Goal: Task Accomplishment & Management: Complete application form

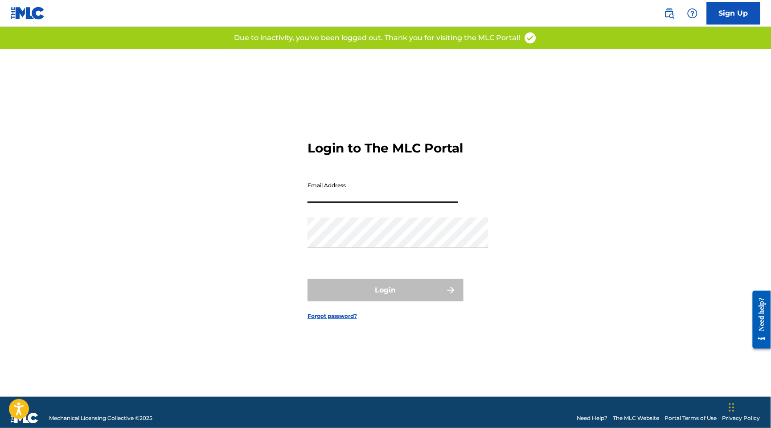
type input "[PERSON_NAME][EMAIL_ADDRESS][DOMAIN_NAME]"
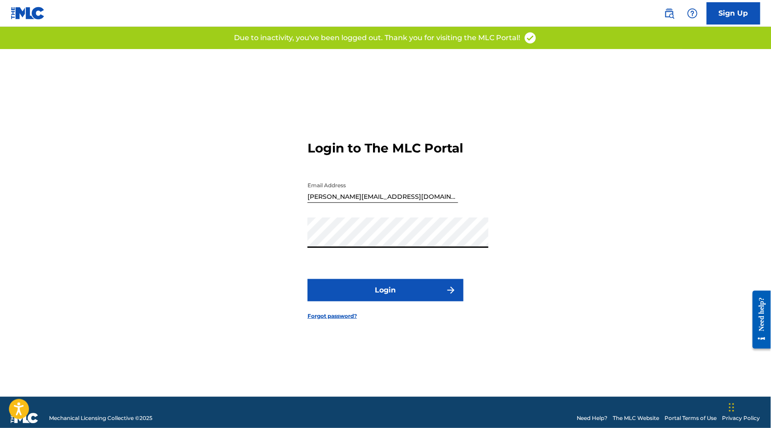
click at [432, 301] on button "Login" at bounding box center [386, 290] width 156 height 22
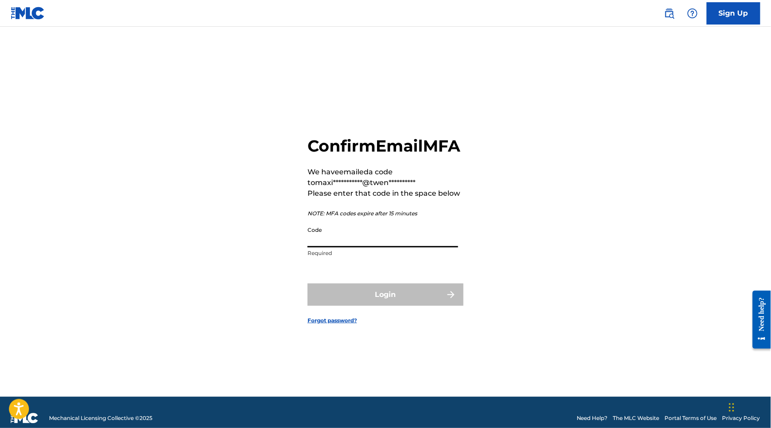
paste input "884400"
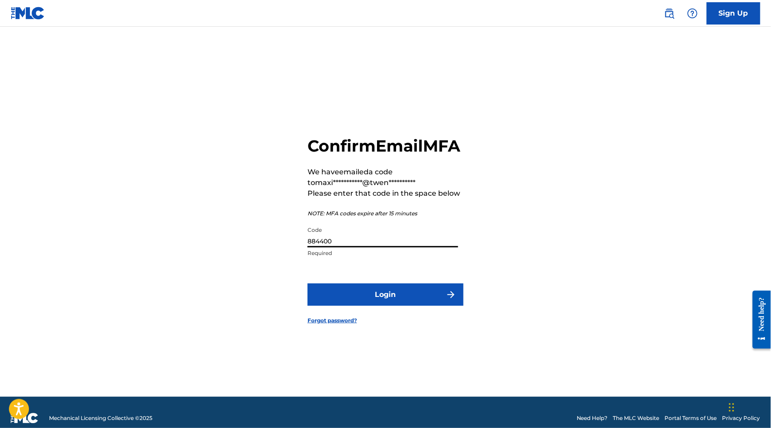
type input "884400"
click at [375, 302] on button "Login" at bounding box center [386, 295] width 156 height 22
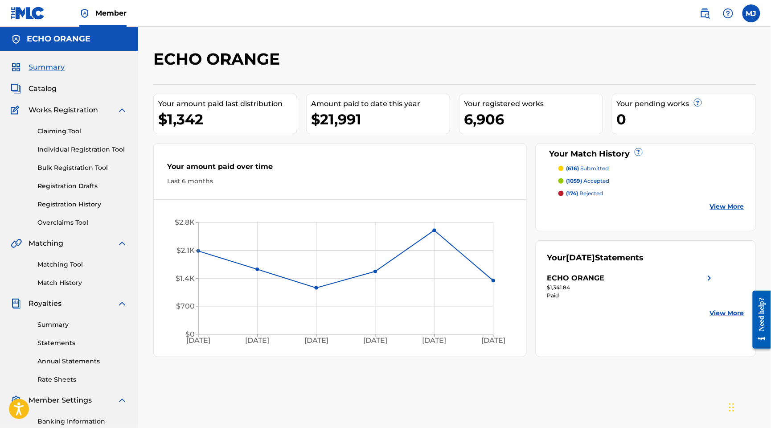
click at [75, 209] on link "Registration History" at bounding box center [82, 204] width 90 height 9
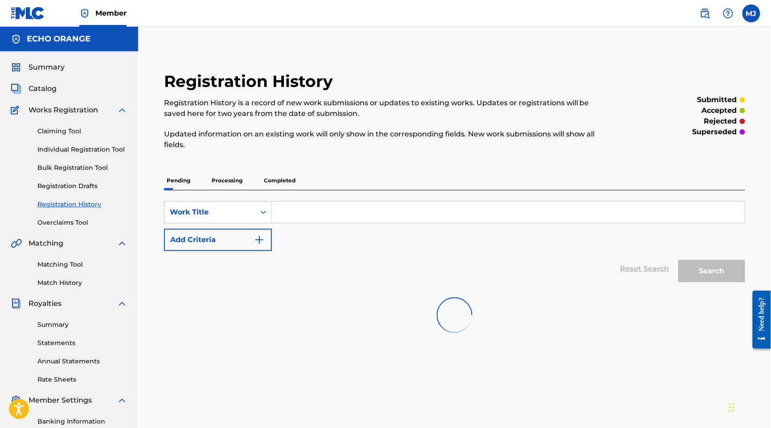
click at [75, 209] on link "Registration History" at bounding box center [82, 204] width 90 height 9
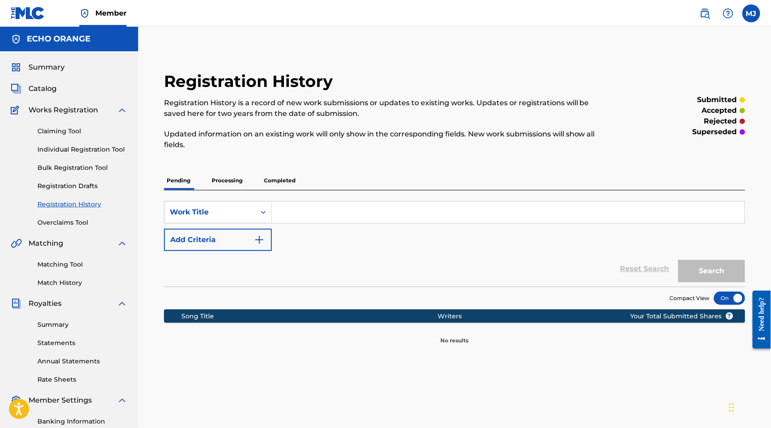
click at [245, 190] on p "Processing" at bounding box center [227, 180] width 36 height 19
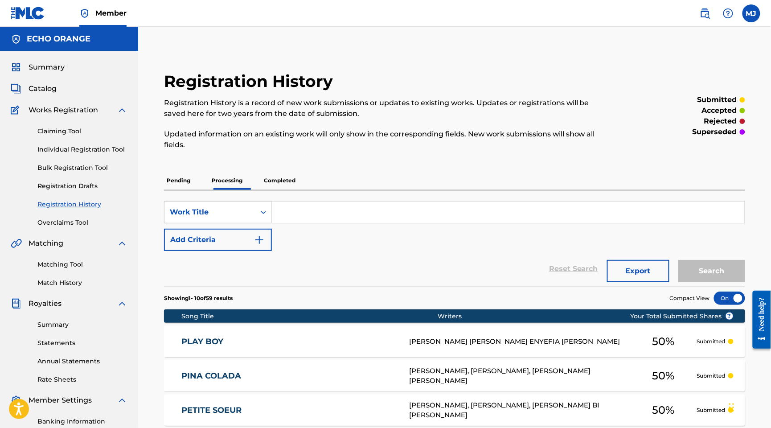
click at [74, 269] on link "Matching Tool" at bounding box center [82, 264] width 90 height 9
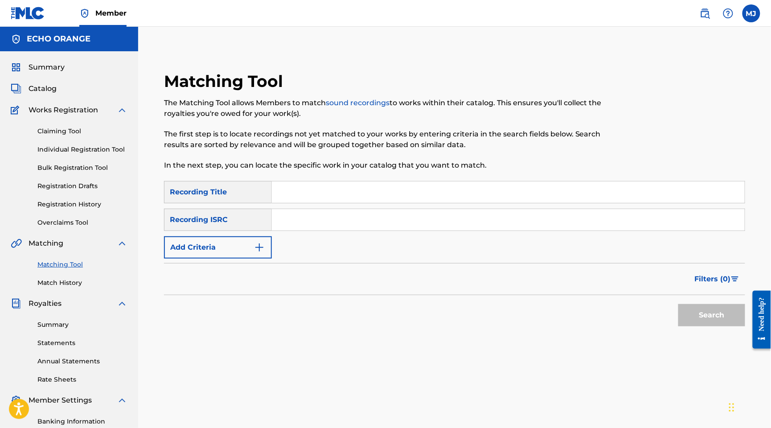
click at [76, 288] on link "Match History" at bounding box center [82, 282] width 90 height 9
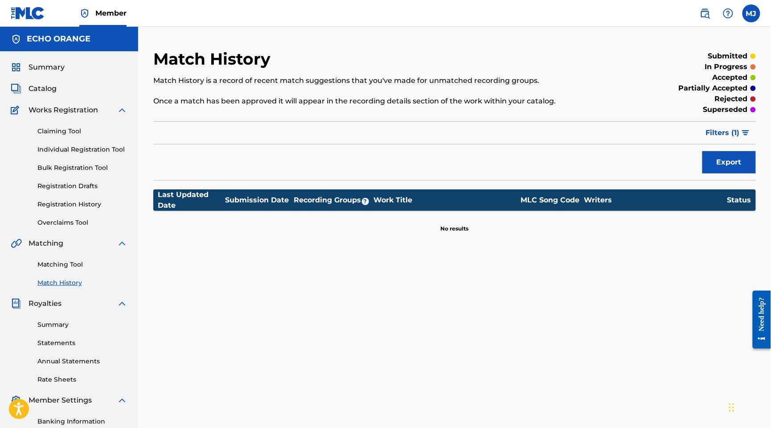
click at [76, 288] on link "Match History" at bounding box center [82, 282] width 90 height 9
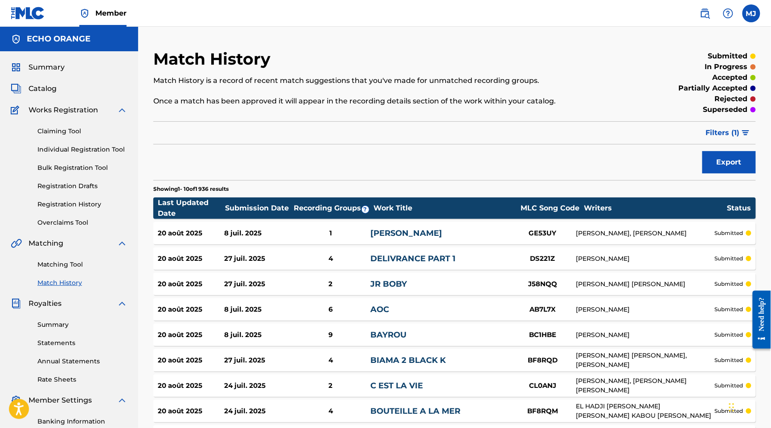
click at [77, 269] on link "Matching Tool" at bounding box center [82, 264] width 90 height 9
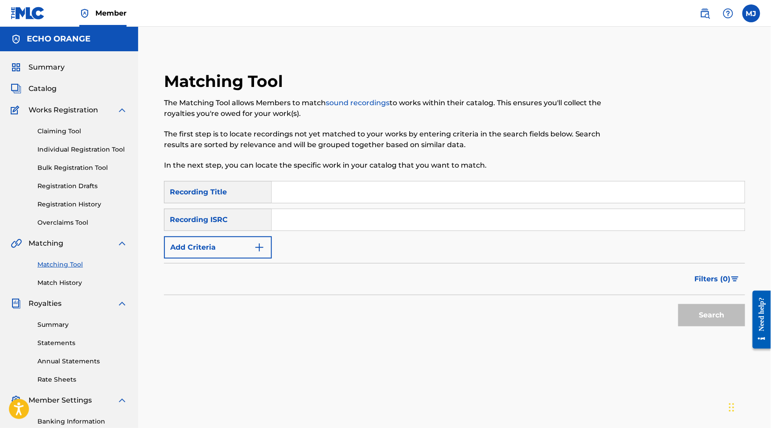
click at [107, 154] on link "Individual Registration Tool" at bounding box center [82, 149] width 90 height 9
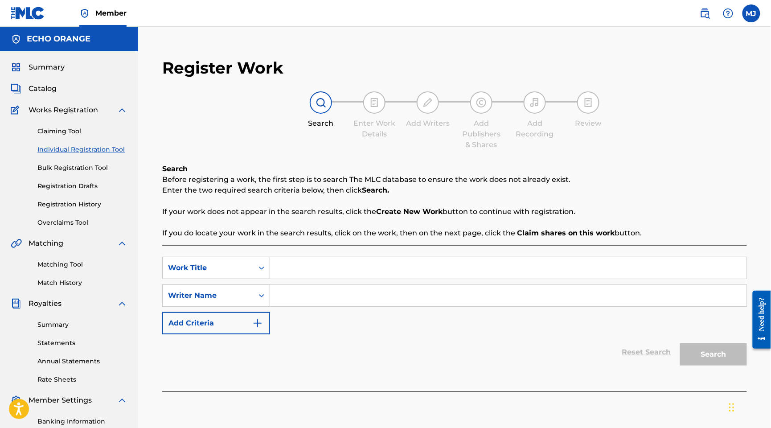
click at [384, 279] on input "Search Form" at bounding box center [508, 267] width 477 height 21
type input "on est puissant"
click at [410, 306] on input "Search Form" at bounding box center [508, 295] width 477 height 21
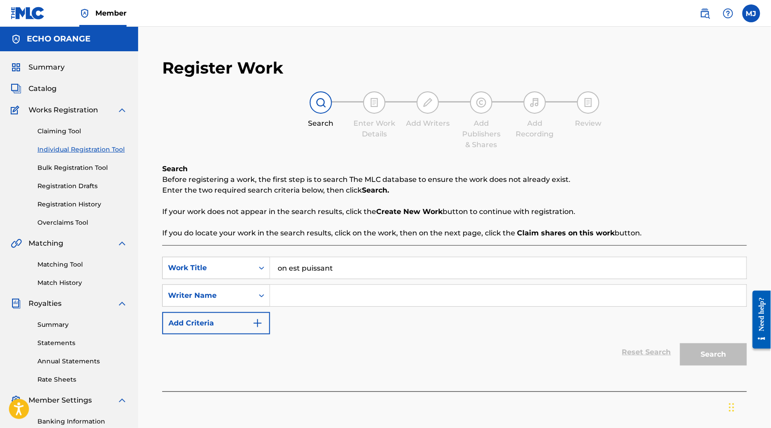
click at [410, 306] on input "Search Form" at bounding box center [508, 295] width 477 height 21
type input "fouelo"
click at [708, 366] on button "Search" at bounding box center [713, 354] width 67 height 22
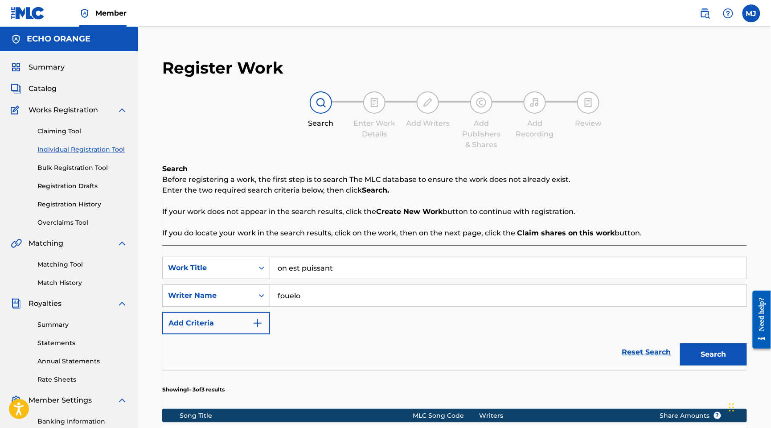
click at [384, 279] on input "on est puissant" at bounding box center [508, 267] width 477 height 21
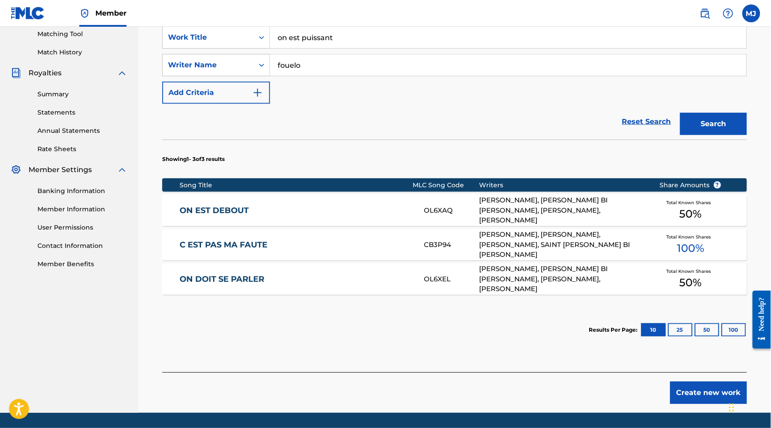
scroll to position [35, 0]
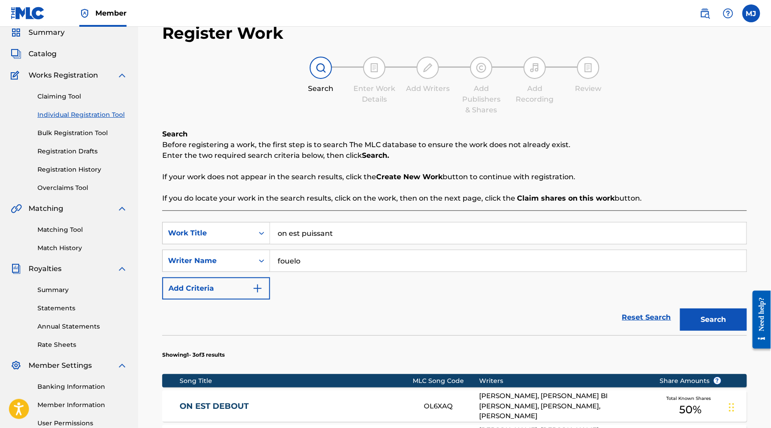
click at [56, 253] on div "Matching Tool Match History" at bounding box center [69, 233] width 117 height 39
click at [58, 235] on link "Matching Tool" at bounding box center [82, 229] width 90 height 9
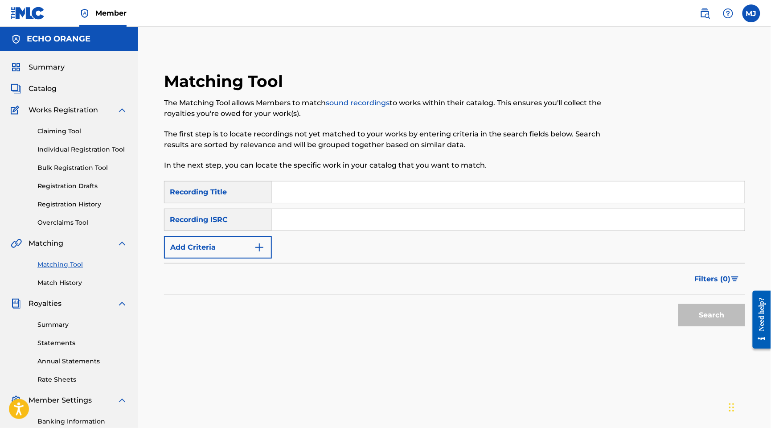
click at [405, 231] on div "SearchWithCriteria36cb740b-e35a-4904-a355-11ed757bb0a8 Recording Title SearchWi…" at bounding box center [454, 220] width 581 height 78
click at [405, 203] on input "Search Form" at bounding box center [508, 191] width 473 height 21
paste input "on est puissant"
type input "on est puissant"
click at [366, 231] on input "Search Form" at bounding box center [508, 219] width 473 height 21
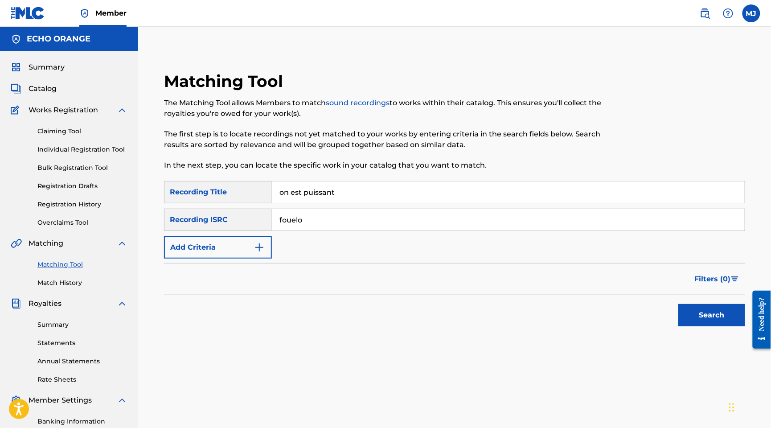
type input "fouelo"
click at [706, 326] on button "Search" at bounding box center [712, 315] width 67 height 22
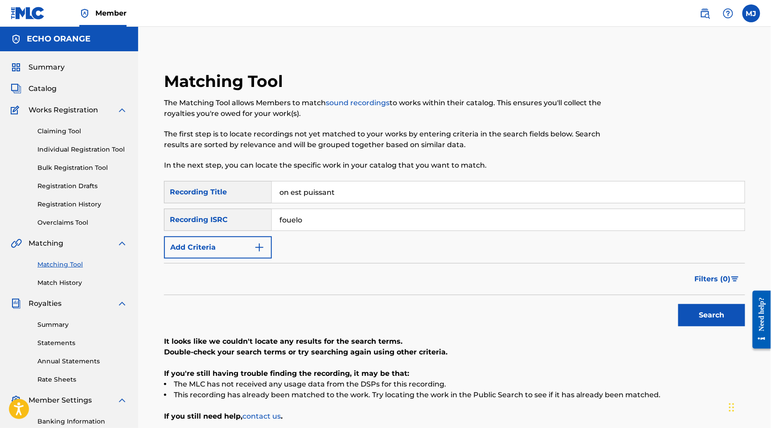
scroll to position [95, 0]
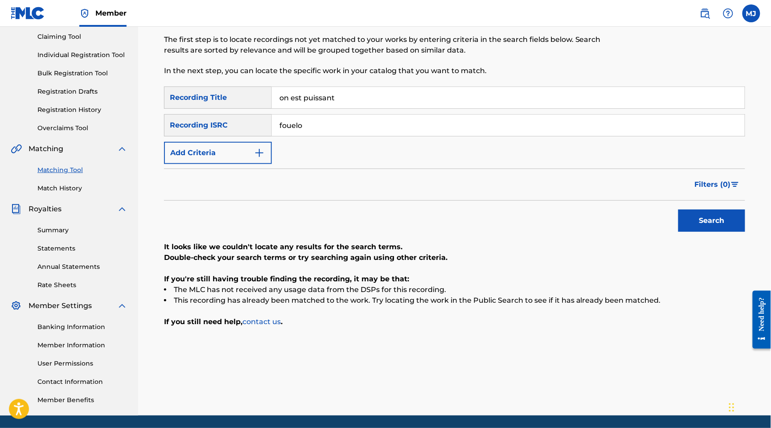
click at [348, 136] on input "fouelo" at bounding box center [508, 125] width 473 height 21
click at [261, 164] on button "Add Criteria" at bounding box center [218, 153] width 108 height 22
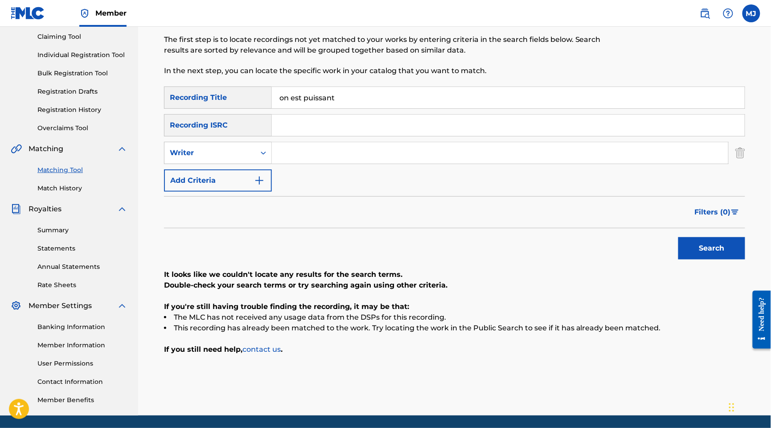
click at [369, 164] on input "Search Form" at bounding box center [500, 152] width 457 height 21
type input "fouelo"
click at [706, 260] on button "Search" at bounding box center [712, 248] width 67 height 22
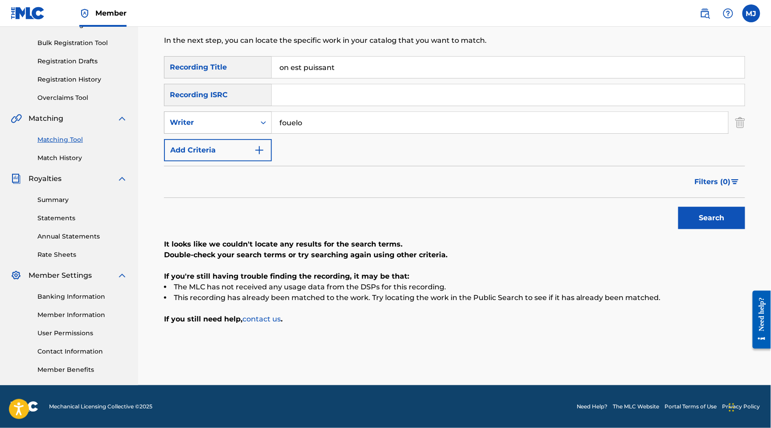
click at [250, 117] on div "Writer" at bounding box center [210, 122] width 80 height 11
click at [272, 136] on div "Recording Artist" at bounding box center [218, 145] width 107 height 22
click at [346, 112] on input "Search Form" at bounding box center [500, 122] width 457 height 21
type input "revolution"
click at [706, 223] on button "Search" at bounding box center [712, 218] width 67 height 22
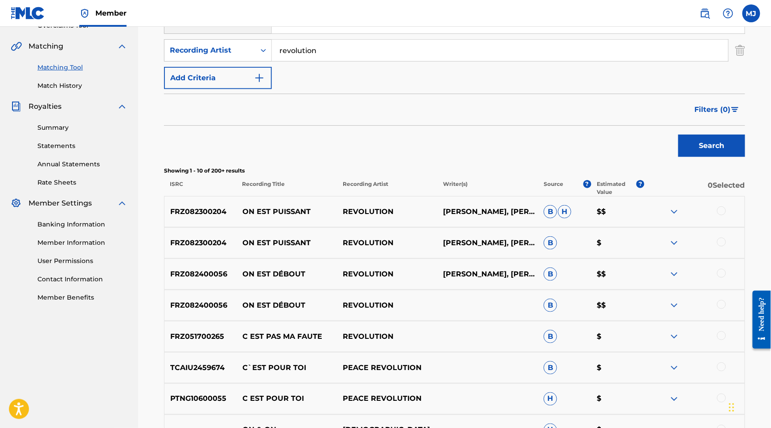
scroll to position [263, 0]
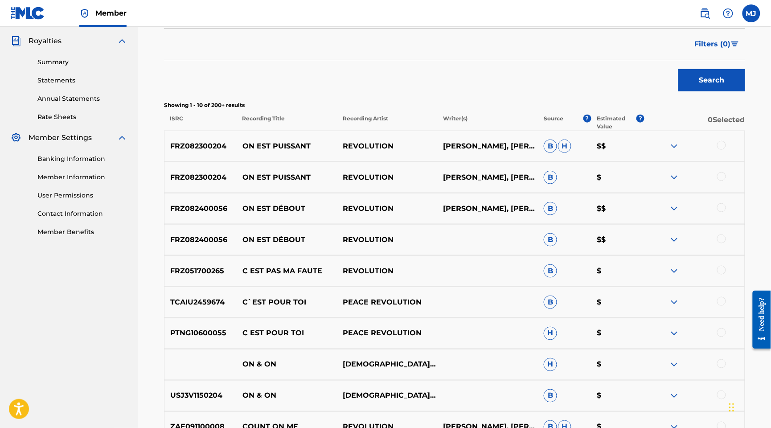
click at [725, 150] on div at bounding box center [721, 145] width 9 height 9
click at [721, 181] on div at bounding box center [721, 176] width 9 height 9
click at [723, 212] on div at bounding box center [721, 207] width 9 height 9
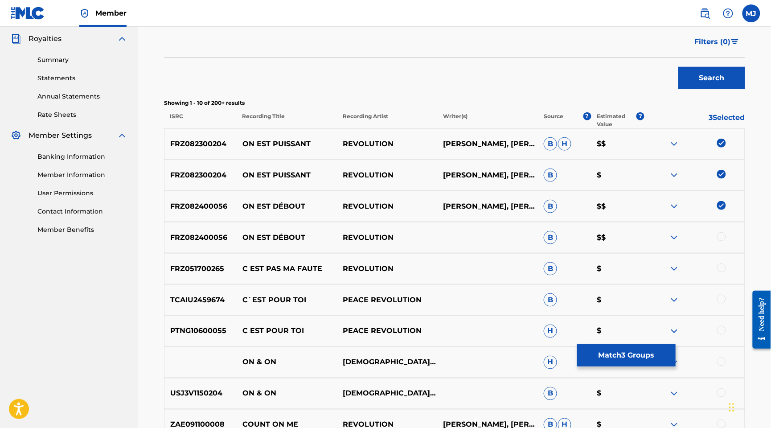
scroll to position [354, 0]
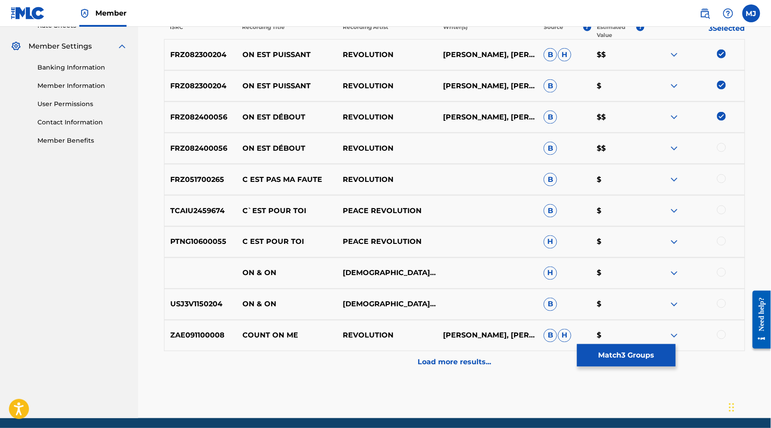
click at [723, 121] on img at bounding box center [721, 116] width 9 height 9
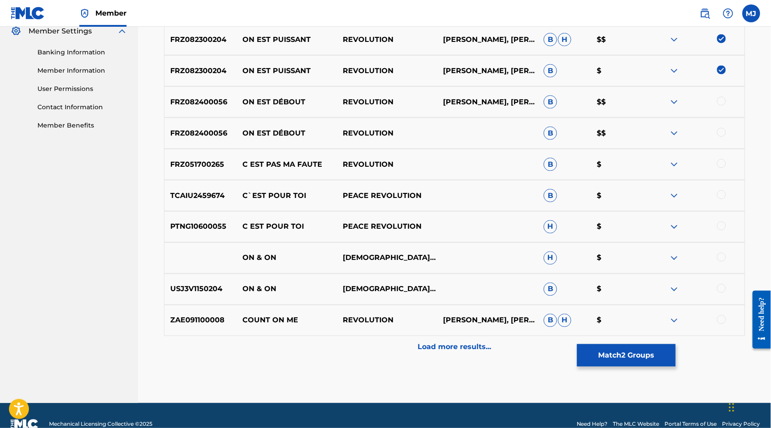
click at [676, 346] on button "Match 2 Groups" at bounding box center [626, 355] width 99 height 22
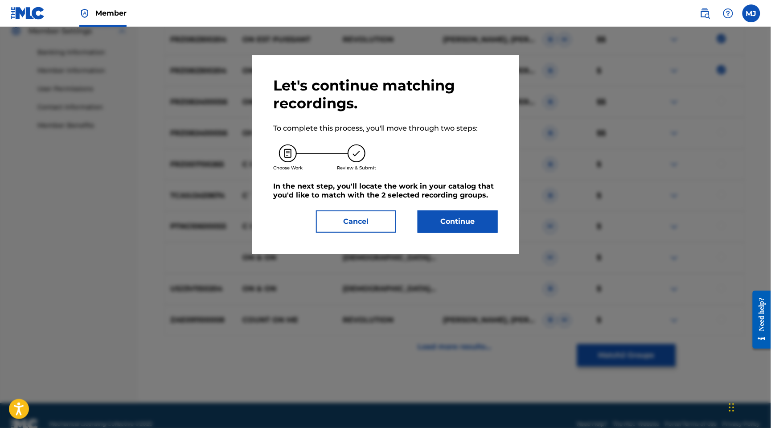
click at [498, 233] on button "Continue" at bounding box center [458, 221] width 80 height 22
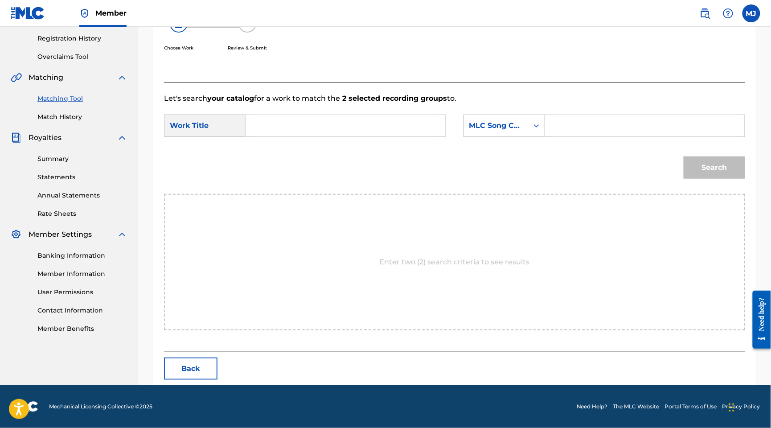
click at [360, 136] on input "Search Form" at bounding box center [345, 125] width 185 height 21
type input "n"
type input "on est puissant"
click at [545, 134] on div "Search Form" at bounding box center [537, 126] width 16 height 16
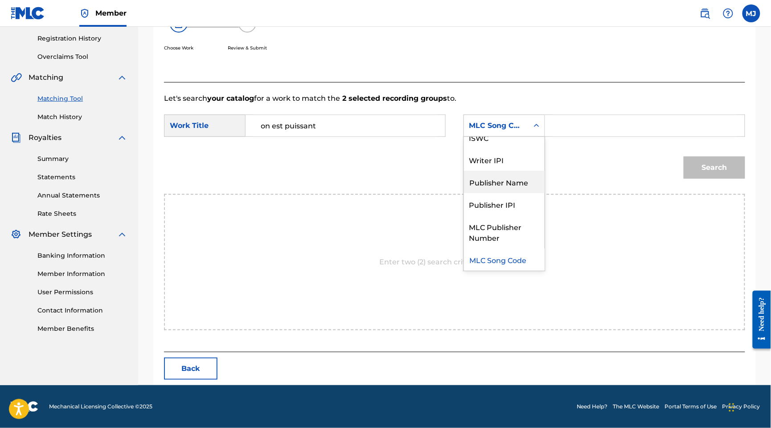
click at [542, 180] on div "Publisher Name" at bounding box center [504, 182] width 81 height 22
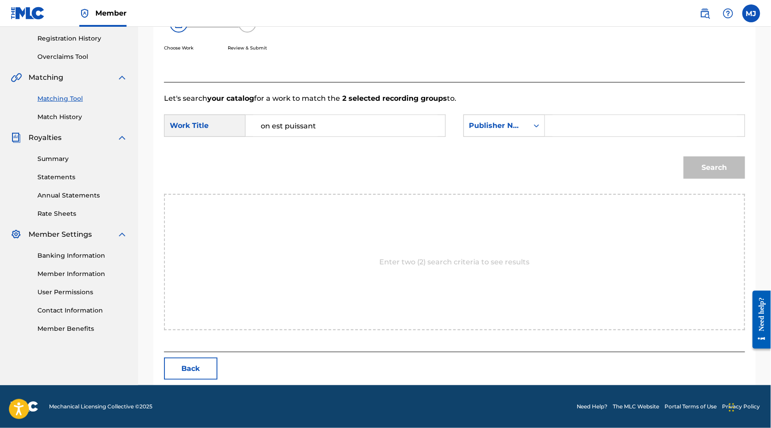
click at [614, 136] on input "Search Form" at bounding box center [645, 125] width 185 height 21
type input "appeal"
click at [709, 179] on button "Search" at bounding box center [715, 168] width 62 height 22
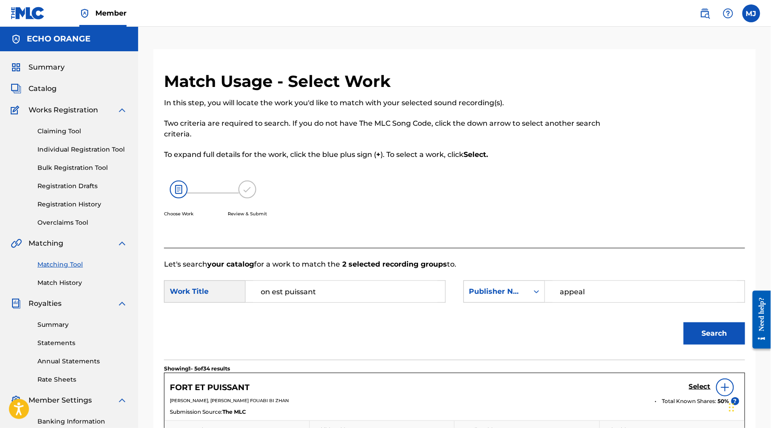
scroll to position [541, 0]
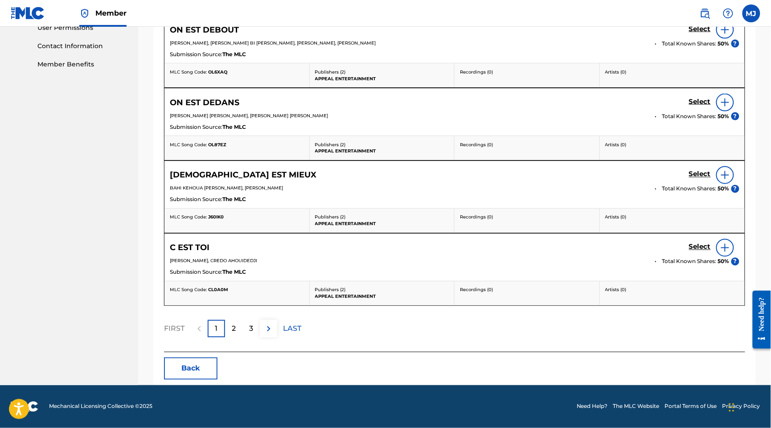
click at [193, 380] on button "Back" at bounding box center [191, 369] width 54 height 22
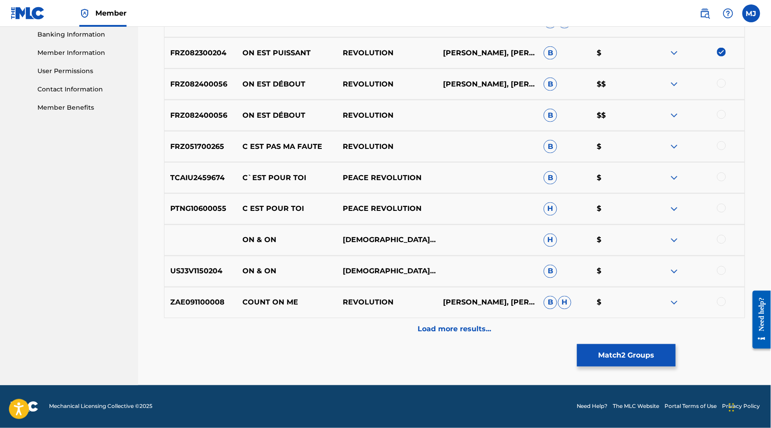
scroll to position [291, 0]
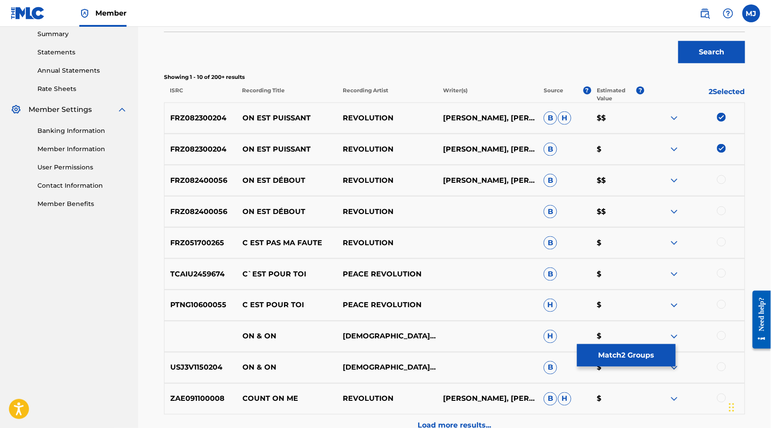
click at [721, 122] on img at bounding box center [721, 117] width 9 height 9
click at [724, 153] on img at bounding box center [721, 148] width 9 height 9
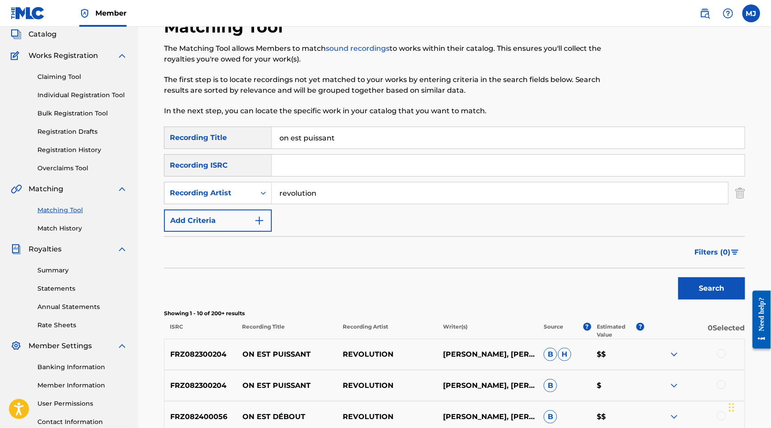
drag, startPoint x: 383, startPoint y: 157, endPoint x: 375, endPoint y: 158, distance: 8.6
click at [375, 148] on input "on est puissant" at bounding box center [508, 137] width 473 height 21
drag, startPoint x: 397, startPoint y: 160, endPoint x: 353, endPoint y: 163, distance: 43.8
click at [353, 148] on input "on est puissant" at bounding box center [508, 137] width 473 height 21
click at [349, 148] on input "on est puissant" at bounding box center [508, 137] width 473 height 21
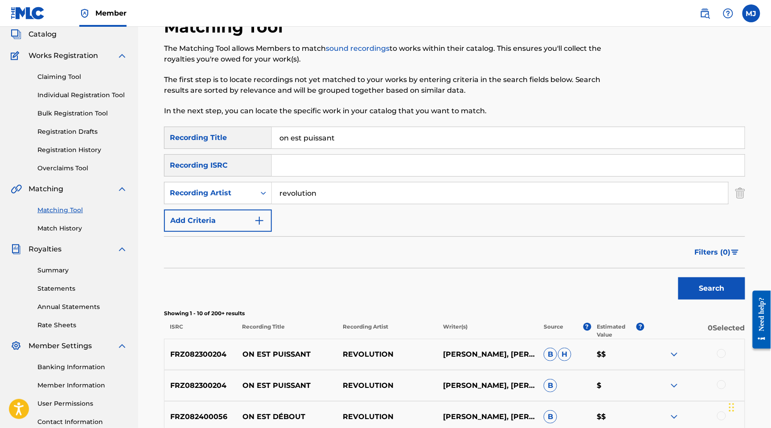
drag, startPoint x: 355, startPoint y: 162, endPoint x: 425, endPoint y: 160, distance: 70.5
click at [425, 148] on input "on est puissant" at bounding box center [508, 137] width 473 height 21
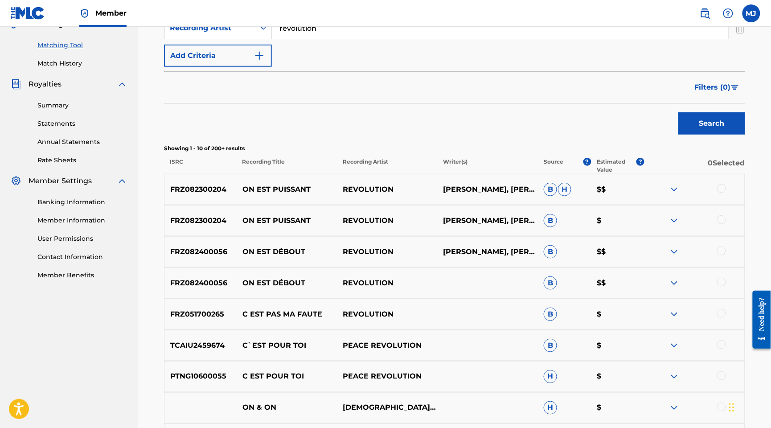
type input "on est debout"
click at [705, 135] on button "Search" at bounding box center [712, 123] width 67 height 22
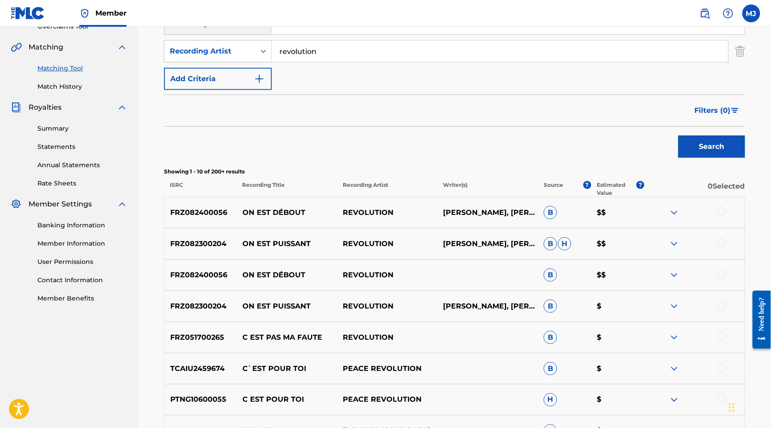
scroll to position [249, 0]
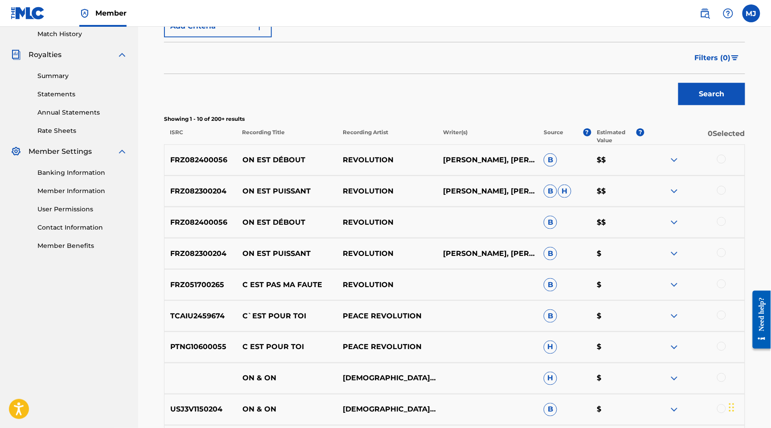
click at [723, 164] on div at bounding box center [721, 159] width 9 height 9
click at [723, 195] on div at bounding box center [721, 190] width 9 height 9
click at [721, 226] on div at bounding box center [721, 221] width 9 height 9
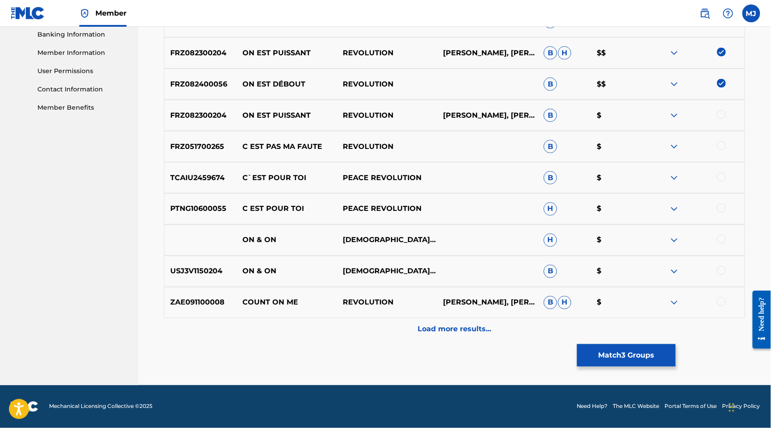
scroll to position [493, 0]
click at [676, 346] on button "Match 3 Groups" at bounding box center [626, 355] width 99 height 22
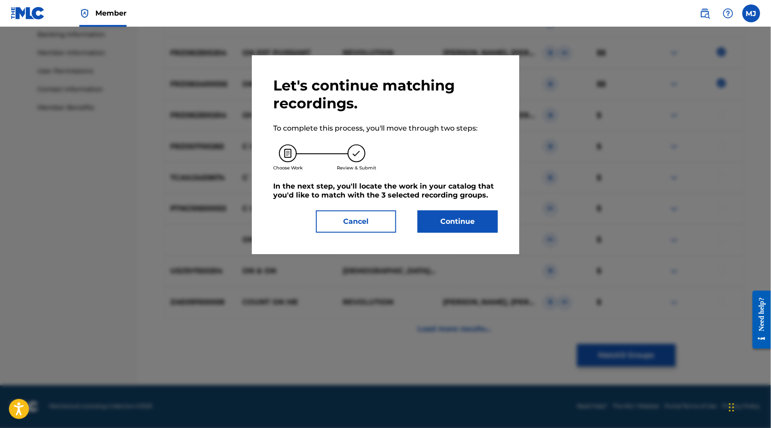
click at [471, 233] on button "Continue" at bounding box center [458, 221] width 80 height 22
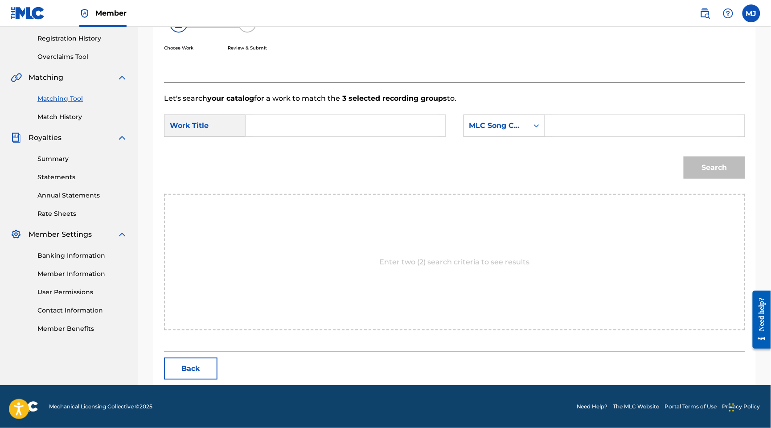
scroll to position [196, 0]
click at [360, 133] on input "Search Form" at bounding box center [345, 125] width 185 height 21
type input "on est debout"
click at [367, 154] on div "on est debout" at bounding box center [345, 146] width 184 height 16
click at [493, 131] on div "MLC Song Code" at bounding box center [497, 125] width 54 height 11
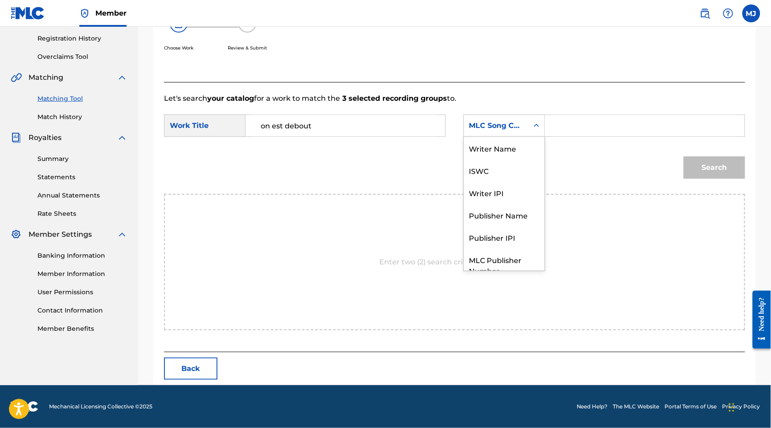
scroll to position [49, 0]
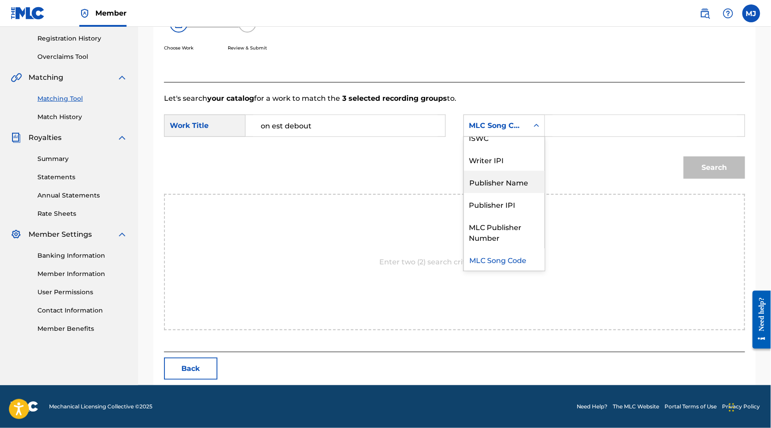
click at [511, 177] on div "Publisher Name" at bounding box center [504, 182] width 81 height 22
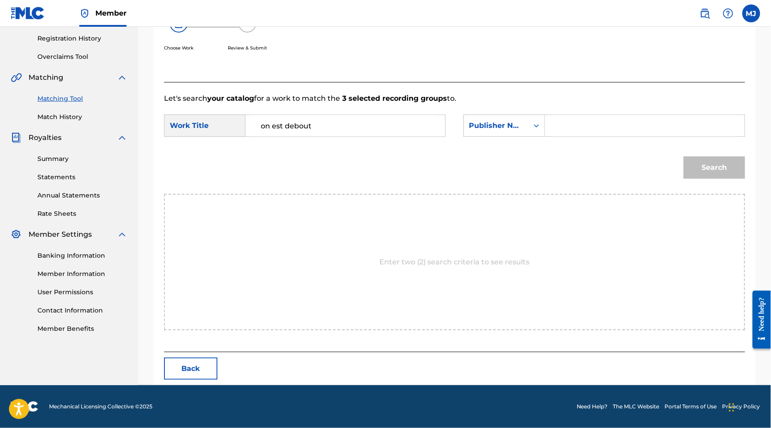
click at [608, 136] on input "Search Form" at bounding box center [645, 125] width 185 height 21
type input "appeal"
click at [709, 179] on button "Search" at bounding box center [715, 168] width 62 height 22
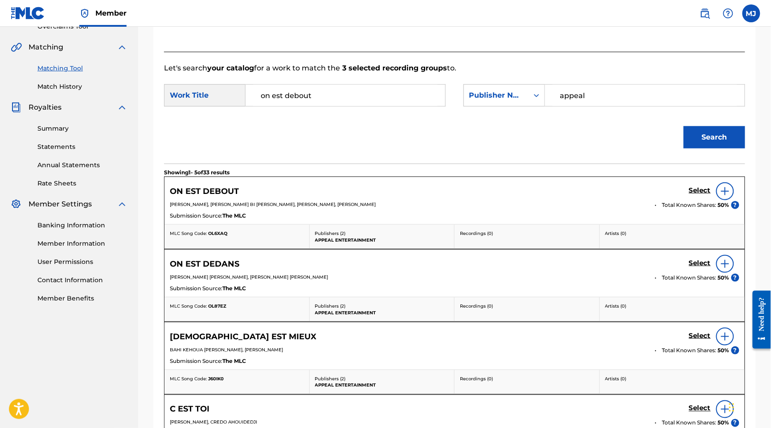
click at [689, 195] on h5 "Select" at bounding box center [700, 190] width 22 height 8
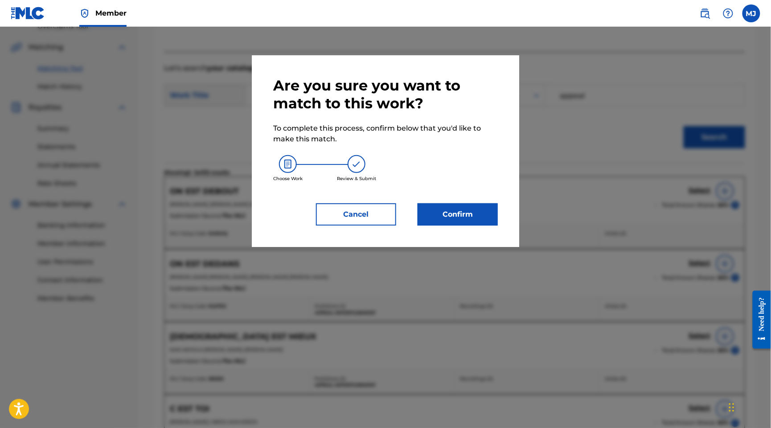
click at [498, 226] on button "Confirm" at bounding box center [458, 214] width 80 height 22
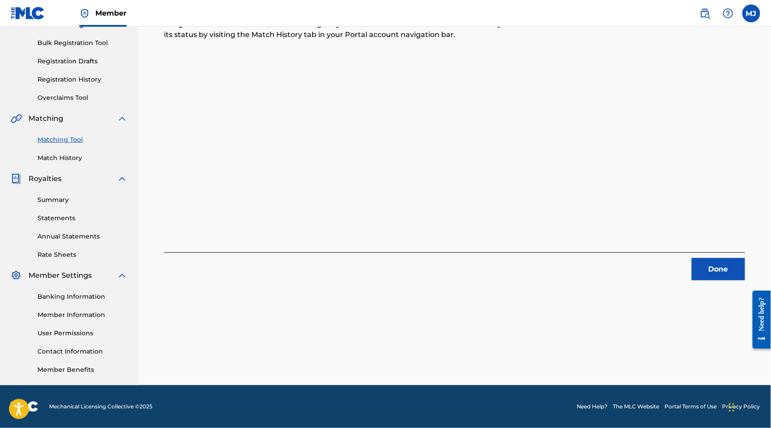
click at [708, 258] on button "Done" at bounding box center [719, 269] width 54 height 22
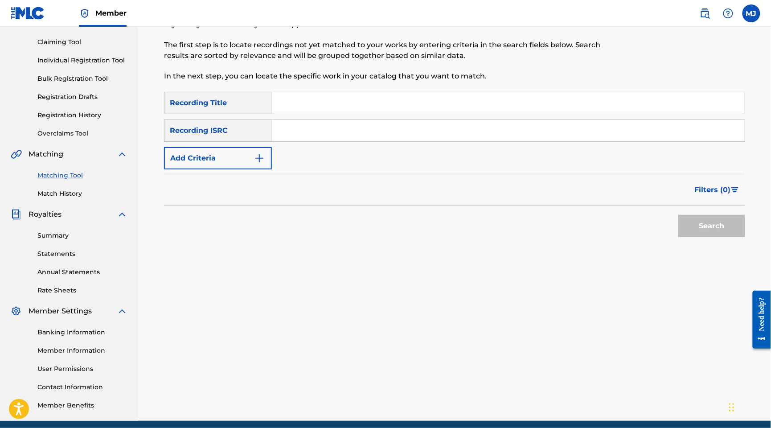
scroll to position [0, 0]
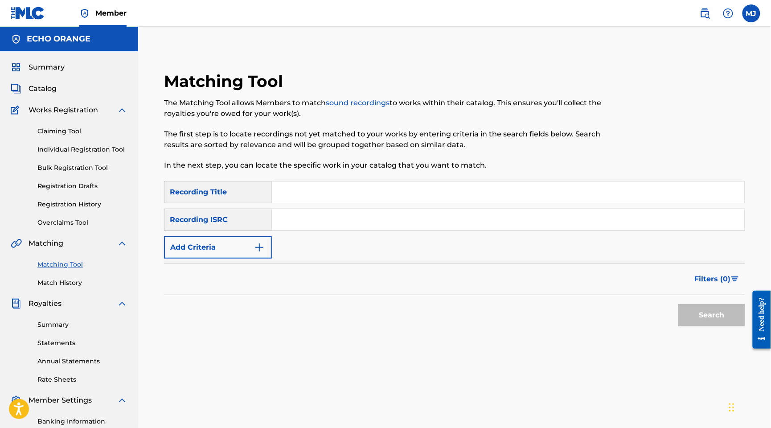
click at [584, 203] on input "Search Form" at bounding box center [508, 191] width 473 height 21
paste input "POINTAGE FORCE"
type input "POINTAGE FORCE"
click at [457, 231] on input "Search Form" at bounding box center [508, 219] width 473 height 21
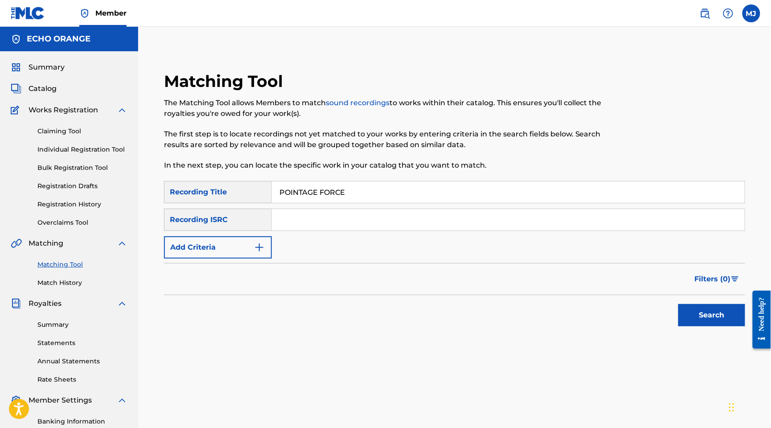
paste input "MANGA KIMINTA"
type input "MANGA KIMINTA"
click at [706, 326] on button "Search" at bounding box center [712, 315] width 67 height 22
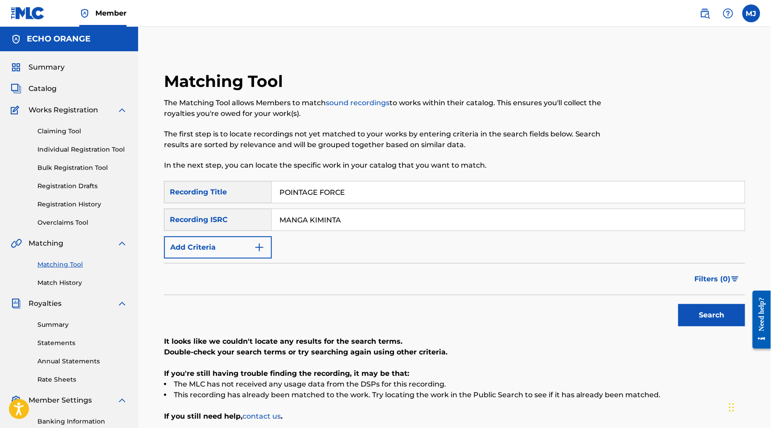
click at [100, 154] on link "Individual Registration Tool" at bounding box center [82, 149] width 90 height 9
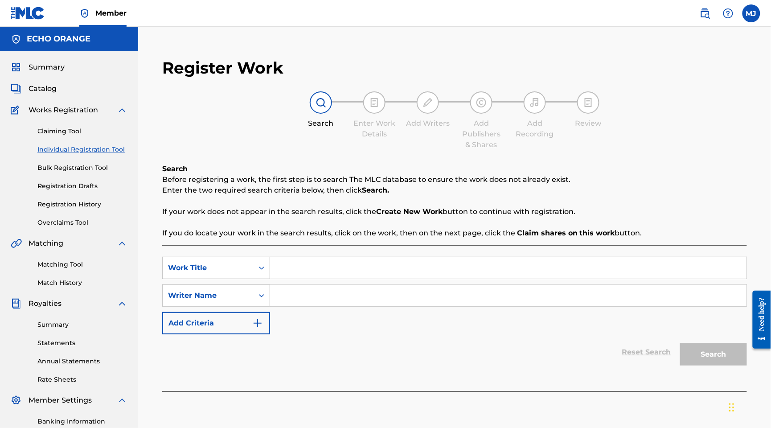
click at [414, 306] on input "Search Form" at bounding box center [508, 295] width 477 height 21
paste input "MANGA KIMINTA"
type input "MANGA KIMINTA"
click at [577, 279] on input "Search Form" at bounding box center [508, 267] width 477 height 21
paste input "POINTAGE FORCE"
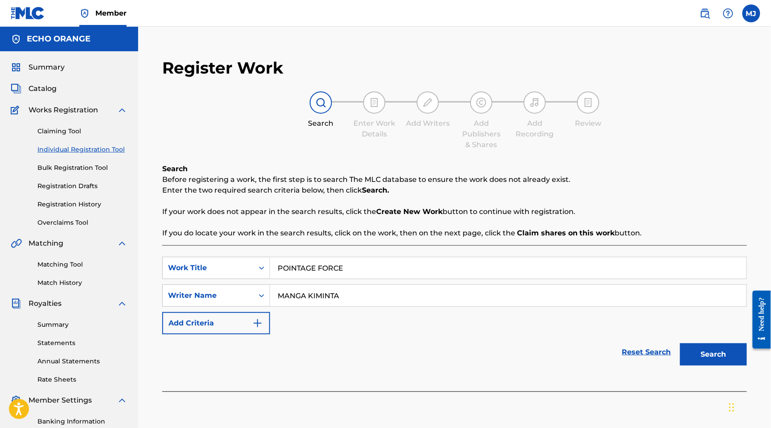
type input "POINTAGE FORCE"
click at [411, 334] on div "SearchWithCriteriaafec2511-94c2-44d6-92f2-f9f3f1c2bd9c Work Title POINTAGE FORC…" at bounding box center [454, 296] width 585 height 78
click at [416, 306] on input "MANGA KIMINTA" at bounding box center [508, 295] width 477 height 21
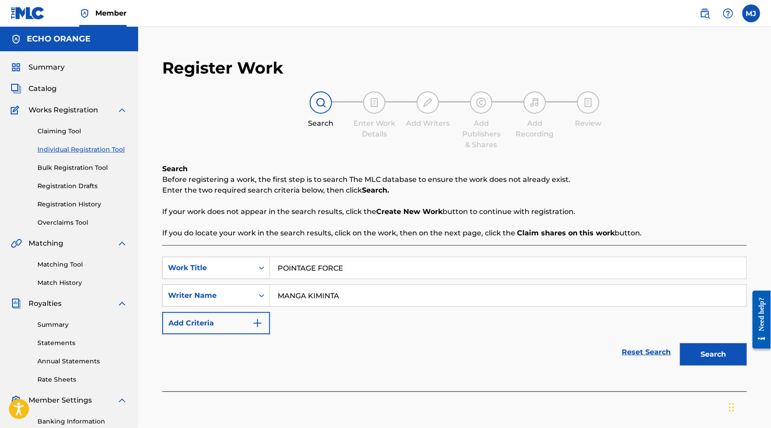
scroll to position [106, 0]
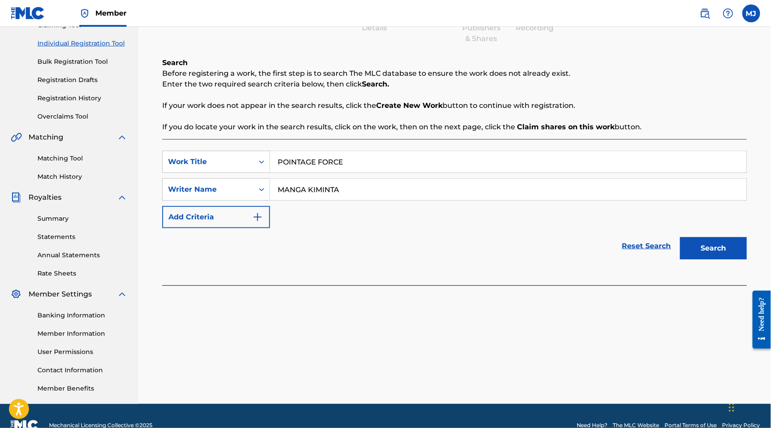
click at [688, 260] on button "Search" at bounding box center [713, 248] width 67 height 22
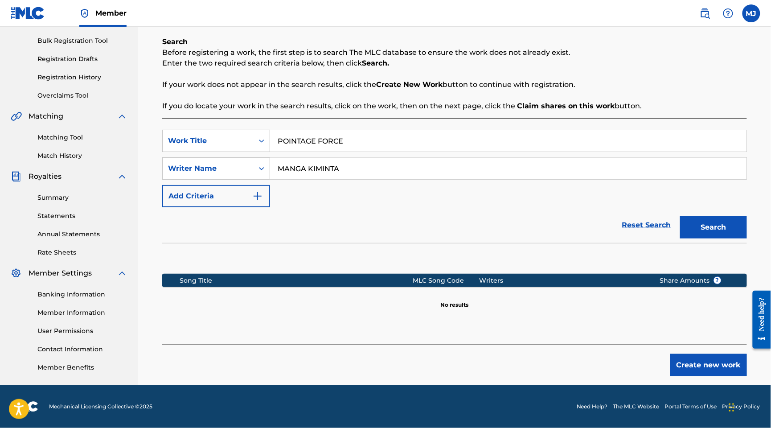
scroll to position [201, 0]
click at [700, 354] on button "Create new work" at bounding box center [709, 365] width 77 height 22
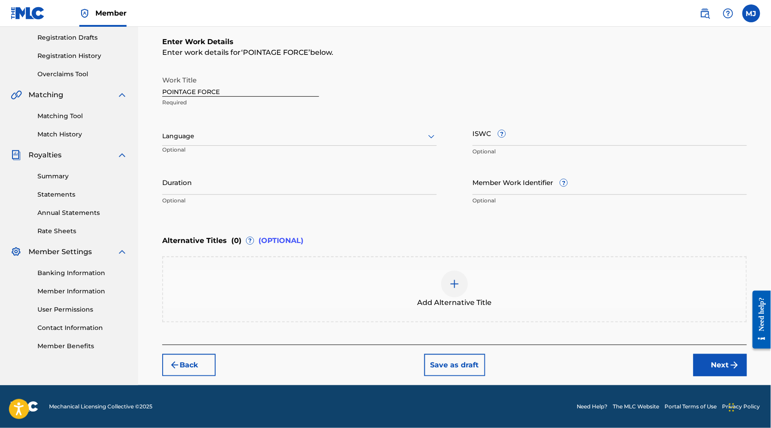
click at [712, 375] on div "Back Save as draft Next" at bounding box center [454, 361] width 585 height 32
drag, startPoint x: 712, startPoint y: 383, endPoint x: 684, endPoint y: 358, distance: 37.3
click at [712, 376] on button "Next" at bounding box center [721, 365] width 54 height 22
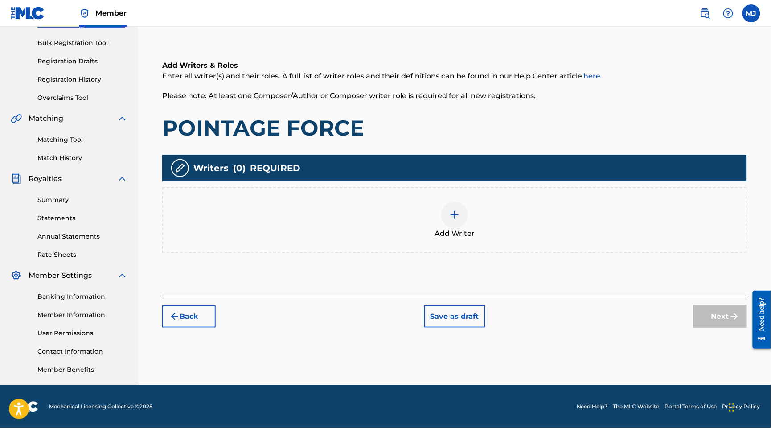
click at [518, 220] on div "Add Writer" at bounding box center [454, 220] width 585 height 66
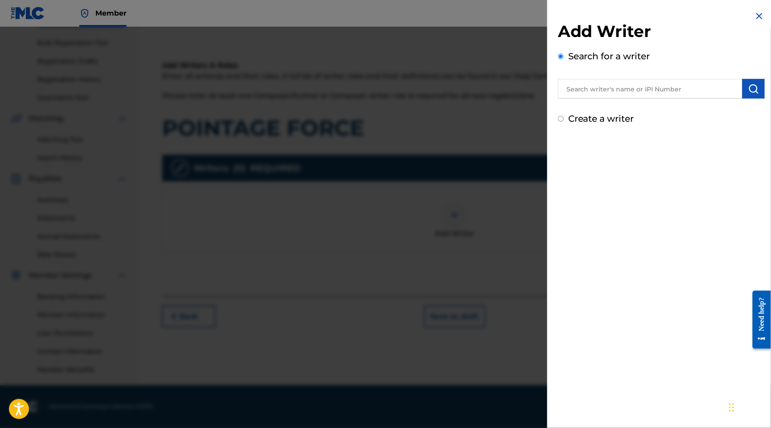
click at [605, 99] on input "text" at bounding box center [650, 89] width 185 height 20
paste input "MANGA KIMINTA"
type input "MANGA KIMINTA"
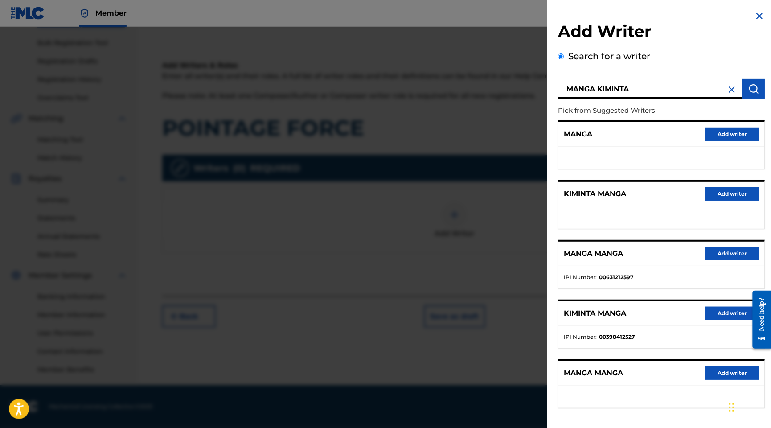
scroll to position [113, 0]
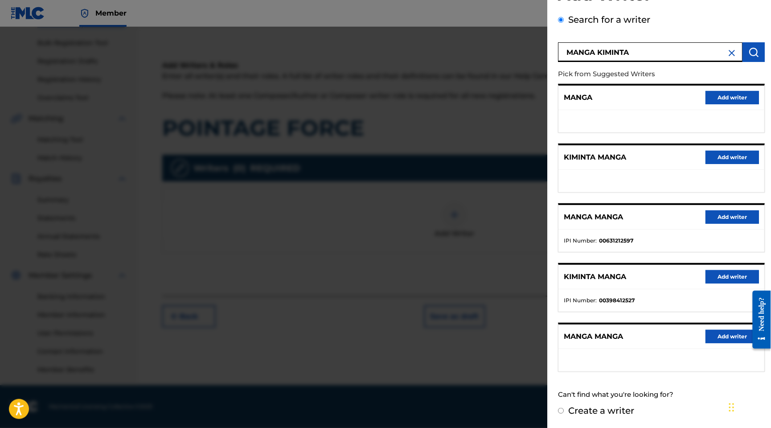
click at [725, 270] on button "Add writer" at bounding box center [733, 276] width 54 height 13
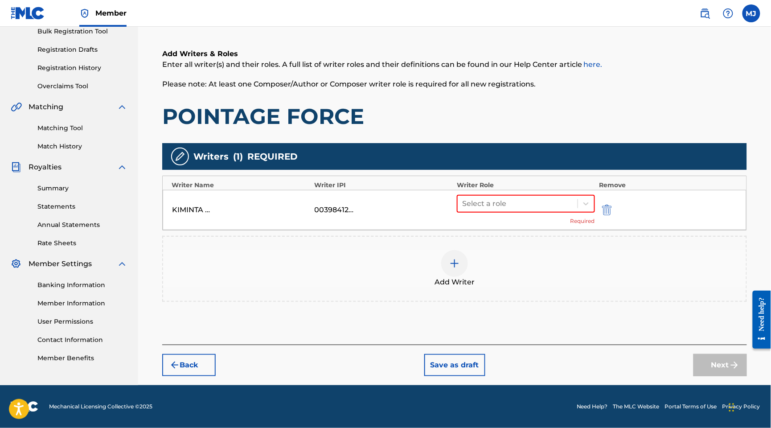
click at [729, 255] on div "Add Writer" at bounding box center [454, 268] width 583 height 37
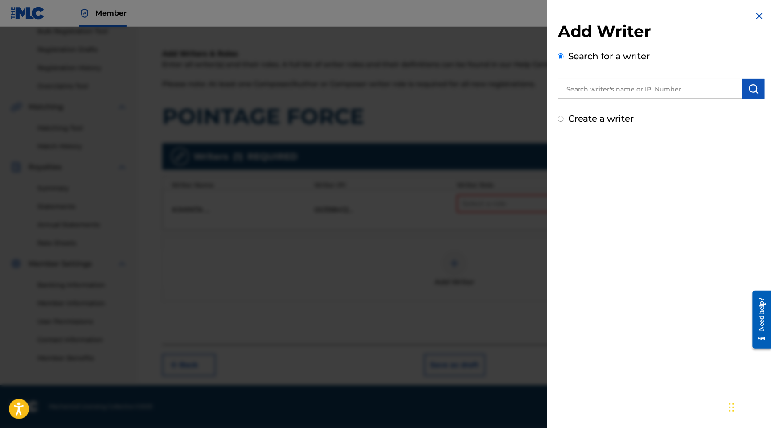
click at [429, 247] on div at bounding box center [385, 241] width 771 height 428
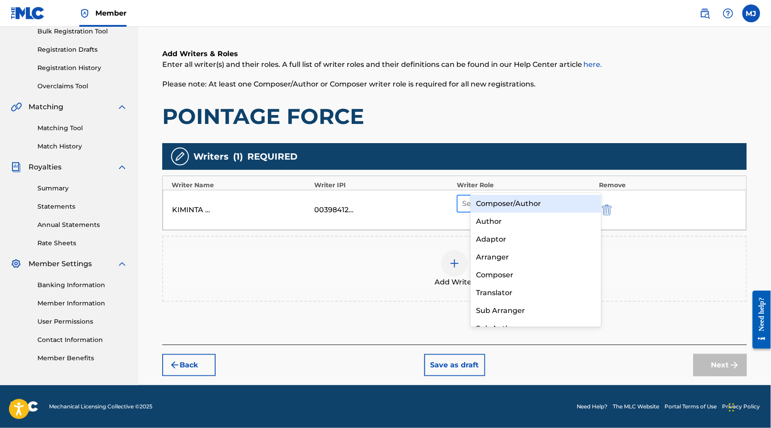
click at [527, 198] on div at bounding box center [517, 204] width 111 height 12
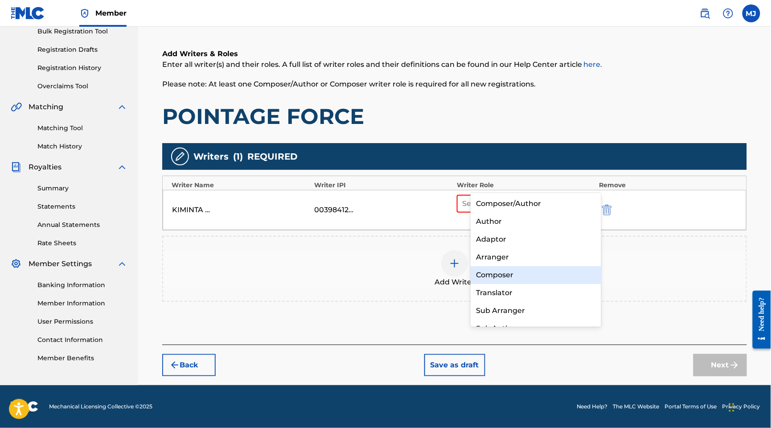
click at [515, 277] on div "Composer" at bounding box center [536, 275] width 130 height 18
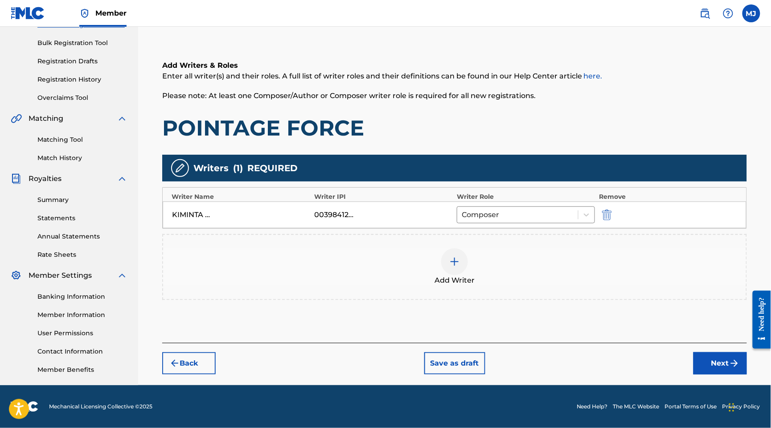
click at [470, 275] on span "Add Writer" at bounding box center [455, 280] width 40 height 11
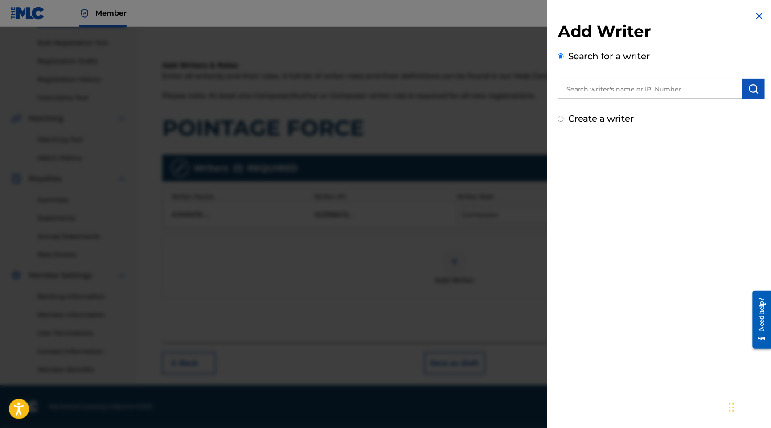
click at [613, 62] on div "Search for a writer" at bounding box center [661, 73] width 207 height 49
click at [606, 98] on input "text" at bounding box center [650, 89] width 185 height 20
paste input "[PERSON_NAME]"
type input "[PERSON_NAME]"
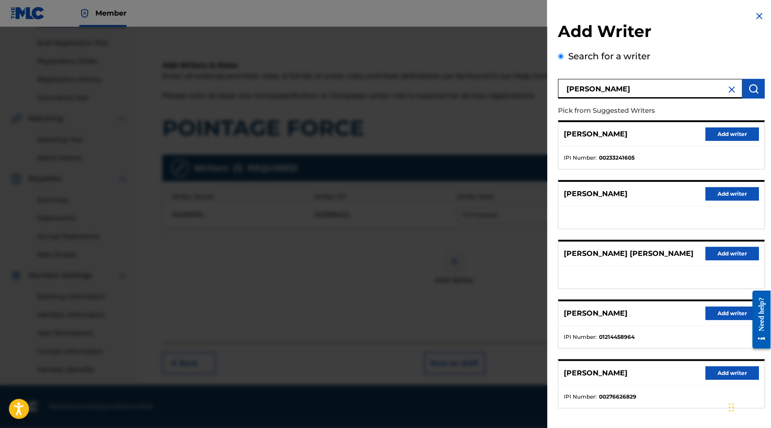
scroll to position [71, 0]
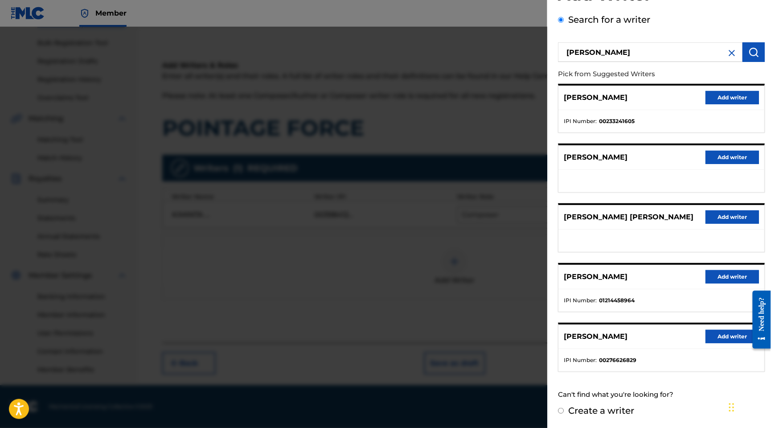
drag, startPoint x: 705, startPoint y: 366, endPoint x: 690, endPoint y: 354, distance: 19.4
click at [706, 343] on button "Add writer" at bounding box center [733, 336] width 54 height 13
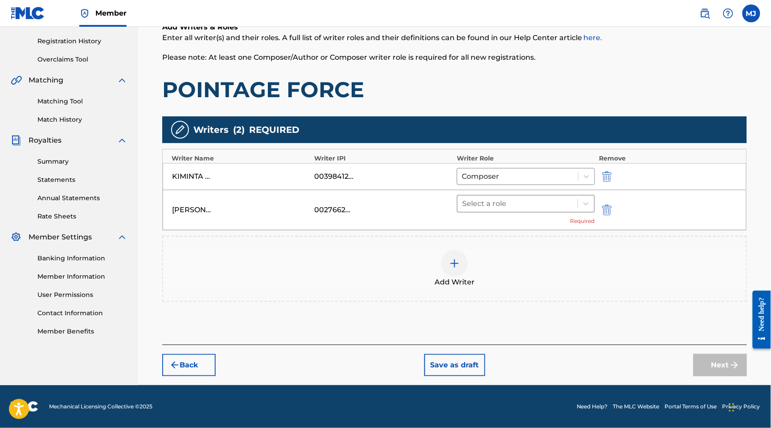
click at [498, 210] on div at bounding box center [517, 204] width 111 height 12
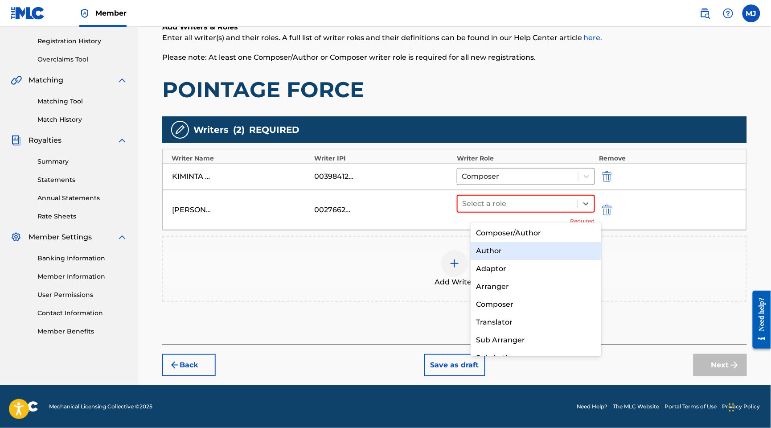
click at [507, 255] on div "Author" at bounding box center [536, 251] width 130 height 18
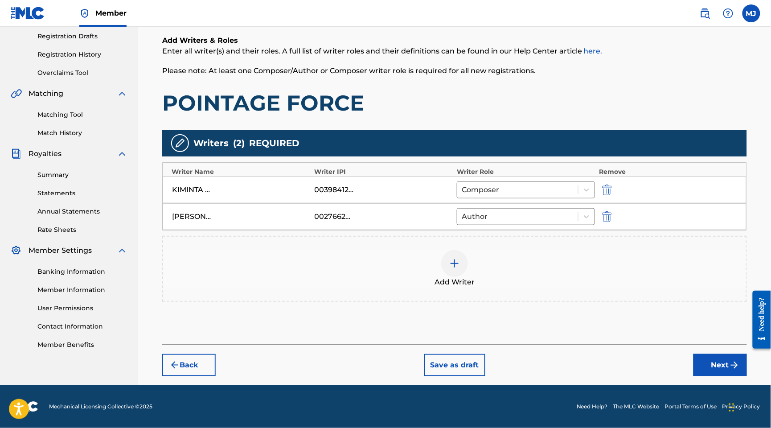
click at [701, 376] on button "Next" at bounding box center [721, 365] width 54 height 22
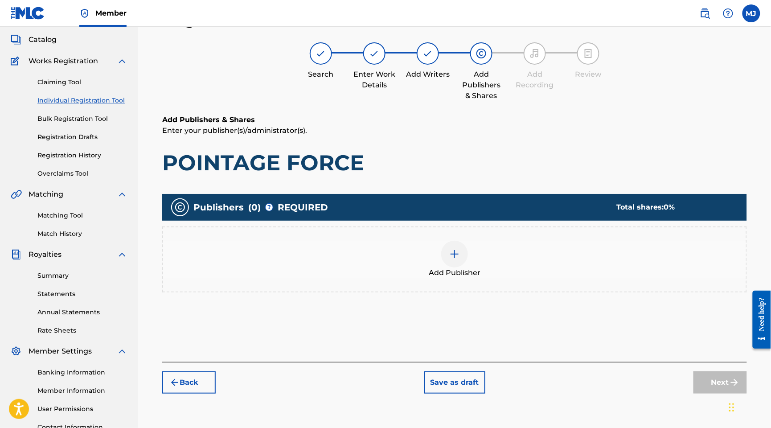
scroll to position [40, 0]
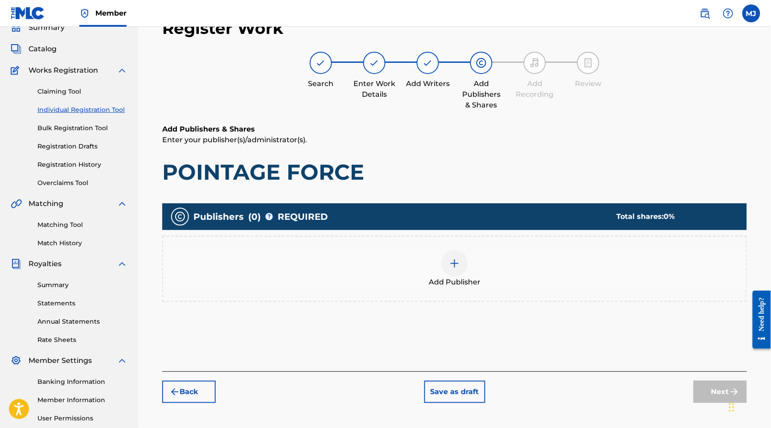
click at [471, 231] on div "Publishers ( 0 ) ? REQUIRED Total shares: 0 % Add Publisher" at bounding box center [454, 265] width 585 height 133
click at [523, 288] on div "Add Publisher" at bounding box center [454, 268] width 583 height 37
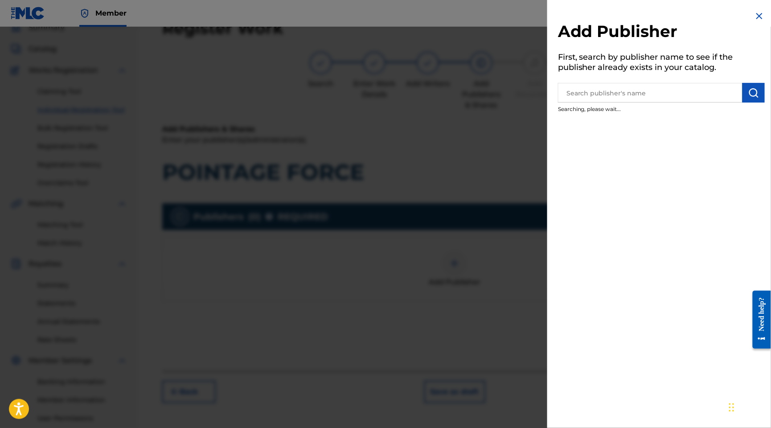
click at [595, 128] on div "Add Publisher First, search by publisher name to see if the publisher already e…" at bounding box center [662, 64] width 228 height 128
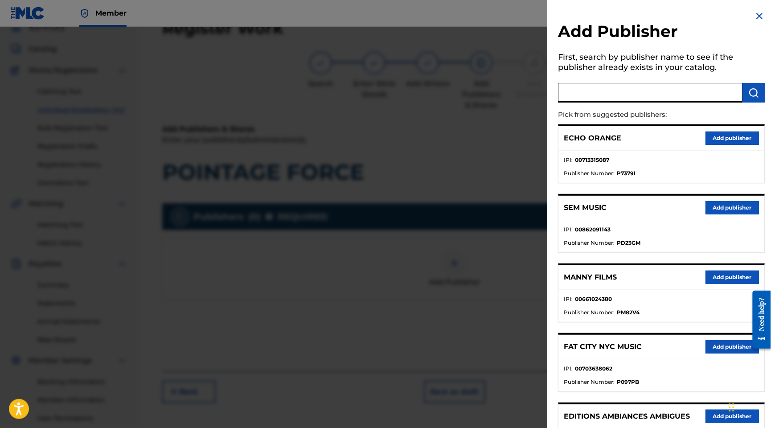
click at [653, 90] on input "text" at bounding box center [650, 93] width 185 height 20
type input "appeal"
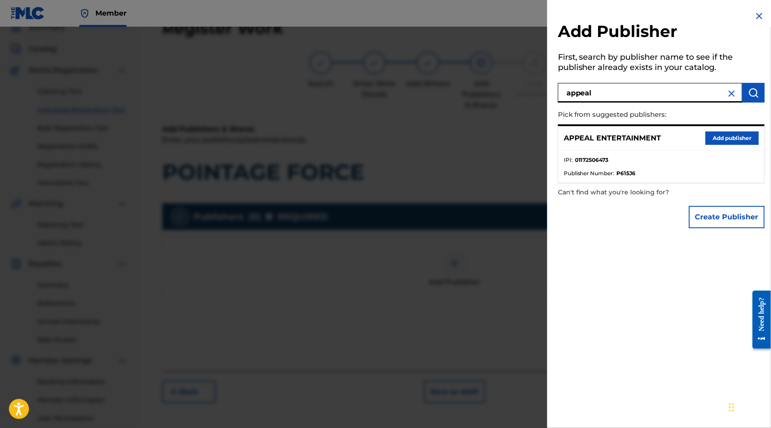
click at [745, 145] on button "Add publisher" at bounding box center [733, 138] width 54 height 13
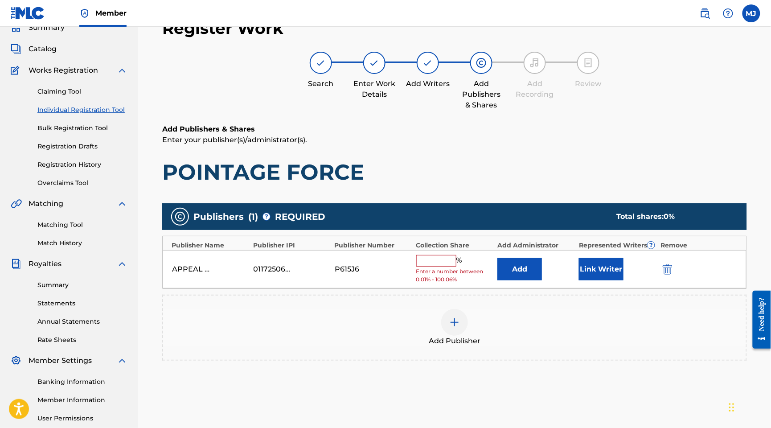
click at [518, 280] on button "Add" at bounding box center [520, 269] width 45 height 22
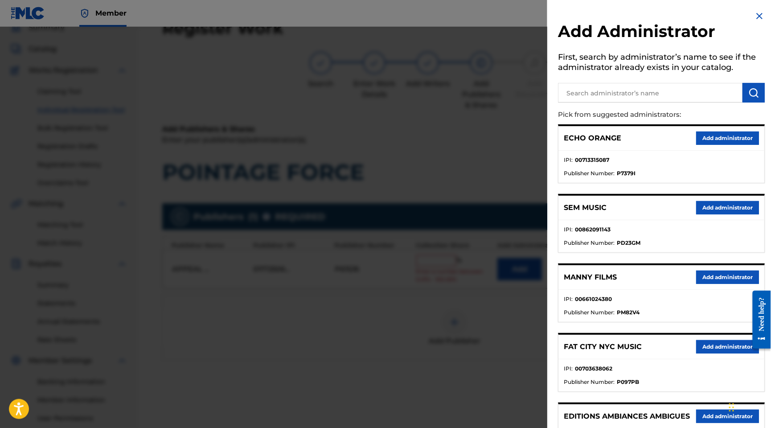
click at [708, 145] on button "Add administrator" at bounding box center [727, 138] width 63 height 13
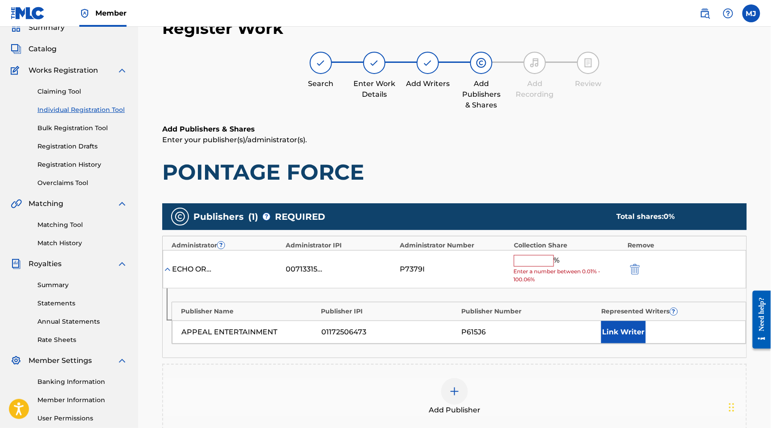
scroll to position [281, 0]
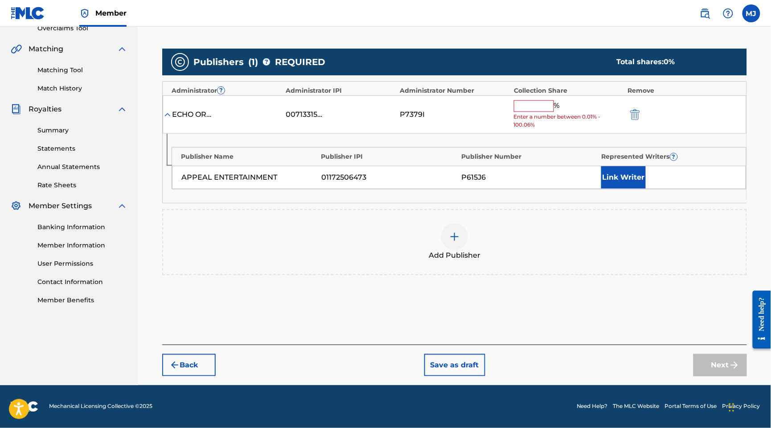
click at [547, 100] on input "text" at bounding box center [534, 106] width 40 height 12
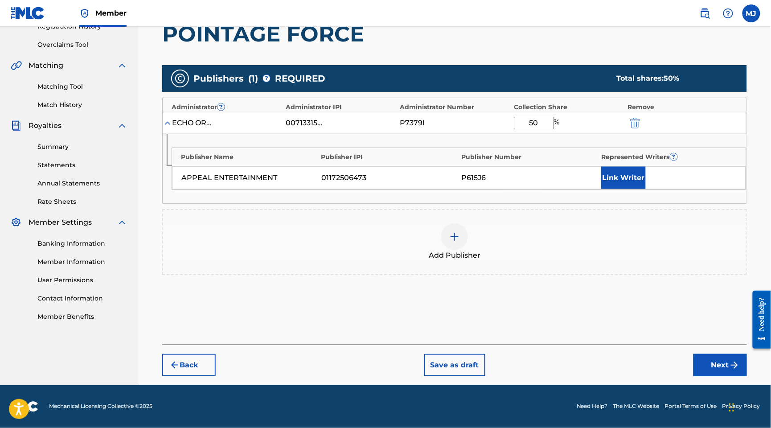
type input "50"
click at [668, 167] on div "Link Writer" at bounding box center [670, 178] width 136 height 22
click at [643, 167] on button "Link Writer" at bounding box center [624, 178] width 45 height 22
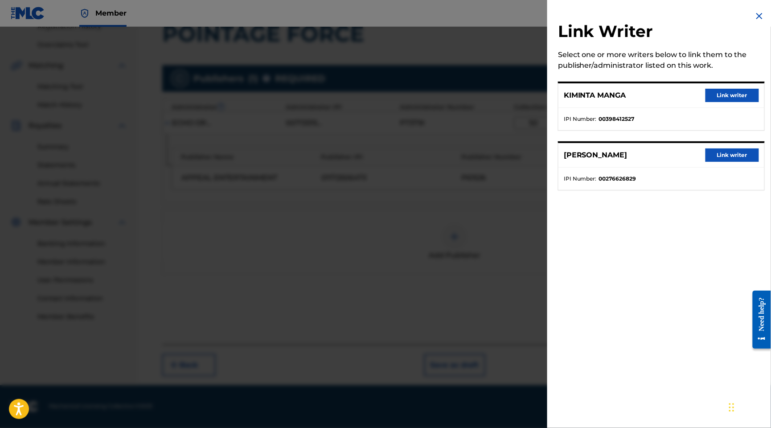
click at [706, 162] on button "Link writer" at bounding box center [733, 154] width 54 height 13
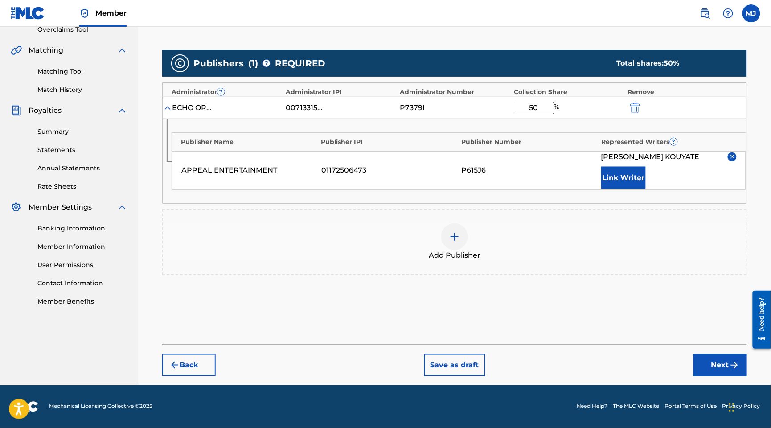
click at [697, 178] on div "Publishers ( 1 ) ? REQUIRED Total shares: 50 % Administrator ? Administrator IP…" at bounding box center [454, 162] width 585 height 225
click at [588, 151] on div "APPEAL ENTERTAINMENT 01172506473 P615J6 [PERSON_NAME] Link Writer" at bounding box center [459, 170] width 574 height 38
click at [598, 151] on div "APPEAL ENTERTAINMENT 01172506473 P615J6 [PERSON_NAME] Link Writer" at bounding box center [459, 170] width 574 height 38
click at [626, 167] on button "Link Writer" at bounding box center [624, 178] width 45 height 22
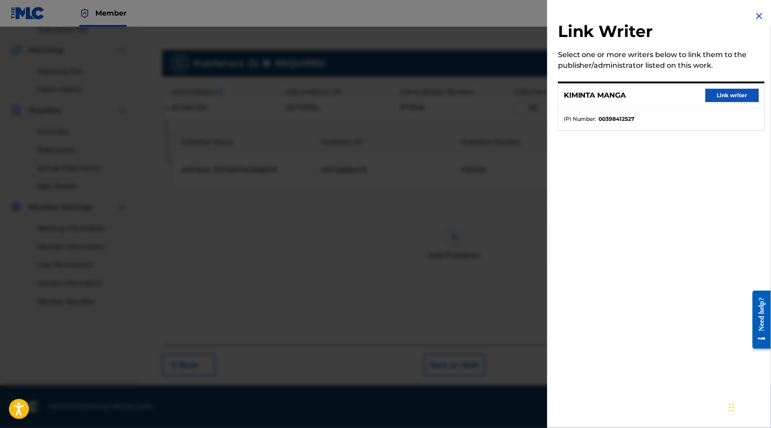
click at [729, 97] on button "Link writer" at bounding box center [733, 95] width 54 height 13
click at [732, 137] on div "Represented Writers ?" at bounding box center [670, 141] width 136 height 9
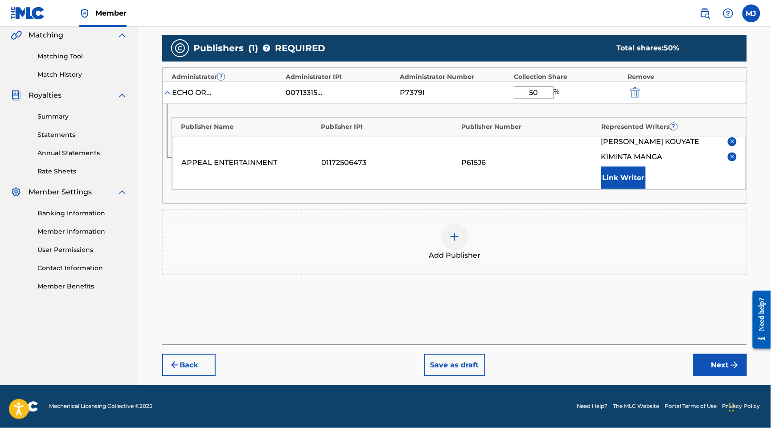
click at [708, 359] on button "Next" at bounding box center [721, 365] width 54 height 22
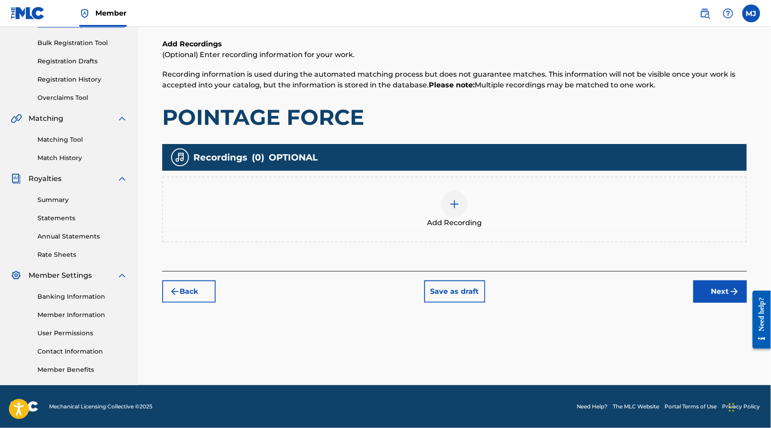
click at [717, 280] on button "Next" at bounding box center [721, 291] width 54 height 22
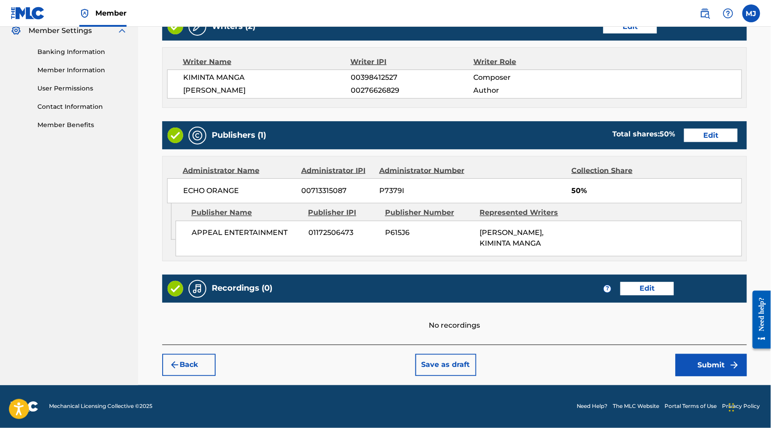
scroll to position [484, 0]
click at [702, 354] on button "Submit" at bounding box center [711, 365] width 71 height 22
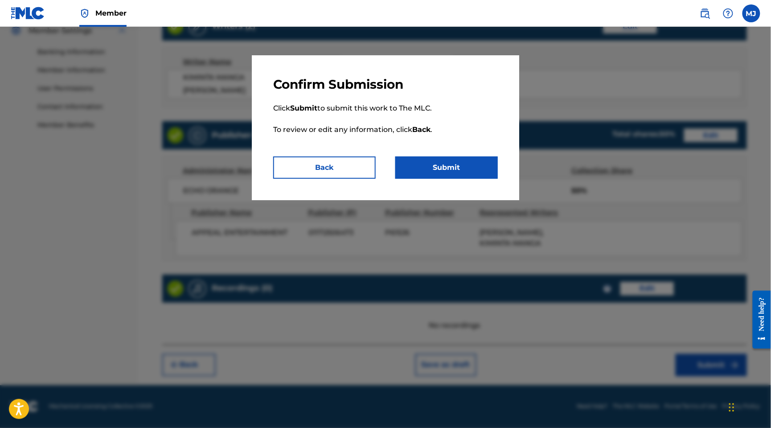
click at [487, 179] on button "Submit" at bounding box center [447, 168] width 103 height 22
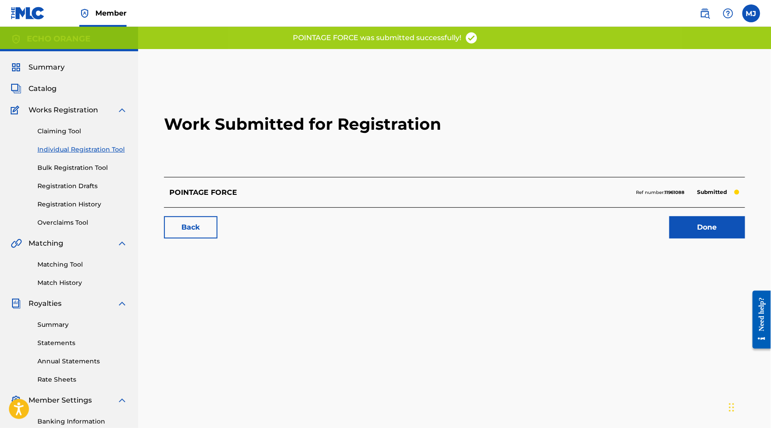
click at [699, 239] on link "Done" at bounding box center [708, 227] width 76 height 22
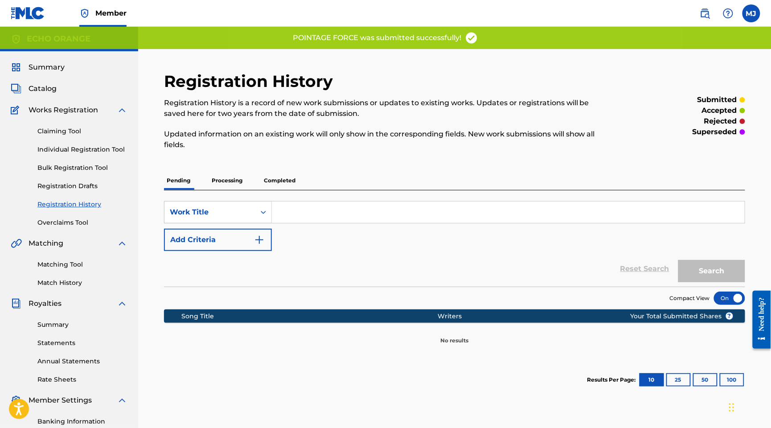
click at [68, 154] on link "Individual Registration Tool" at bounding box center [82, 149] width 90 height 9
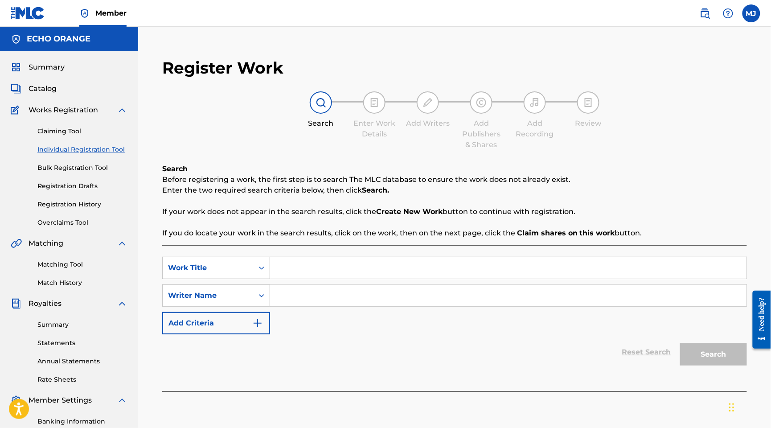
click at [404, 279] on input "Search Form" at bounding box center [508, 267] width 477 height 21
paste input "POSITION"
type input "POSITION"
click at [386, 306] on input "Search Form" at bounding box center [508, 295] width 477 height 21
paste input "[PERSON_NAME] LOIC"
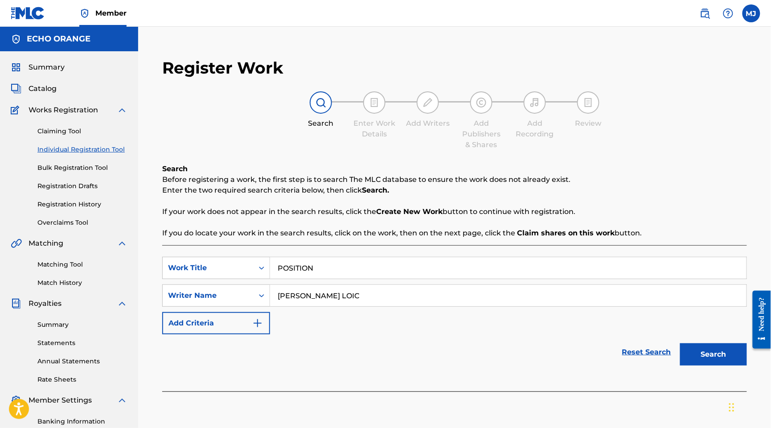
type input "[PERSON_NAME] LOIC"
click at [708, 366] on button "Search" at bounding box center [713, 354] width 67 height 22
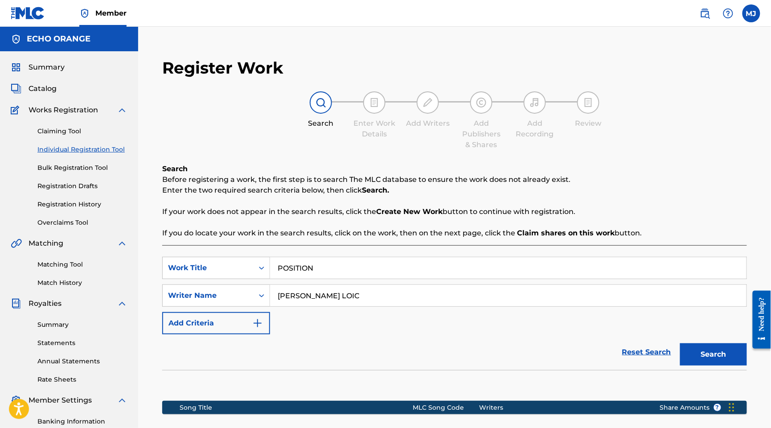
scroll to position [201, 0]
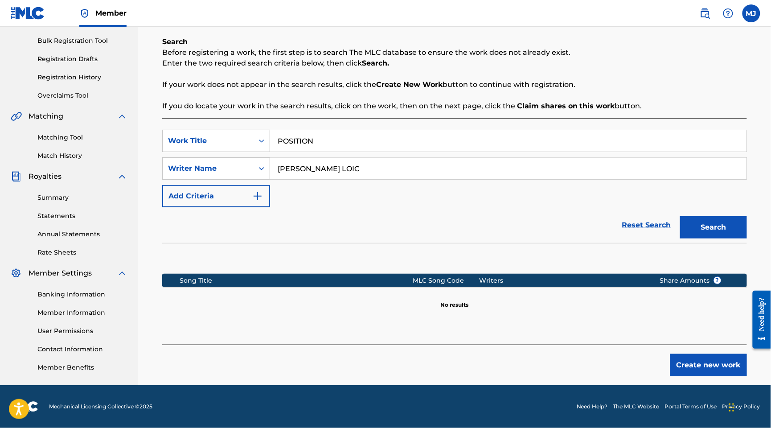
click at [703, 354] on button "Create new work" at bounding box center [709, 365] width 77 height 22
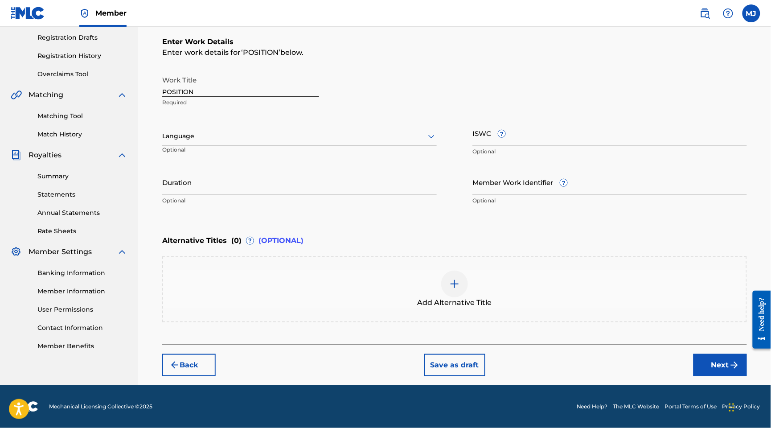
click at [705, 345] on div "Enter Work Details Enter work details for ‘ POSITION ’ below. Work Title POSITI…" at bounding box center [454, 180] width 585 height 330
click at [713, 376] on button "Next" at bounding box center [721, 365] width 54 height 22
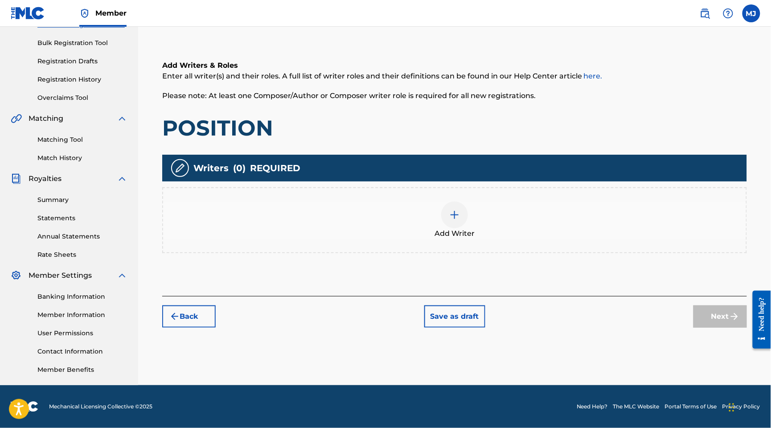
click at [519, 202] on div "Add Writer" at bounding box center [454, 220] width 583 height 37
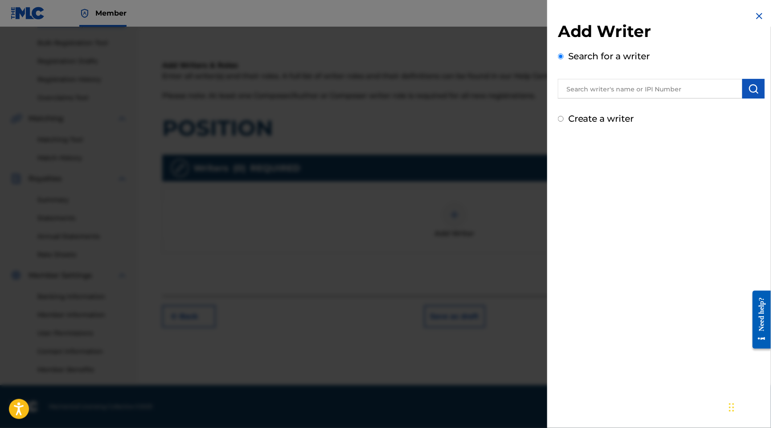
click at [609, 99] on input "text" at bounding box center [650, 89] width 185 height 20
paste input "[PERSON_NAME] LOIC"
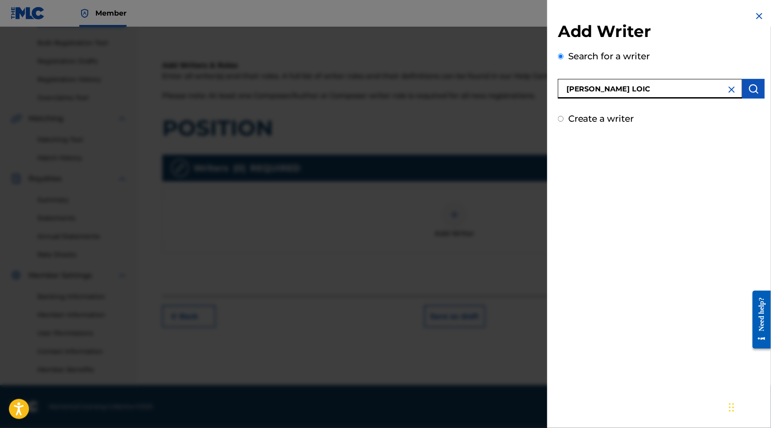
type input "[PERSON_NAME] LOIC"
click at [760, 104] on div "Add Writer Search for a writer [PERSON_NAME] LOIC Create a writer" at bounding box center [662, 68] width 228 height 136
click at [754, 94] on img "submit" at bounding box center [754, 88] width 11 height 11
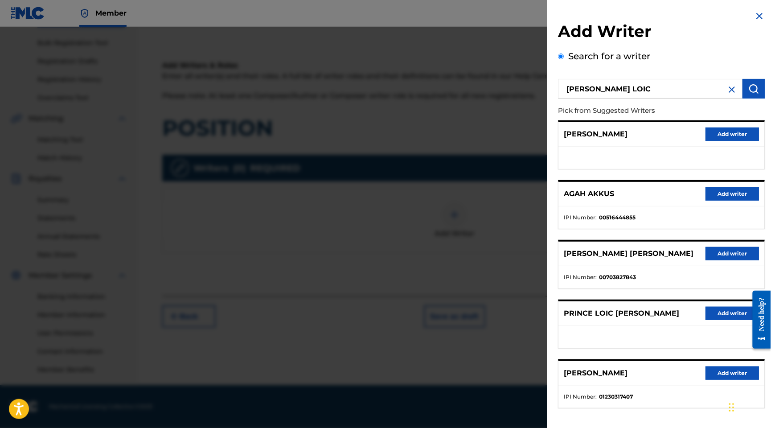
scroll to position [89, 0]
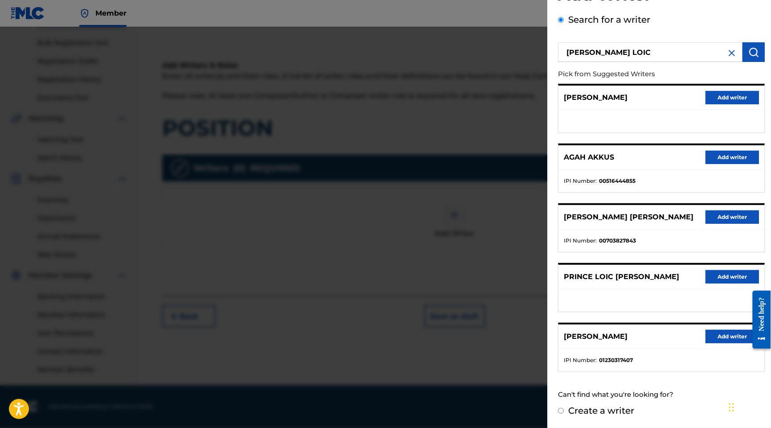
click at [726, 275] on button "Add writer" at bounding box center [733, 276] width 54 height 13
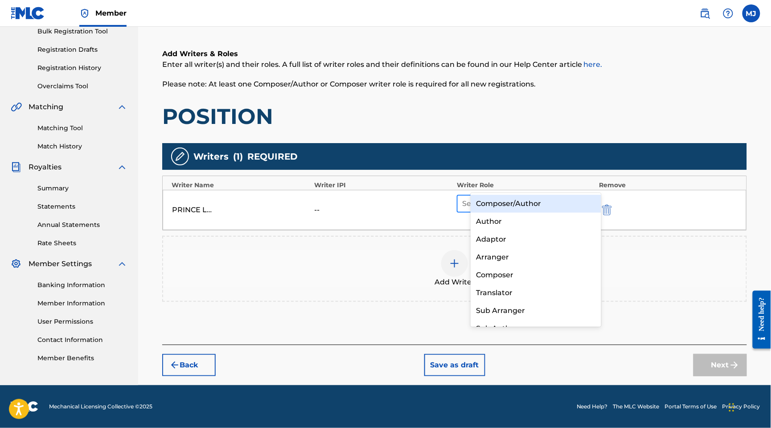
click at [521, 198] on div at bounding box center [517, 204] width 111 height 12
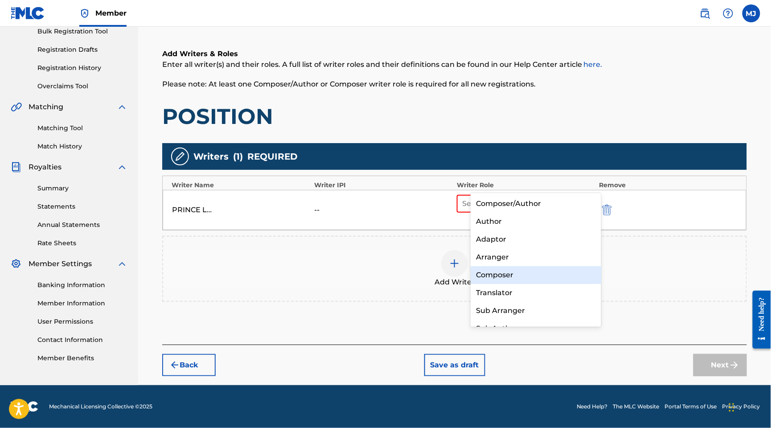
click at [526, 272] on div "Composer" at bounding box center [536, 275] width 130 height 18
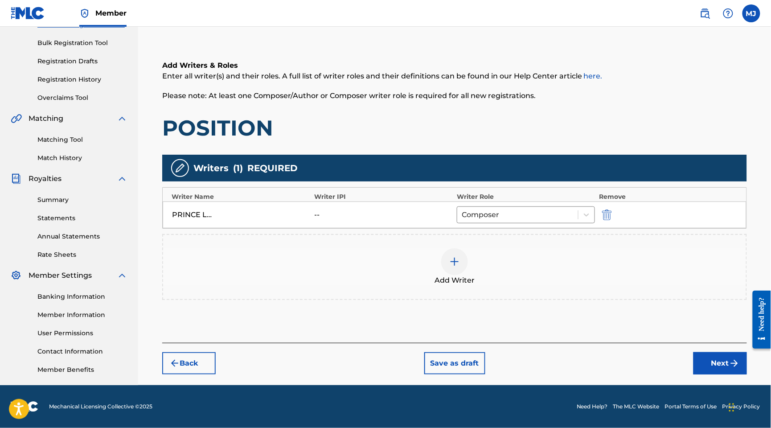
click at [516, 248] on div "Add Writer" at bounding box center [454, 266] width 583 height 37
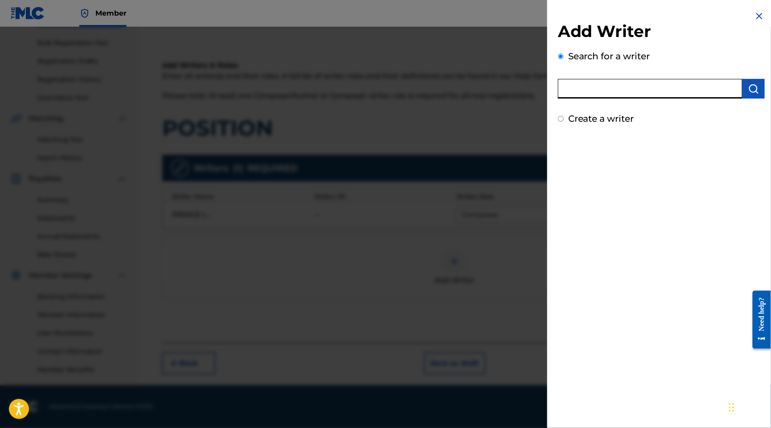
click at [558, 99] on input "text" at bounding box center [650, 89] width 185 height 20
paste input "AHOURE YVANN [PERSON_NAME]"
type input "AHOURE YVANN [PERSON_NAME]"
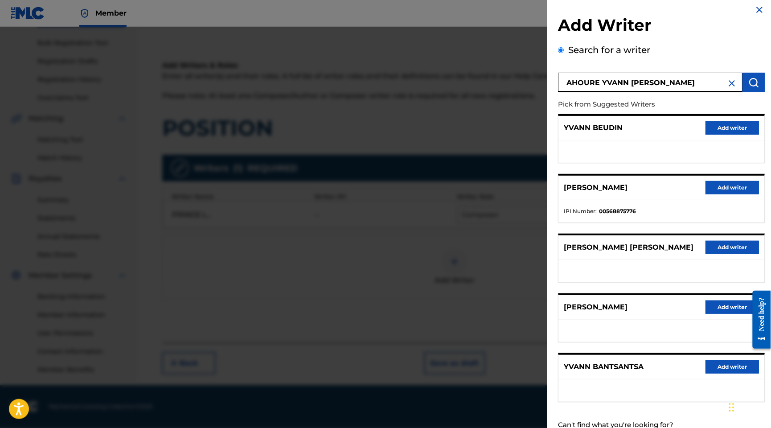
scroll to position [111, 0]
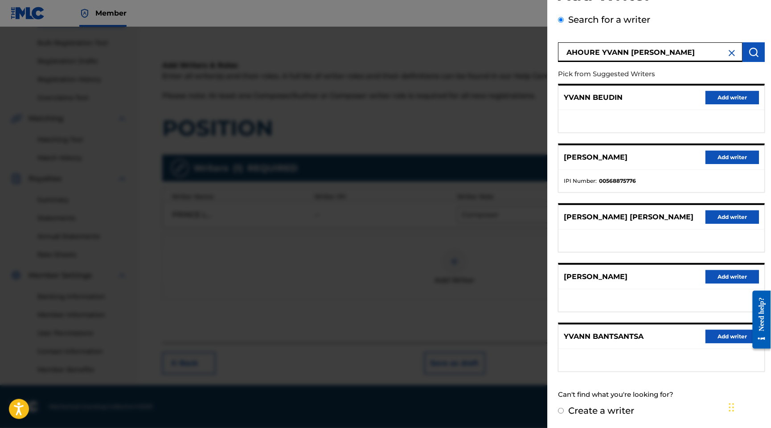
click at [739, 270] on button "Add writer" at bounding box center [733, 276] width 54 height 13
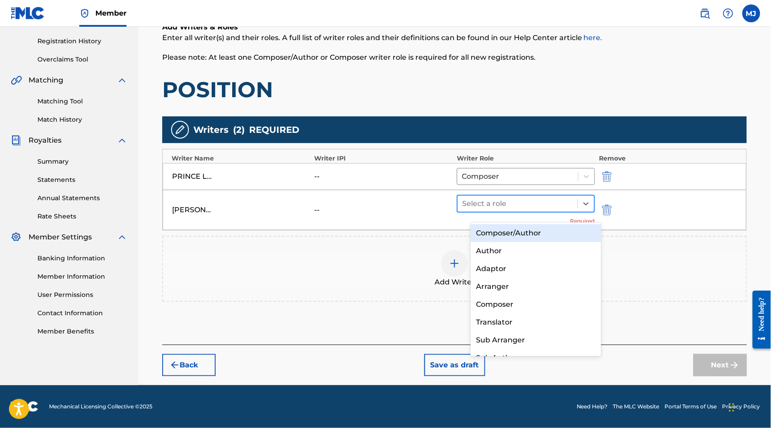
click at [478, 210] on div at bounding box center [517, 204] width 111 height 12
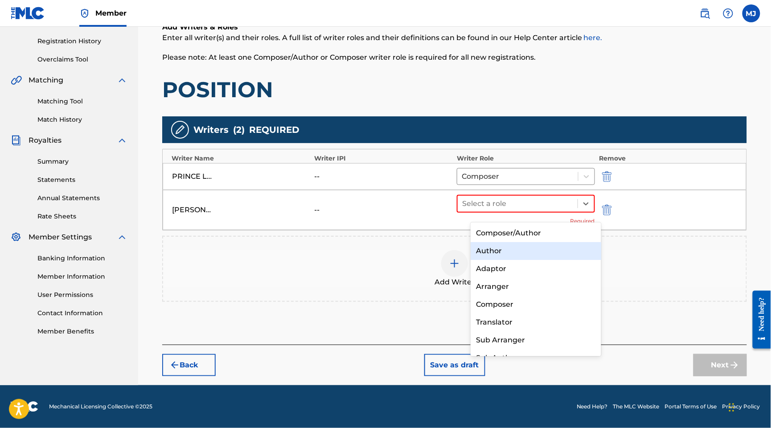
click at [490, 248] on div "Author" at bounding box center [536, 251] width 130 height 18
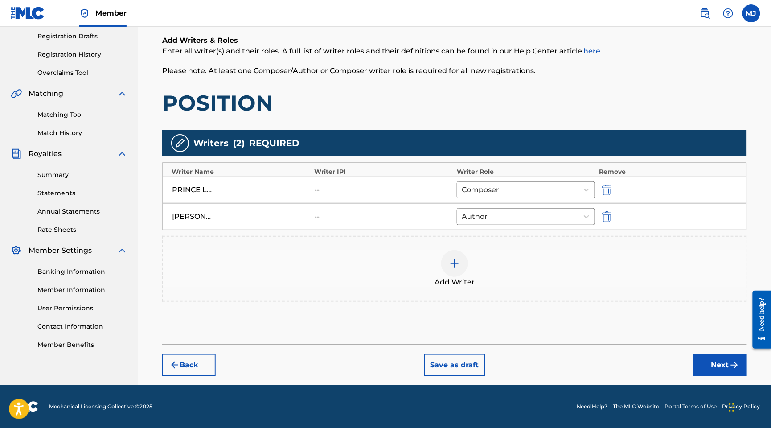
click at [518, 269] on div "Add Writer" at bounding box center [454, 268] width 583 height 37
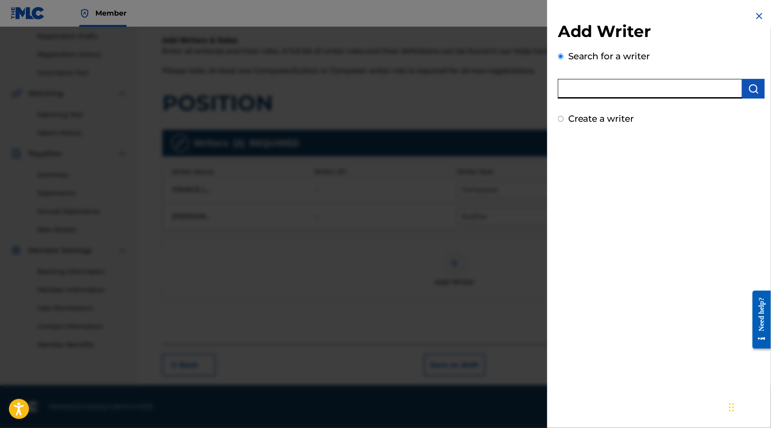
click at [632, 99] on input "text" at bounding box center [650, 89] width 185 height 20
paste input "[PERSON_NAME]"
type input "[PERSON_NAME]"
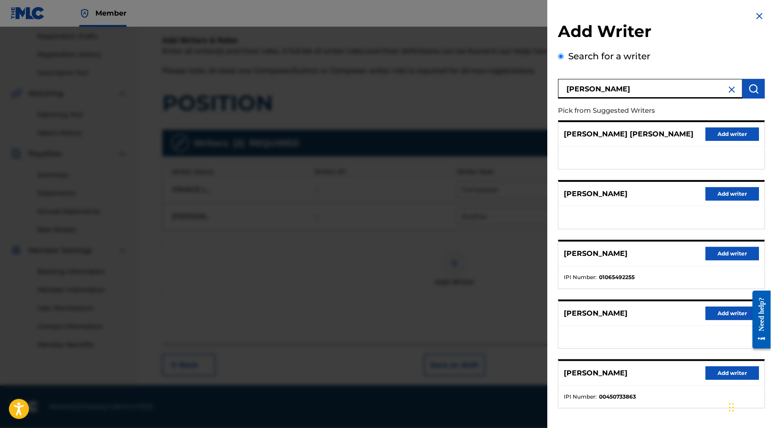
click at [724, 260] on button "Add writer" at bounding box center [733, 253] width 54 height 13
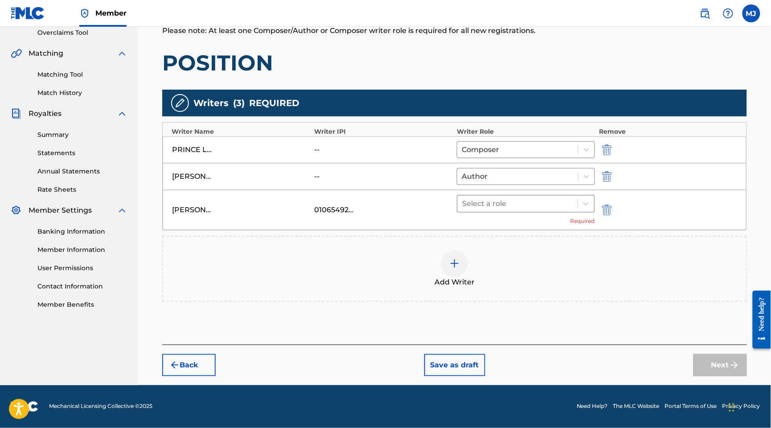
click at [503, 210] on div at bounding box center [517, 204] width 111 height 12
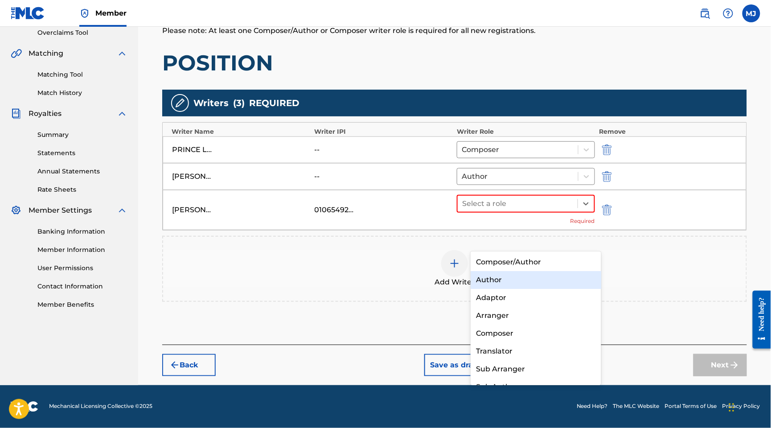
click at [507, 276] on div "Author" at bounding box center [536, 280] width 130 height 18
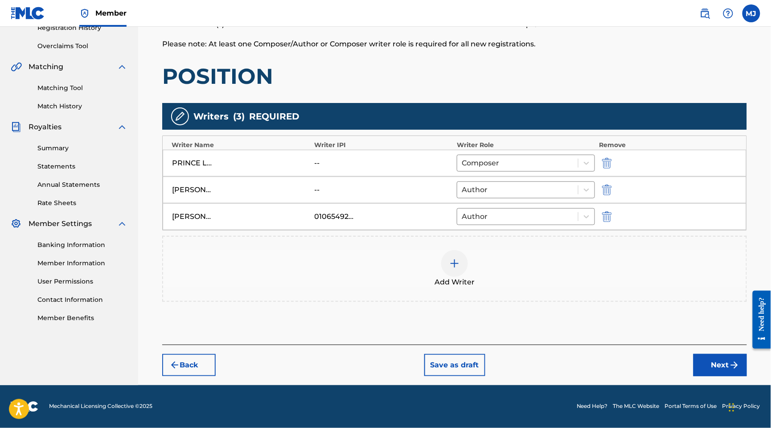
click at [720, 371] on div "Back Save as draft Next" at bounding box center [454, 361] width 585 height 32
click at [718, 376] on button "Next" at bounding box center [721, 365] width 54 height 22
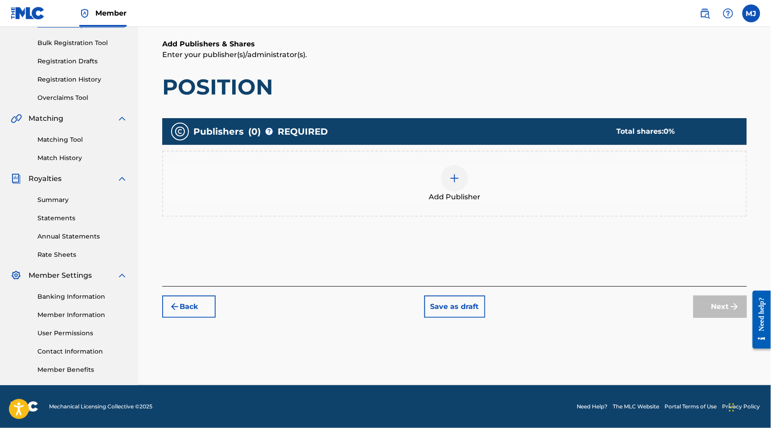
click at [532, 173] on div "Add Publisher" at bounding box center [454, 184] width 585 height 66
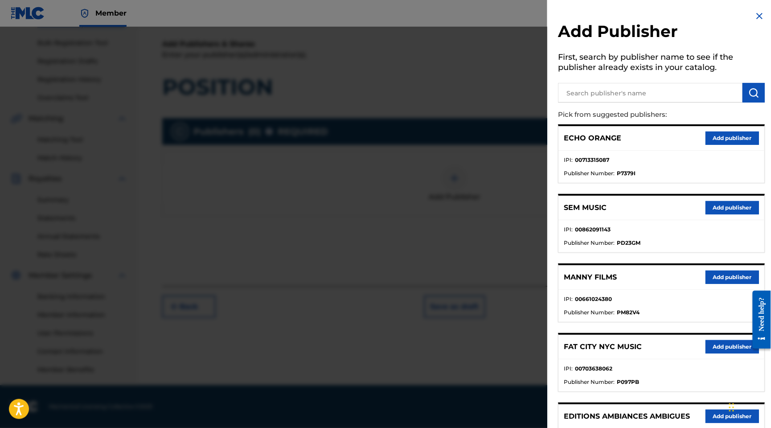
click at [600, 103] on input "text" at bounding box center [650, 93] width 185 height 20
type input "appeal"
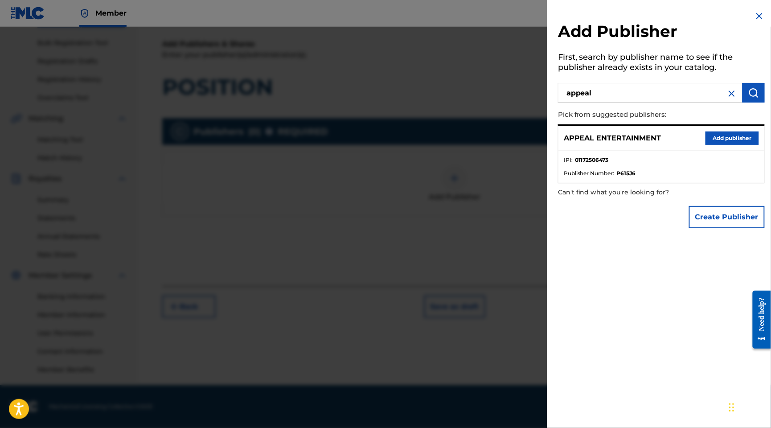
click at [741, 145] on button "Add publisher" at bounding box center [733, 138] width 54 height 13
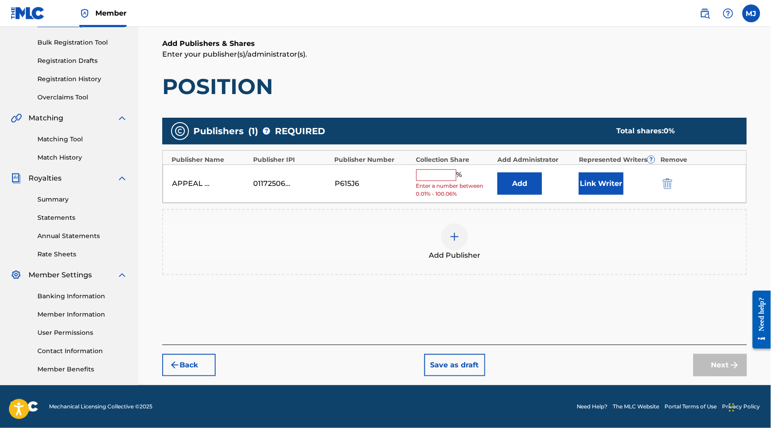
click at [532, 173] on button "Add" at bounding box center [520, 184] width 45 height 22
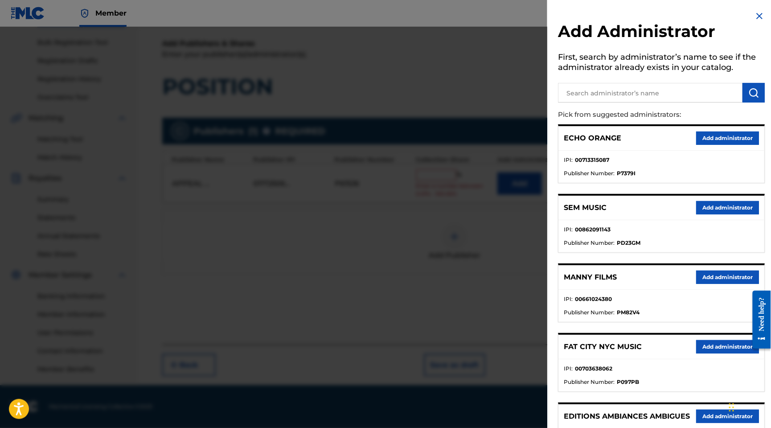
click at [709, 145] on button "Add administrator" at bounding box center [727, 138] width 63 height 13
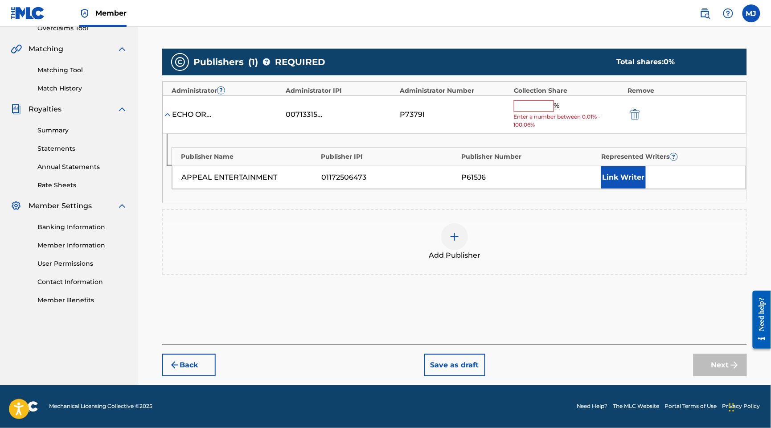
click at [544, 129] on span "Enter a number between 0.01% - 100.06%" at bounding box center [569, 121] width 110 height 16
click at [550, 112] on input "text" at bounding box center [534, 106] width 40 height 12
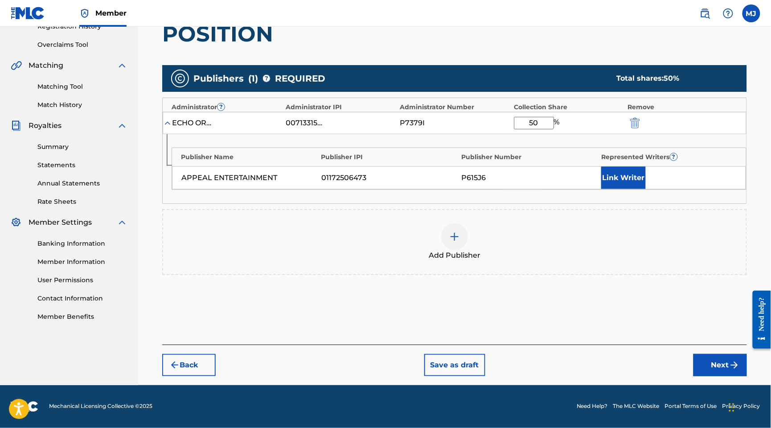
type input "50"
click at [659, 203] on div "Publisher Name Publisher IPI Publisher Number Represented Writers ? APPEAL ENTE…" at bounding box center [455, 168] width 584 height 69
click at [646, 189] on button "Link Writer" at bounding box center [624, 178] width 45 height 22
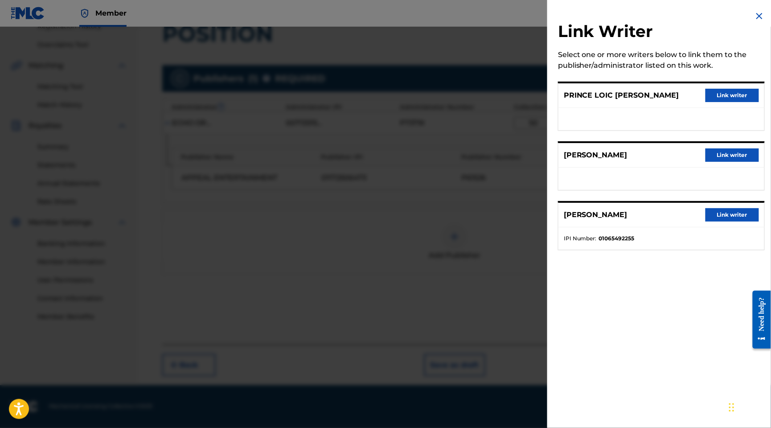
click at [706, 222] on button "Link writer" at bounding box center [733, 214] width 54 height 13
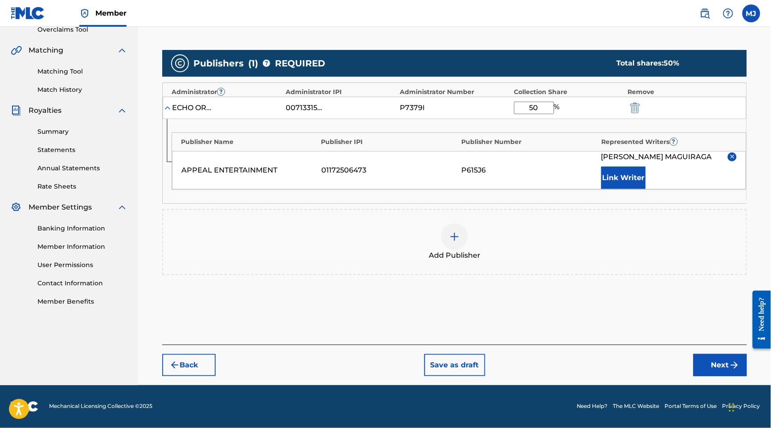
click at [598, 188] on div "APPEAL ENTERTAINMENT 01172506473 P615J6 [PERSON_NAME] Link Writer" at bounding box center [459, 170] width 574 height 38
click at [646, 189] on button "Link Writer" at bounding box center [624, 178] width 45 height 22
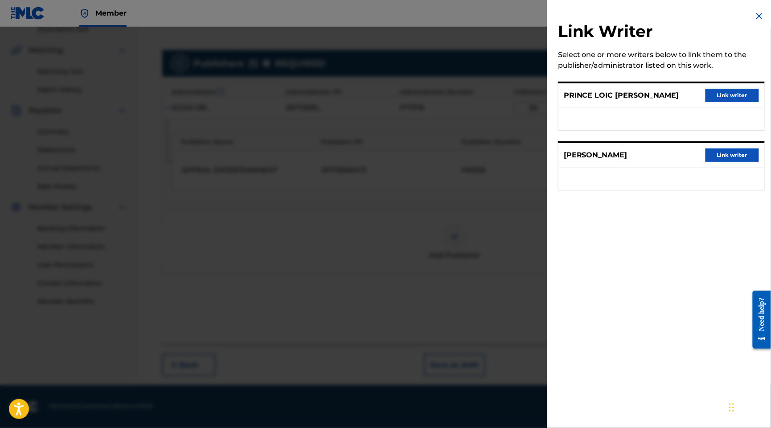
click at [737, 162] on button "Link writer" at bounding box center [733, 154] width 54 height 13
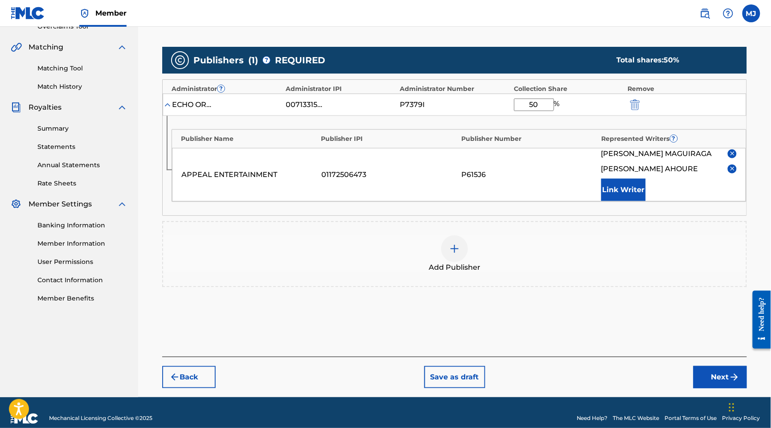
drag, startPoint x: 604, startPoint y: 218, endPoint x: 610, endPoint y: 229, distance: 12.6
click at [604, 202] on div "APPEAL ENTERTAINMENT 01172506473 P615J6 [PERSON_NAME] [PERSON_NAME] Link Writer" at bounding box center [459, 175] width 574 height 54
click at [618, 201] on button "Link Writer" at bounding box center [624, 190] width 45 height 22
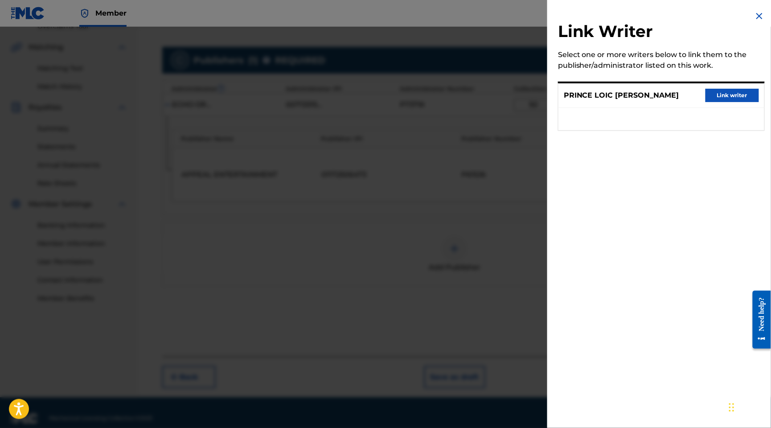
click at [734, 102] on button "Link writer" at bounding box center [733, 95] width 54 height 13
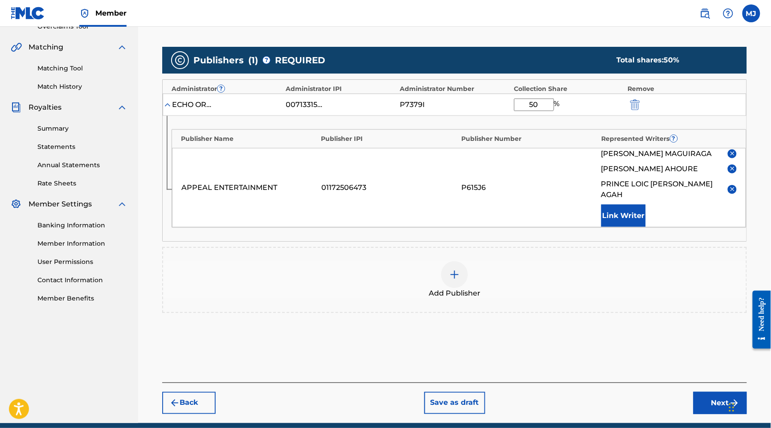
scroll to position [270, 0]
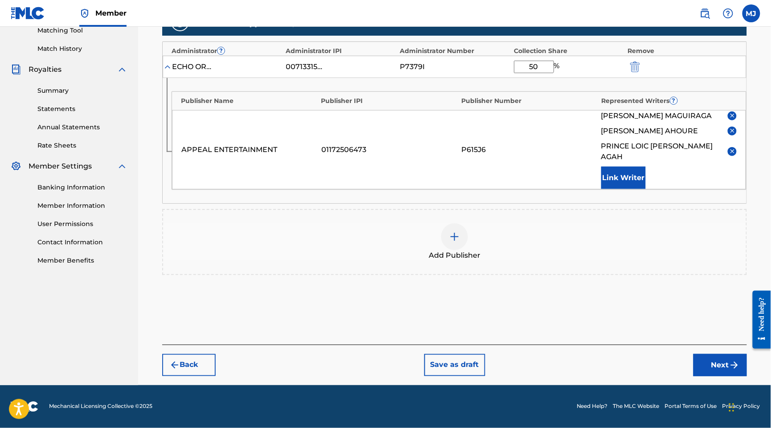
click at [677, 376] on div "Back Save as draft Next" at bounding box center [454, 361] width 585 height 32
click at [694, 376] on button "Next" at bounding box center [721, 365] width 54 height 22
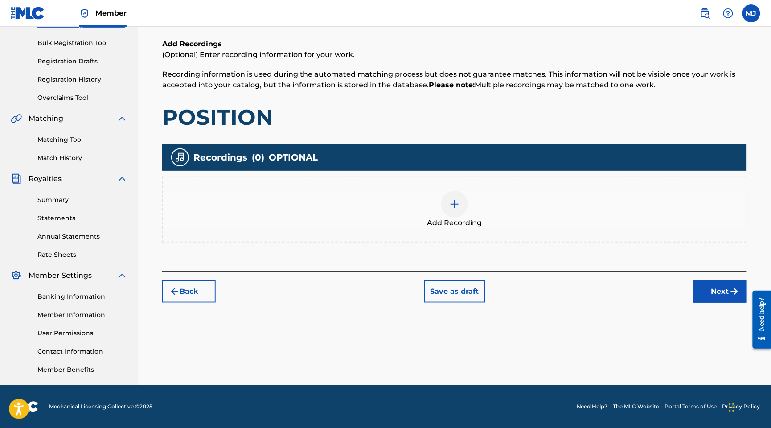
scroll to position [196, 0]
click at [721, 280] on button "Next" at bounding box center [721, 291] width 54 height 22
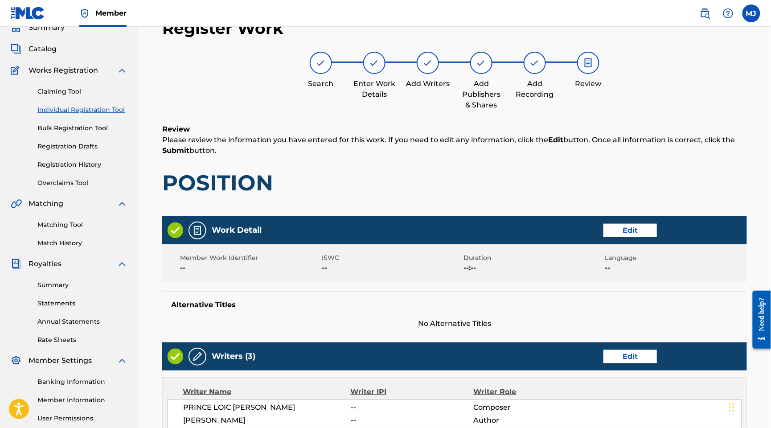
scroll to position [530, 0]
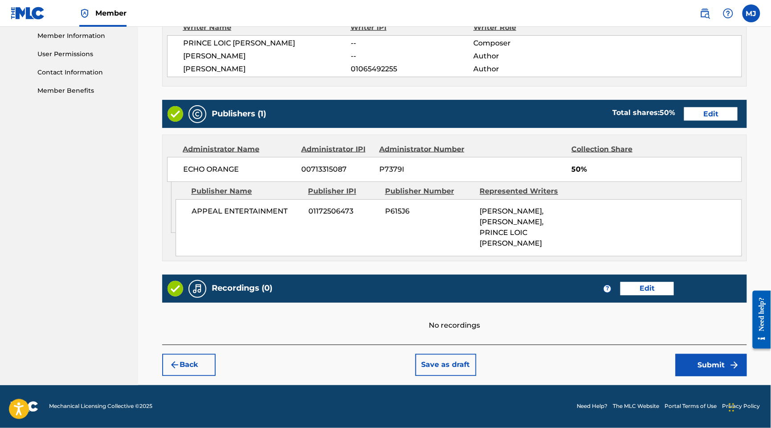
click at [680, 354] on button "Submit" at bounding box center [711, 365] width 71 height 22
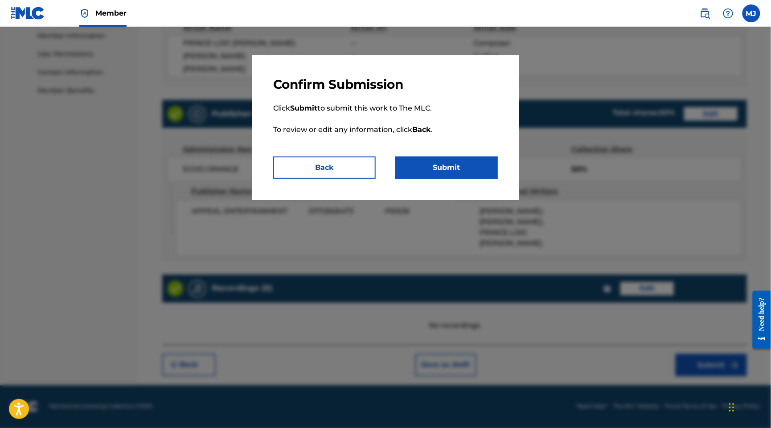
click at [498, 179] on button "Submit" at bounding box center [447, 168] width 103 height 22
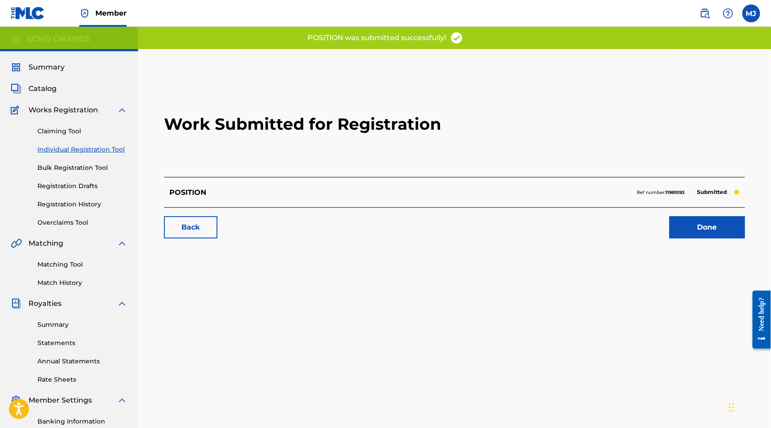
click at [725, 239] on link "Done" at bounding box center [708, 227] width 76 height 22
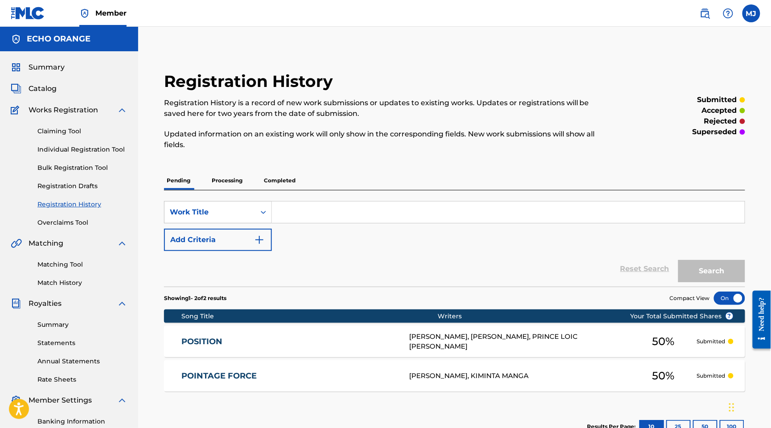
click at [127, 154] on link "Individual Registration Tool" at bounding box center [82, 149] width 90 height 9
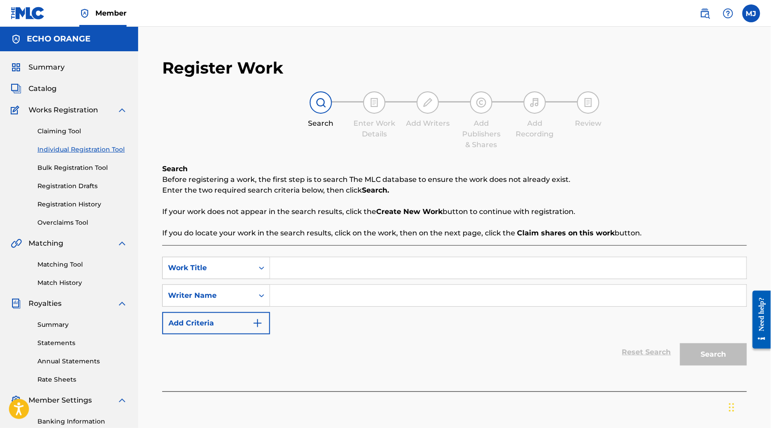
click at [438, 279] on input "Search Form" at bounding box center [508, 267] width 477 height 21
paste input "POSSEDE"
type input "POSSEDE"
click at [377, 306] on input "Search Form" at bounding box center [508, 295] width 477 height 21
paste input "[PERSON_NAME][DEMOGRAPHIC_DATA]"
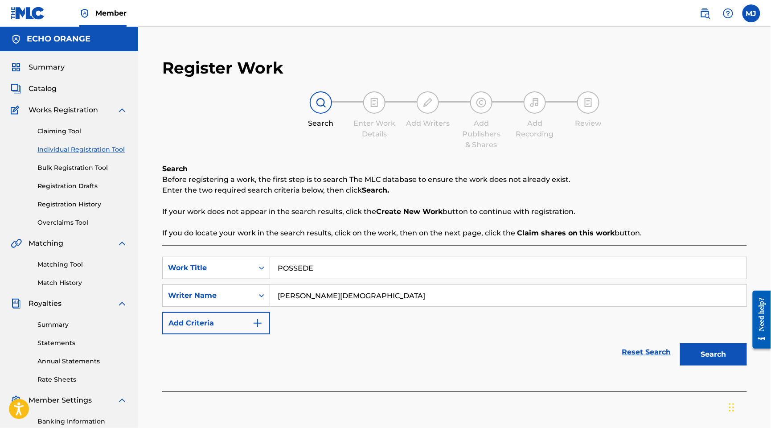
type input "[PERSON_NAME][DEMOGRAPHIC_DATA]"
click at [708, 366] on button "Search" at bounding box center [713, 354] width 67 height 22
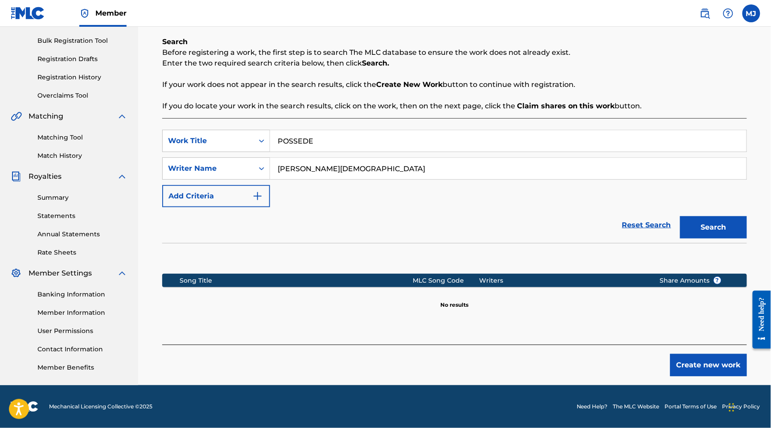
scroll to position [201, 0]
click at [707, 345] on div "Create new work" at bounding box center [454, 361] width 585 height 32
click at [705, 354] on button "Create new work" at bounding box center [709, 365] width 77 height 22
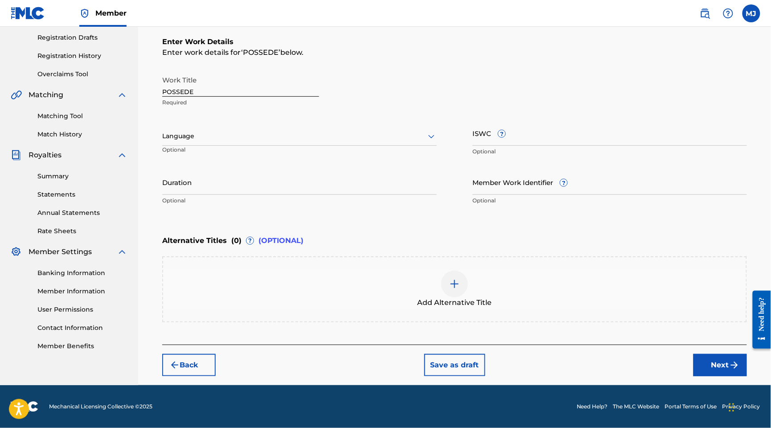
click at [708, 376] on button "Next" at bounding box center [721, 365] width 54 height 22
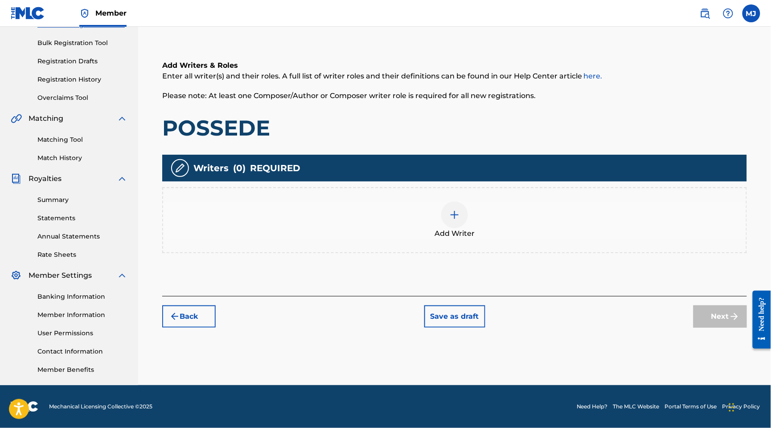
click at [510, 212] on div "Add Writer" at bounding box center [454, 220] width 585 height 66
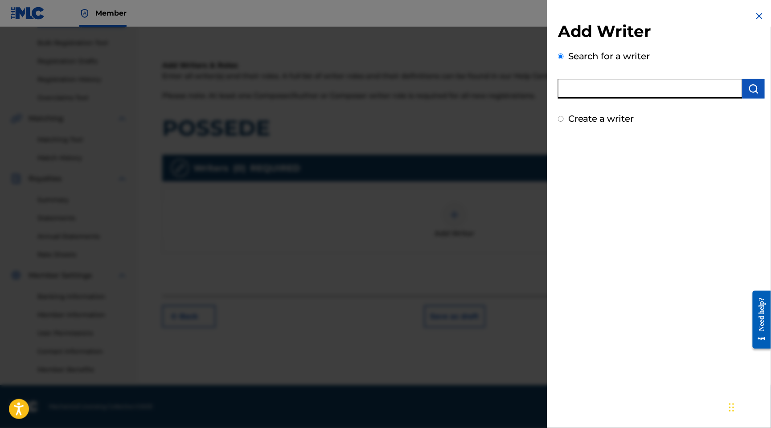
click at [596, 99] on input "text" at bounding box center [650, 89] width 185 height 20
paste input "[PERSON_NAME][DEMOGRAPHIC_DATA]"
type input "[PERSON_NAME][DEMOGRAPHIC_DATA]"
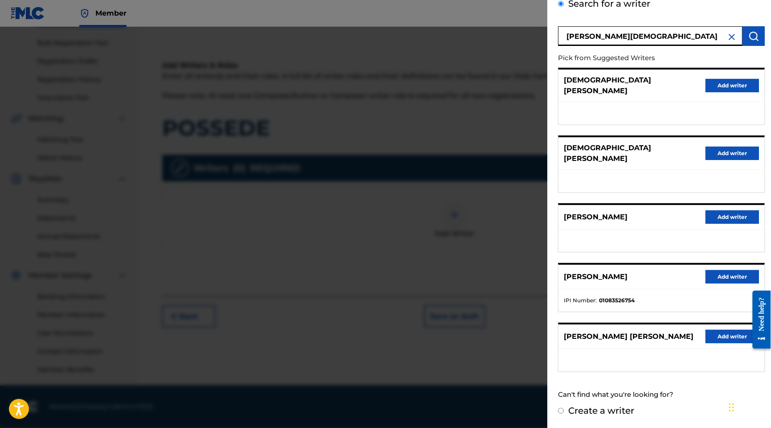
scroll to position [113, 0]
click at [711, 330] on button "Add writer" at bounding box center [733, 336] width 54 height 13
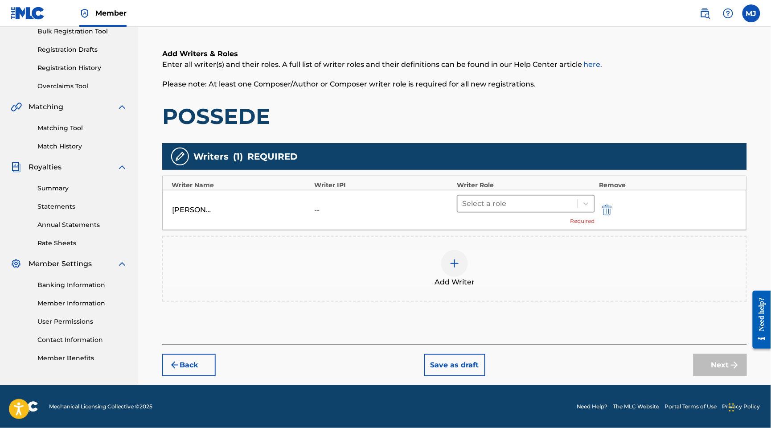
click at [504, 198] on div at bounding box center [517, 204] width 111 height 12
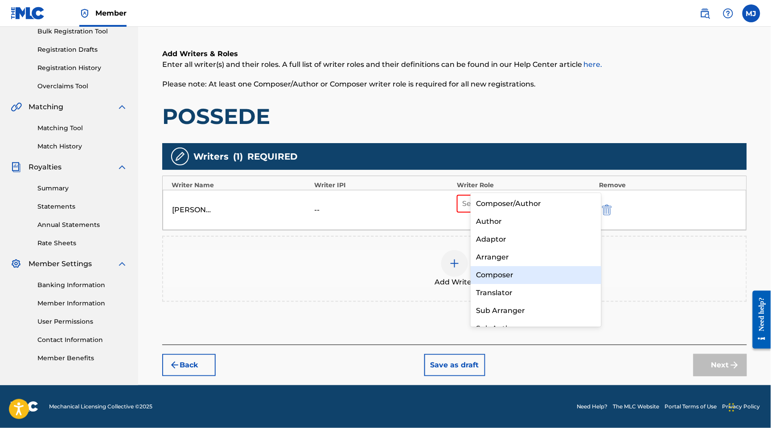
click at [516, 274] on div "Composer" at bounding box center [536, 275] width 130 height 18
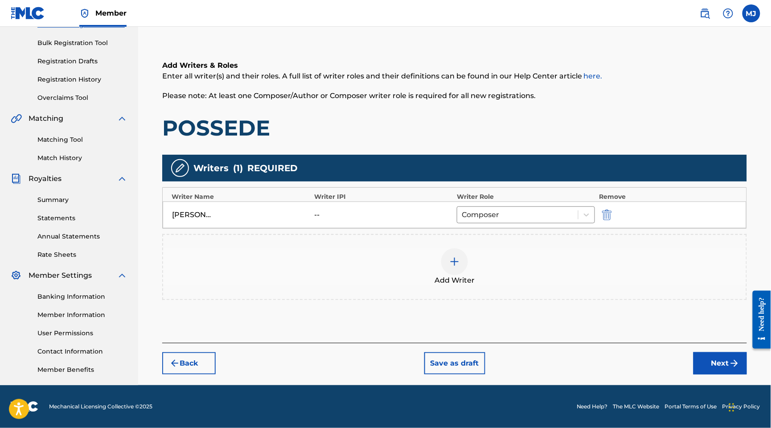
click at [474, 265] on div "Add Writer" at bounding box center [454, 267] width 585 height 66
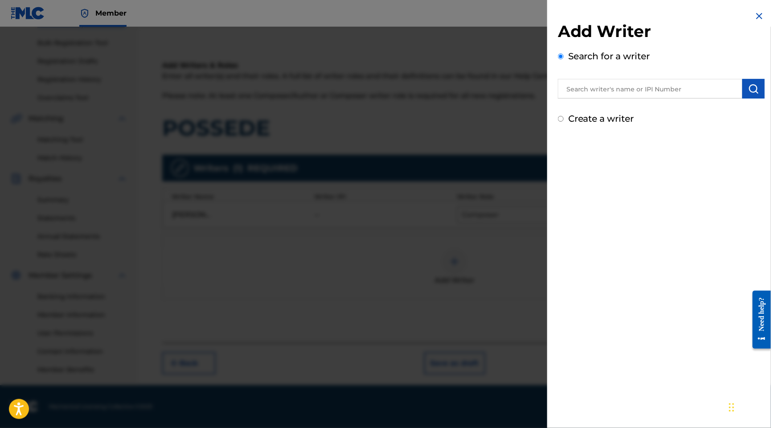
click at [580, 113] on div "Add Writer Search for a writer Create a writer" at bounding box center [661, 73] width 207 height 104
click at [585, 99] on input "text" at bounding box center [650, 89] width 185 height 20
paste input "BASSA ZEREHOUE DIYILEM"
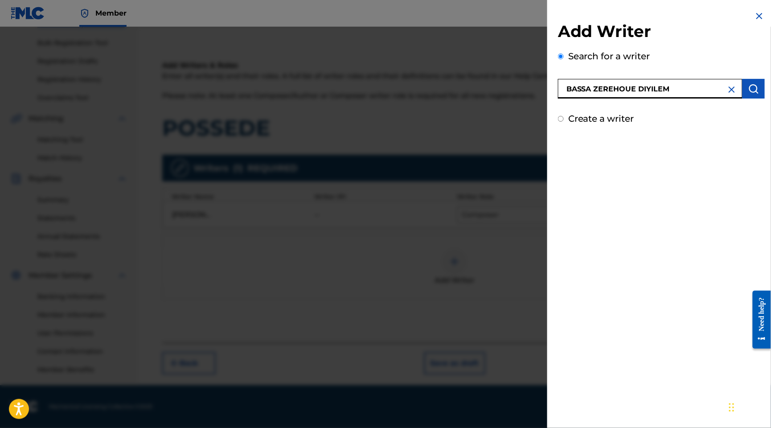
type input "BASSA ZEREHOUE DIYILEM"
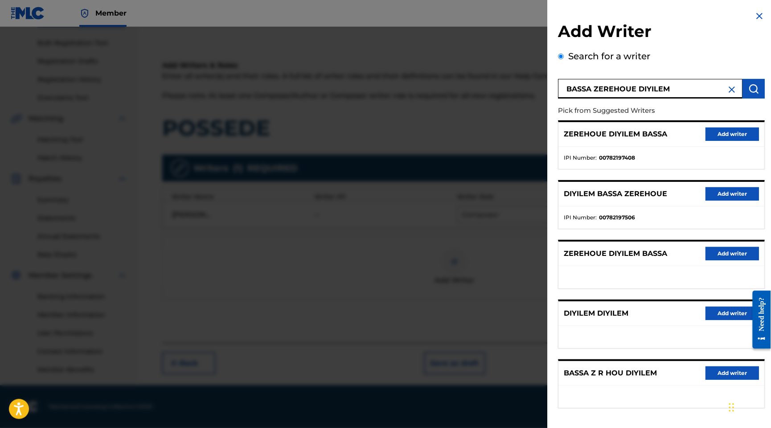
click at [719, 141] on button "Add writer" at bounding box center [733, 134] width 54 height 13
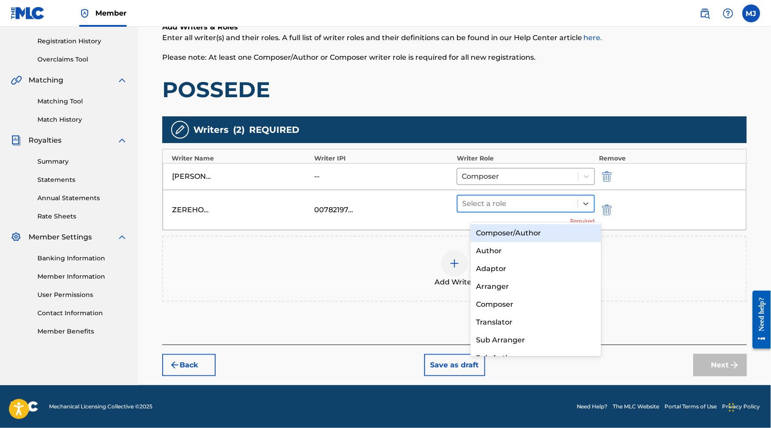
click at [507, 210] on div at bounding box center [517, 204] width 111 height 12
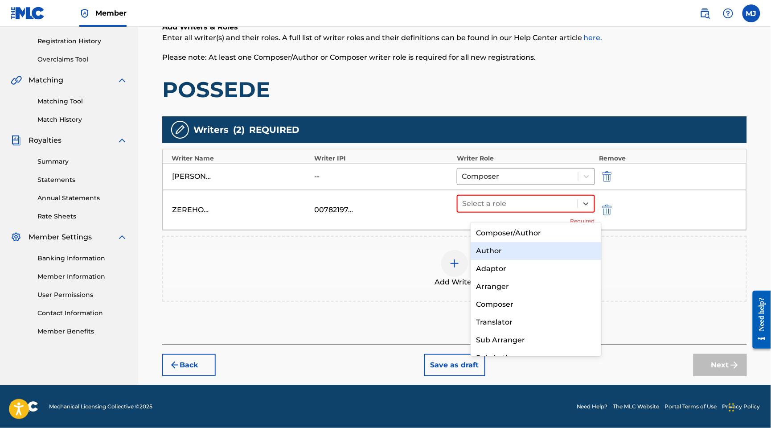
click at [491, 247] on div "Author" at bounding box center [536, 251] width 130 height 18
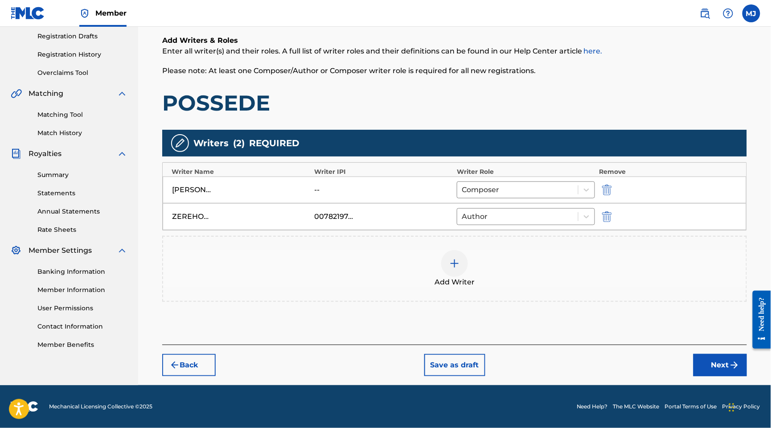
click at [515, 250] on div "Add Writer" at bounding box center [454, 268] width 583 height 37
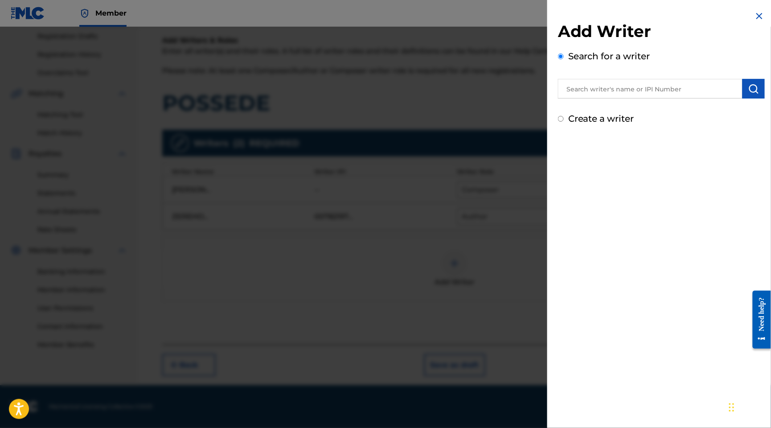
click at [623, 122] on div "Add Writer Search for a writer Create a writer" at bounding box center [661, 73] width 207 height 104
click at [647, 99] on input "text" at bounding box center [650, 89] width 185 height 20
paste input "GNAGBO [PERSON_NAME]"
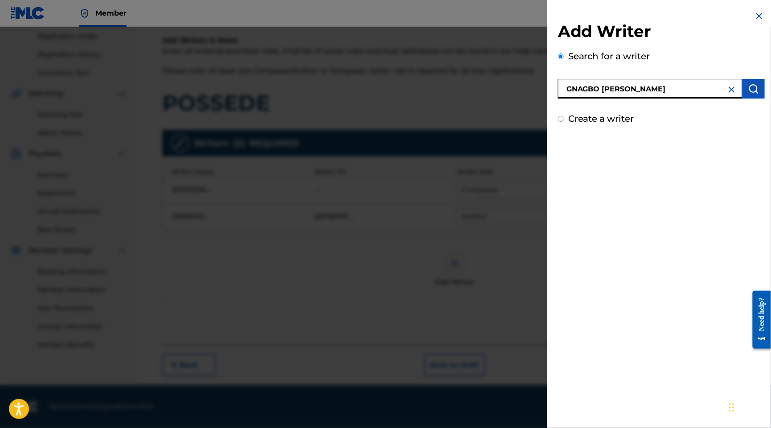
type input "GNAGBO [PERSON_NAME]"
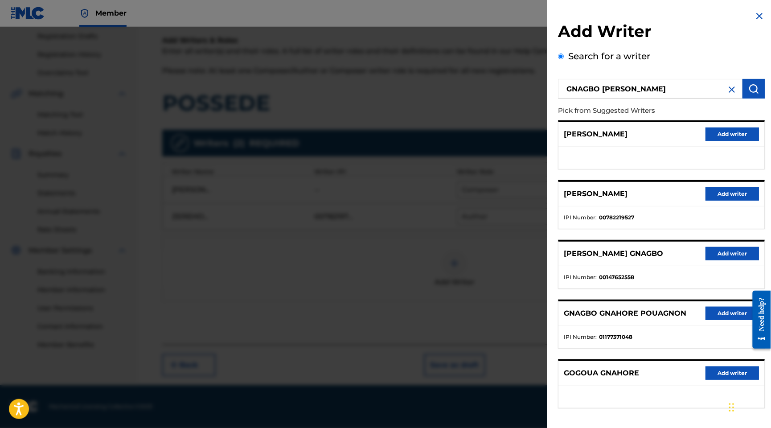
click at [721, 201] on button "Add writer" at bounding box center [733, 193] width 54 height 13
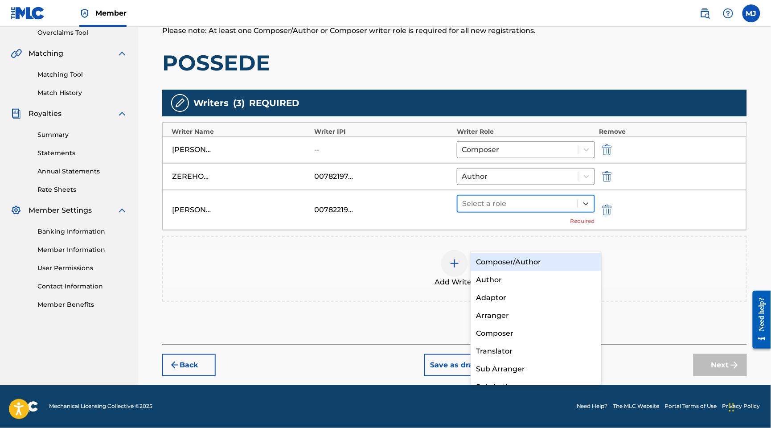
click at [540, 210] on div at bounding box center [517, 204] width 111 height 12
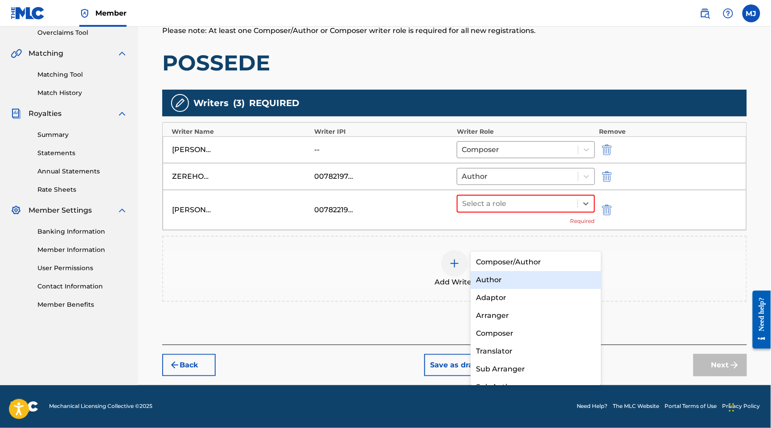
click at [515, 277] on div "Author" at bounding box center [536, 280] width 130 height 18
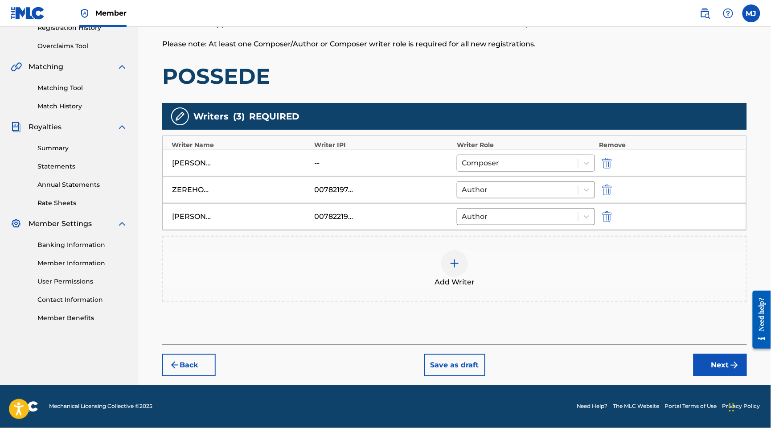
click at [502, 288] on div "Add Writer" at bounding box center [454, 268] width 583 height 37
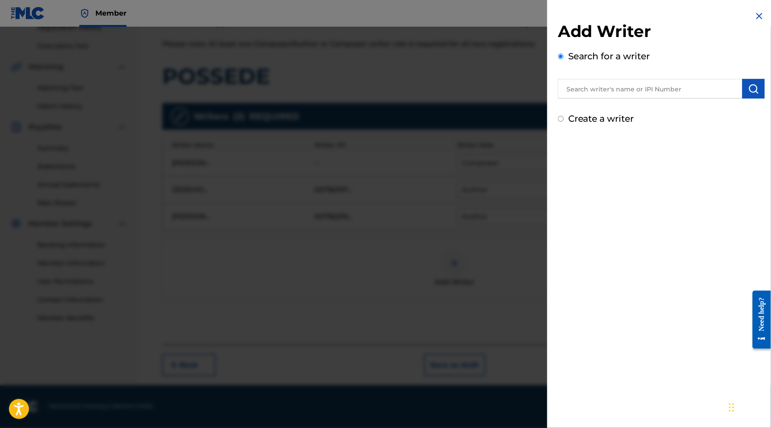
click at [637, 99] on input "text" at bounding box center [650, 89] width 185 height 20
paste input "KONAN [PERSON_NAME] [PERSON_NAME]"
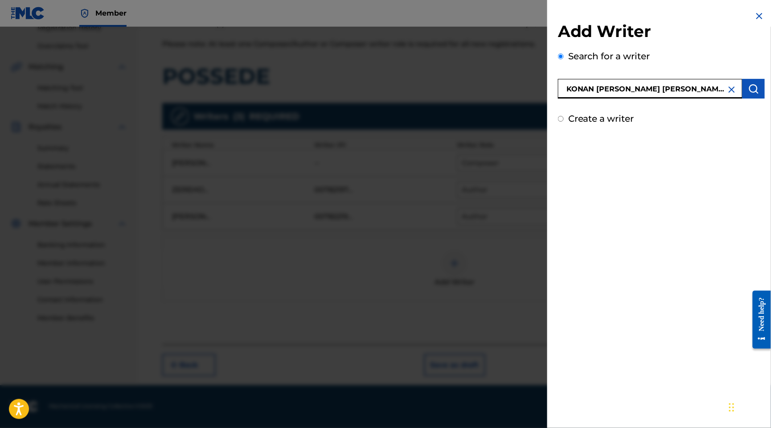
type input "KONAN [PERSON_NAME] [PERSON_NAME]"
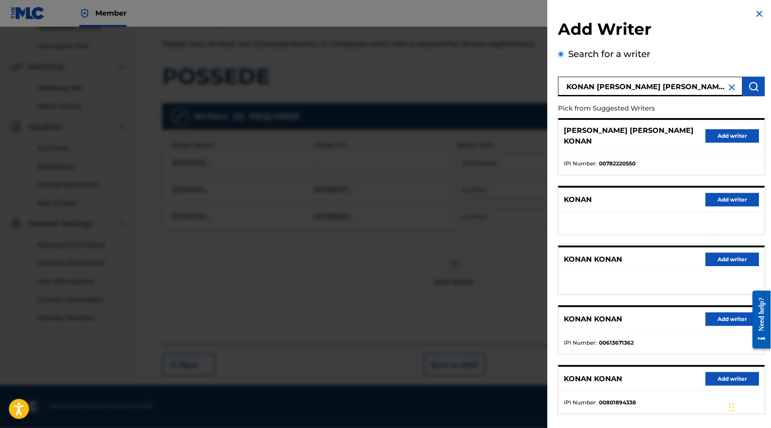
scroll to position [0, 0]
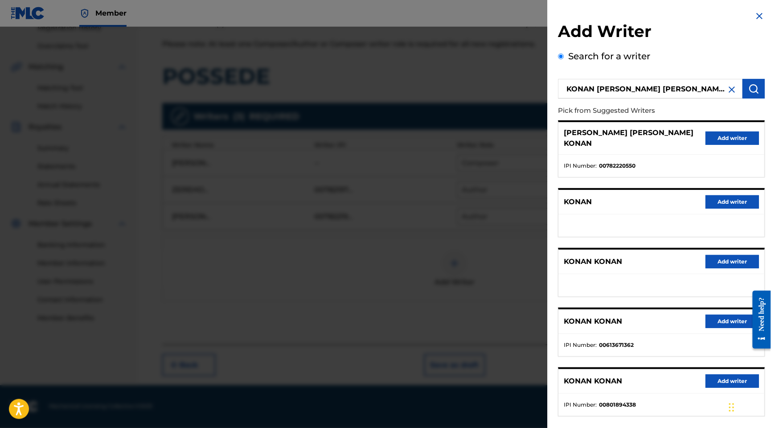
click at [734, 145] on button "Add writer" at bounding box center [733, 138] width 54 height 13
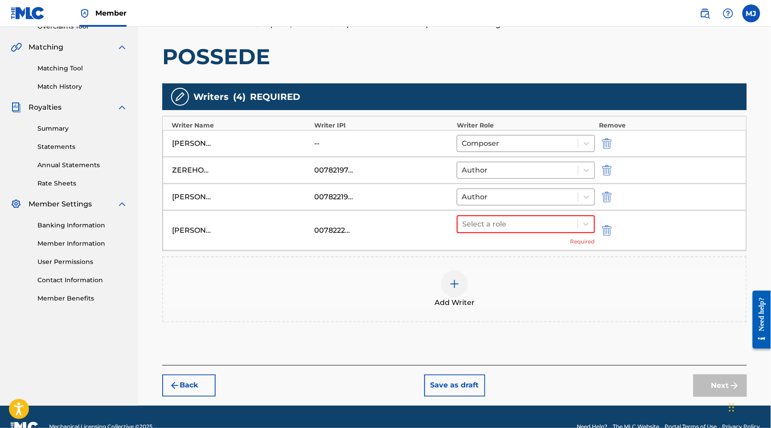
click at [518, 246] on div "Select a role Required" at bounding box center [526, 230] width 138 height 30
click at [530, 231] on div at bounding box center [517, 224] width 111 height 12
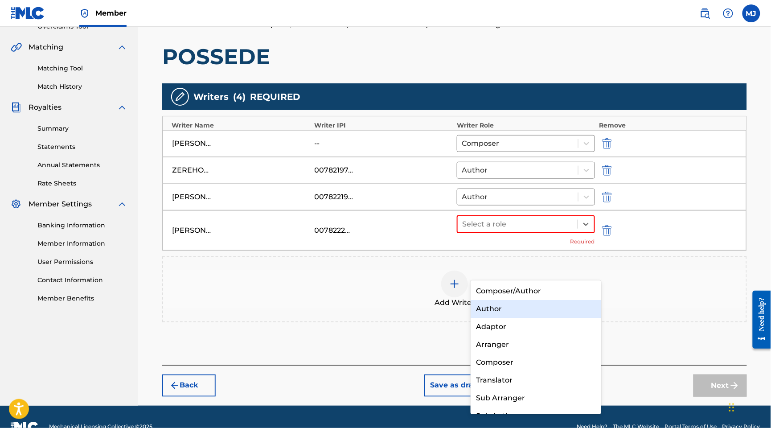
click at [490, 309] on div "Author" at bounding box center [536, 309] width 130 height 18
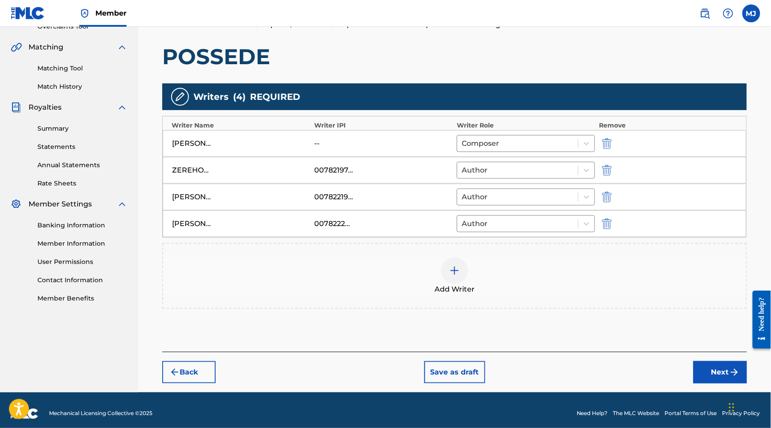
click at [513, 295] on div "Add Writer" at bounding box center [454, 275] width 583 height 37
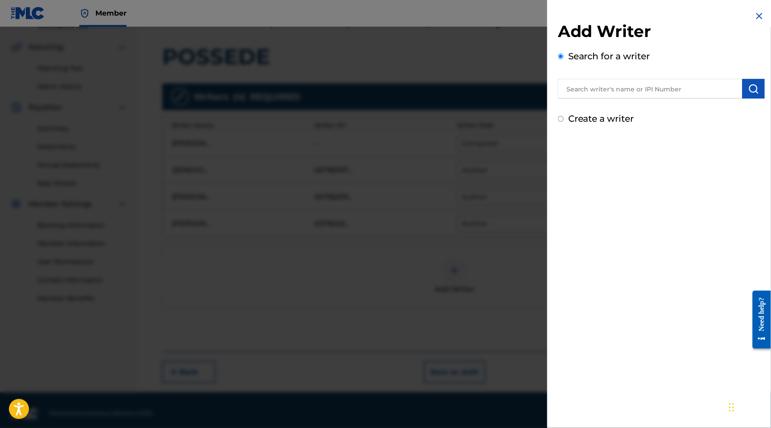
click at [633, 99] on input "text" at bounding box center [650, 89] width 185 height 20
paste input "[PERSON_NAME] [PERSON_NAME]"
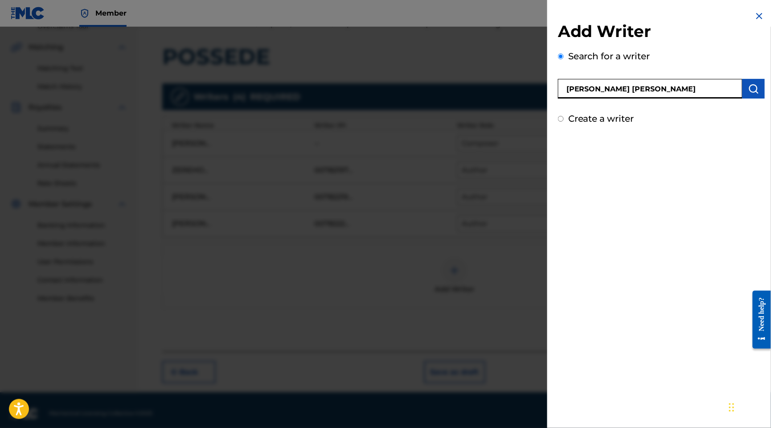
type input "[PERSON_NAME] [PERSON_NAME]"
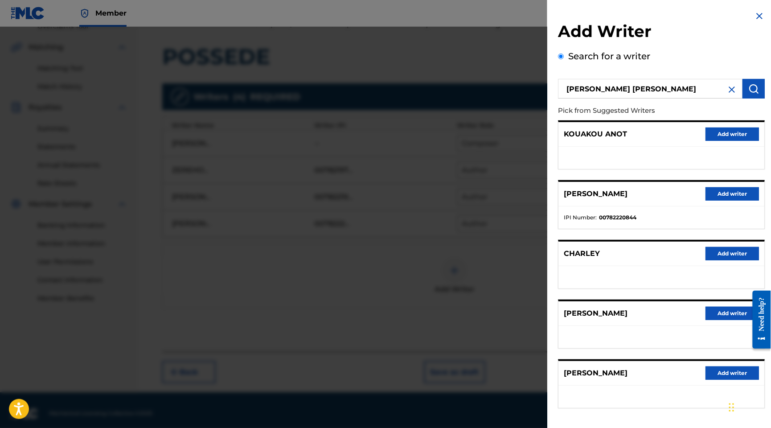
click at [709, 201] on button "Add writer" at bounding box center [733, 193] width 54 height 13
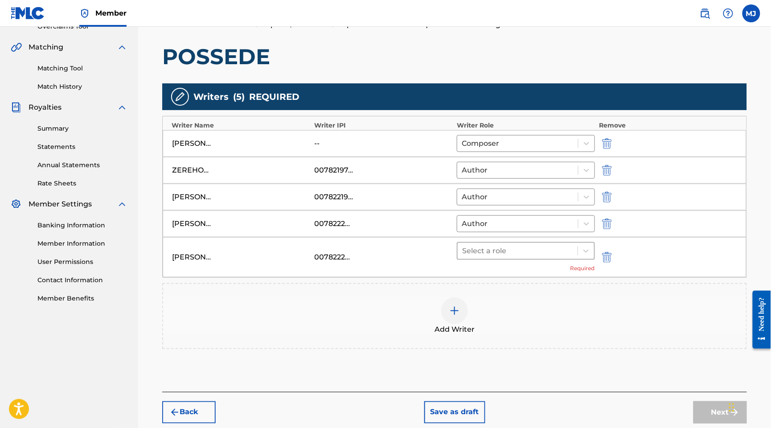
click at [490, 257] on div at bounding box center [517, 251] width 111 height 12
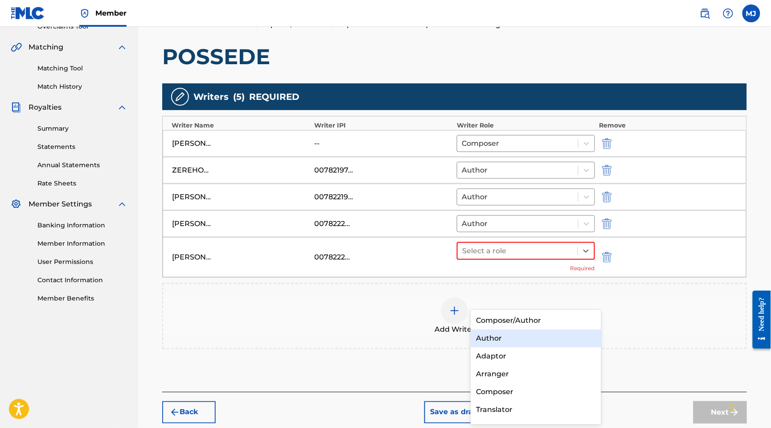
click at [489, 334] on div "Author" at bounding box center [536, 339] width 130 height 18
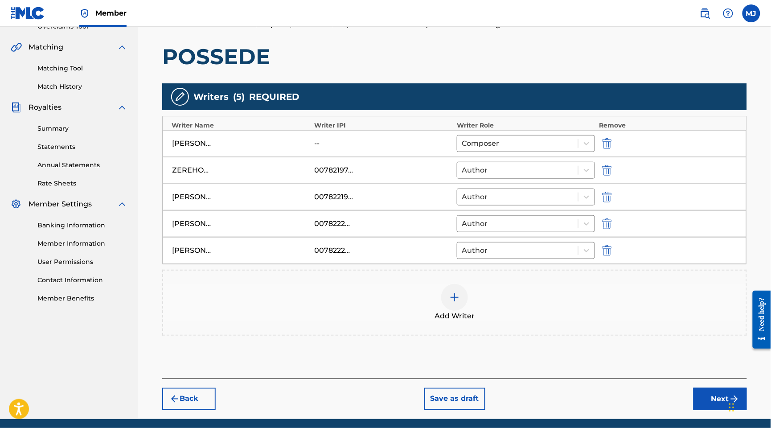
click at [475, 321] on span "Add Writer" at bounding box center [455, 316] width 40 height 11
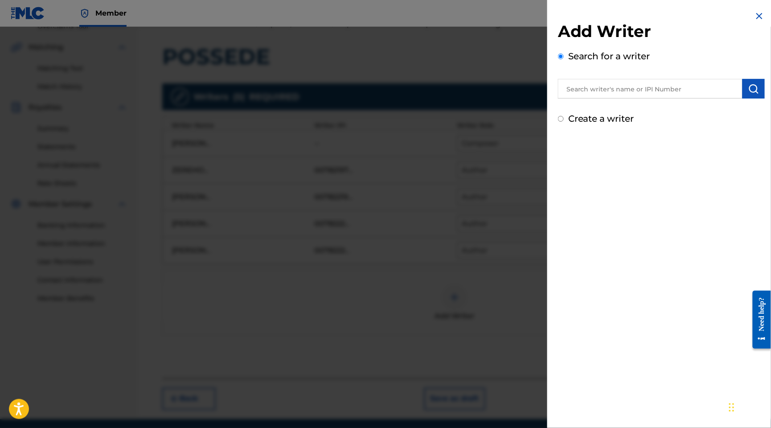
click at [619, 97] on input "text" at bounding box center [650, 89] width 185 height 20
paste input "N'[PERSON_NAME]"
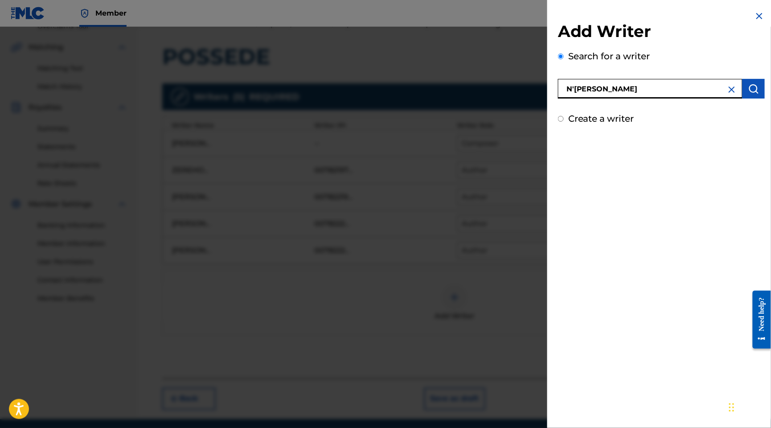
type input "N'[PERSON_NAME]"
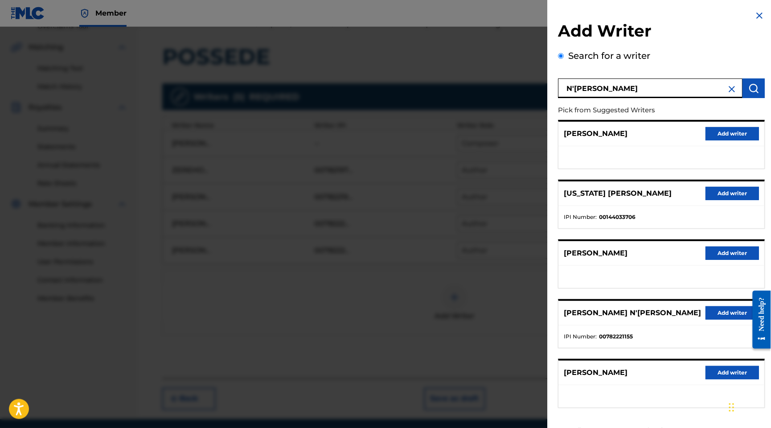
scroll to position [97, 0]
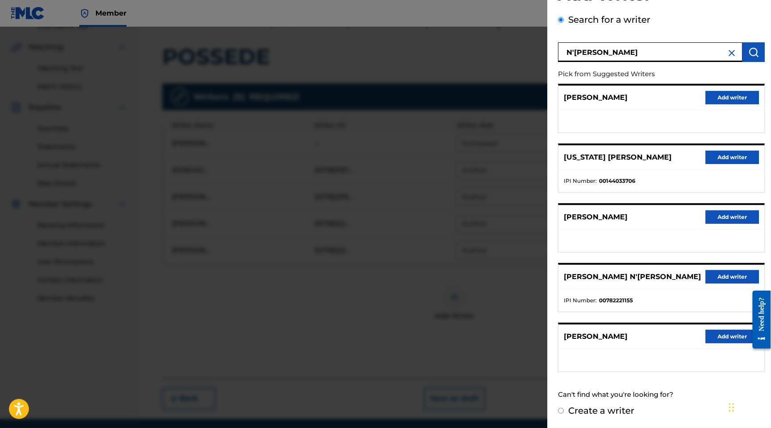
click at [716, 270] on button "Add writer" at bounding box center [733, 276] width 54 height 13
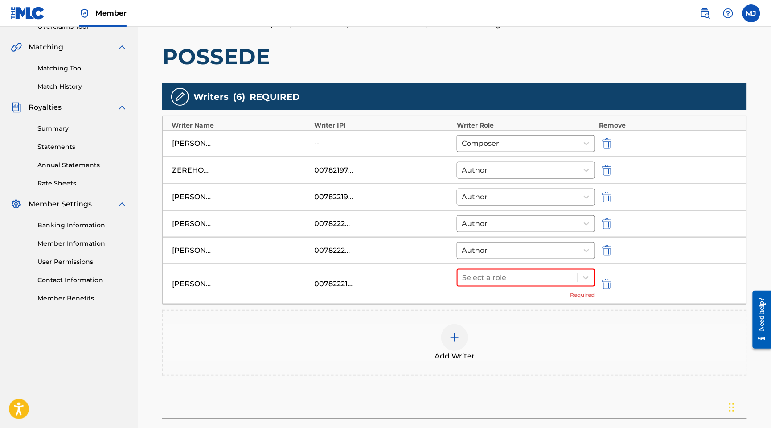
click at [514, 299] on div "Select a role Required" at bounding box center [526, 284] width 138 height 30
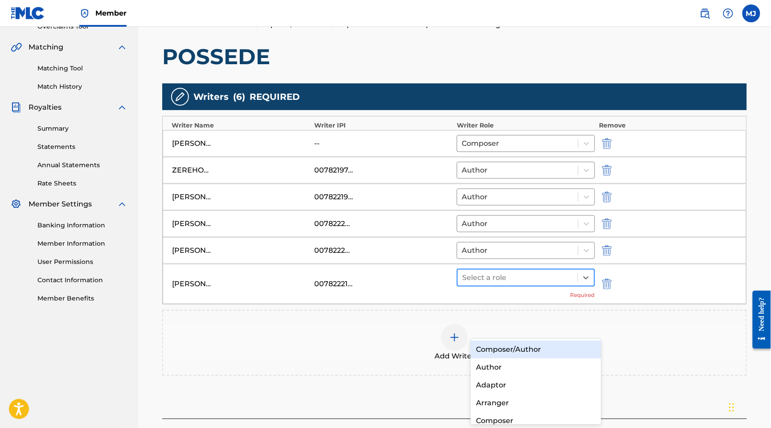
click at [530, 284] on div at bounding box center [517, 278] width 111 height 12
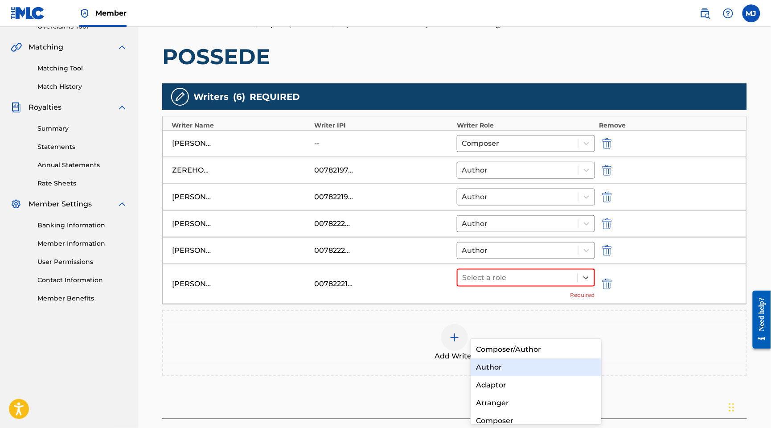
click at [506, 363] on div "Author" at bounding box center [536, 368] width 130 height 18
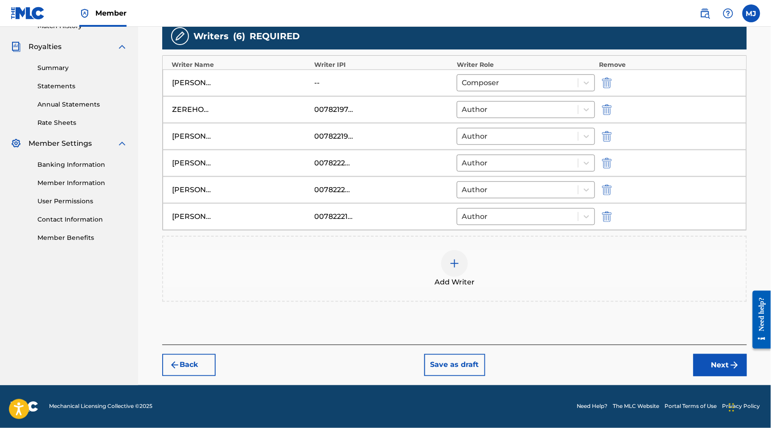
click at [705, 354] on button "Next" at bounding box center [721, 365] width 54 height 22
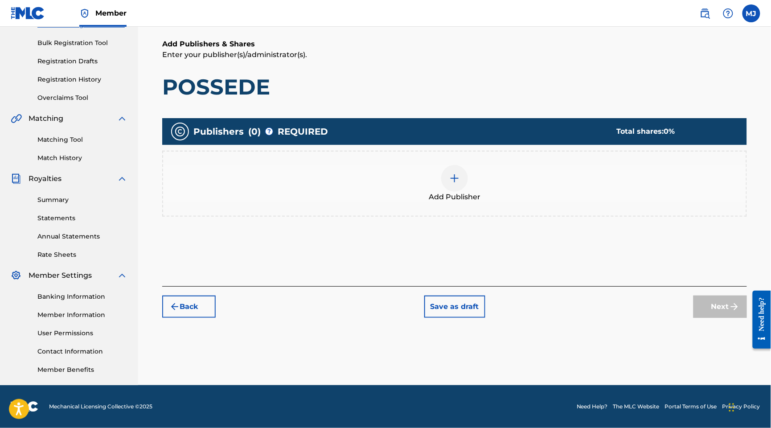
click at [543, 170] on div "Add Publisher" at bounding box center [454, 184] width 585 height 66
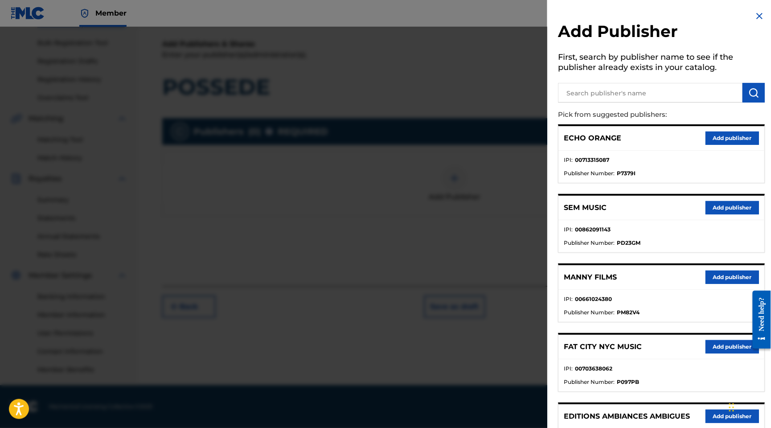
click at [601, 116] on div "Add Publisher First, search by publisher name to see if the publisher already e…" at bounding box center [662, 435] width 228 height 870
click at [609, 103] on input "text" at bounding box center [650, 93] width 185 height 20
type input "appeal"
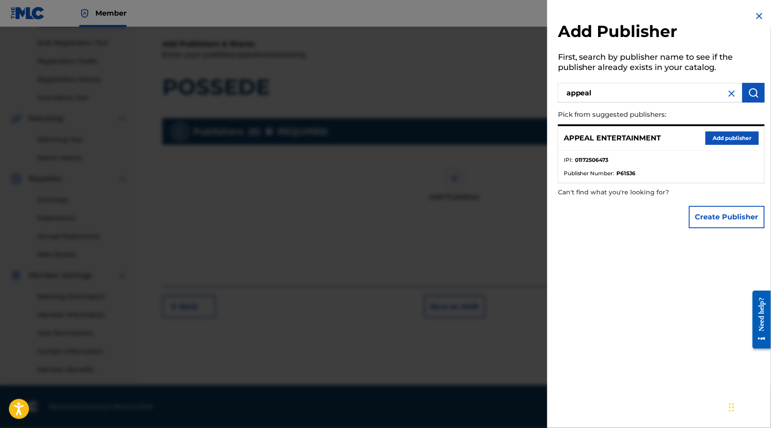
drag, startPoint x: 699, startPoint y: 141, endPoint x: 705, endPoint y: 148, distance: 9.5
click at [699, 141] on div "APPEAL ENTERTAINMENT Add publisher" at bounding box center [662, 138] width 206 height 25
click at [712, 145] on button "Add publisher" at bounding box center [733, 138] width 54 height 13
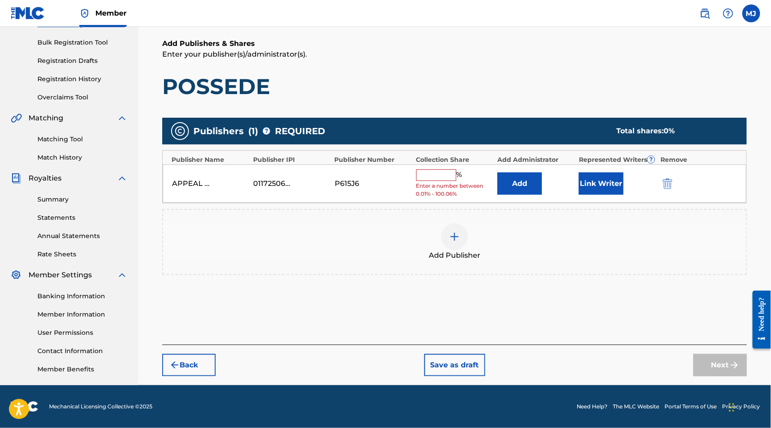
click at [536, 165] on div "APPEAL ENTERTAINMENT 01172506473 P615J6 % Enter a number between 0.01% - 100.06…" at bounding box center [455, 184] width 584 height 39
click at [536, 173] on button "Add" at bounding box center [520, 184] width 45 height 22
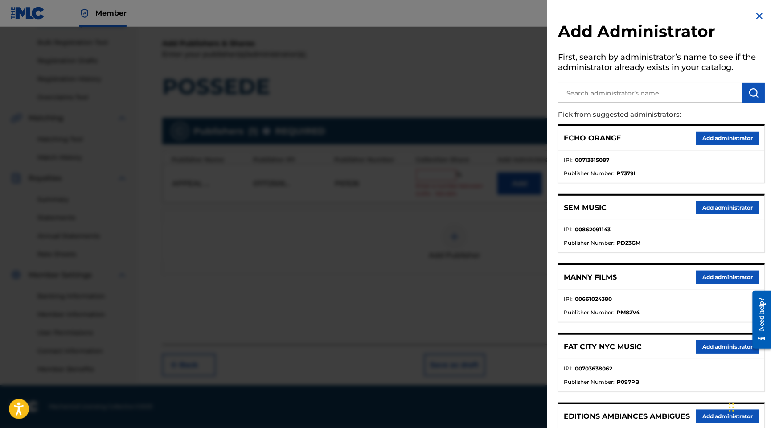
click at [709, 145] on button "Add administrator" at bounding box center [727, 138] width 63 height 13
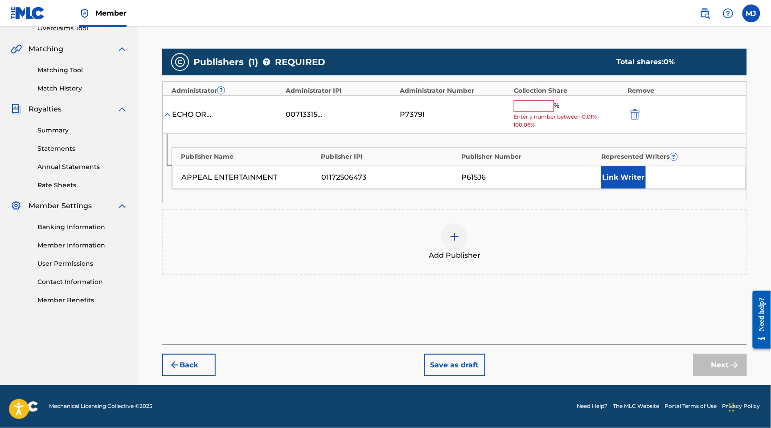
click at [554, 112] on input "text" at bounding box center [534, 106] width 40 height 12
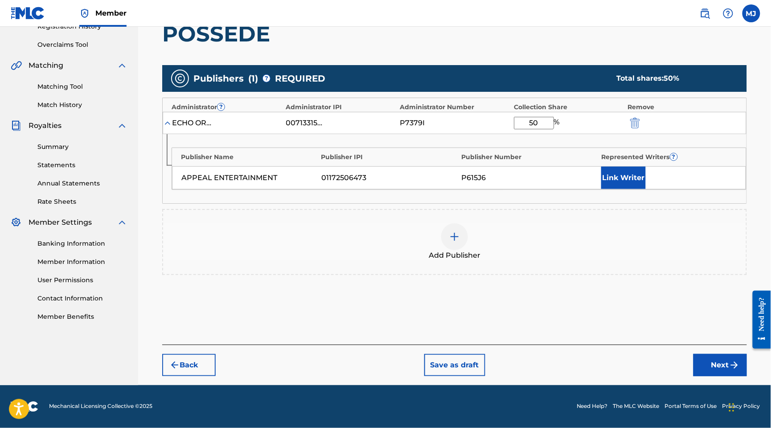
type input "50"
click at [644, 189] on button "Link Writer" at bounding box center [624, 178] width 45 height 22
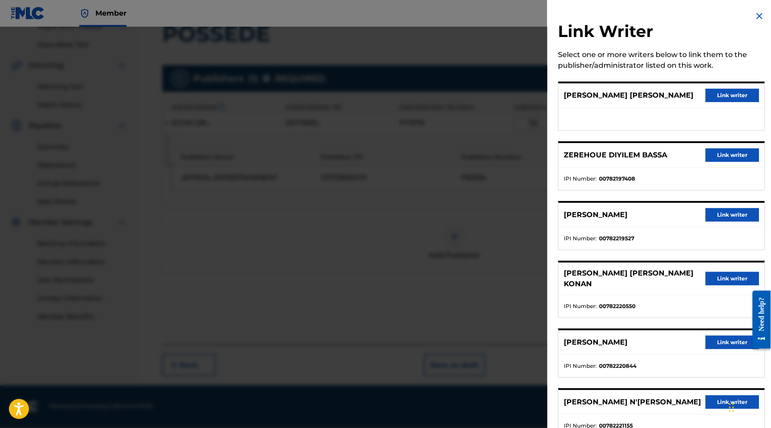
click at [739, 162] on button "Link writer" at bounding box center [733, 154] width 54 height 13
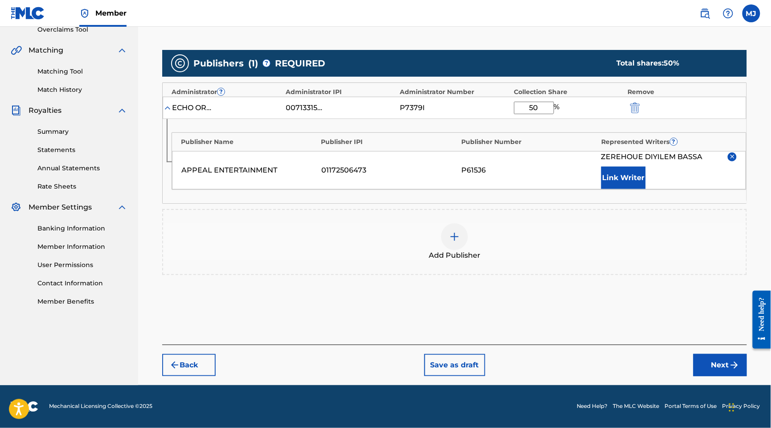
click at [600, 203] on div "Publisher Name Publisher IPI Publisher Number Represented Writers ? APPEAL ENTE…" at bounding box center [455, 161] width 584 height 84
click at [628, 189] on button "Link Writer" at bounding box center [624, 178] width 45 height 22
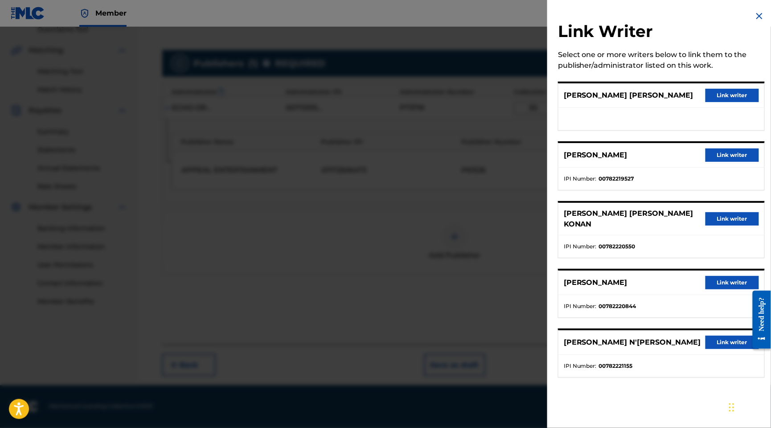
click at [706, 102] on button "Link writer" at bounding box center [733, 95] width 54 height 13
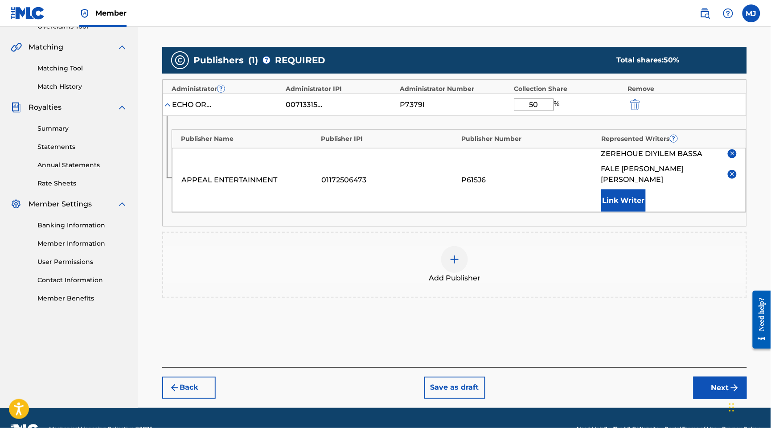
click at [641, 212] on button "Link Writer" at bounding box center [624, 201] width 45 height 22
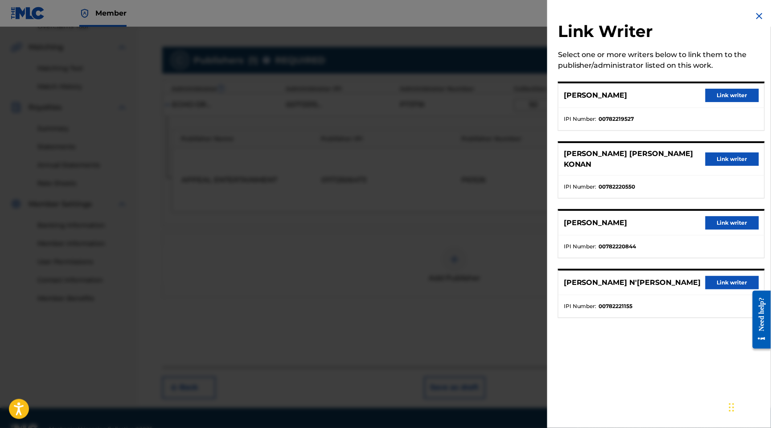
click at [720, 102] on button "Link writer" at bounding box center [733, 95] width 54 height 13
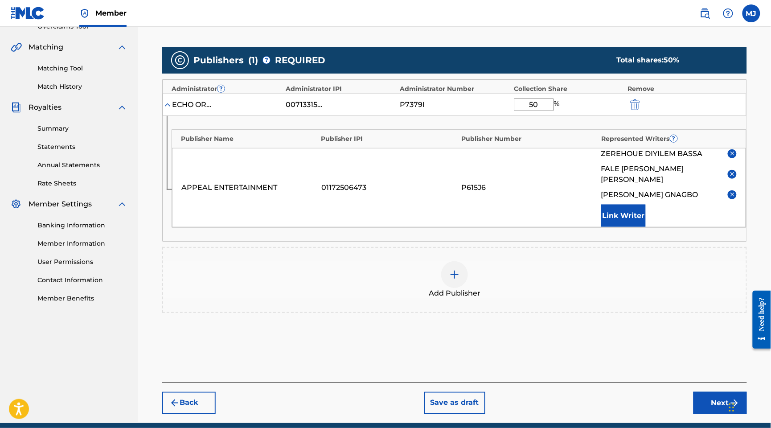
click at [636, 227] on button "Link Writer" at bounding box center [624, 216] width 45 height 22
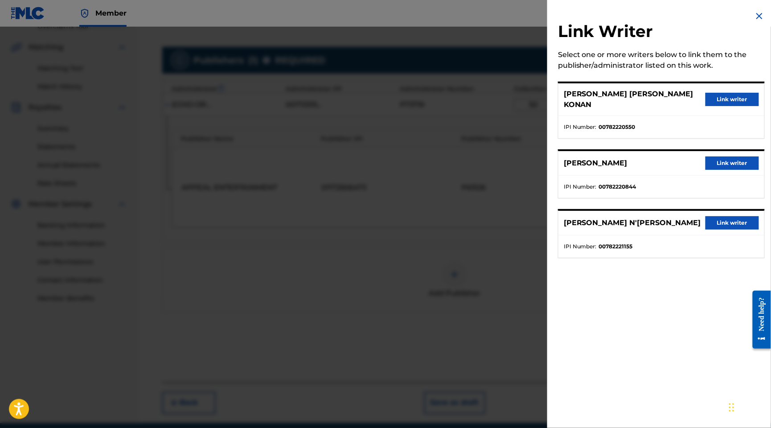
click at [728, 97] on button "Link writer" at bounding box center [733, 99] width 54 height 13
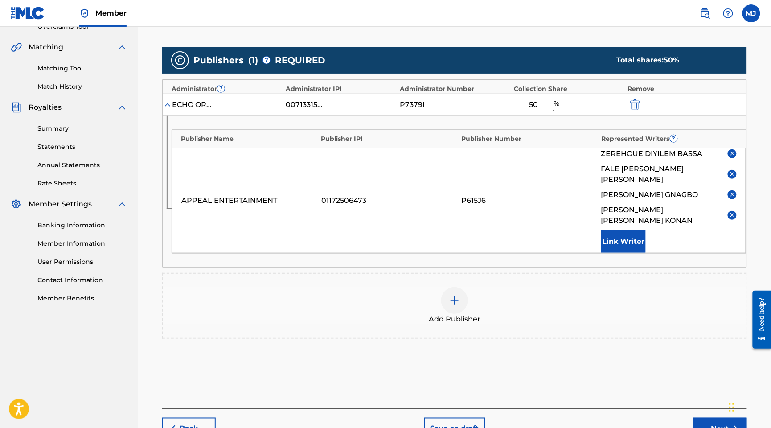
click at [632, 253] on button "Link Writer" at bounding box center [624, 242] width 45 height 22
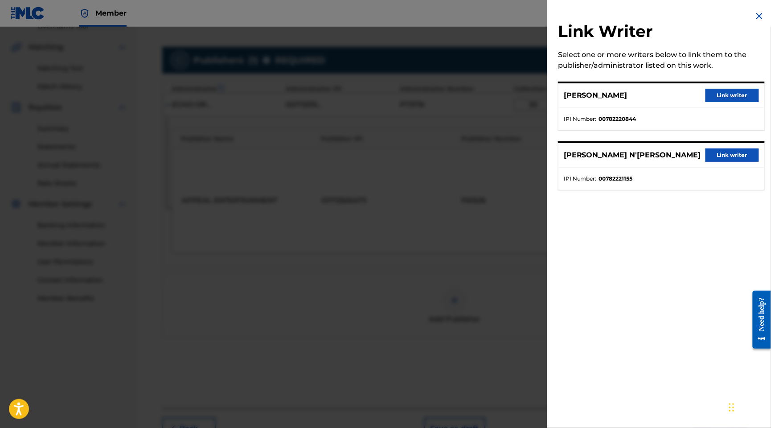
click at [729, 102] on button "Link writer" at bounding box center [733, 95] width 54 height 13
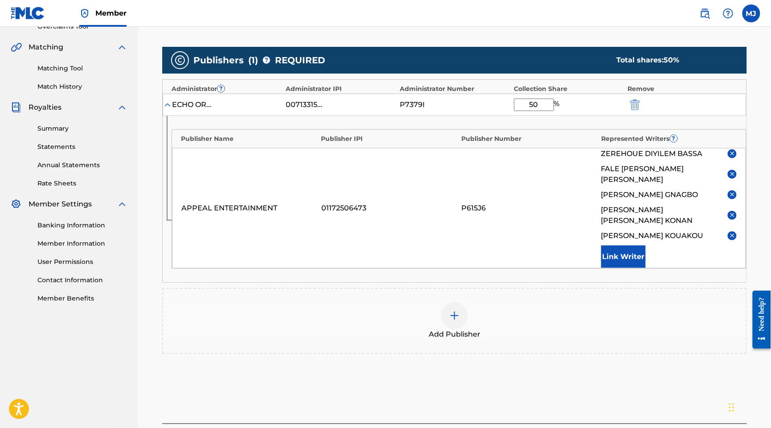
click at [626, 268] on button "Link Writer" at bounding box center [624, 257] width 45 height 22
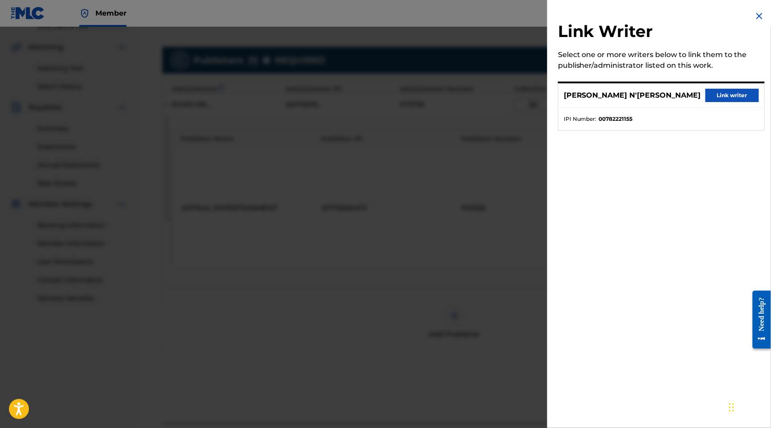
click at [726, 102] on button "Link writer" at bounding box center [733, 95] width 54 height 13
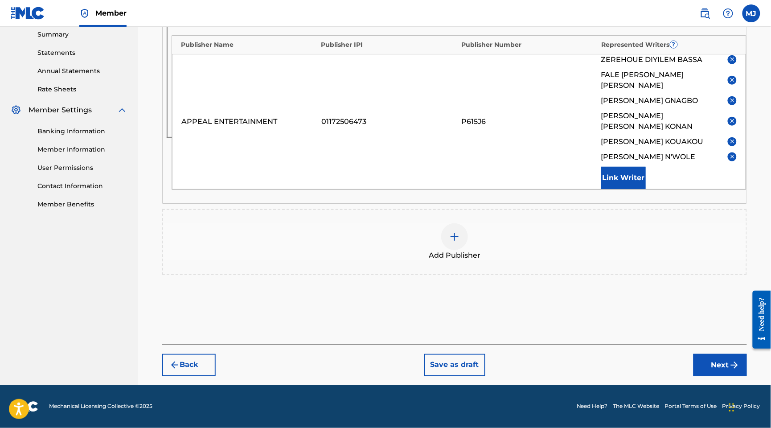
click at [694, 354] on button "Next" at bounding box center [721, 365] width 54 height 22
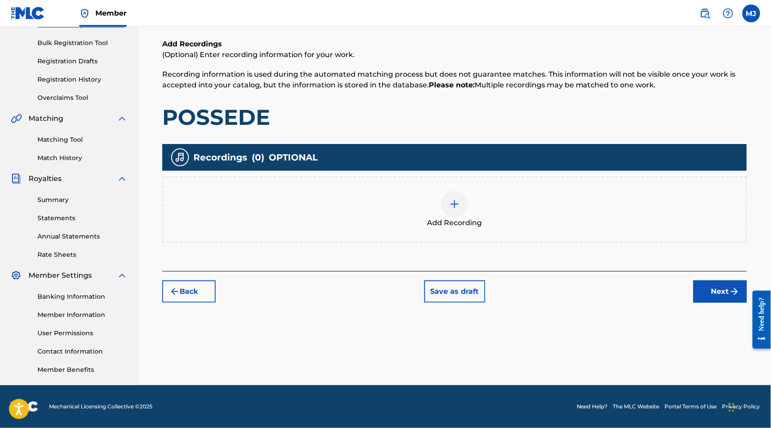
click at [729, 271] on div "Back Save as draft Next" at bounding box center [454, 287] width 585 height 32
click at [729, 280] on button "Next" at bounding box center [721, 291] width 54 height 22
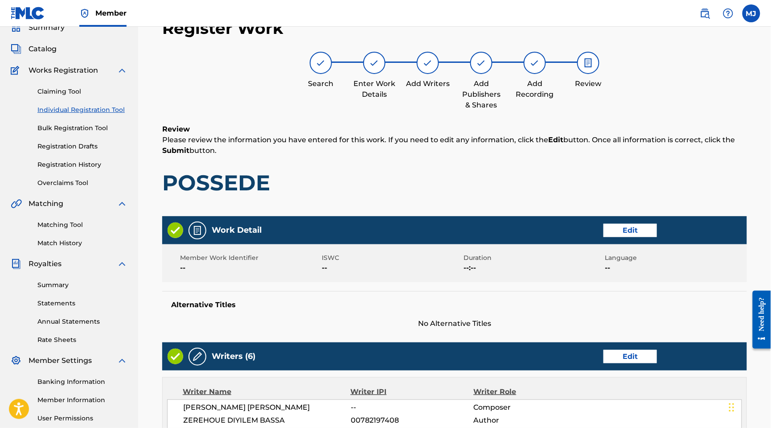
scroll to position [623, 0]
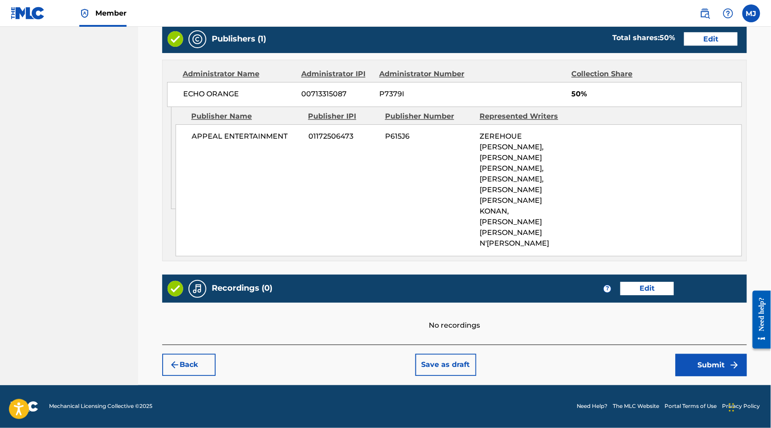
click at [695, 354] on button "Submit" at bounding box center [711, 365] width 71 height 22
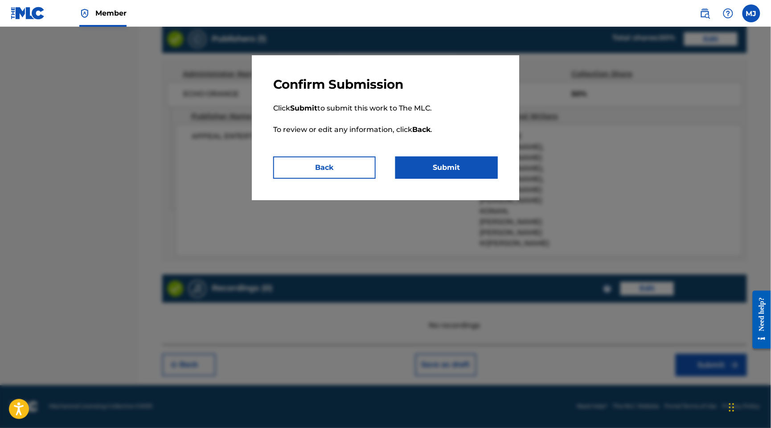
click at [491, 179] on button "Submit" at bounding box center [447, 168] width 103 height 22
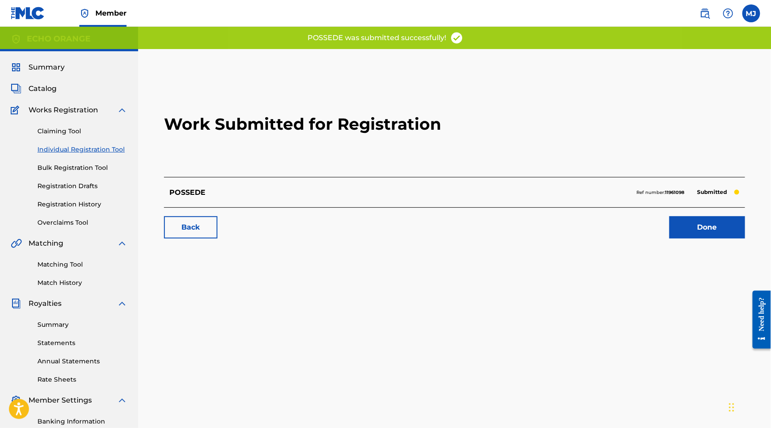
click at [670, 239] on link "Done" at bounding box center [708, 227] width 76 height 22
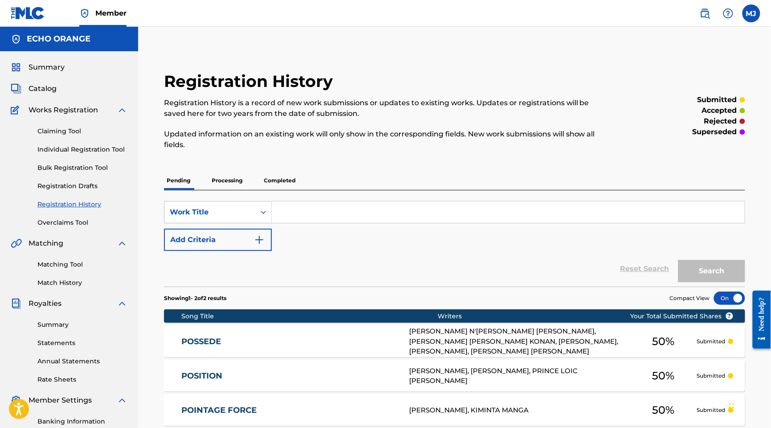
click at [111, 154] on link "Individual Registration Tool" at bounding box center [82, 149] width 90 height 9
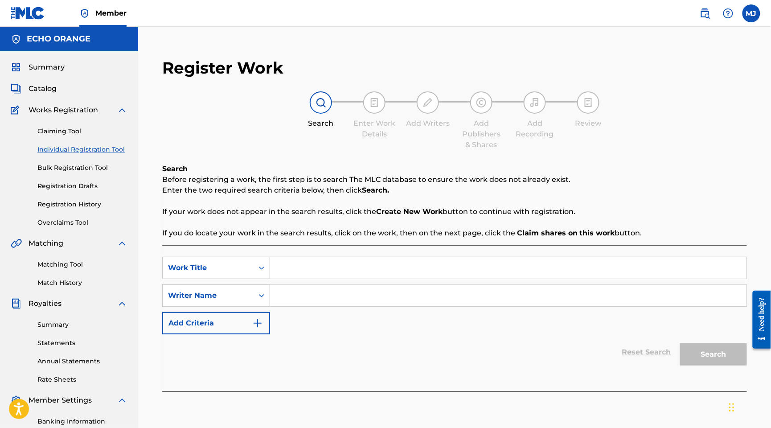
click at [352, 279] on input "Search Form" at bounding box center [508, 267] width 477 height 21
paste input "POTOLY"
type input "POTOLY"
click at [386, 306] on input "Search Form" at bounding box center [508, 295] width 477 height 21
paste input "[PERSON_NAME]"
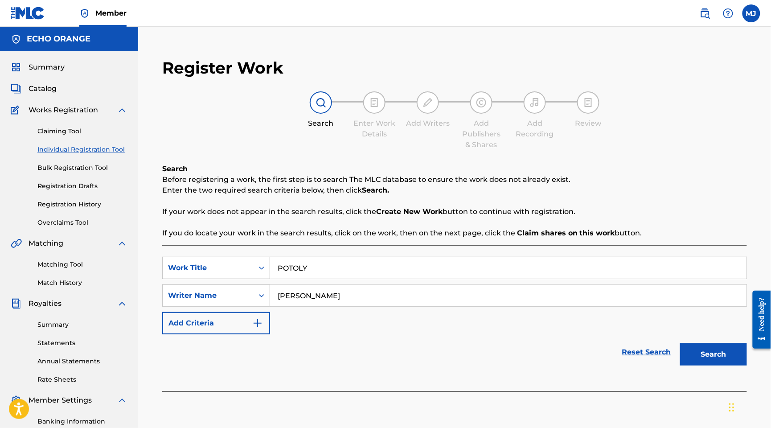
type input "[PERSON_NAME]"
click at [708, 366] on button "Search" at bounding box center [713, 354] width 67 height 22
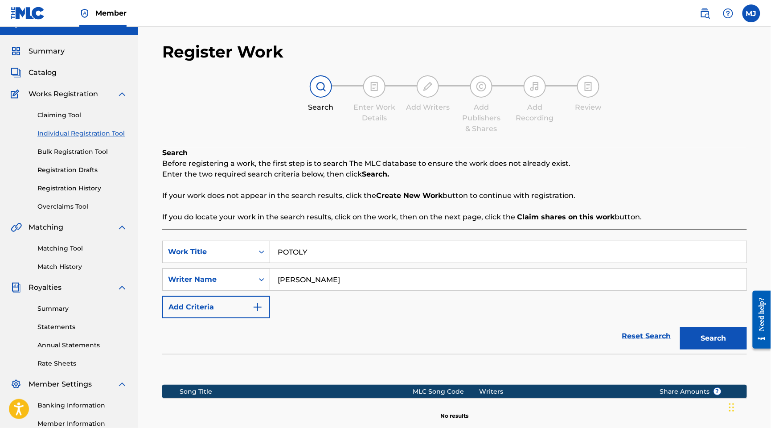
scroll to position [201, 0]
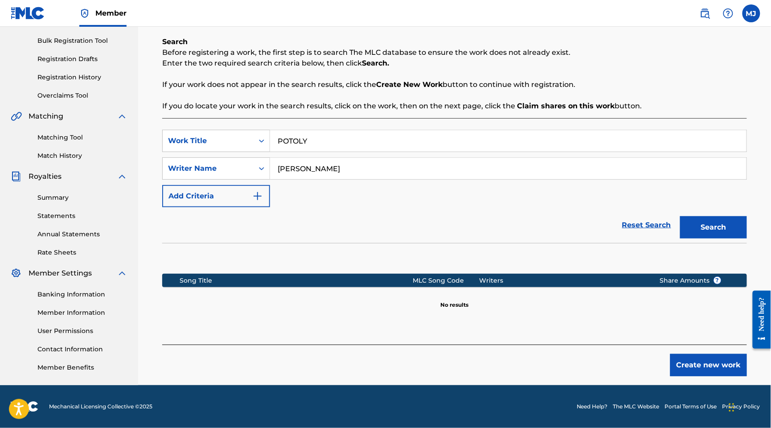
click at [701, 354] on button "Create new work" at bounding box center [709, 365] width 77 height 22
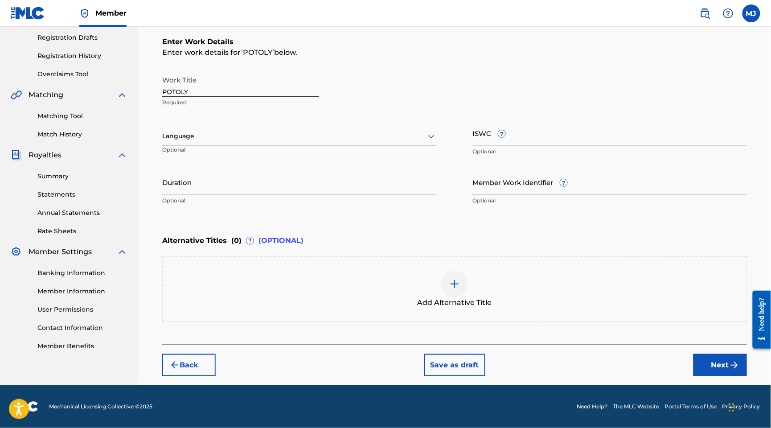
click at [704, 371] on div "Back Save as draft Next" at bounding box center [454, 361] width 585 height 32
click at [710, 376] on button "Next" at bounding box center [721, 365] width 54 height 22
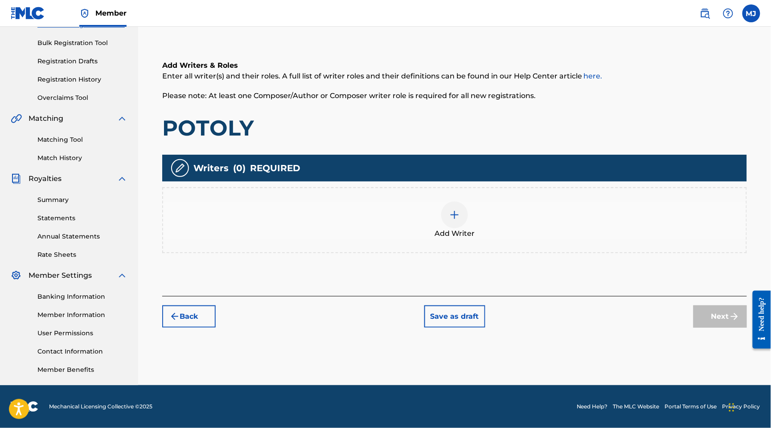
scroll to position [196, 0]
click at [507, 205] on div "Add Writer" at bounding box center [454, 220] width 583 height 37
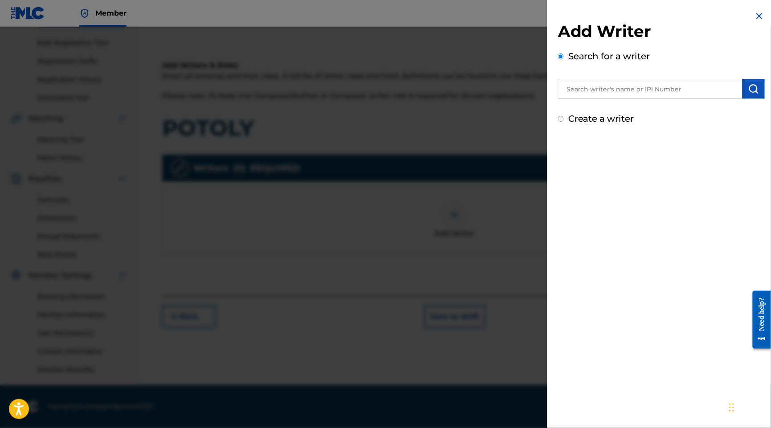
click at [610, 98] on input "text" at bounding box center [650, 89] width 185 height 20
paste input "[PERSON_NAME]"
type input "[PERSON_NAME]"
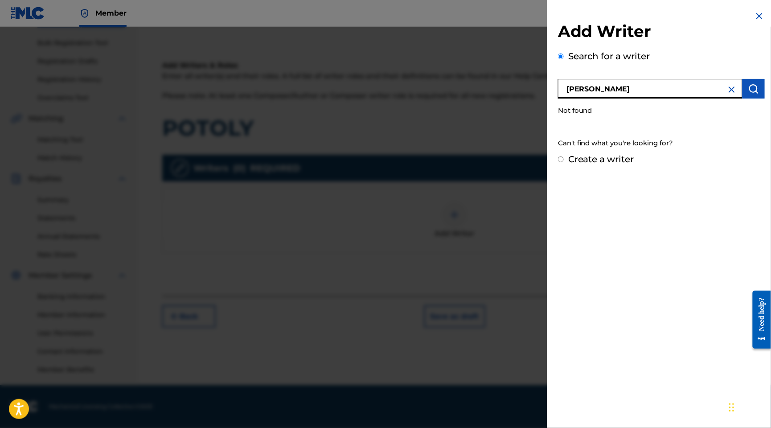
click at [754, 94] on img "submit" at bounding box center [754, 88] width 11 height 11
click at [559, 166] on div "Create a writer" at bounding box center [661, 158] width 207 height 13
click at [569, 165] on label "Create a writer" at bounding box center [602, 159] width 66 height 11
radio input "true"
click at [561, 162] on input "Create a writer" at bounding box center [561, 160] width 6 height 6
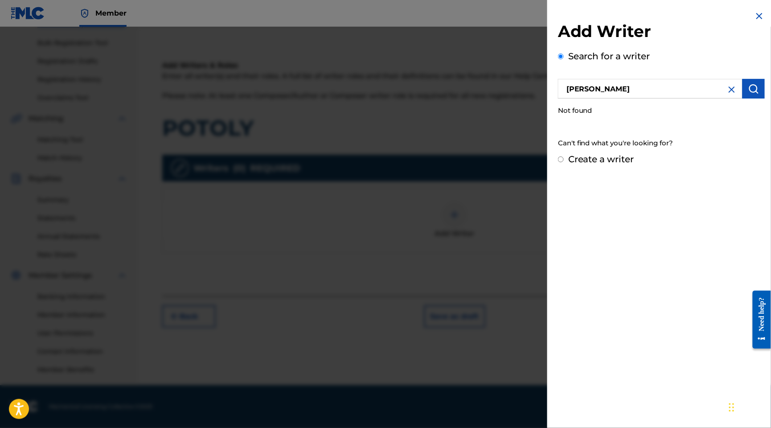
radio input "false"
radio input "true"
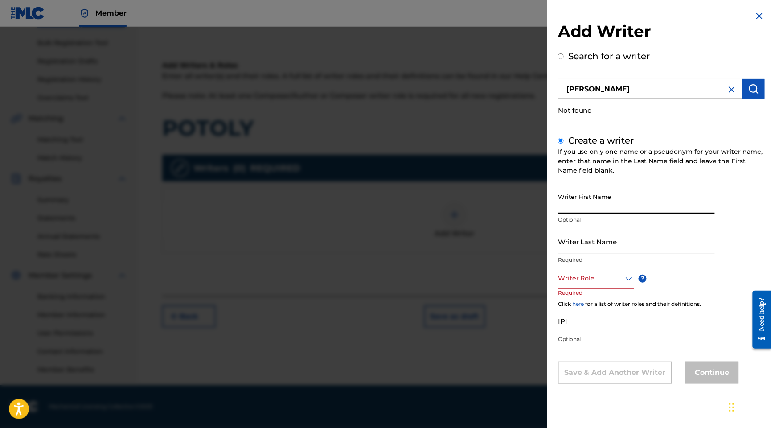
click at [558, 214] on input "Writer First Name" at bounding box center [636, 201] width 157 height 25
paste input "[PERSON_NAME]"
drag, startPoint x: 557, startPoint y: 220, endPoint x: 503, endPoint y: 223, distance: 54.5
click at [548, 223] on div "Add Writer Search for a writer [PERSON_NAME] Not found Create a writer If you u…" at bounding box center [662, 204] width 228 height 408
type input "FOUGNIGUE"
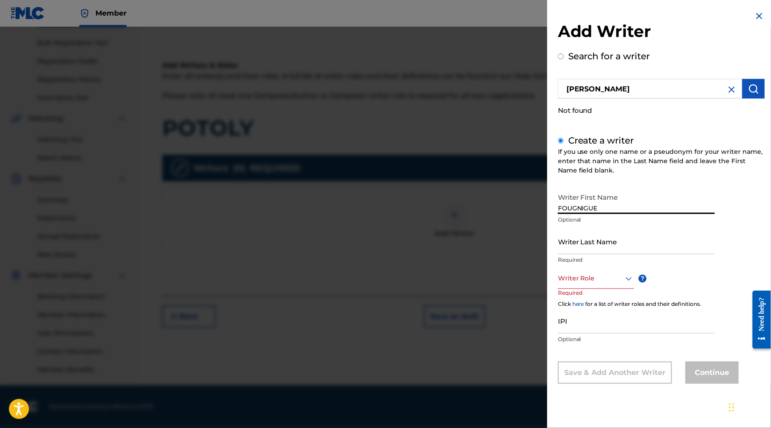
click at [581, 254] on input "Writer Last Name" at bounding box center [636, 241] width 157 height 25
paste input "NANZOUAN"
type input "NANZOUAN"
click at [560, 289] on div "Writer Role" at bounding box center [596, 279] width 76 height 20
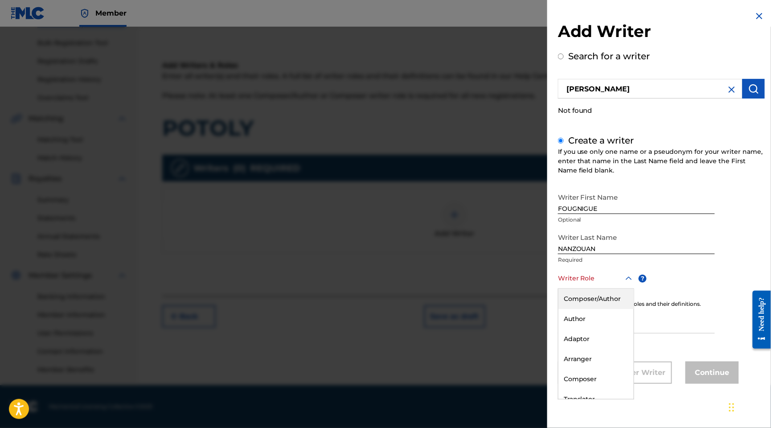
scroll to position [23, 0]
click at [564, 389] on div "Composer" at bounding box center [596, 379] width 75 height 20
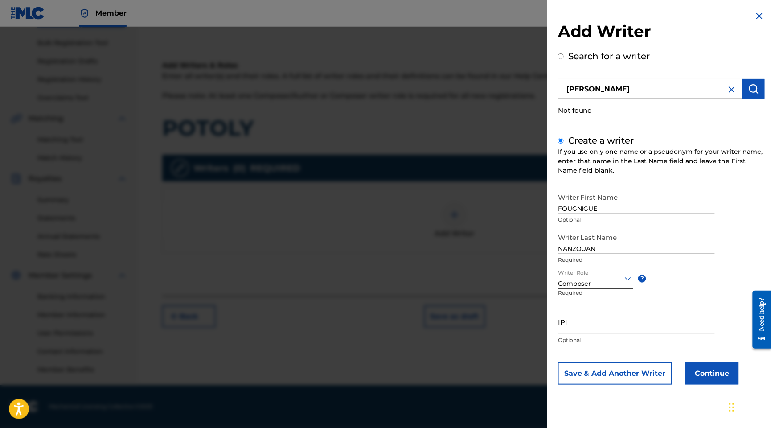
click at [561, 344] on p "Optional" at bounding box center [636, 340] width 157 height 8
click at [598, 334] on input "IPI" at bounding box center [636, 321] width 157 height 25
paste input "1291541456"
type input "1291541456"
click at [686, 385] on button "Continue" at bounding box center [713, 374] width 54 height 22
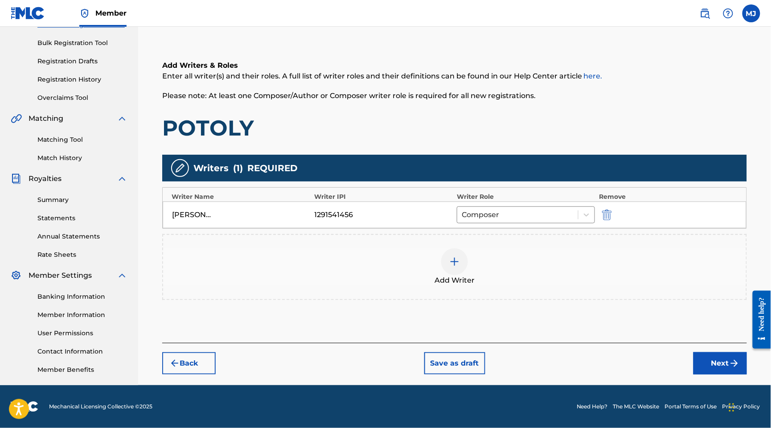
click at [459, 248] on div at bounding box center [454, 261] width 27 height 27
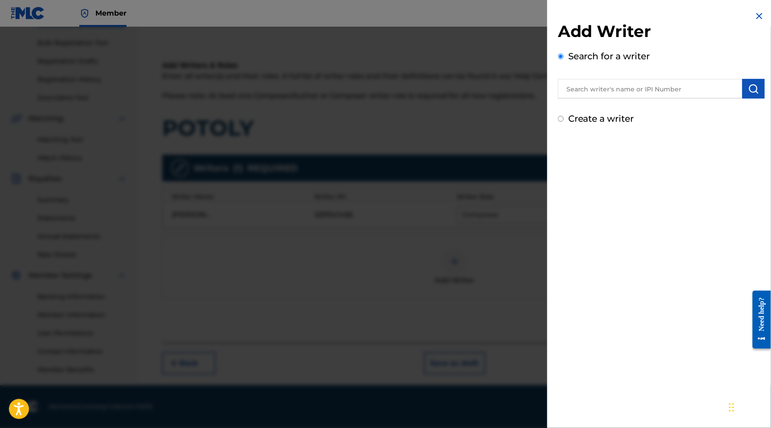
click at [604, 93] on input "text" at bounding box center [650, 89] width 185 height 20
paste input "[PERSON_NAME] [PERSON_NAME]"
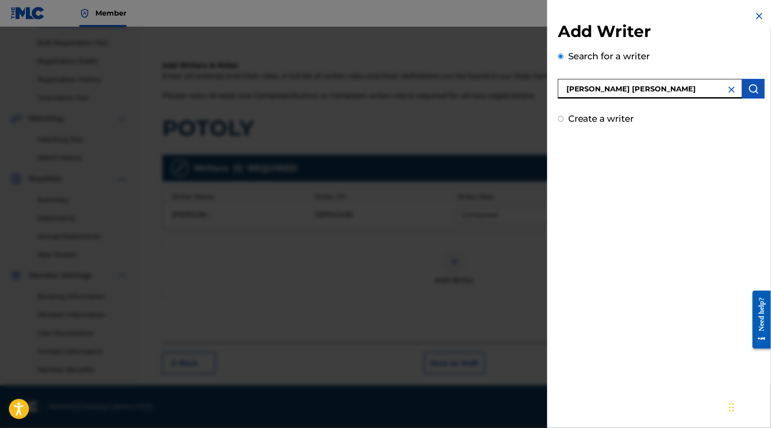
type input "[PERSON_NAME] [PERSON_NAME]"
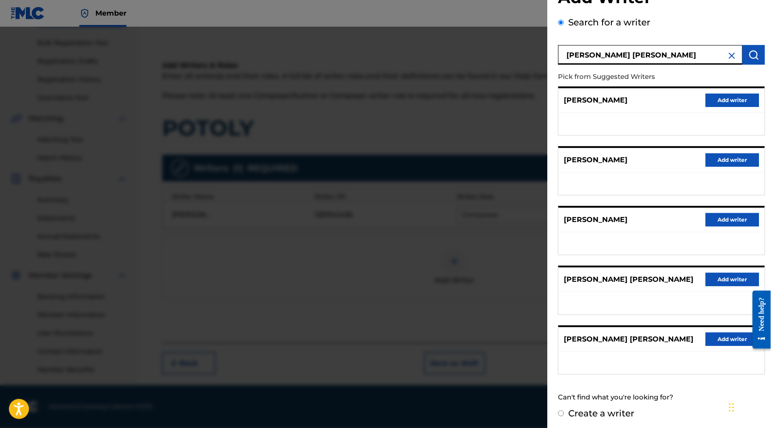
scroll to position [113, 0]
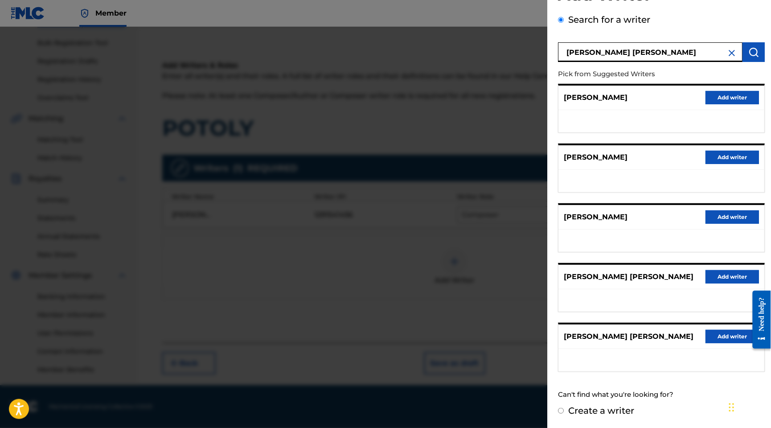
click at [701, 323] on div "[PERSON_NAME] [PERSON_NAME] Add writer" at bounding box center [661, 347] width 207 height 49
click at [706, 330] on button "Add writer" at bounding box center [733, 336] width 54 height 13
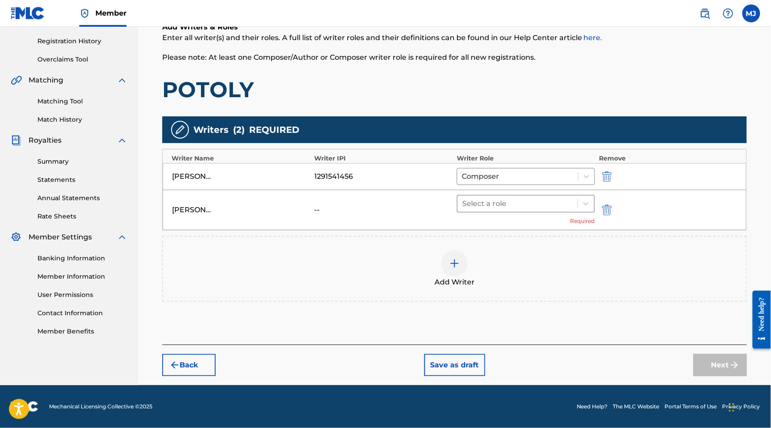
click at [536, 200] on div "Select a role" at bounding box center [518, 204] width 120 height 16
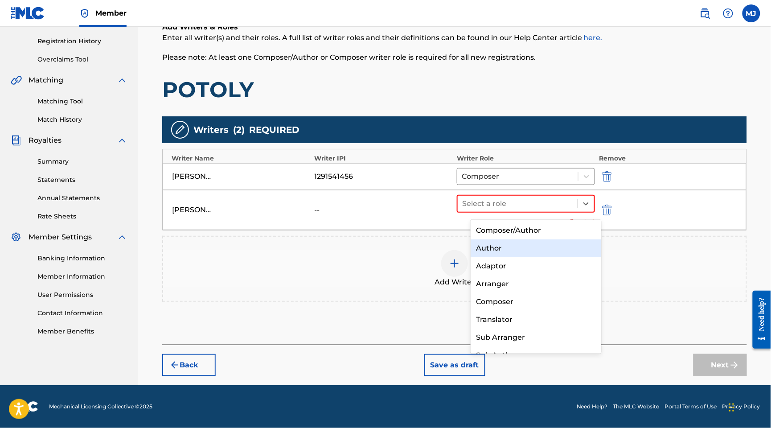
click at [523, 246] on div "Author" at bounding box center [536, 248] width 130 height 18
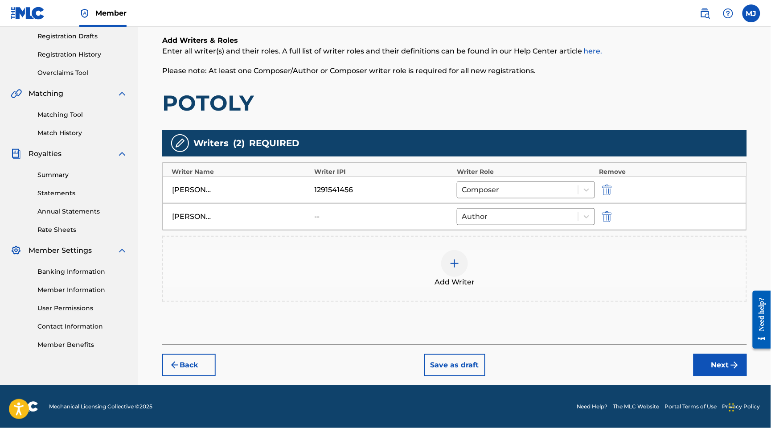
click at [719, 354] on button "Next" at bounding box center [721, 365] width 54 height 22
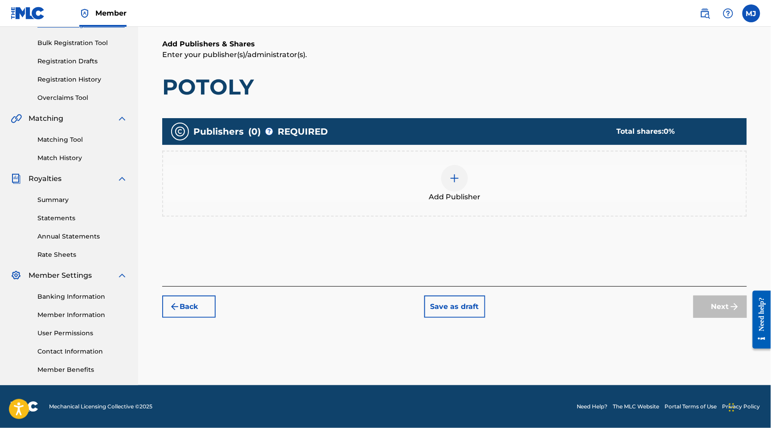
click at [518, 165] on div "Add Publisher" at bounding box center [454, 183] width 583 height 37
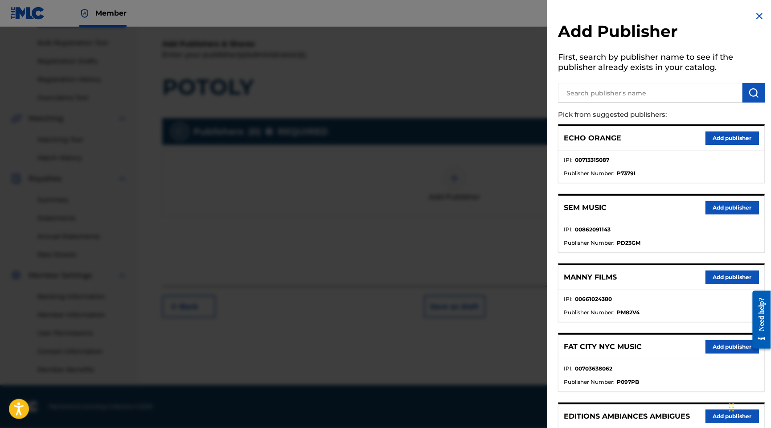
click at [605, 113] on div "Add Publisher First, search by publisher name to see if the publisher already e…" at bounding box center [662, 435] width 228 height 870
click at [611, 103] on input "text" at bounding box center [650, 93] width 185 height 20
type input "appeal"
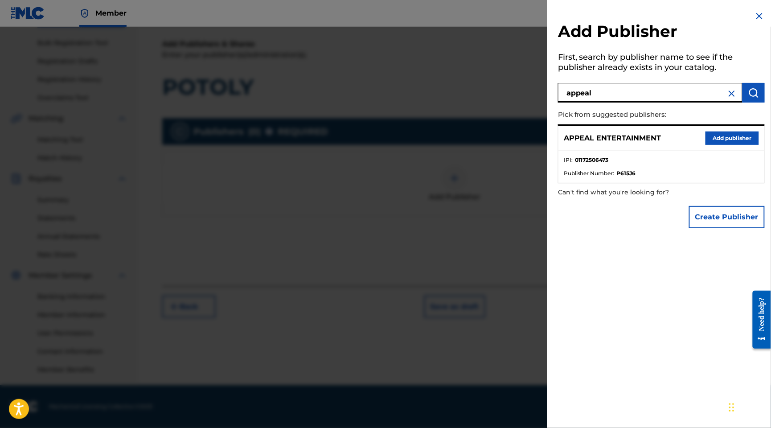
click at [708, 145] on button "Add publisher" at bounding box center [733, 138] width 54 height 13
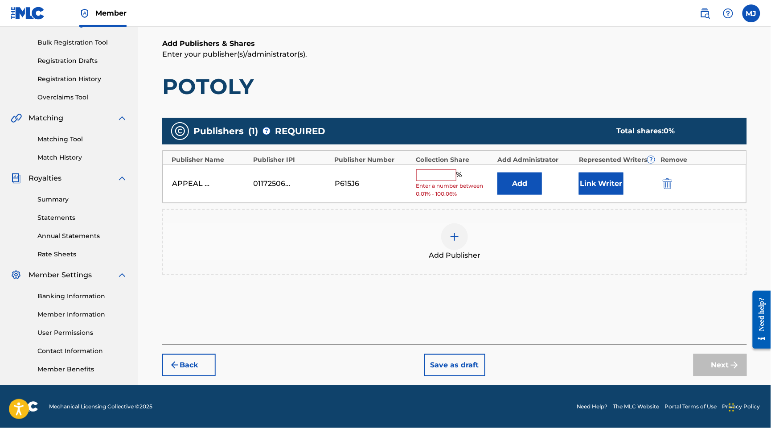
click at [530, 173] on button "Add" at bounding box center [520, 184] width 45 height 22
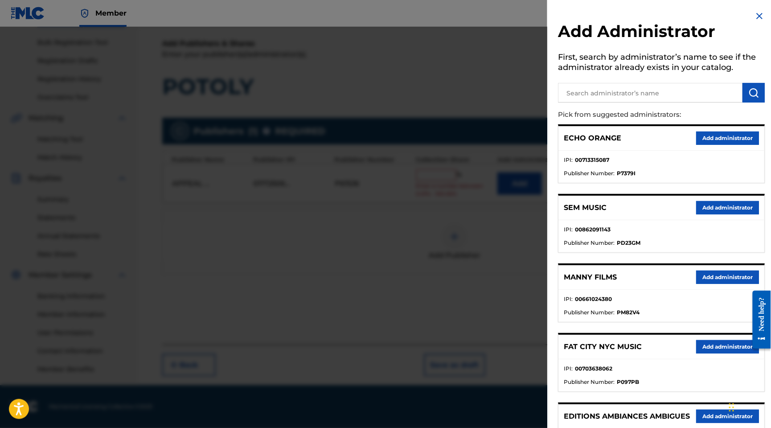
click at [737, 145] on button "Add administrator" at bounding box center [727, 138] width 63 height 13
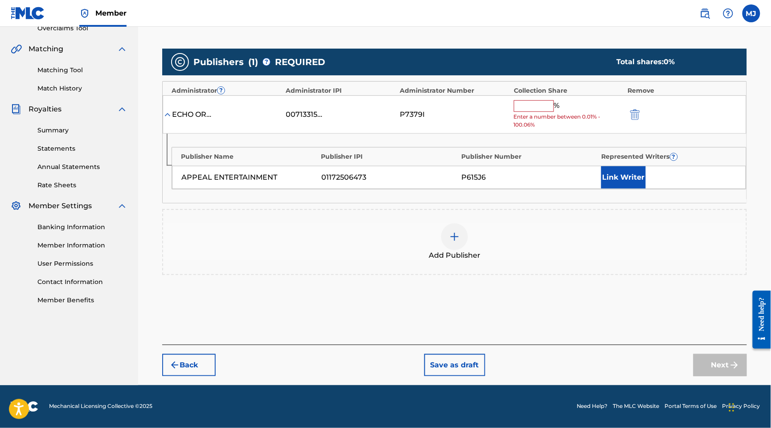
click at [550, 112] on input "text" at bounding box center [534, 106] width 40 height 12
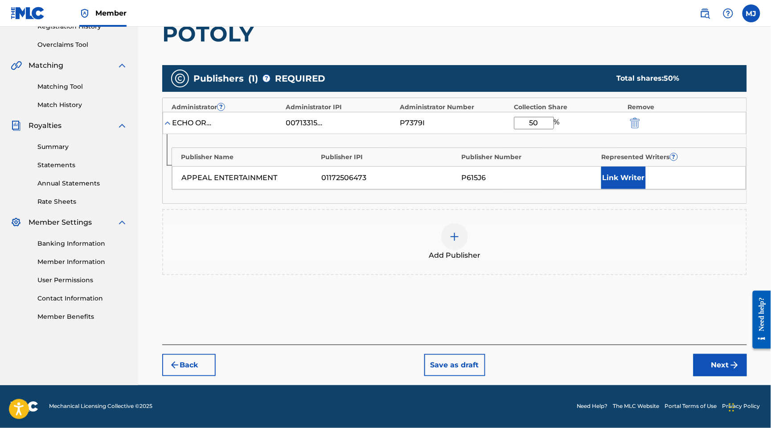
type input "50"
click at [644, 203] on div "Publisher Name Publisher IPI Publisher Number Represented Writers ? APPEAL ENTE…" at bounding box center [455, 168] width 584 height 69
click at [644, 189] on button "Link Writer" at bounding box center [624, 178] width 45 height 22
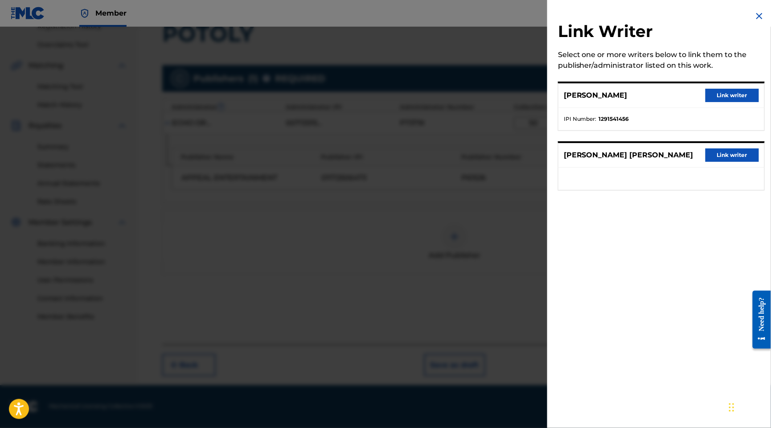
click at [740, 162] on button "Link writer" at bounding box center [733, 154] width 54 height 13
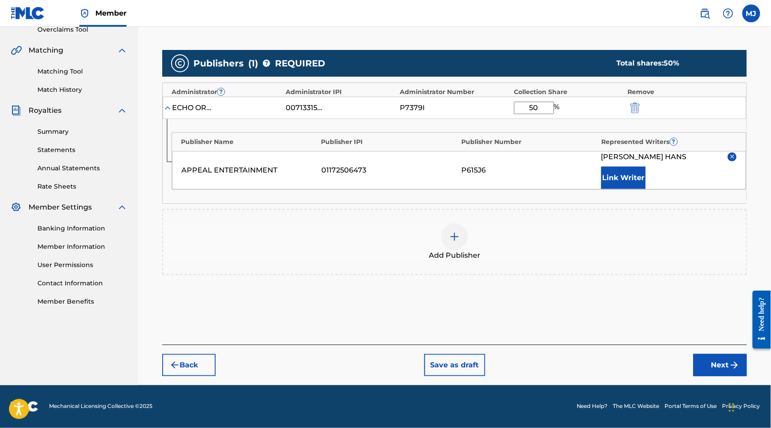
click at [596, 203] on div "Publisher Name Publisher IPI Publisher Number Represented Writers ? APPEAL ENTE…" at bounding box center [455, 161] width 584 height 84
click at [639, 189] on button "Link Writer" at bounding box center [624, 178] width 45 height 22
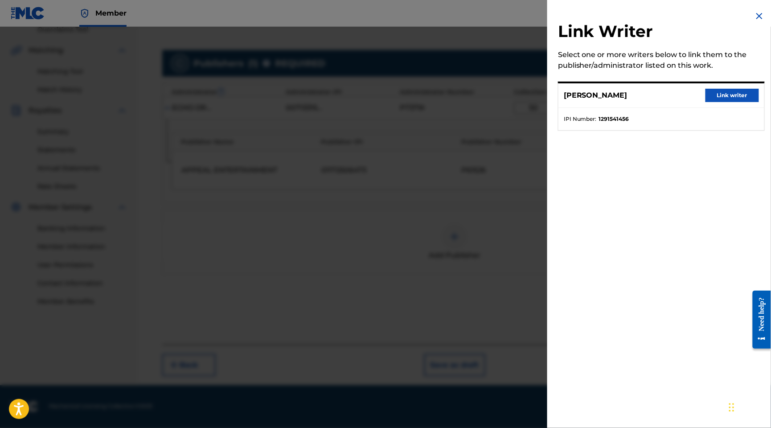
click at [717, 97] on button "Link writer" at bounding box center [733, 95] width 54 height 13
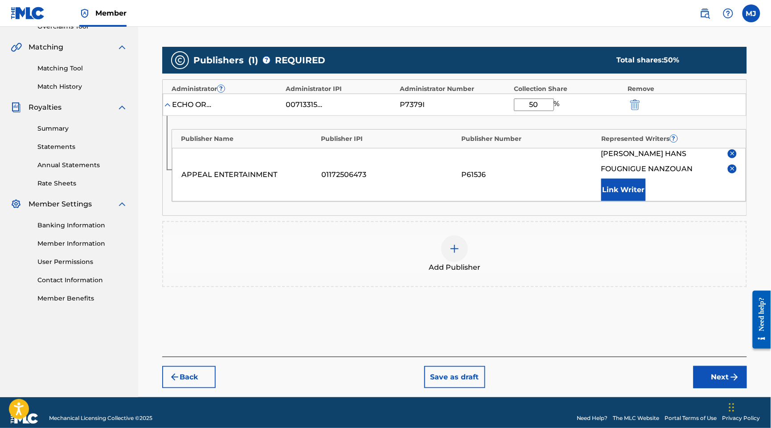
click at [716, 74] on div "Publishers ( 1 ) ? REQUIRED Total shares: 50 %" at bounding box center [454, 60] width 585 height 27
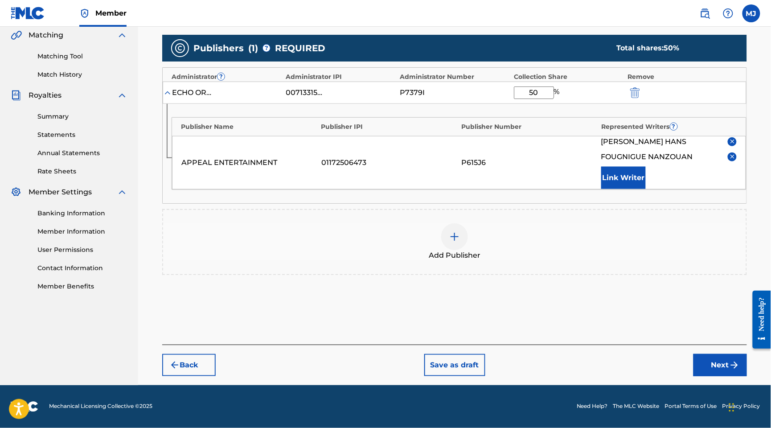
click at [715, 363] on button "Next" at bounding box center [721, 365] width 54 height 22
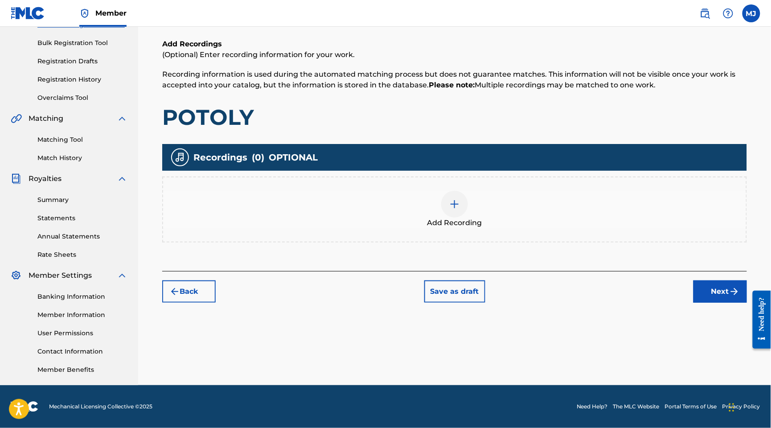
click at [707, 280] on button "Next" at bounding box center [721, 291] width 54 height 22
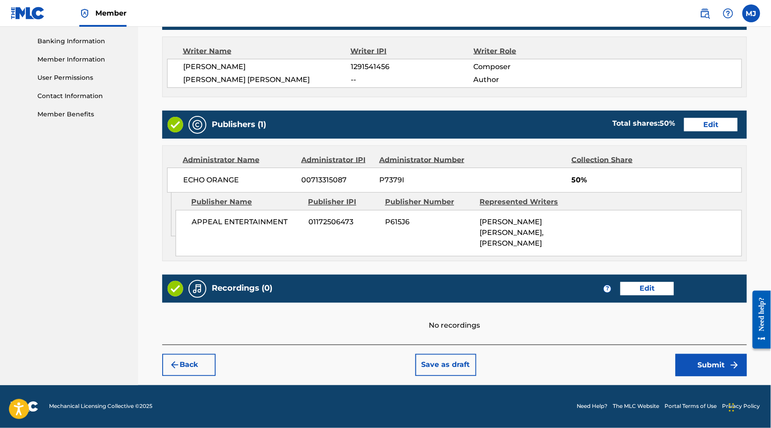
scroll to position [495, 0]
click at [692, 368] on div "Register Work Search Enter Work Details Add Writers Add Publishers & Shares Add…" at bounding box center [454, 27] width 603 height 717
click at [694, 359] on button "Submit" at bounding box center [711, 365] width 71 height 22
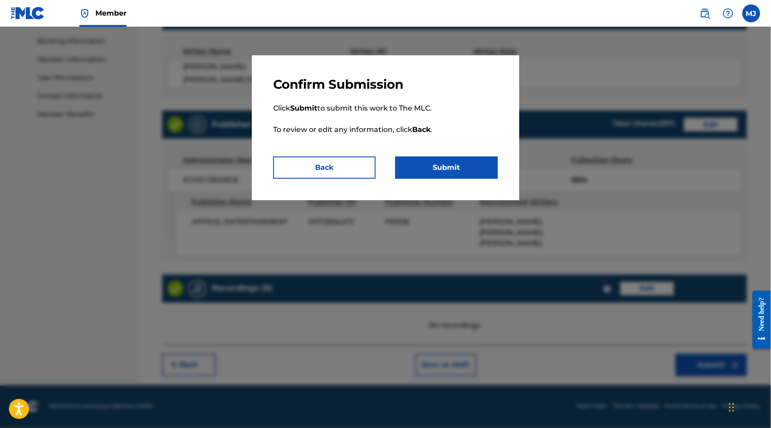
click at [455, 179] on button "Submit" at bounding box center [447, 168] width 103 height 22
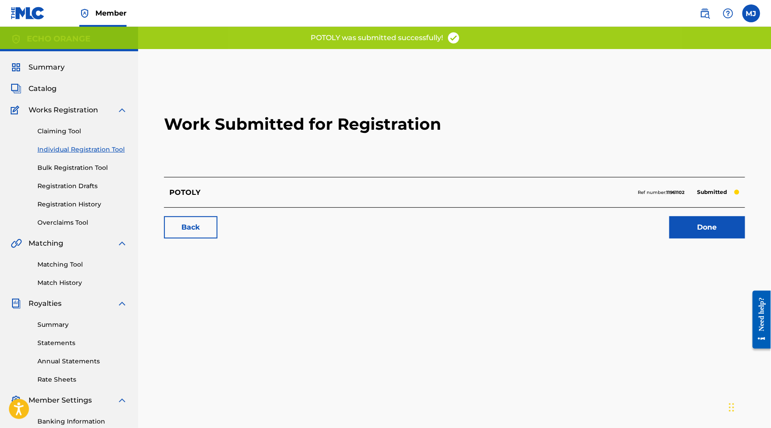
click at [676, 239] on link "Done" at bounding box center [708, 227] width 76 height 22
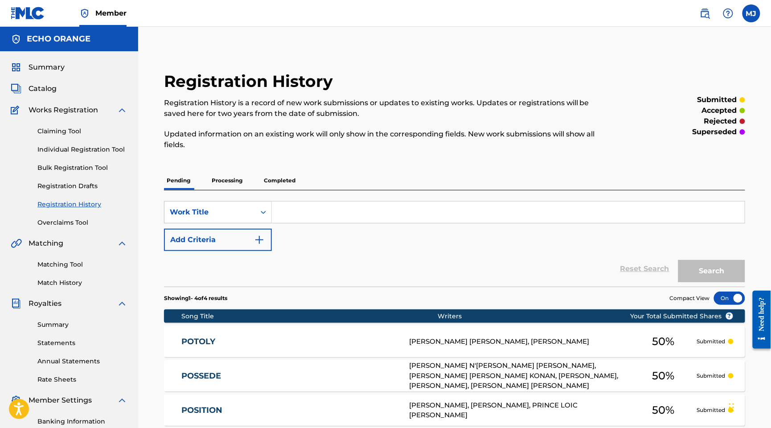
click at [98, 172] on div "Claiming Tool Individual Registration Tool Bulk Registration Tool Registration …" at bounding box center [69, 171] width 117 height 112
click at [99, 154] on link "Individual Registration Tool" at bounding box center [82, 149] width 90 height 9
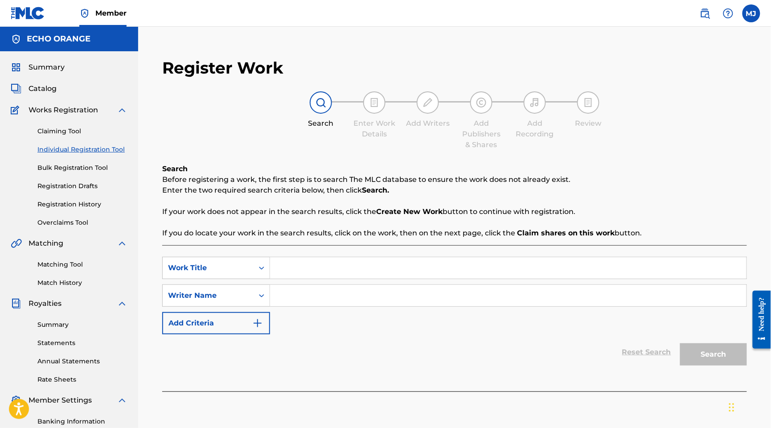
click at [383, 279] on input "Search Form" at bounding box center [508, 267] width 477 height 21
paste input "POUR MOI MEME"
type input "POUR MOI MEME"
click at [437, 310] on div "SearchWithCriteriaafec2511-94c2-44d6-92f2-f9f3f1c2bd9c Work Title POUR MOI MEME…" at bounding box center [454, 296] width 585 height 78
click at [436, 306] on input "Search Form" at bounding box center [508, 295] width 477 height 21
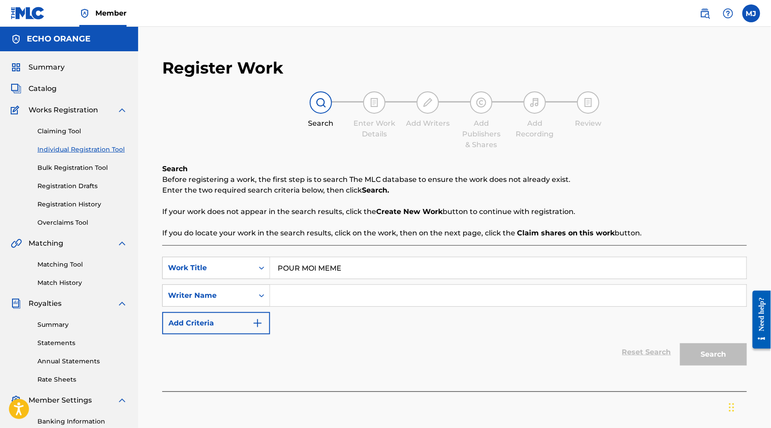
paste input "[PERSON_NAME] MEDIA"
type input "[PERSON_NAME] MEDIA"
click at [712, 366] on button "Search" at bounding box center [713, 354] width 67 height 22
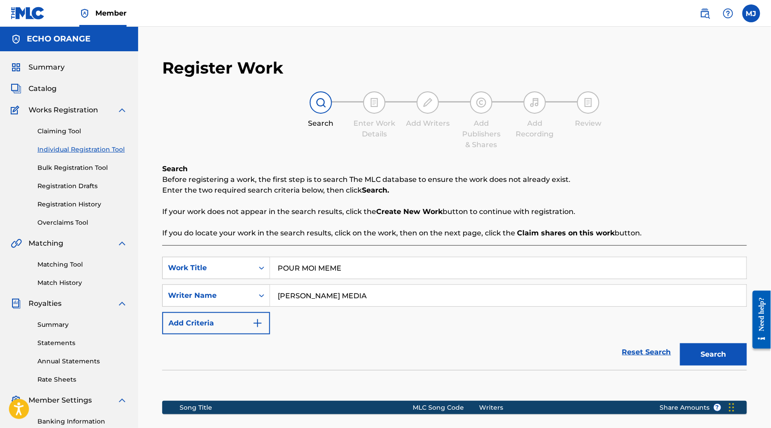
scroll to position [201, 0]
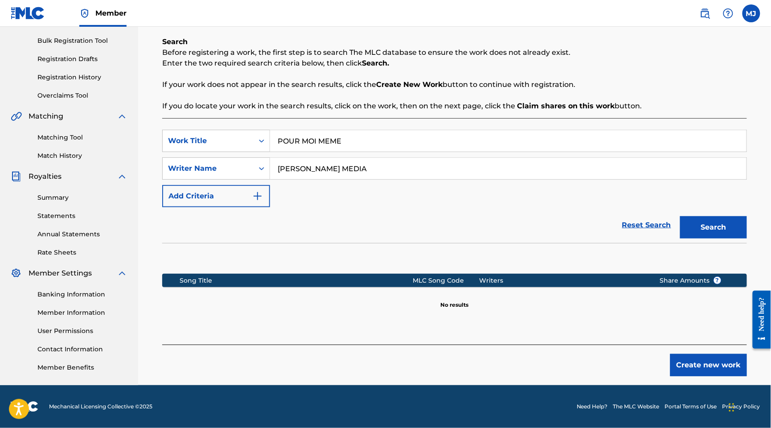
click at [698, 355] on button "Create new work" at bounding box center [709, 365] width 77 height 22
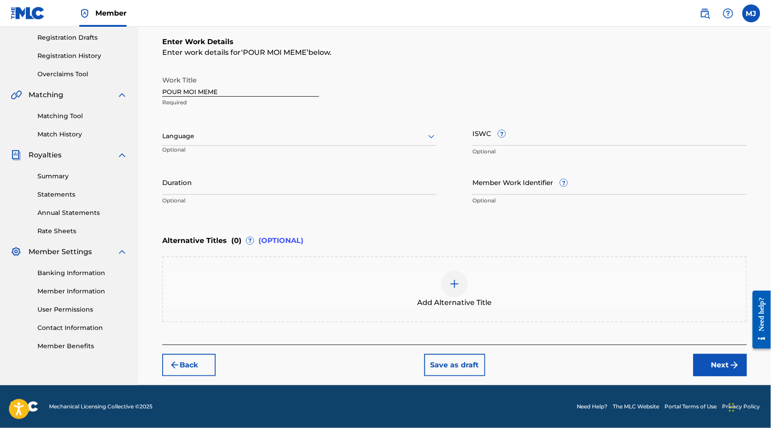
click at [708, 376] on button "Next" at bounding box center [721, 365] width 54 height 22
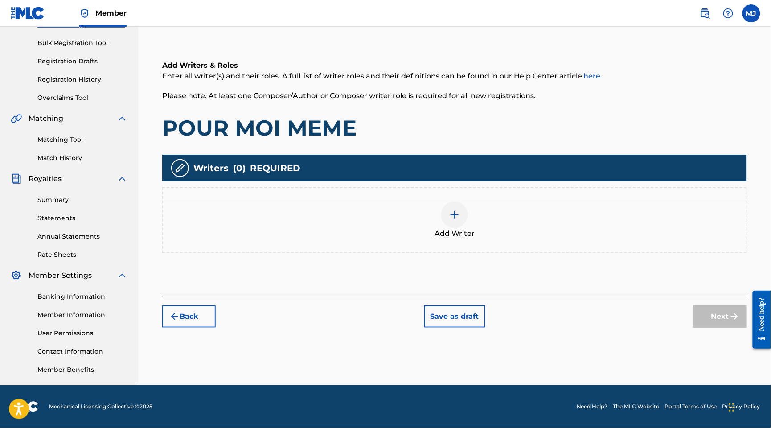
click at [528, 210] on div "Add Writer" at bounding box center [454, 220] width 583 height 37
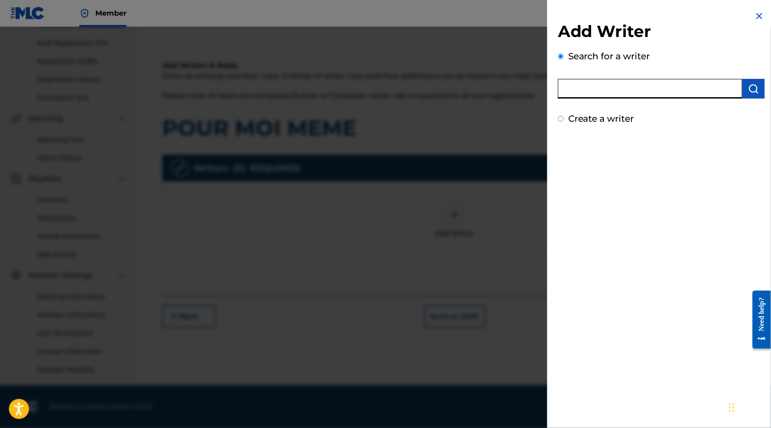
click at [611, 98] on input "text" at bounding box center [650, 89] width 185 height 20
paste input "[PERSON_NAME] MEDIA"
type input "[PERSON_NAME] MEDIA"
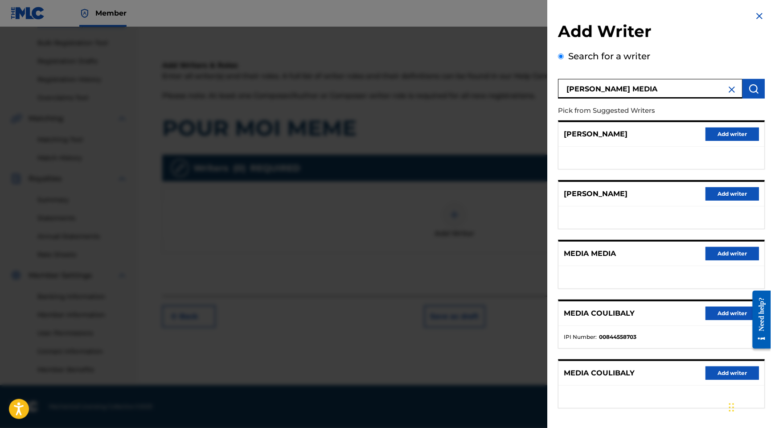
scroll to position [113, 0]
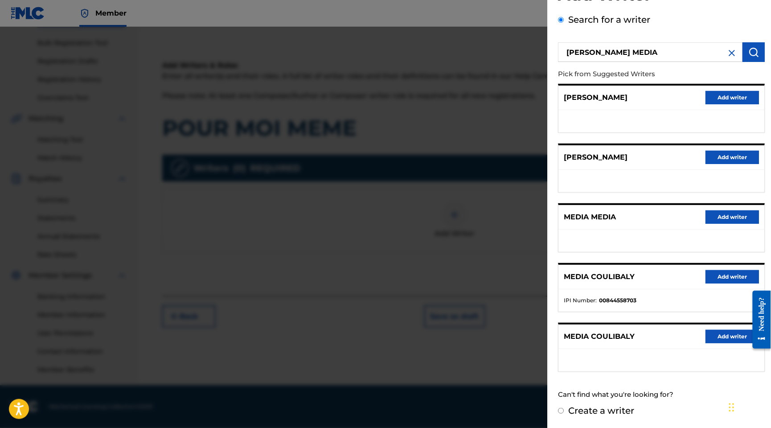
click at [737, 270] on button "Add writer" at bounding box center [733, 276] width 54 height 13
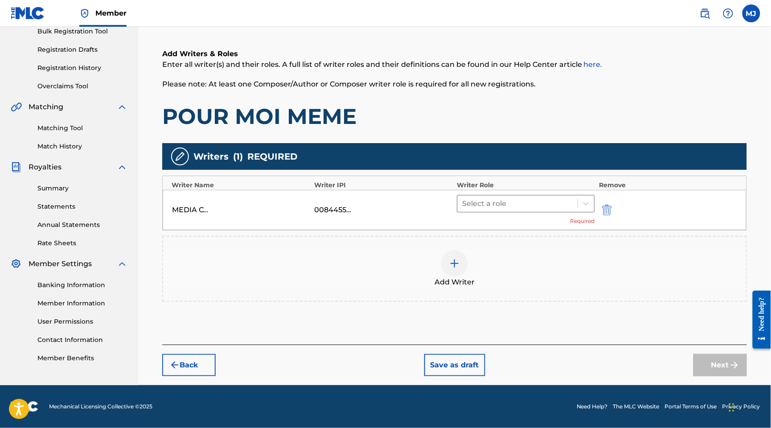
click at [544, 198] on div at bounding box center [517, 204] width 111 height 12
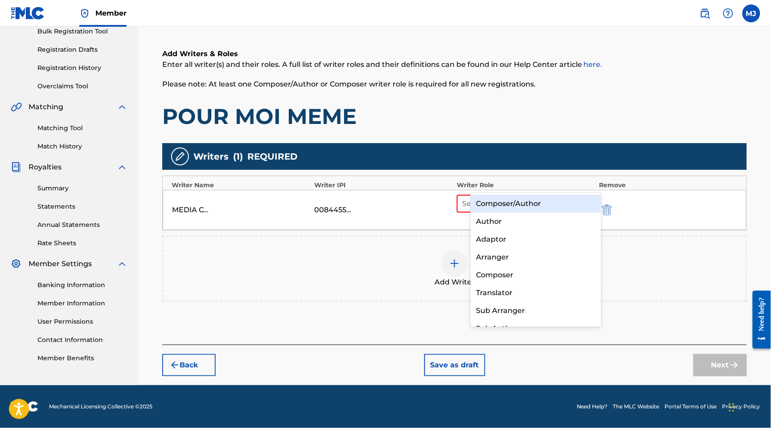
click at [559, 200] on div "Composer/Author" at bounding box center [536, 204] width 130 height 18
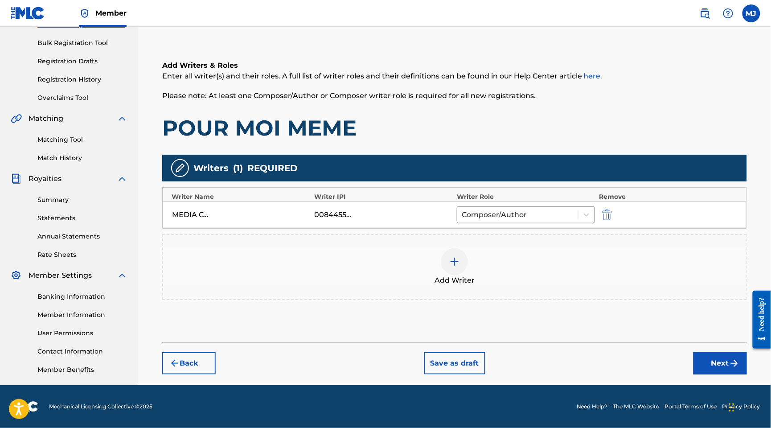
click at [724, 354] on button "Next" at bounding box center [721, 363] width 54 height 22
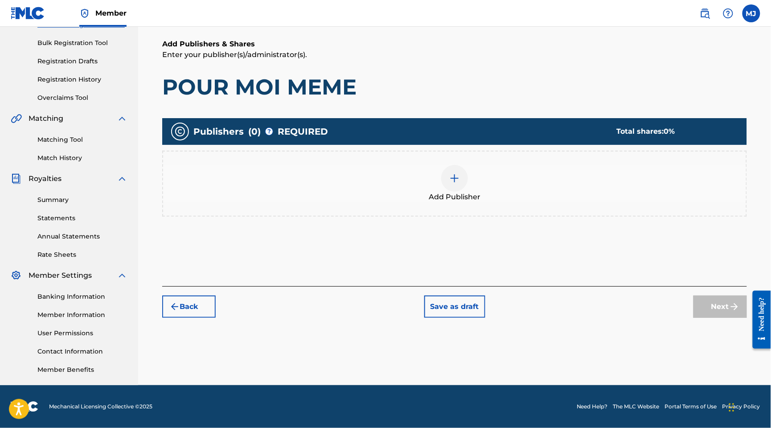
click at [507, 166] on div "Add Publisher" at bounding box center [454, 183] width 583 height 37
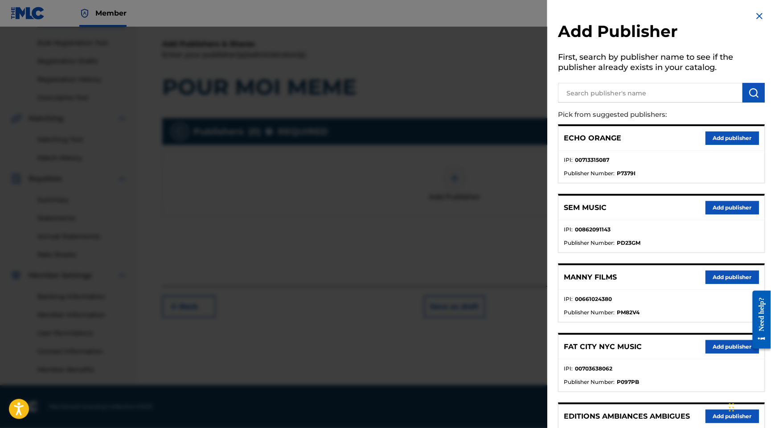
click at [579, 103] on input "text" at bounding box center [650, 93] width 185 height 20
type input "appeal"
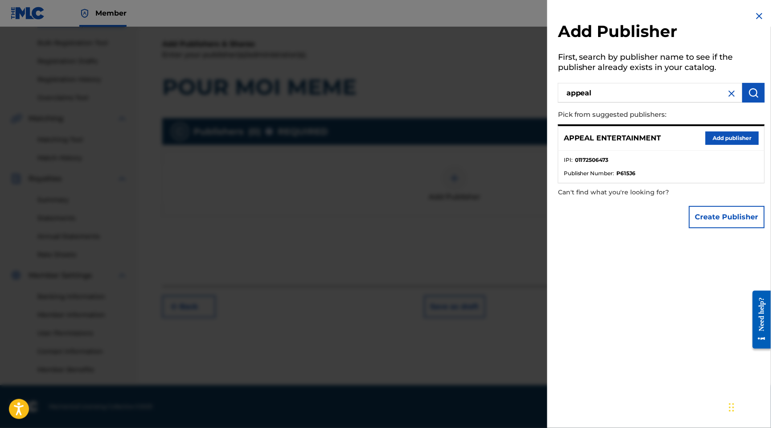
click at [729, 141] on div "APPEAL ENTERTAINMENT Add publisher" at bounding box center [662, 138] width 206 height 25
click at [724, 145] on button "Add publisher" at bounding box center [733, 138] width 54 height 13
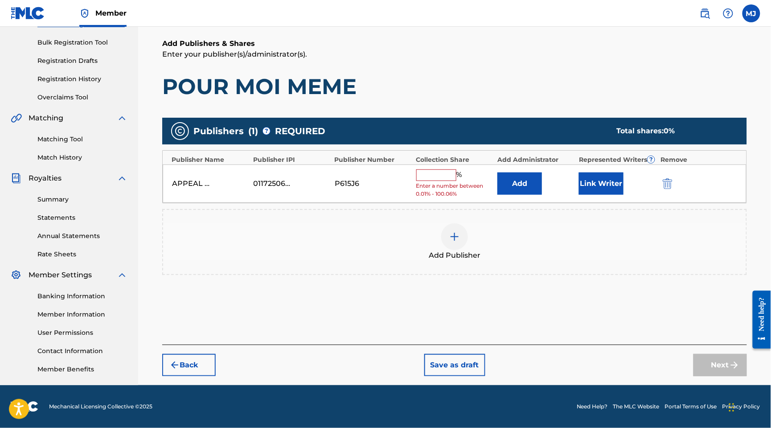
click at [527, 173] on button "Add" at bounding box center [520, 184] width 45 height 22
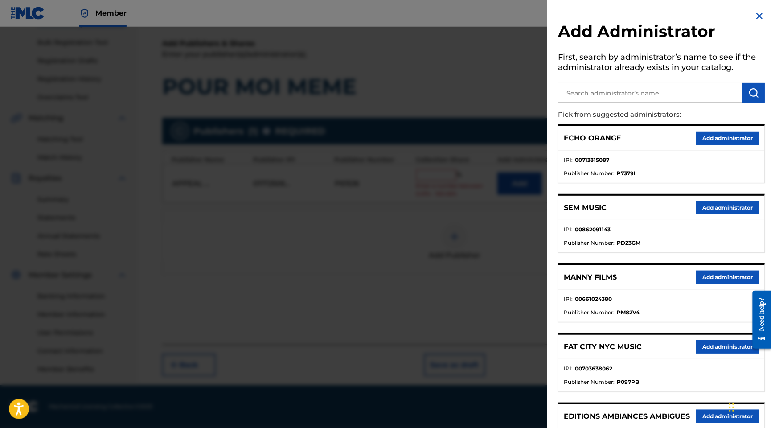
click at [732, 145] on button "Add administrator" at bounding box center [727, 138] width 63 height 13
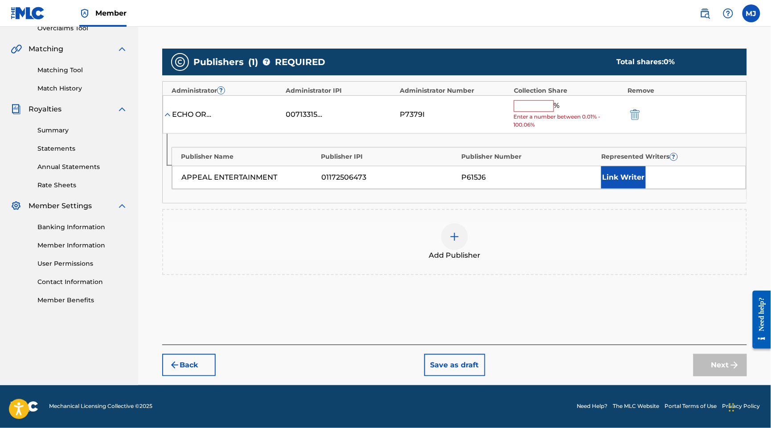
click at [534, 112] on input "text" at bounding box center [534, 106] width 40 height 12
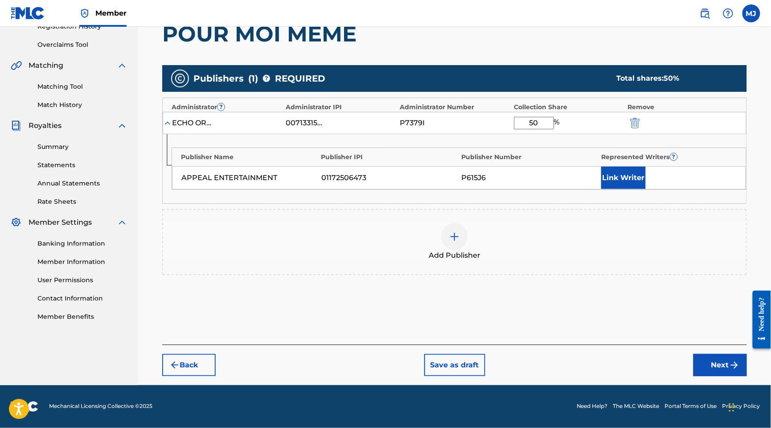
type input "50"
click at [621, 189] on button "Link Writer" at bounding box center [624, 178] width 45 height 22
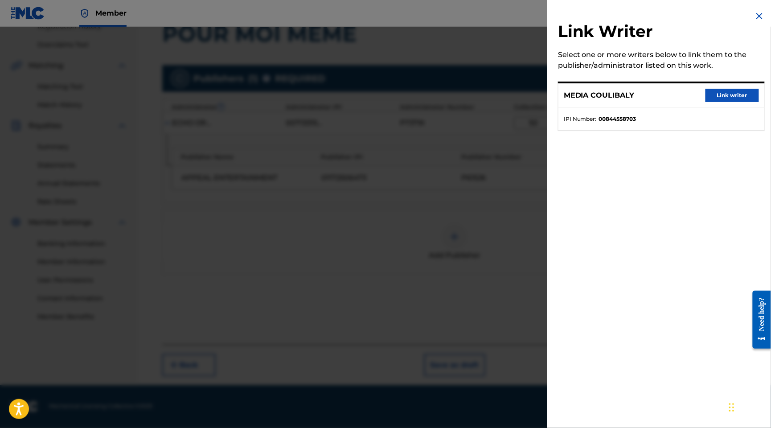
click at [717, 102] on button "Link writer" at bounding box center [733, 95] width 54 height 13
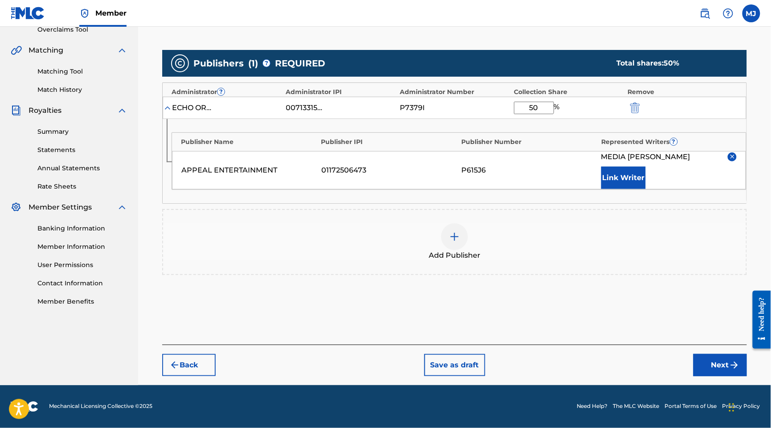
click at [709, 354] on button "Next" at bounding box center [721, 365] width 54 height 22
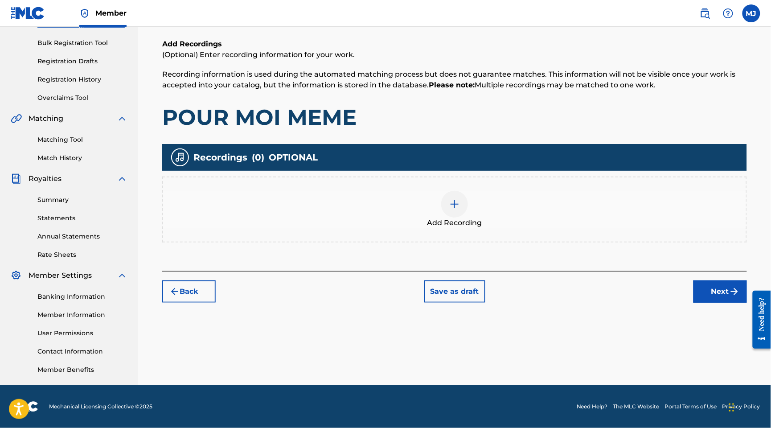
click at [703, 280] on button "Next" at bounding box center [721, 291] width 54 height 22
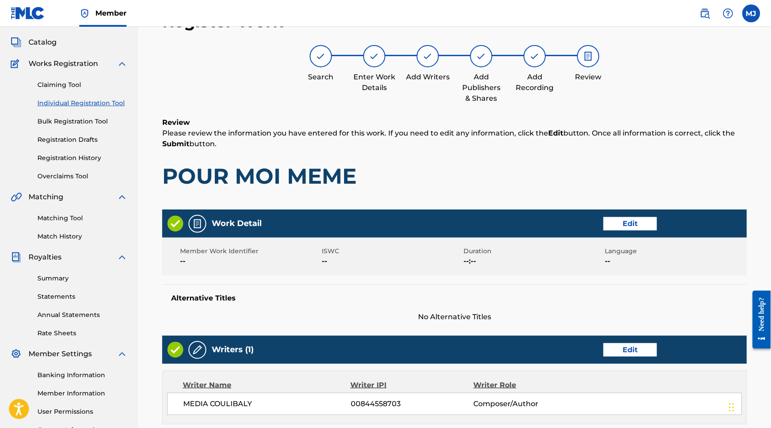
scroll to position [470, 0]
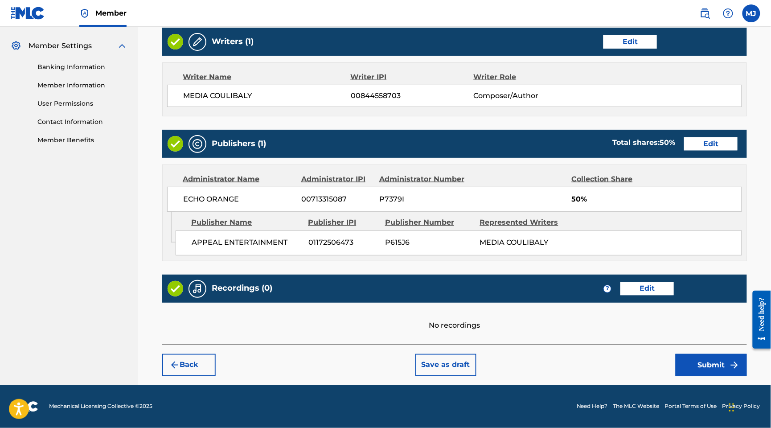
click at [711, 354] on button "Submit" at bounding box center [711, 365] width 71 height 22
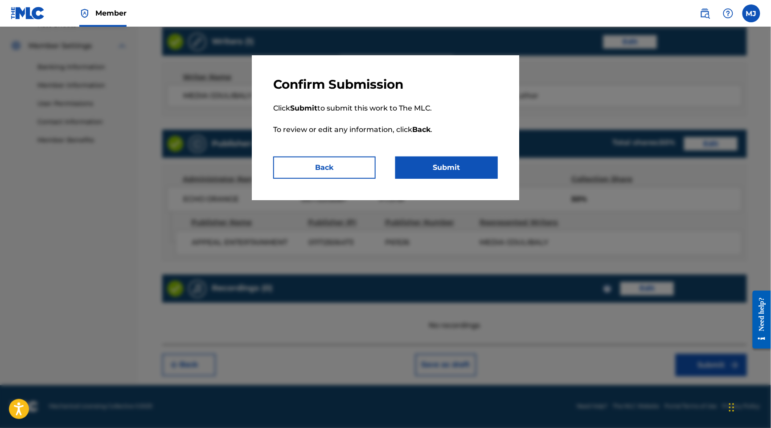
click at [498, 157] on p "Click Submit to submit this work to The MLC. To review or edit any information,…" at bounding box center [385, 124] width 225 height 64
click at [511, 178] on div "Confirm Submission Click Submit to submit this work to The MLC. To review or ed…" at bounding box center [386, 127] width 268 height 145
click at [498, 179] on button "Submit" at bounding box center [447, 168] width 103 height 22
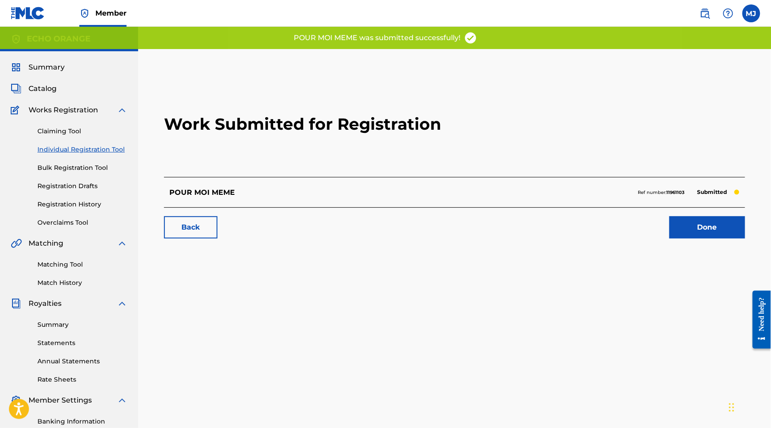
click at [686, 239] on div "Back Done" at bounding box center [454, 222] width 581 height 31
click at [703, 239] on link "Done" at bounding box center [708, 227] width 76 height 22
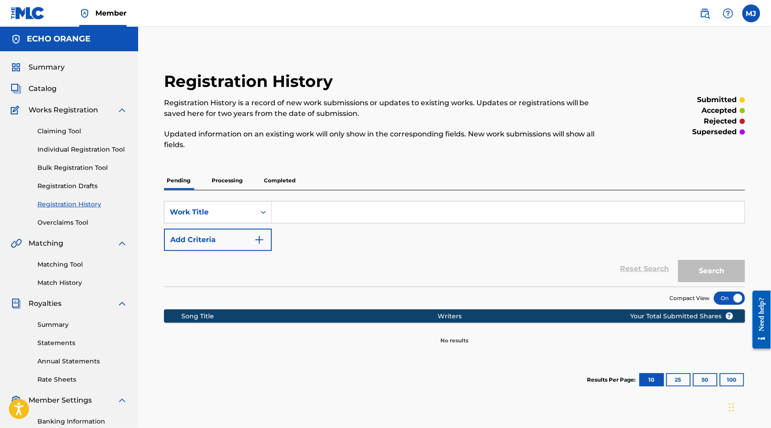
click at [95, 170] on div "Claiming Tool Individual Registration Tool Bulk Registration Tool Registration …" at bounding box center [69, 171] width 117 height 112
click at [97, 154] on link "Individual Registration Tool" at bounding box center [82, 149] width 90 height 9
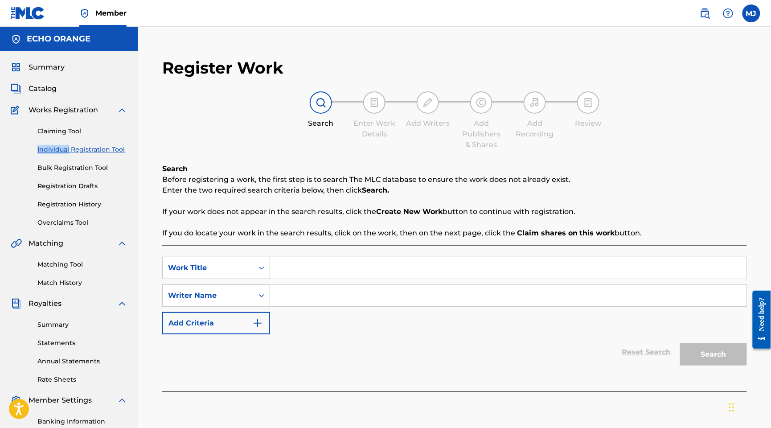
click at [371, 279] on input "Search Form" at bounding box center [508, 267] width 477 height 21
paste input "POUR QUE TU M AIMES [MEDICAL_DATA]"
type input "POUR QUE TU M AIMES [MEDICAL_DATA]"
click at [459, 306] on input "Search Form" at bounding box center [508, 295] width 477 height 21
paste input "OGOU FREJUSS-DECOSTHER JUNIOR"
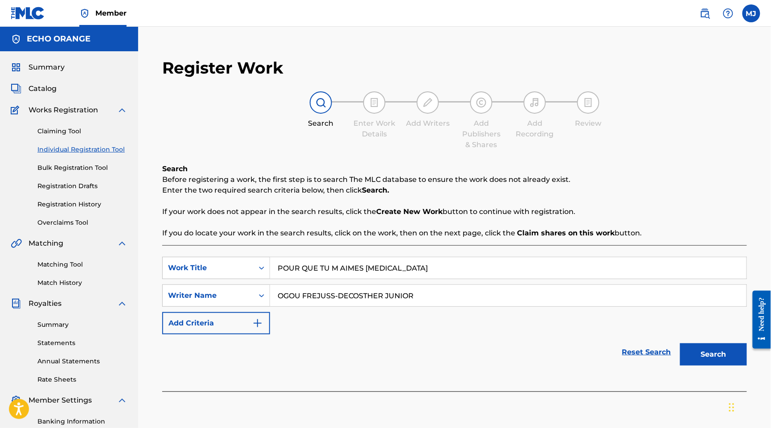
type input "OGOU FREJUSS-DECOSTHER JUNIOR"
click at [708, 366] on button "Search" at bounding box center [713, 354] width 67 height 22
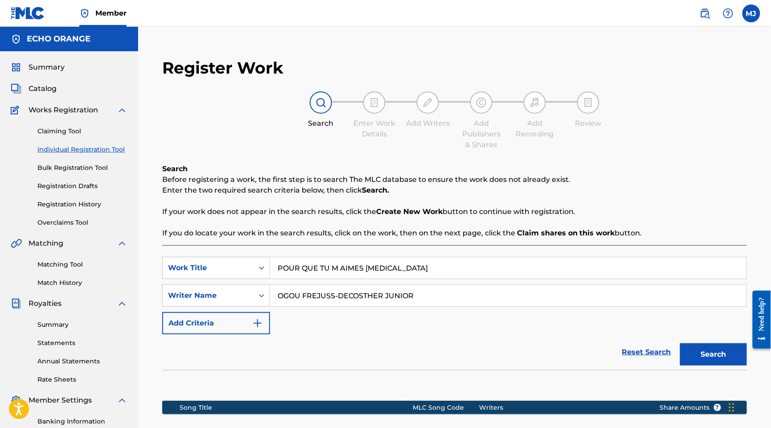
scroll to position [201, 0]
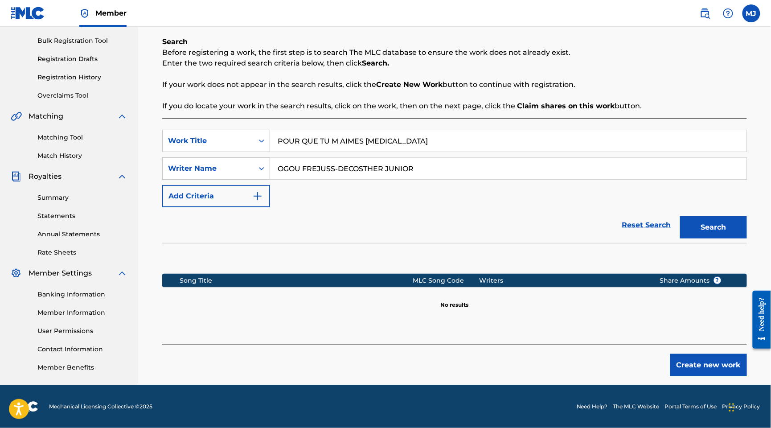
click at [698, 354] on button "Create new work" at bounding box center [709, 365] width 77 height 22
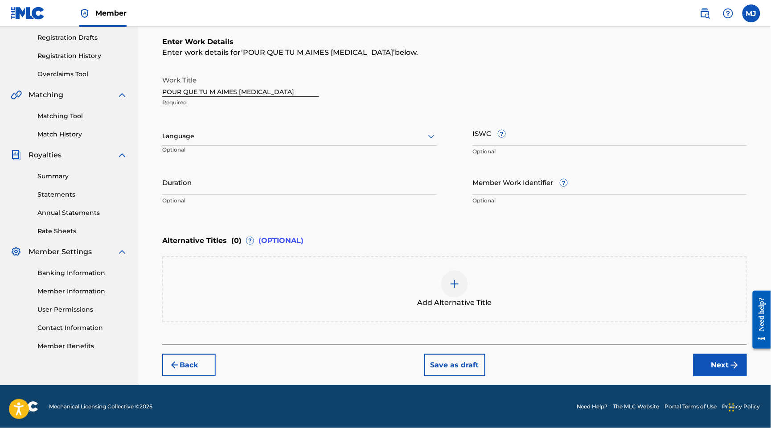
click at [719, 376] on button "Next" at bounding box center [721, 365] width 54 height 22
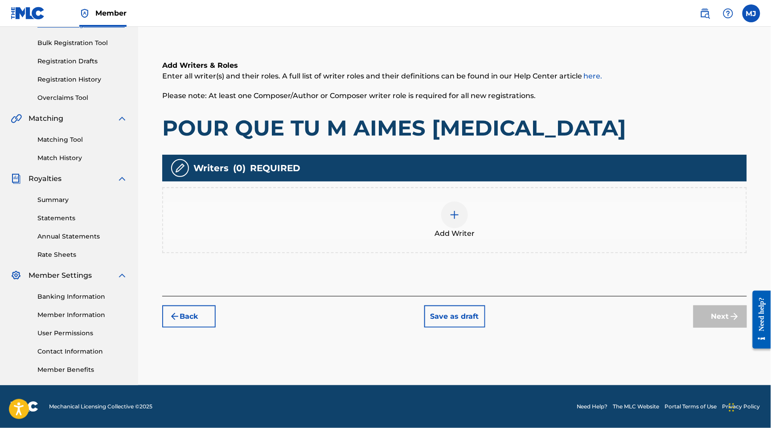
click at [527, 227] on div "Add Writer" at bounding box center [454, 220] width 585 height 66
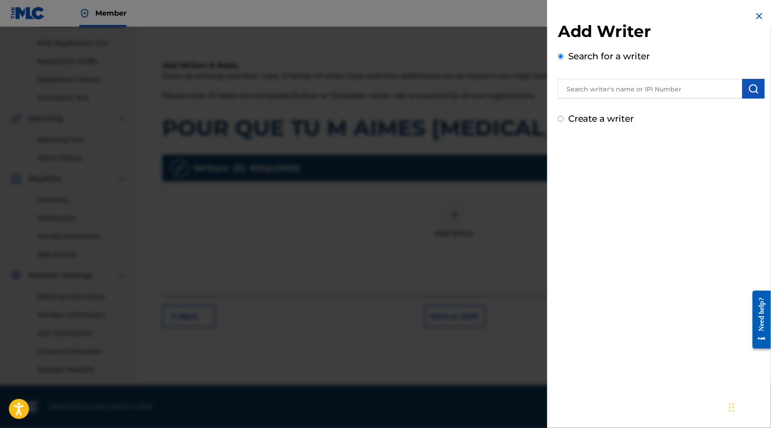
click at [610, 99] on input "text" at bounding box center [650, 89] width 185 height 20
paste input "OGOU FREJUSS-DECOSTHER JUNIOR"
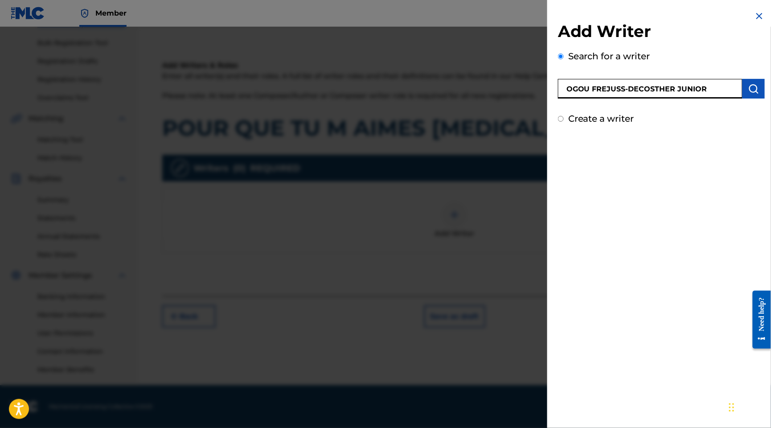
type input "OGOU FREJUSS-DECOSTHER JUNIOR"
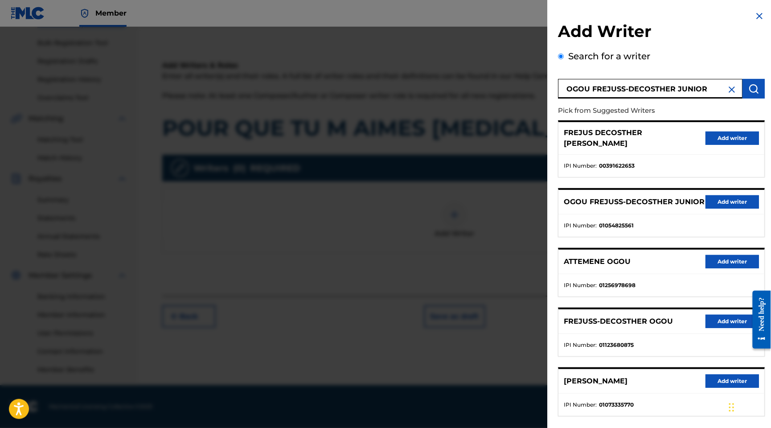
scroll to position [107, 0]
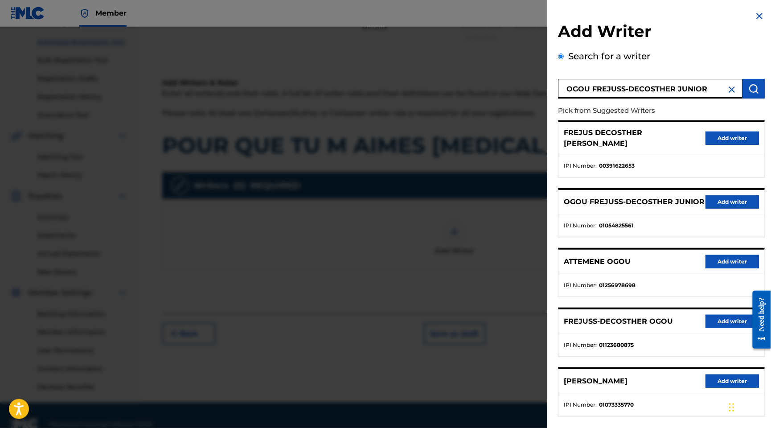
click at [713, 145] on button "Add writer" at bounding box center [733, 138] width 54 height 13
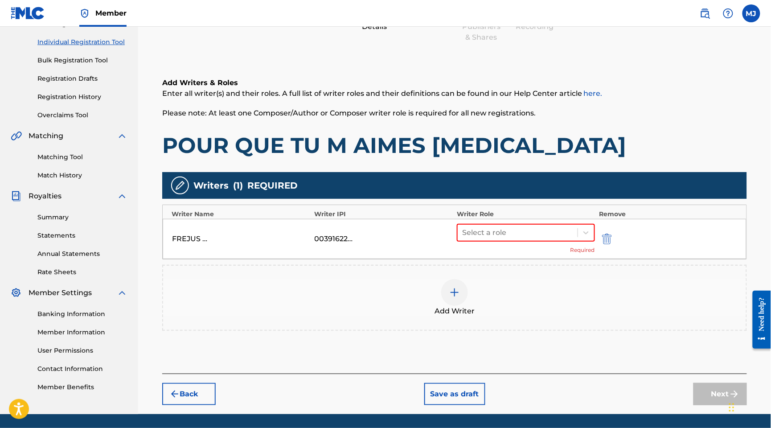
click at [507, 254] on div "Select a role Required" at bounding box center [526, 239] width 138 height 30
click at [511, 239] on div at bounding box center [517, 233] width 111 height 12
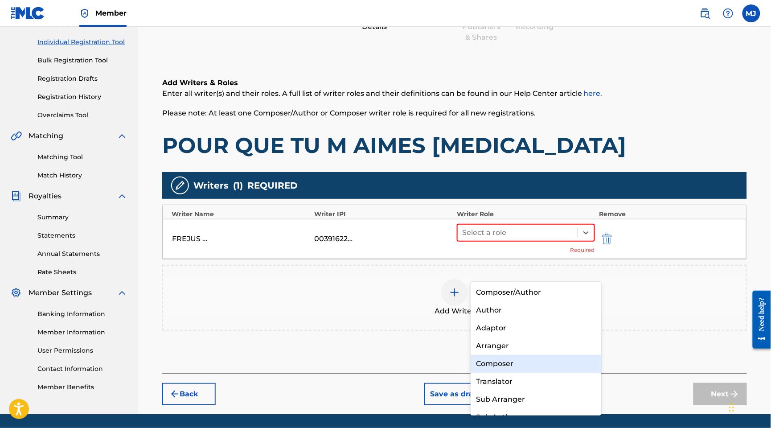
click at [511, 361] on div "Composer" at bounding box center [536, 364] width 130 height 18
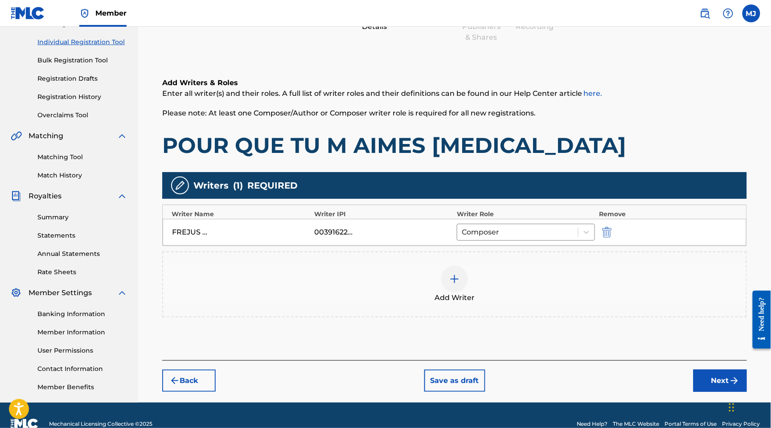
click at [468, 293] on div at bounding box center [454, 279] width 27 height 27
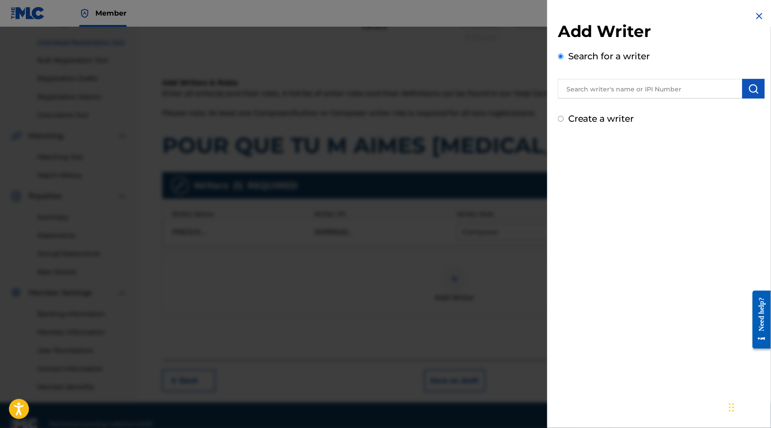
click at [618, 97] on input "text" at bounding box center [650, 89] width 185 height 20
paste input "[PERSON_NAME]"
type input "[PERSON_NAME]"
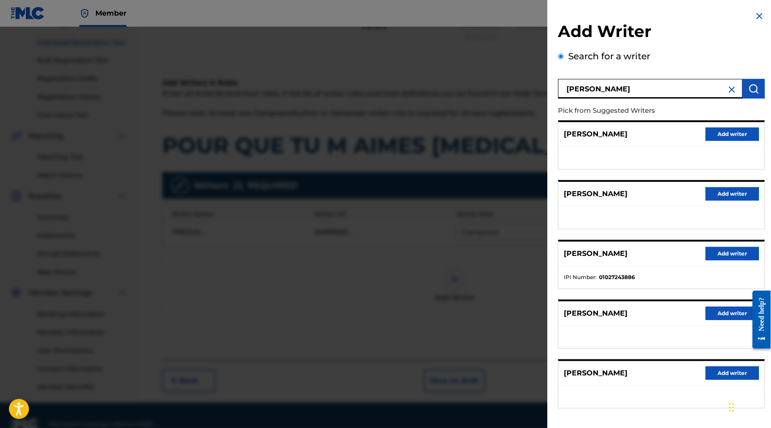
scroll to position [113, 0]
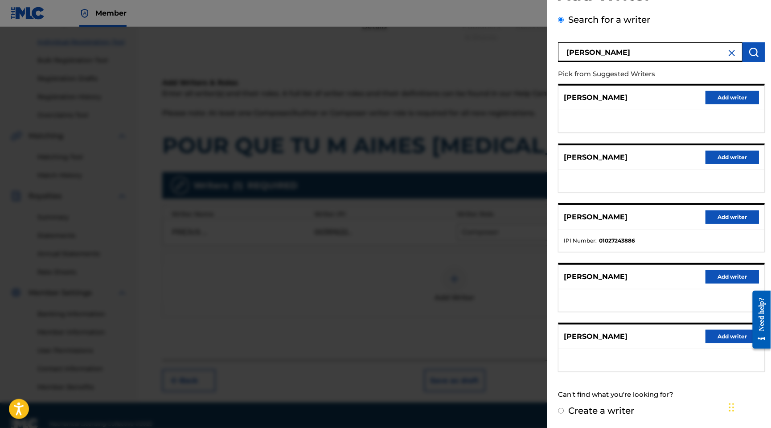
click at [708, 210] on button "Add writer" at bounding box center [733, 216] width 54 height 13
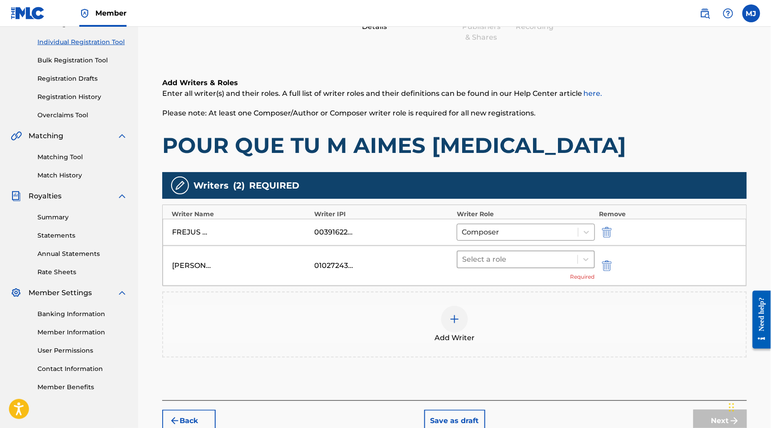
click at [489, 266] on div at bounding box center [517, 259] width 111 height 12
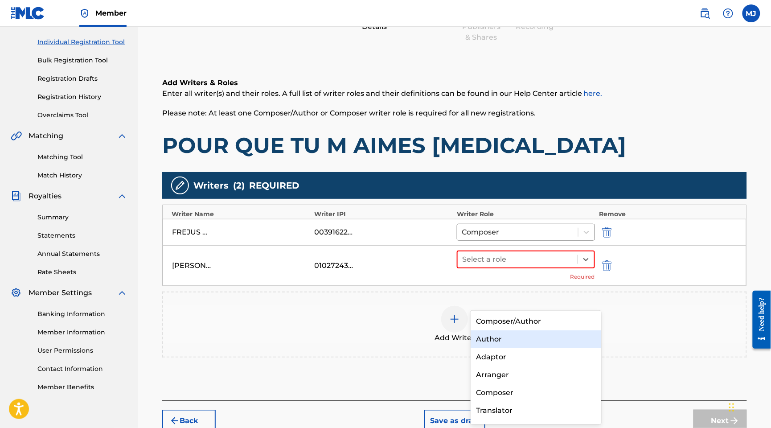
click at [497, 345] on div "Author" at bounding box center [536, 339] width 130 height 18
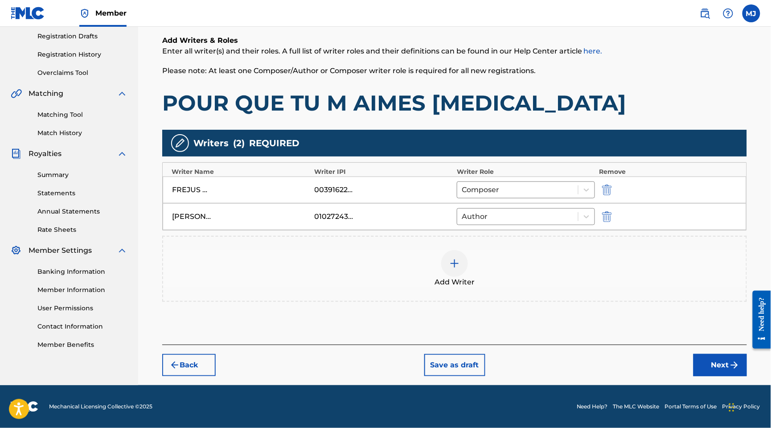
click at [678, 350] on div "Back Save as draft Next" at bounding box center [454, 361] width 585 height 32
click at [696, 354] on button "Next" at bounding box center [721, 365] width 54 height 22
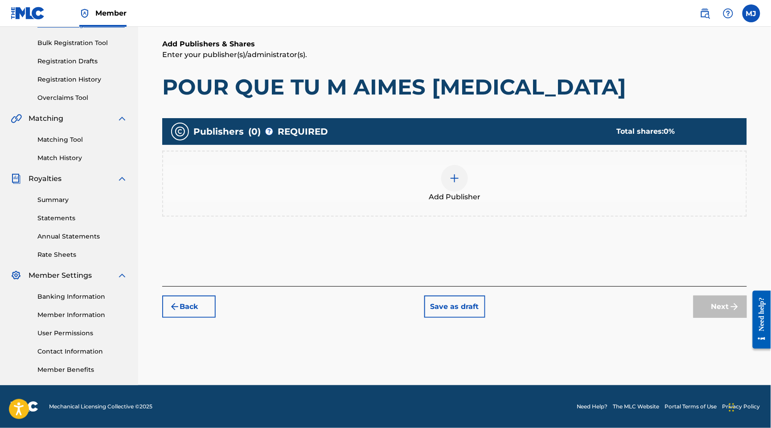
drag, startPoint x: 550, startPoint y: 188, endPoint x: 564, endPoint y: 161, distance: 30.3
click at [550, 188] on div "Publishers ( 0 ) ? REQUIRED Total shares: 0 % Add Publisher" at bounding box center [454, 171] width 585 height 107
click at [569, 165] on div "Add Publisher" at bounding box center [454, 183] width 583 height 37
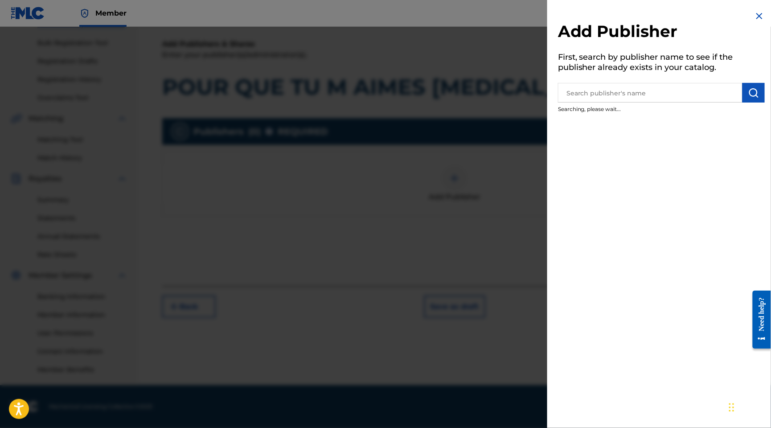
click at [623, 94] on input "text" at bounding box center [650, 93] width 185 height 20
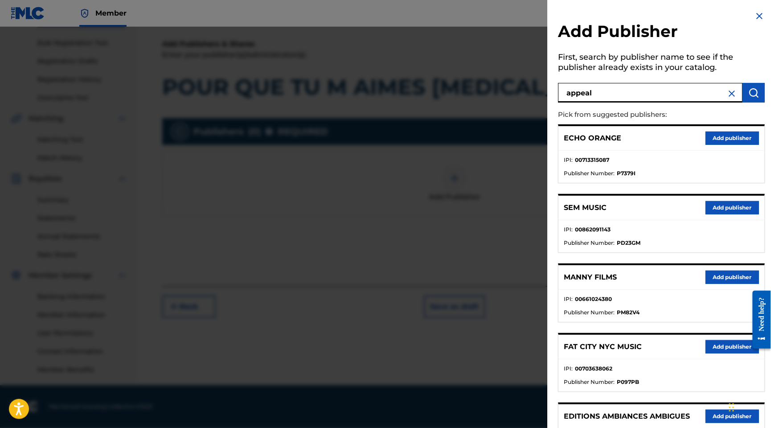
type input "appeal"
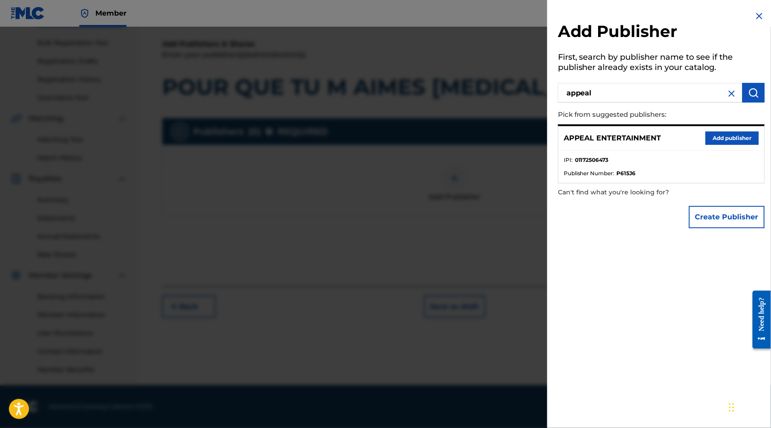
click at [729, 145] on button "Add publisher" at bounding box center [733, 138] width 54 height 13
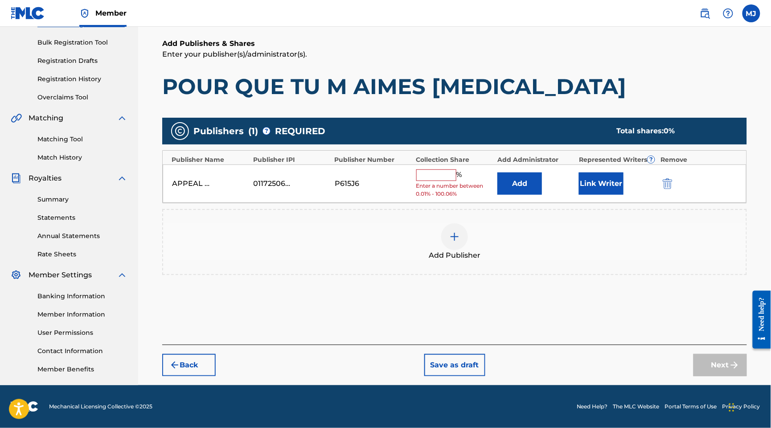
click at [508, 165] on div "APPEAL ENTERTAINMENT 01172506473 P615J6 % Enter a number between 0.01% - 100.06…" at bounding box center [455, 184] width 584 height 39
click at [515, 173] on button "Add" at bounding box center [520, 184] width 45 height 22
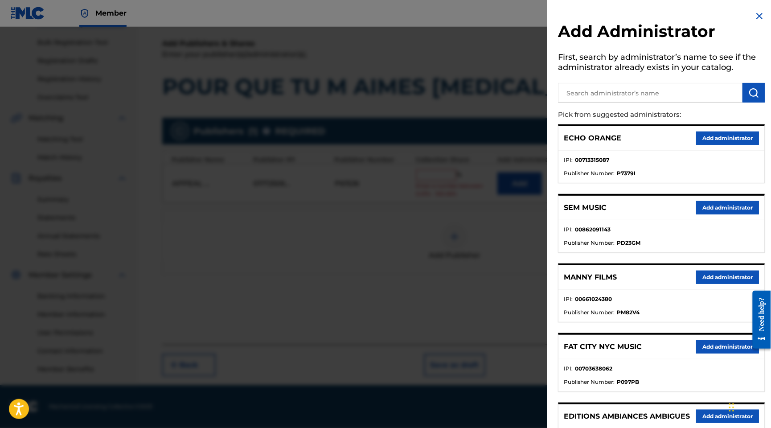
click at [711, 145] on button "Add administrator" at bounding box center [727, 138] width 63 height 13
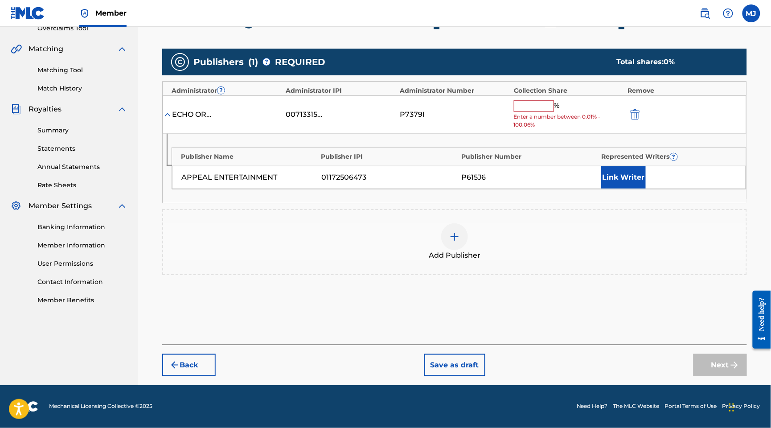
click at [552, 129] on div "% Enter a number between 0.01% - 100.06%" at bounding box center [569, 114] width 110 height 29
click at [554, 112] on input "text" at bounding box center [534, 106] width 40 height 12
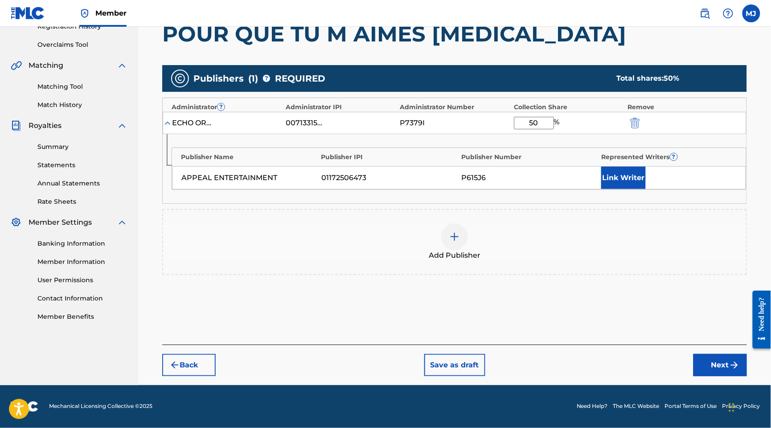
type input "50"
click at [646, 189] on button "Link Writer" at bounding box center [624, 178] width 45 height 22
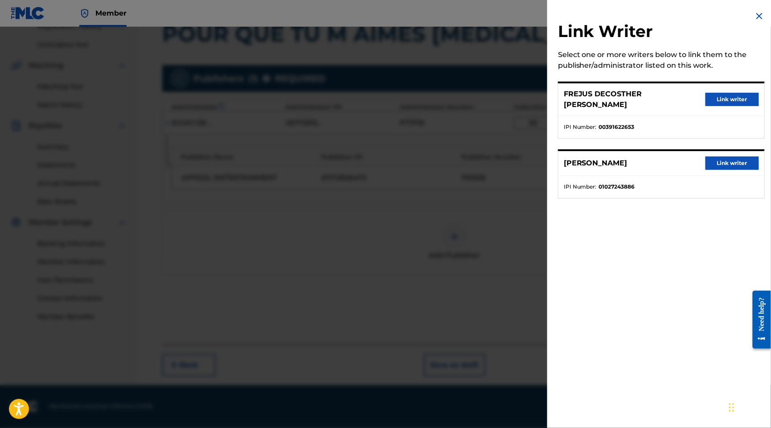
click at [735, 170] on button "Link writer" at bounding box center [733, 163] width 54 height 13
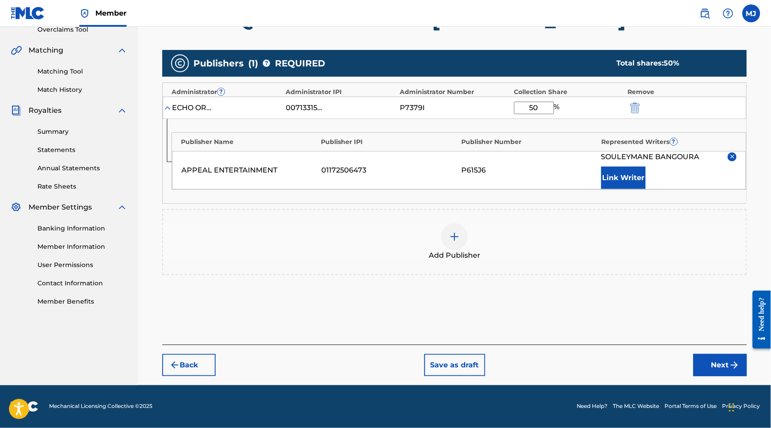
click at [625, 189] on button "Link Writer" at bounding box center [624, 178] width 45 height 22
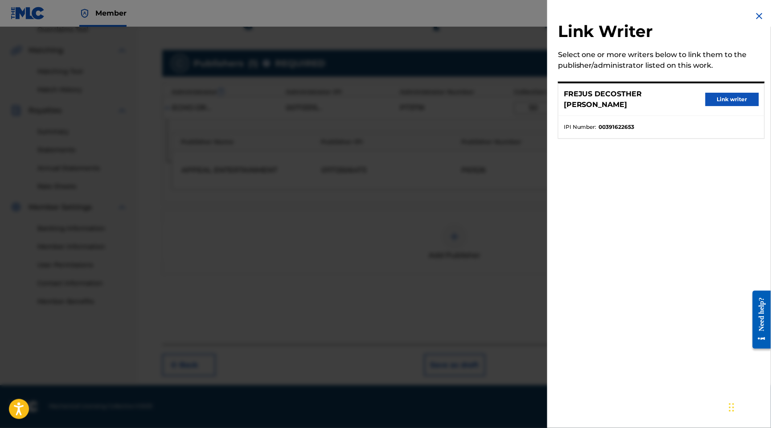
click at [706, 101] on button "Link writer" at bounding box center [733, 99] width 54 height 13
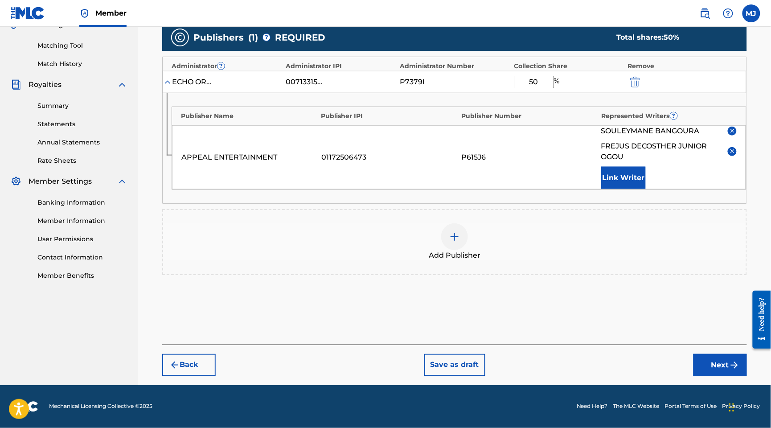
click at [694, 363] on button "Next" at bounding box center [721, 365] width 54 height 22
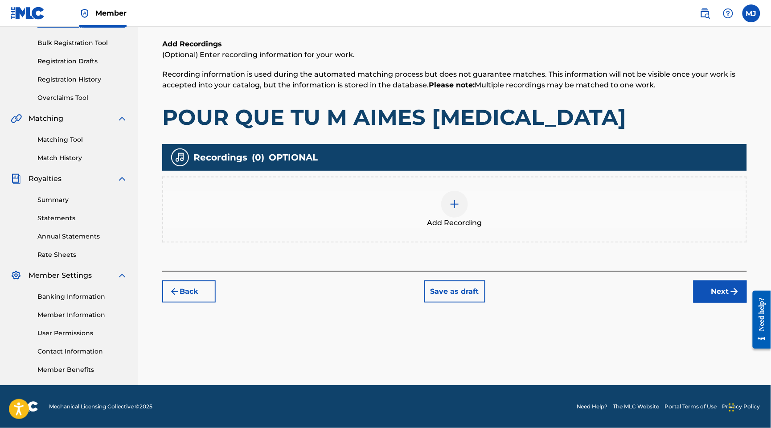
click at [709, 280] on button "Next" at bounding box center [721, 291] width 54 height 22
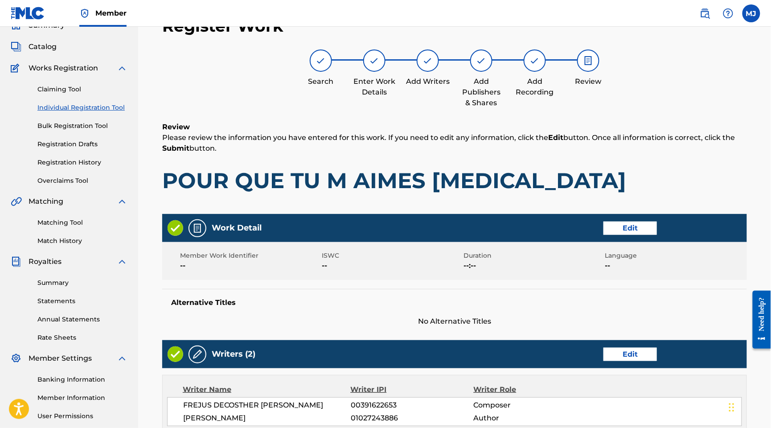
scroll to position [505, 0]
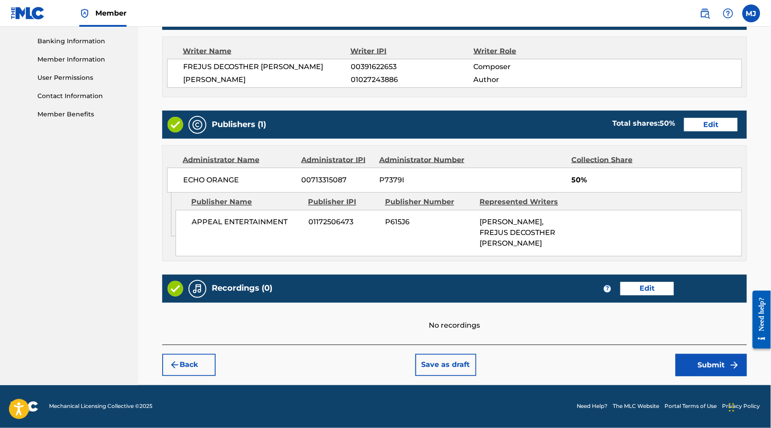
click at [684, 354] on button "Submit" at bounding box center [711, 365] width 71 height 22
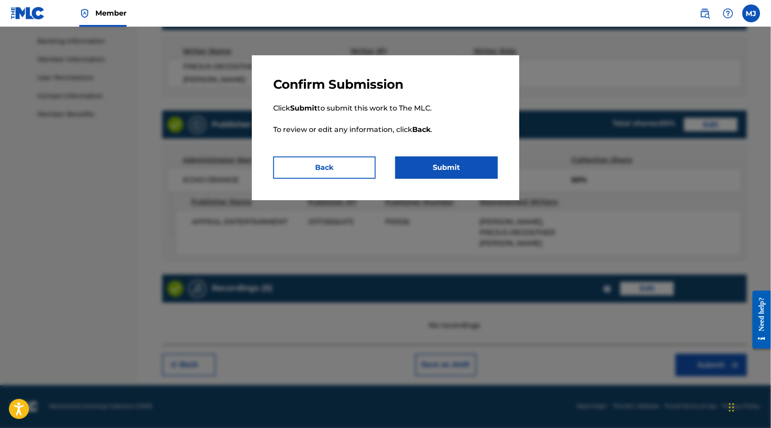
click at [429, 179] on button "Submit" at bounding box center [447, 168] width 103 height 22
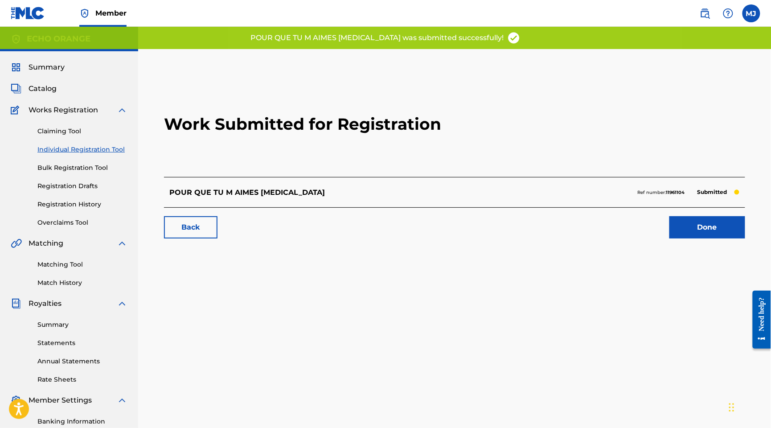
click at [679, 239] on link "Done" at bounding box center [708, 227] width 76 height 22
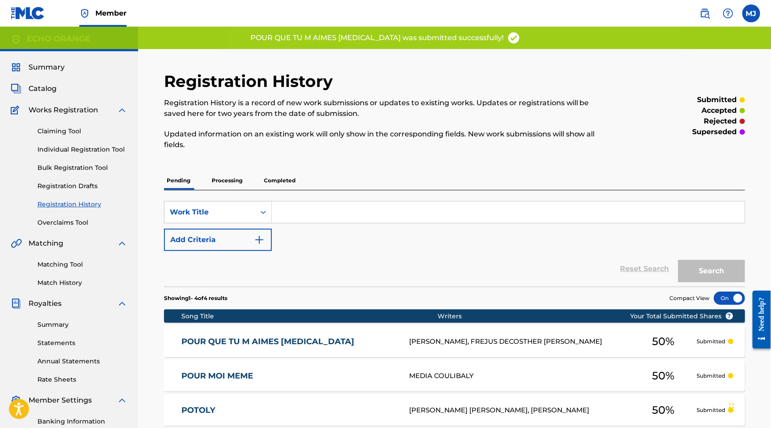
click at [104, 154] on link "Individual Registration Tool" at bounding box center [82, 149] width 90 height 9
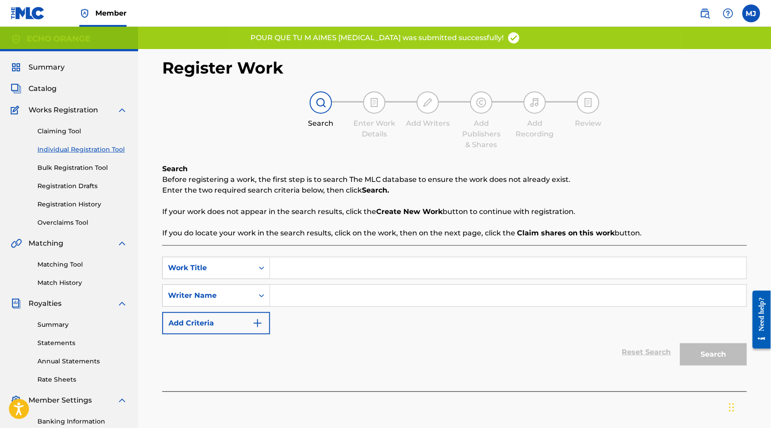
click at [341, 276] on div "SearchWithCriteriaafec2511-94c2-44d6-92f2-f9f3f1c2bd9c Work Title SearchWithCri…" at bounding box center [454, 318] width 585 height 146
click at [345, 279] on input "Search Form" at bounding box center [508, 267] width 477 height 21
paste input "POUR TOI"
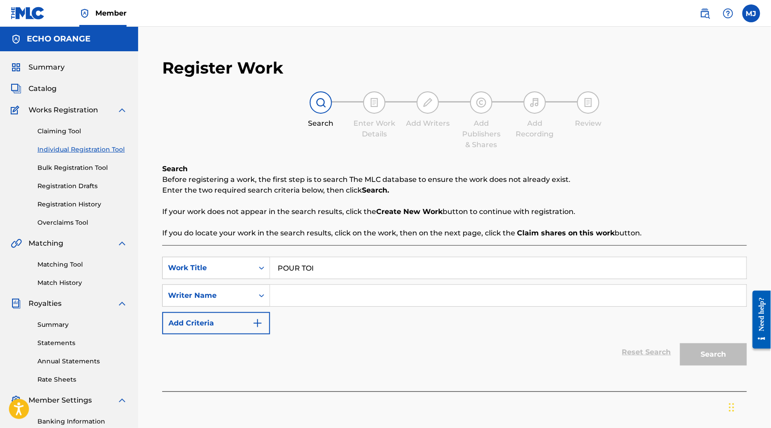
type input "POUR TOI"
click at [373, 306] on input "Search Form" at bounding box center [508, 295] width 477 height 21
paste input "NTUI [PERSON_NAME]"
type input "NTUI [PERSON_NAME]"
click at [708, 366] on button "Search" at bounding box center [713, 354] width 67 height 22
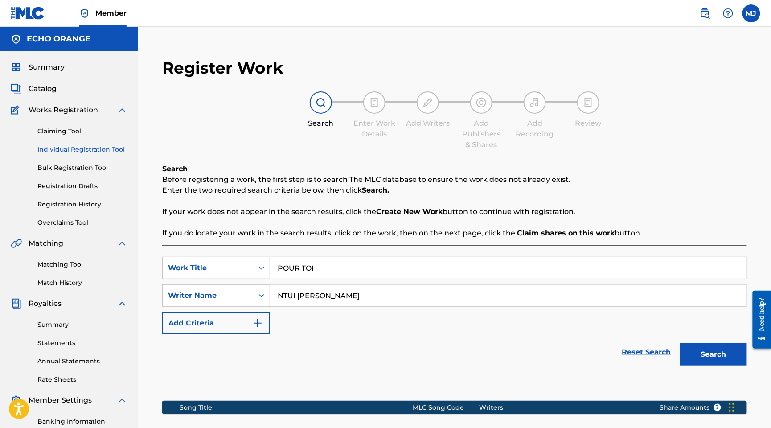
scroll to position [201, 0]
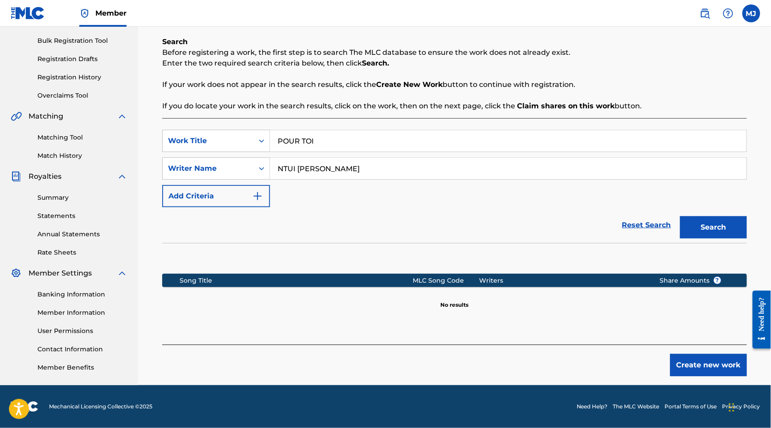
click at [705, 354] on button "Create new work" at bounding box center [709, 365] width 77 height 22
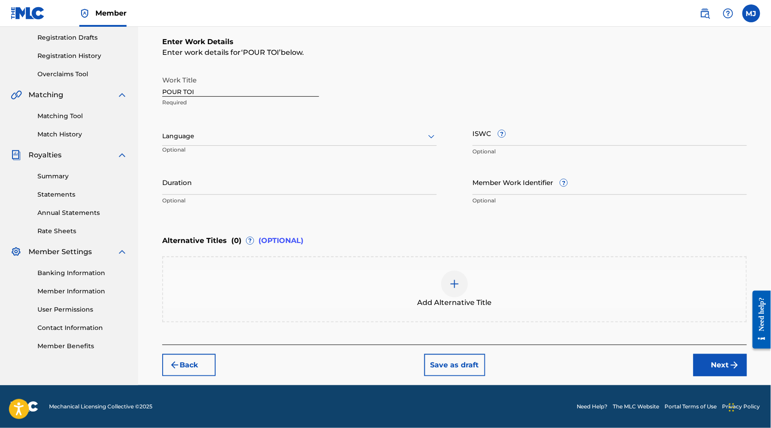
click at [703, 376] on button "Next" at bounding box center [721, 365] width 54 height 22
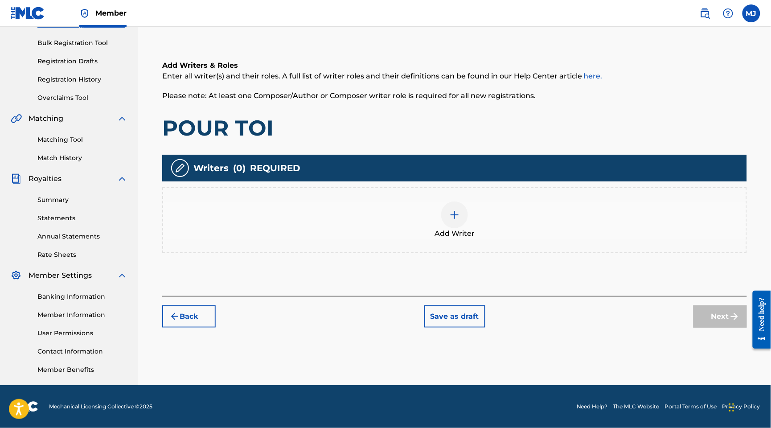
scroll to position [196, 0]
click at [531, 202] on div "Add Writer" at bounding box center [454, 220] width 583 height 37
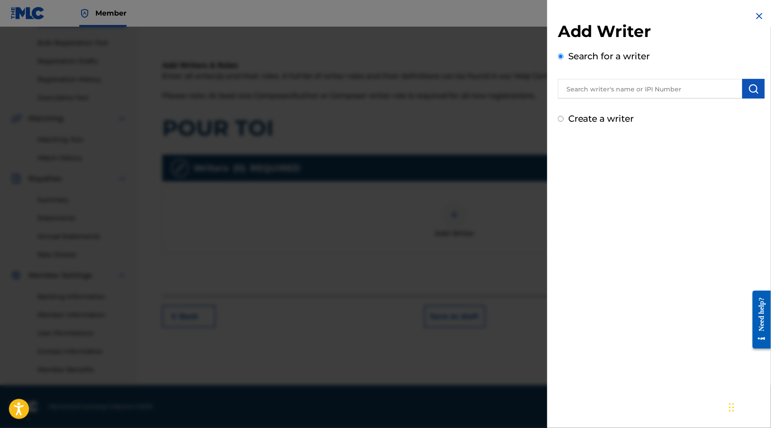
click at [634, 99] on input "text" at bounding box center [650, 89] width 185 height 20
paste input "NTUI [PERSON_NAME]"
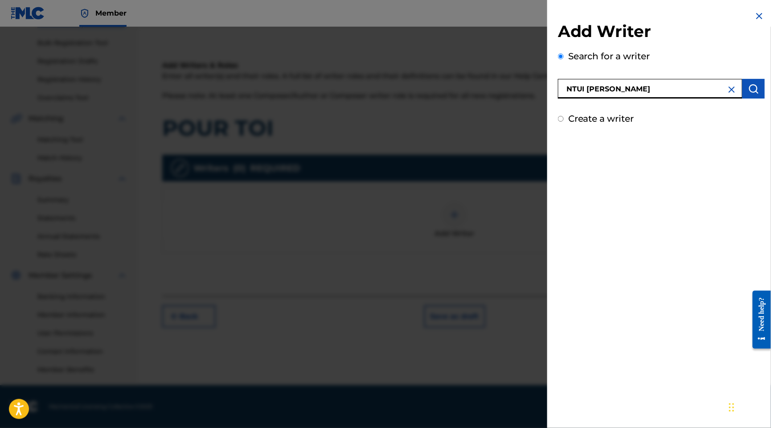
type input "NTUI [PERSON_NAME]"
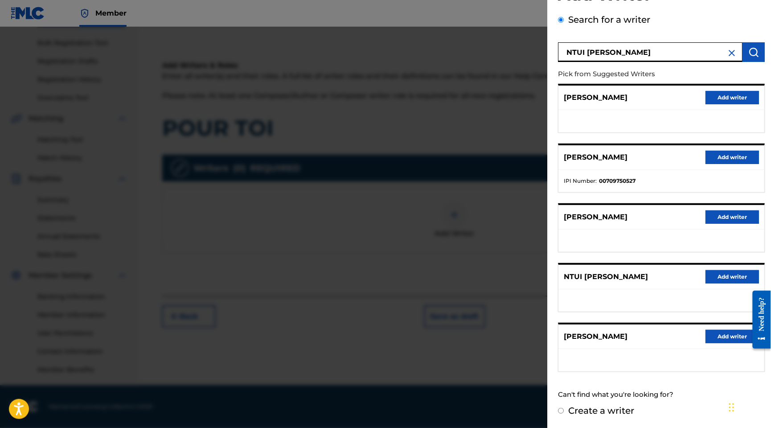
scroll to position [111, 0]
click at [719, 270] on button "Add writer" at bounding box center [733, 276] width 54 height 13
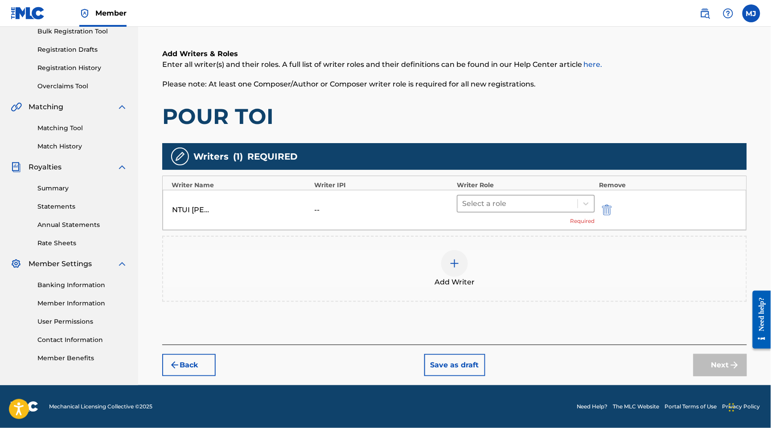
click at [511, 198] on div at bounding box center [517, 204] width 111 height 12
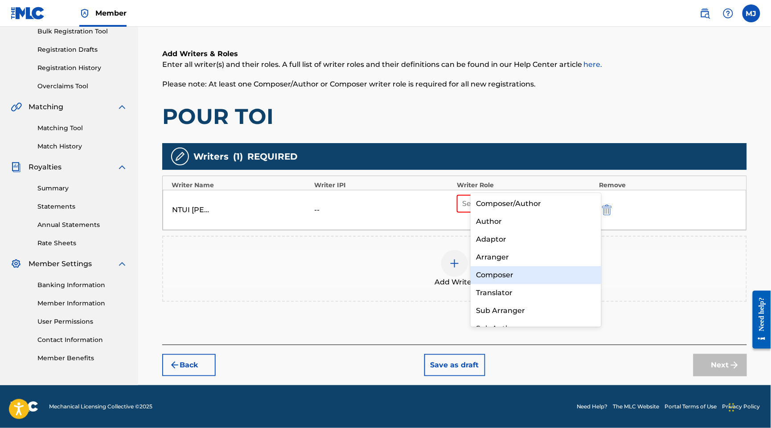
click at [518, 272] on div "Composer" at bounding box center [536, 275] width 130 height 18
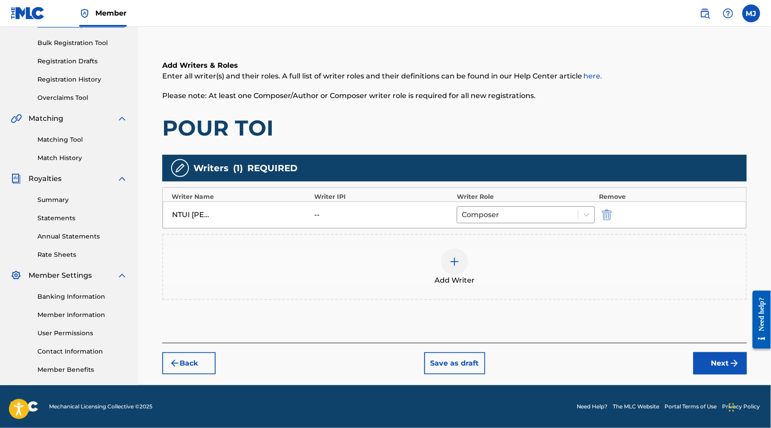
click at [460, 256] on img at bounding box center [454, 261] width 11 height 11
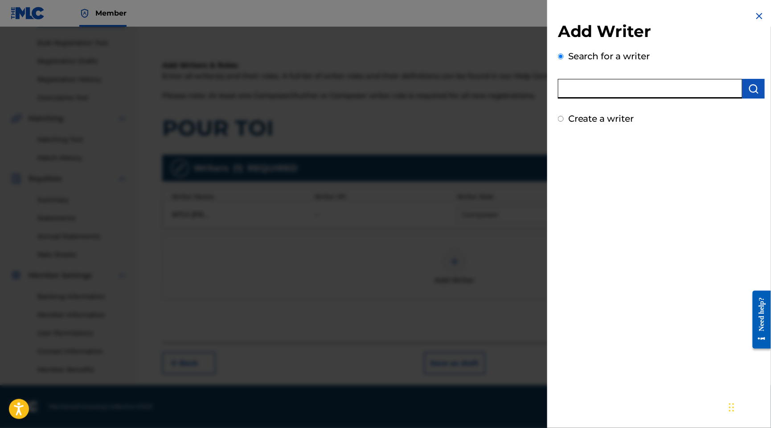
click at [618, 99] on input "text" at bounding box center [650, 89] width 185 height 20
paste input "[PERSON_NAME]"
type input "[PERSON_NAME]"
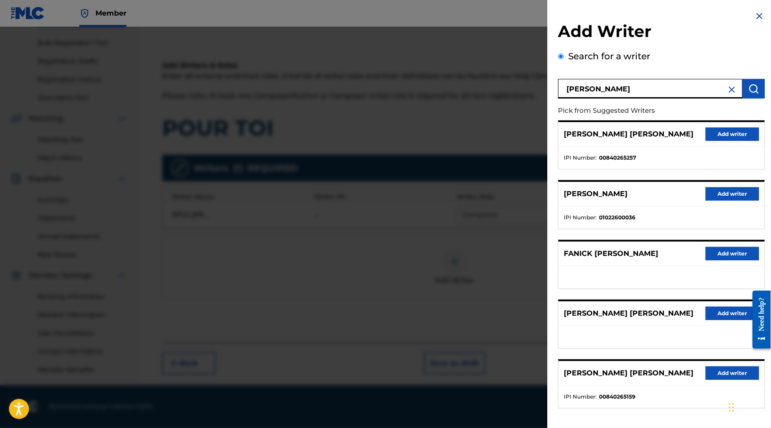
click at [739, 141] on button "Add writer" at bounding box center [733, 134] width 54 height 13
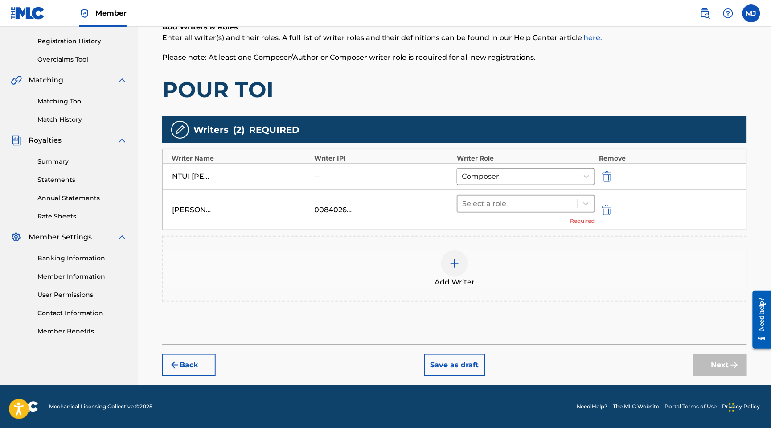
click at [546, 209] on div at bounding box center [517, 204] width 111 height 12
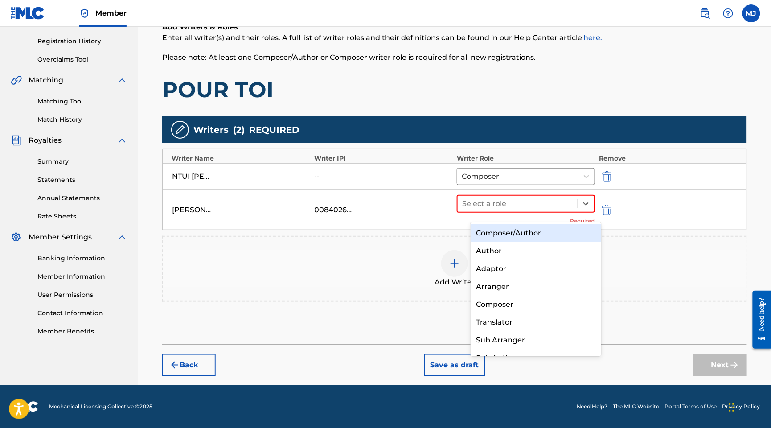
click at [613, 210] on button "submit" at bounding box center [606, 210] width 13 height 10
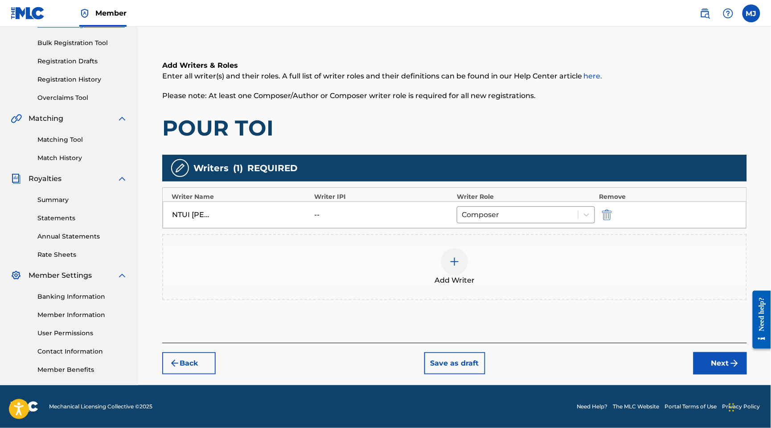
click at [468, 248] on div at bounding box center [454, 261] width 27 height 27
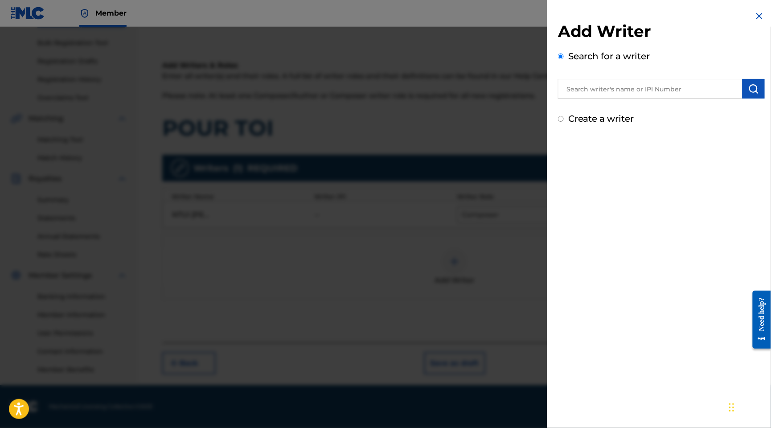
click at [620, 99] on input "text" at bounding box center [650, 89] width 185 height 20
paste input "[PERSON_NAME]"
type input "[PERSON_NAME]"
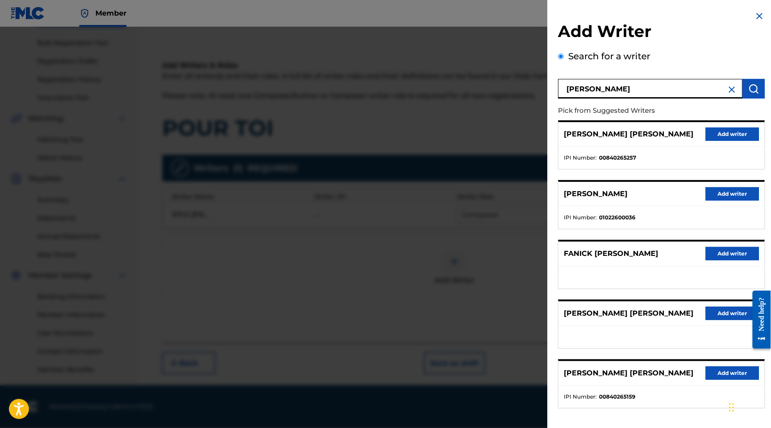
click at [737, 141] on button "Add writer" at bounding box center [733, 134] width 54 height 13
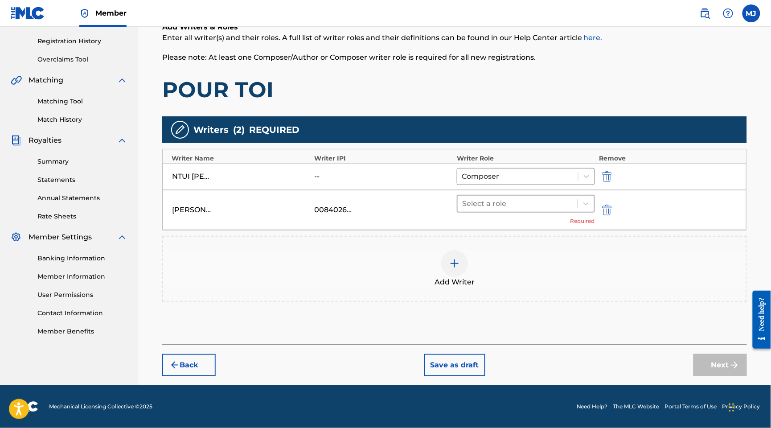
click at [523, 213] on div "Select a role" at bounding box center [526, 204] width 138 height 18
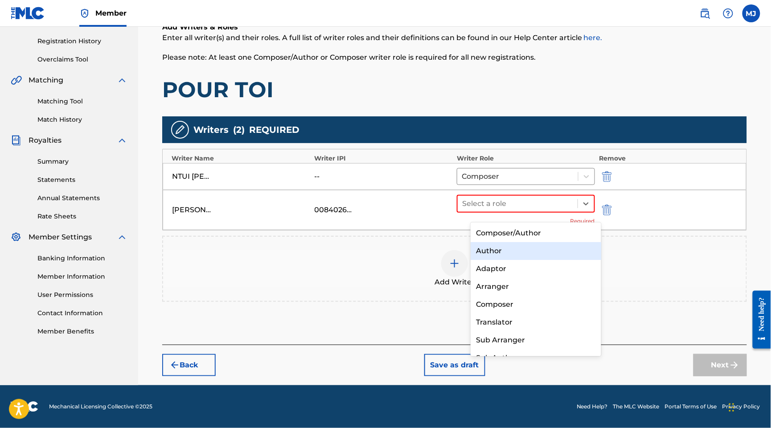
click at [505, 246] on div "Author" at bounding box center [536, 251] width 130 height 18
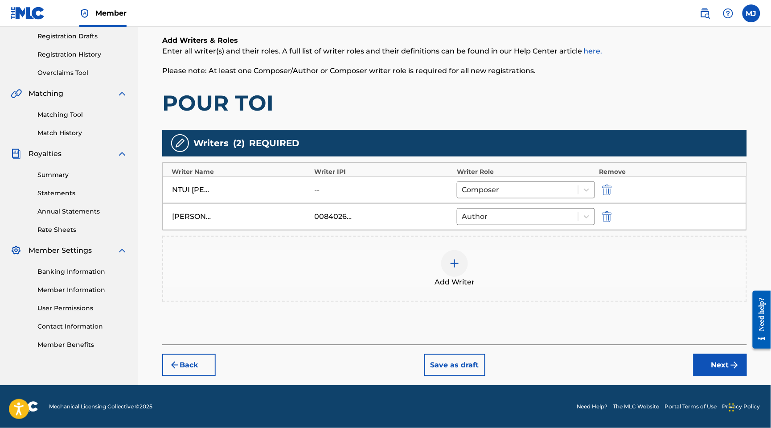
click at [696, 355] on button "Next" at bounding box center [721, 365] width 54 height 22
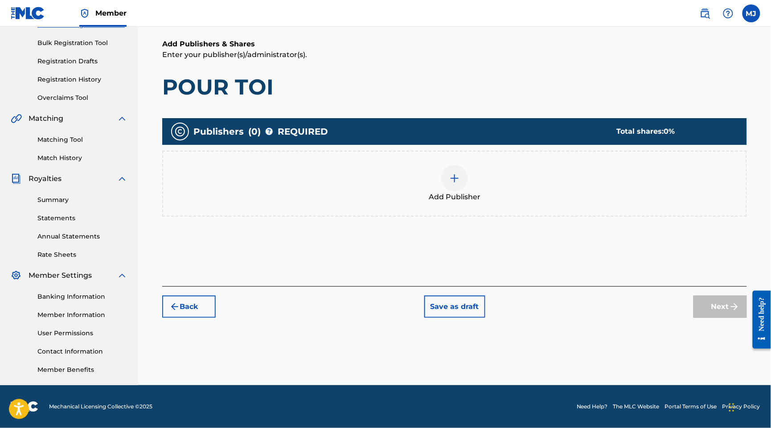
click at [509, 165] on div "Add Publisher" at bounding box center [454, 183] width 583 height 37
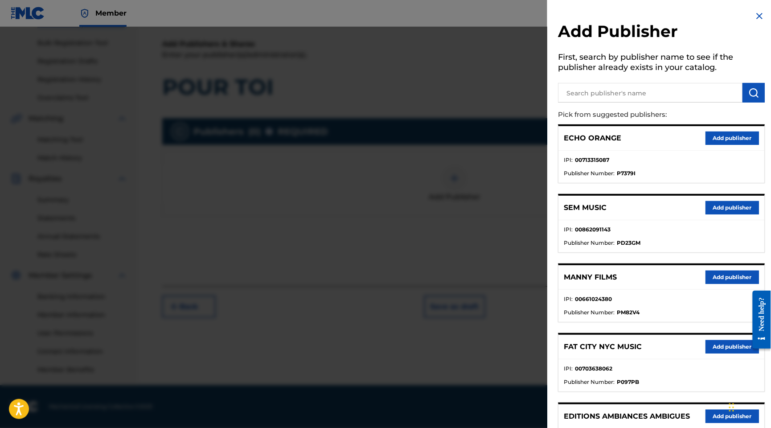
click at [610, 103] on input "text" at bounding box center [650, 93] width 185 height 20
type input "appeal"
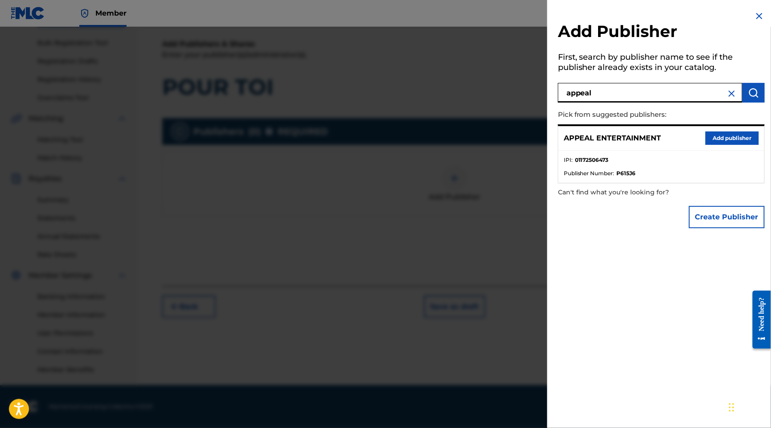
click at [706, 145] on button "Add publisher" at bounding box center [733, 138] width 54 height 13
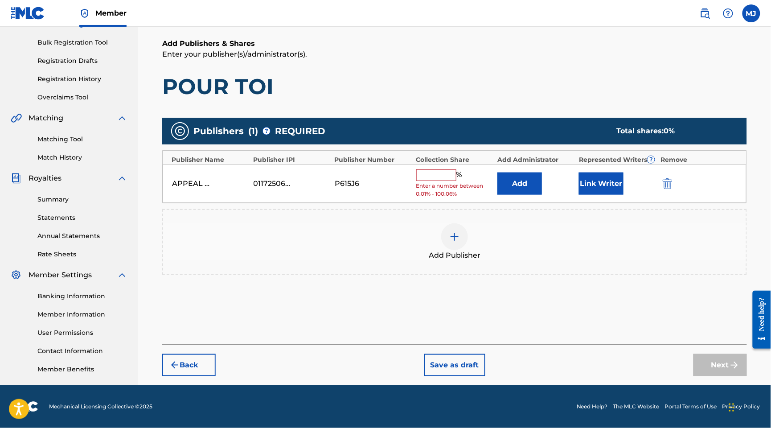
click at [530, 173] on button "Add" at bounding box center [520, 184] width 45 height 22
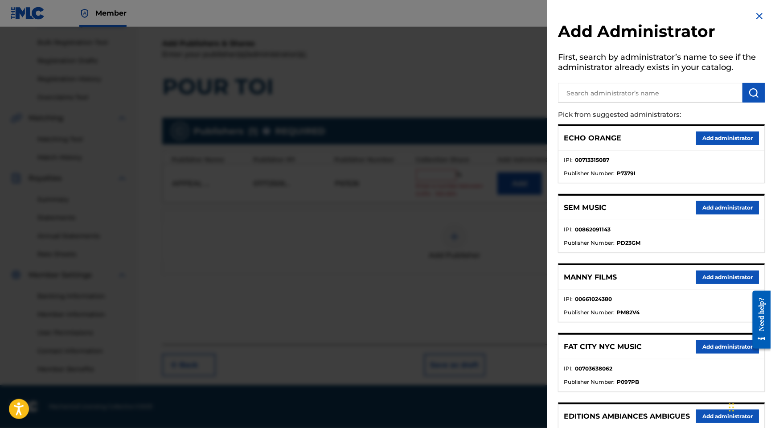
click at [707, 145] on button "Add administrator" at bounding box center [727, 138] width 63 height 13
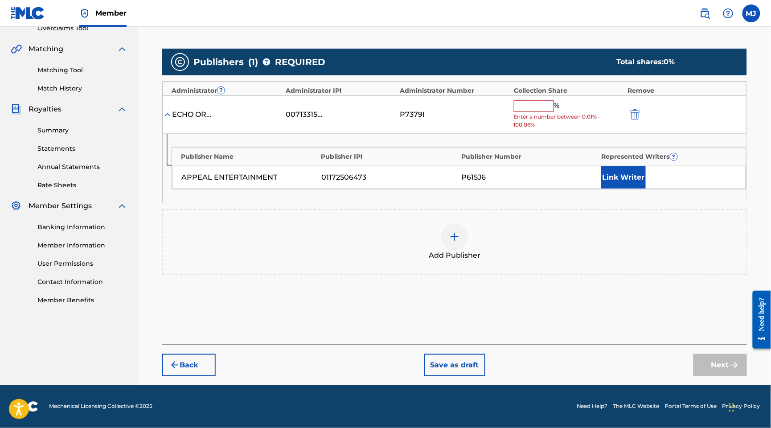
click at [550, 112] on input "text" at bounding box center [534, 106] width 40 height 12
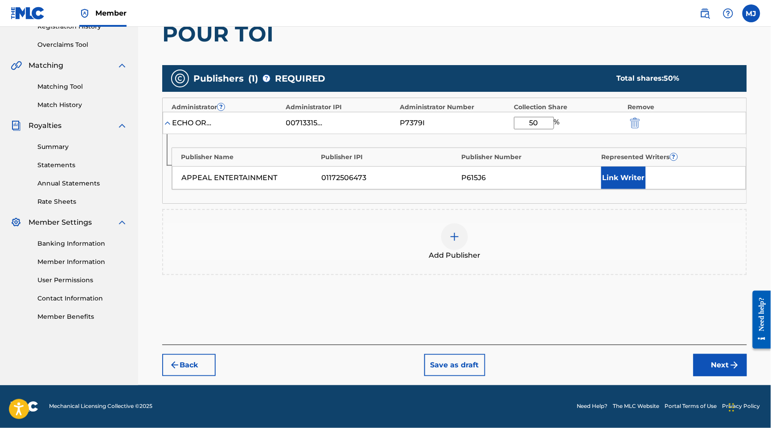
type input "50"
click at [646, 189] on button "Link Writer" at bounding box center [624, 178] width 45 height 22
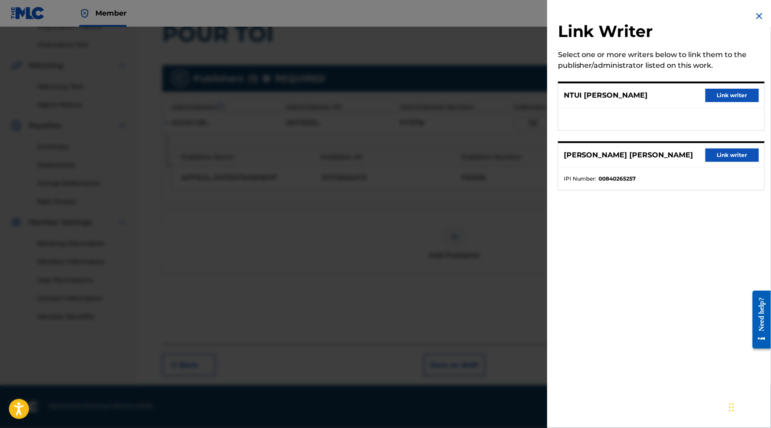
click at [723, 162] on button "Link writer" at bounding box center [733, 154] width 54 height 13
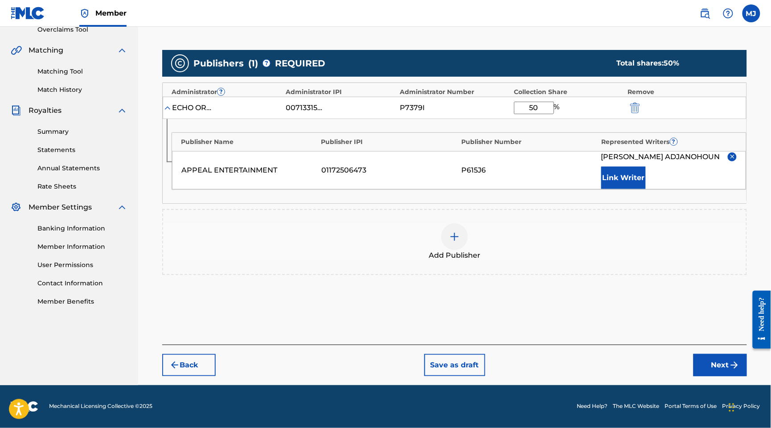
click at [646, 189] on button "Link Writer" at bounding box center [624, 178] width 45 height 22
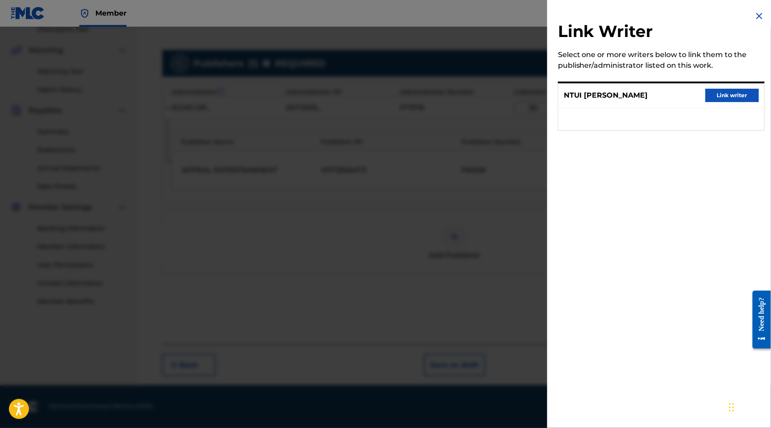
click at [730, 94] on div "NTUI [PERSON_NAME] Link writer" at bounding box center [662, 95] width 206 height 25
click at [729, 102] on button "Link writer" at bounding box center [733, 95] width 54 height 13
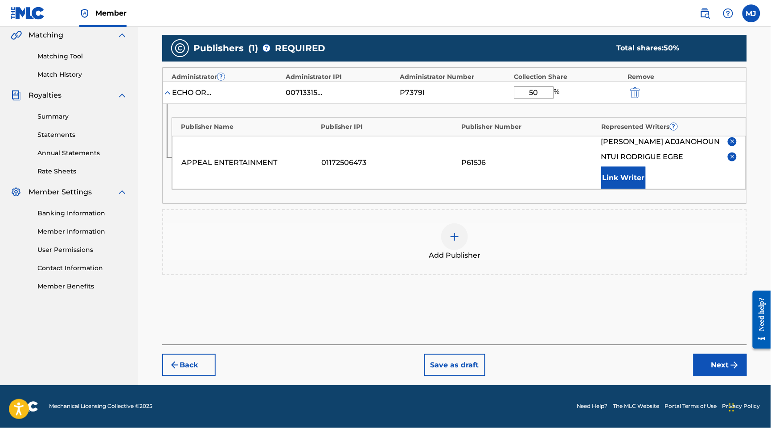
click at [713, 345] on div "Back Save as draft Next" at bounding box center [454, 361] width 585 height 32
click at [713, 354] on button "Next" at bounding box center [721, 365] width 54 height 22
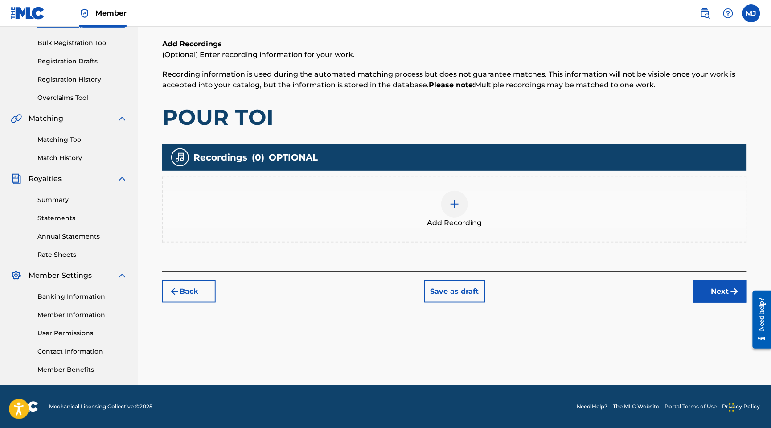
click at [717, 280] on button "Next" at bounding box center [721, 291] width 54 height 22
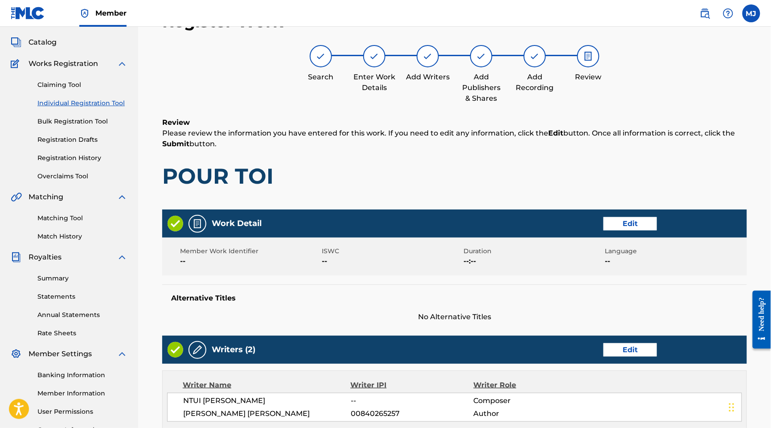
scroll to position [495, 0]
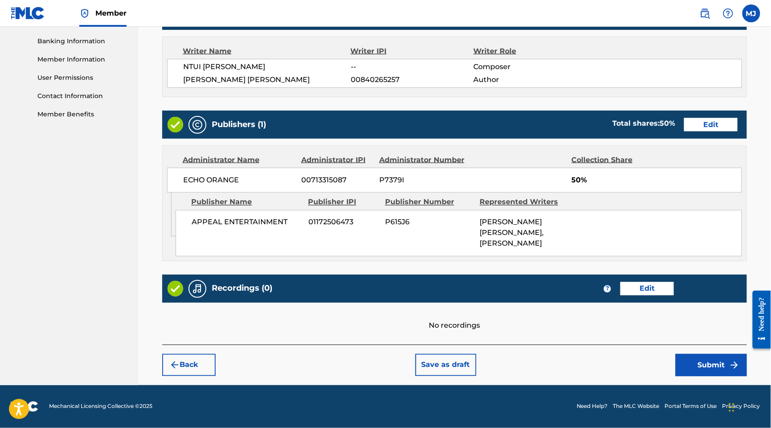
click at [700, 354] on button "Submit" at bounding box center [711, 365] width 71 height 22
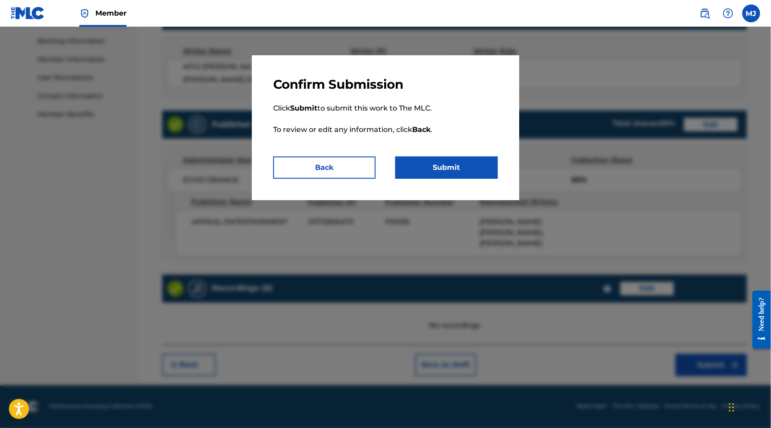
click at [498, 157] on p "Click Submit to submit this work to The MLC. To review or edit any information,…" at bounding box center [385, 124] width 225 height 64
click at [498, 179] on button "Submit" at bounding box center [447, 168] width 103 height 22
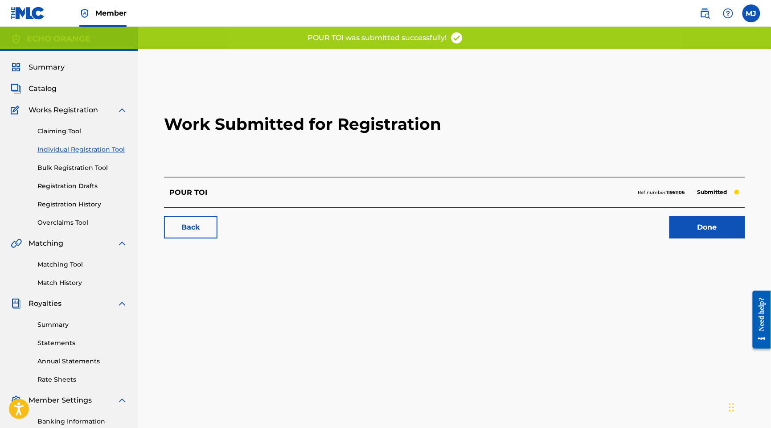
click at [707, 239] on link "Done" at bounding box center [708, 227] width 76 height 22
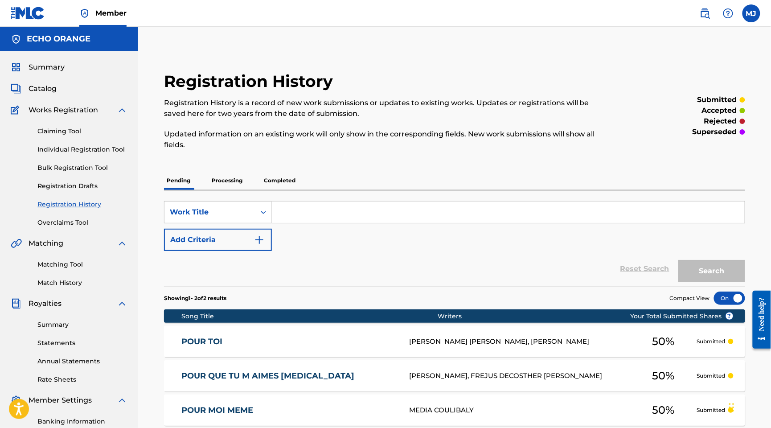
click at [97, 154] on link "Individual Registration Tool" at bounding box center [82, 149] width 90 height 9
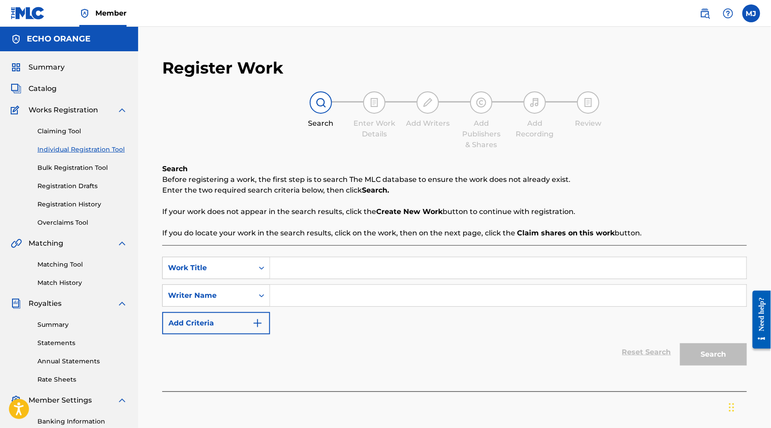
click at [330, 279] on input "Search Form" at bounding box center [508, 267] width 477 height 21
paste input "POURQUOI"
type input "POURQUOI"
click at [415, 306] on input "Search Form" at bounding box center [508, 295] width 477 height 21
paste input "LAGO [PERSON_NAME]"
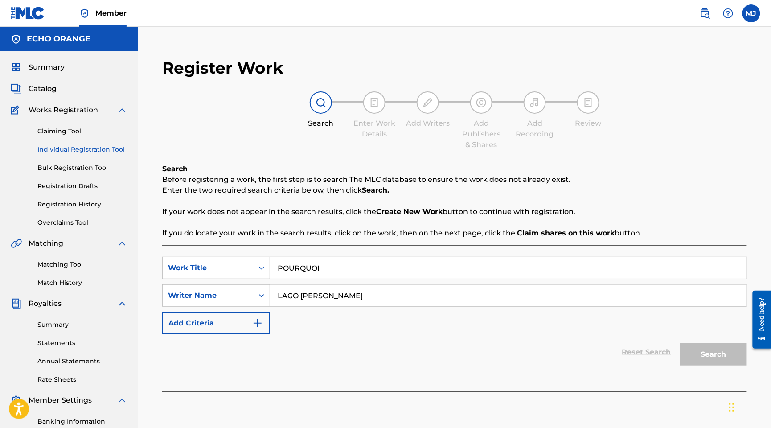
type input "LAGO [PERSON_NAME]"
click at [708, 366] on button "Search" at bounding box center [713, 354] width 67 height 22
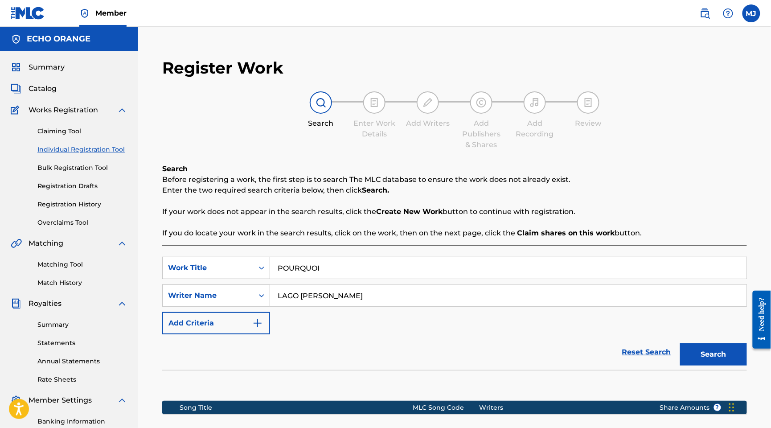
scroll to position [201, 0]
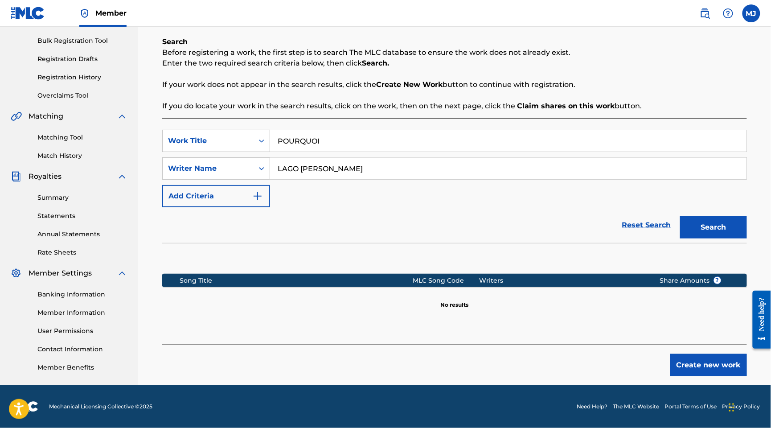
click at [714, 367] on div "Register Work Search Enter Work Details Add Writers Add Publishers & Shares Add…" at bounding box center [454, 153] width 603 height 463
click at [716, 358] on button "Create new work" at bounding box center [709, 365] width 77 height 22
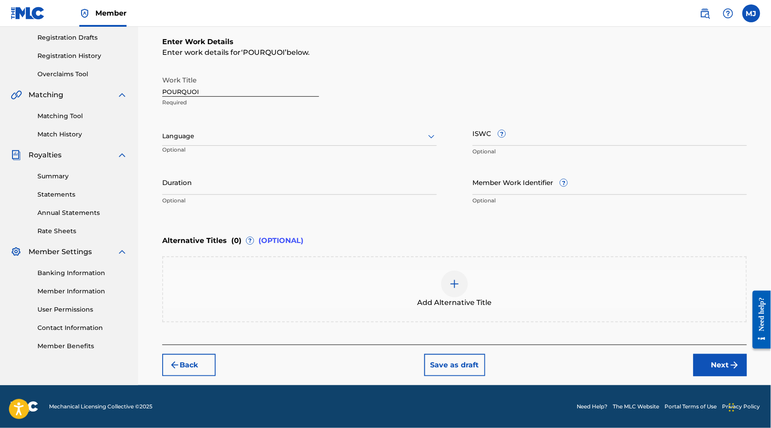
click at [720, 376] on button "Next" at bounding box center [721, 365] width 54 height 22
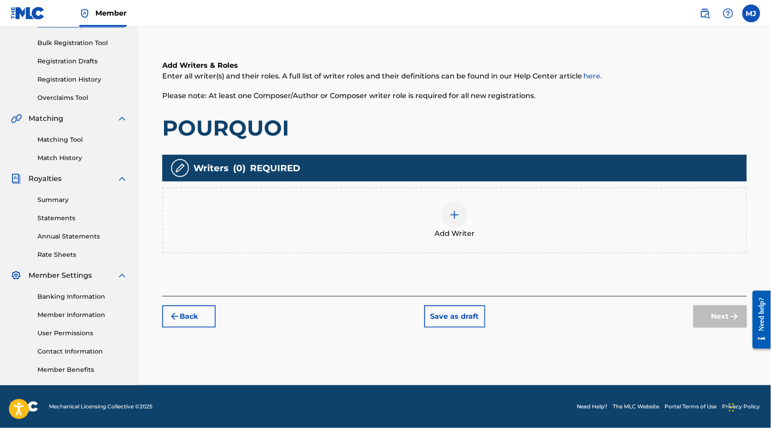
click at [468, 202] on div at bounding box center [454, 215] width 27 height 27
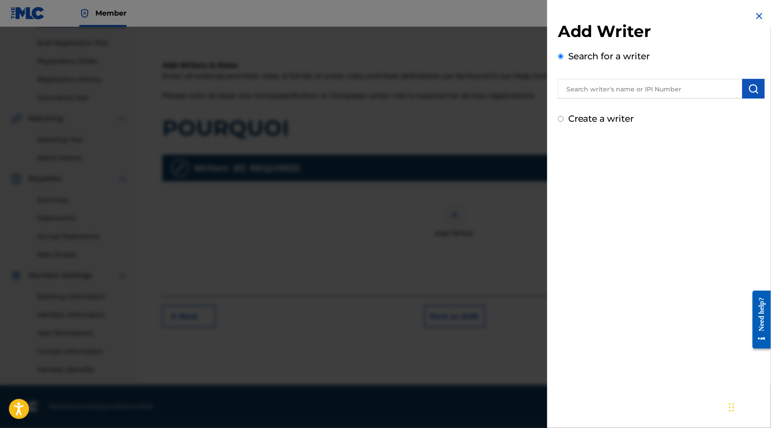
drag, startPoint x: 604, startPoint y: 74, endPoint x: 604, endPoint y: 79, distance: 4.9
click at [604, 78] on div "Search for a writer" at bounding box center [661, 73] width 207 height 49
click at [604, 94] on input "text" at bounding box center [650, 89] width 185 height 20
paste input "LAGO [PERSON_NAME]"
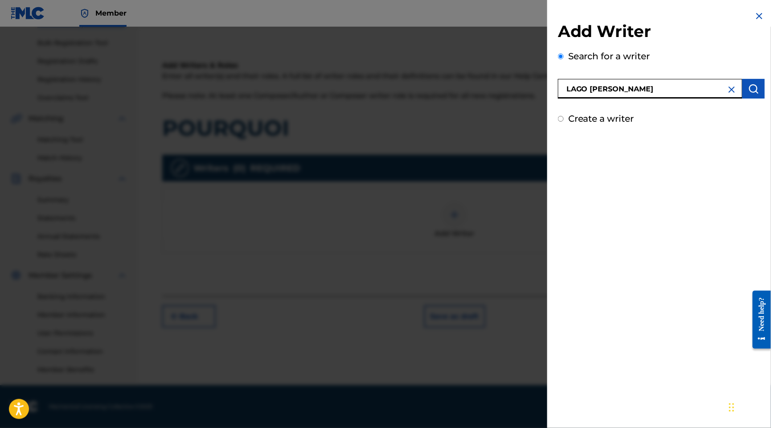
type input "LAGO [PERSON_NAME]"
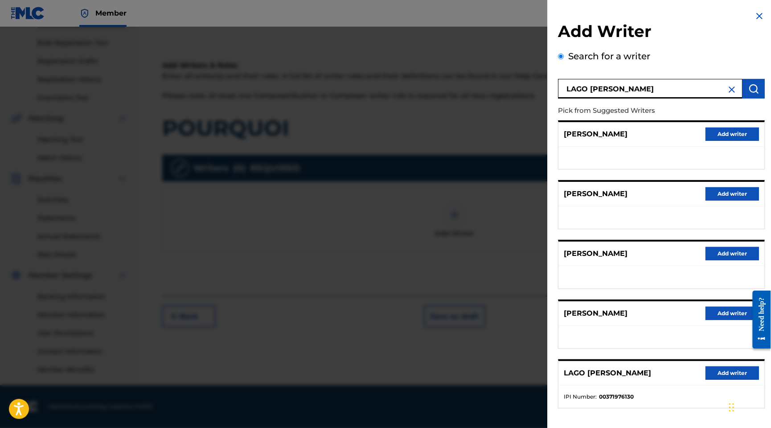
scroll to position [104, 0]
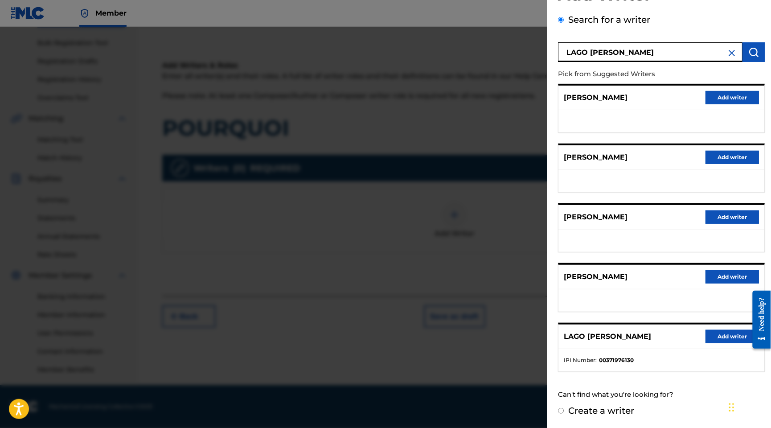
click at [712, 336] on button "Add writer" at bounding box center [733, 336] width 54 height 13
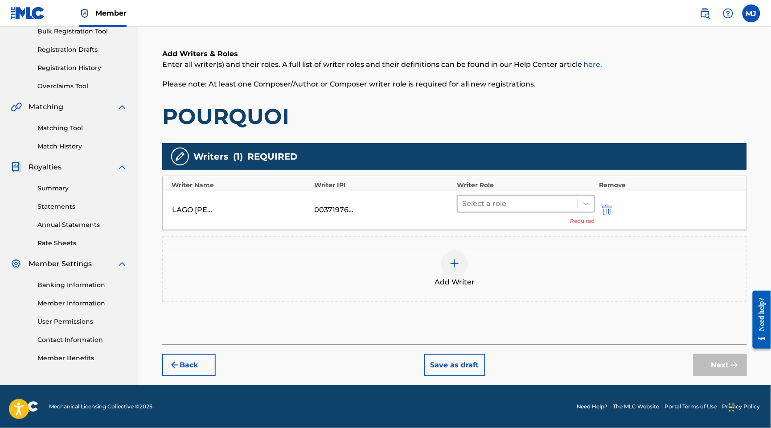
click at [512, 198] on div at bounding box center [517, 204] width 111 height 12
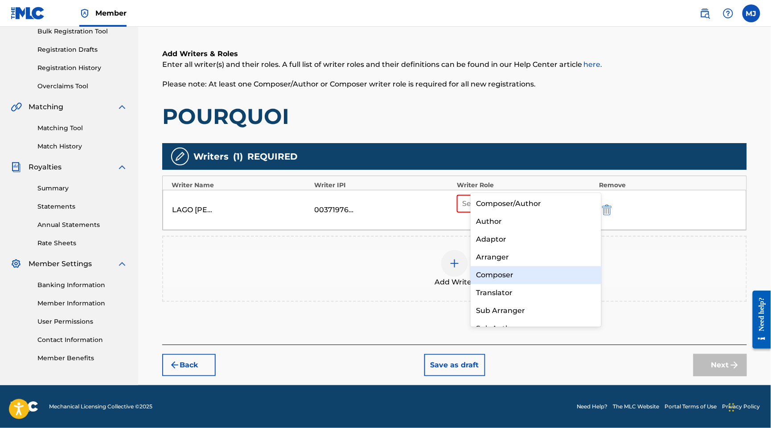
click at [521, 277] on div "Composer" at bounding box center [536, 275] width 130 height 18
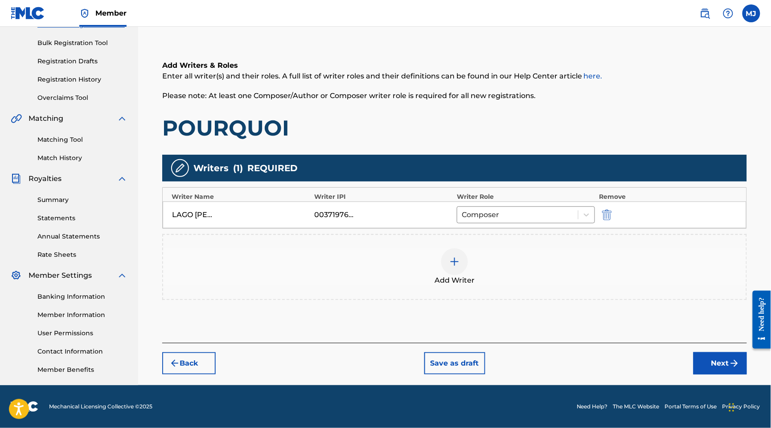
click at [730, 368] on button "Next" at bounding box center [721, 363] width 54 height 22
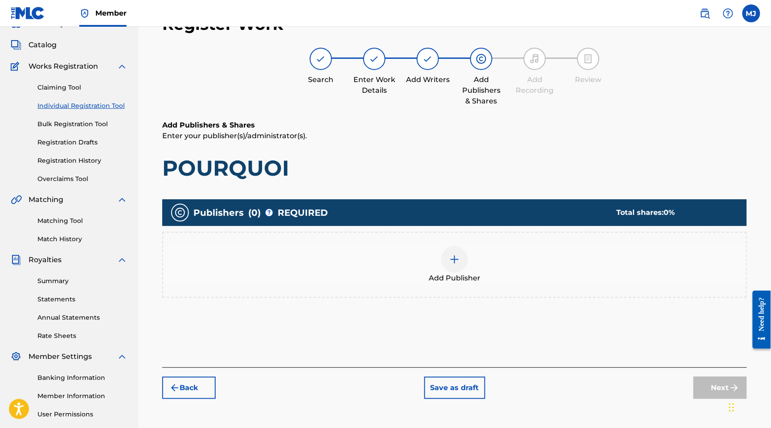
scroll to position [40, 0]
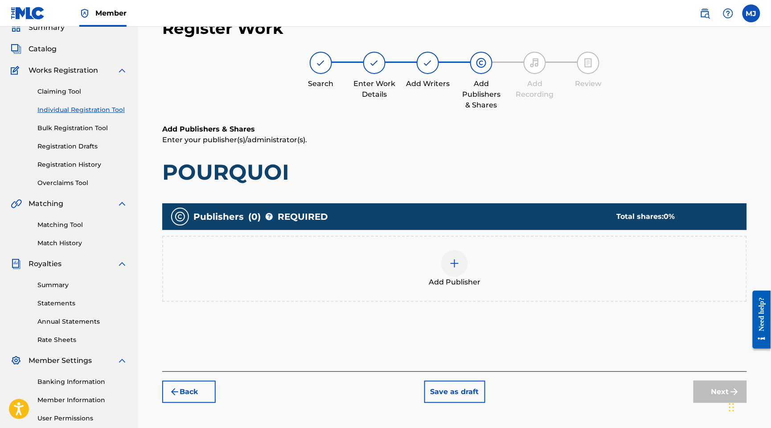
click at [566, 288] on div "Add Publisher" at bounding box center [454, 268] width 583 height 37
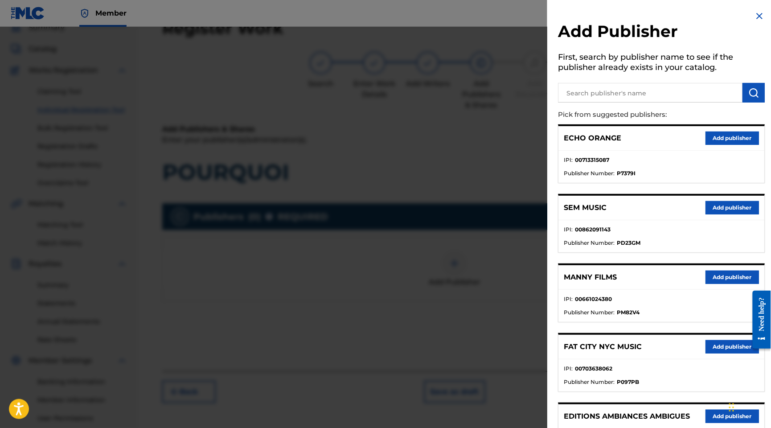
click at [669, 103] on input "text" at bounding box center [650, 93] width 185 height 20
type input "appeal"
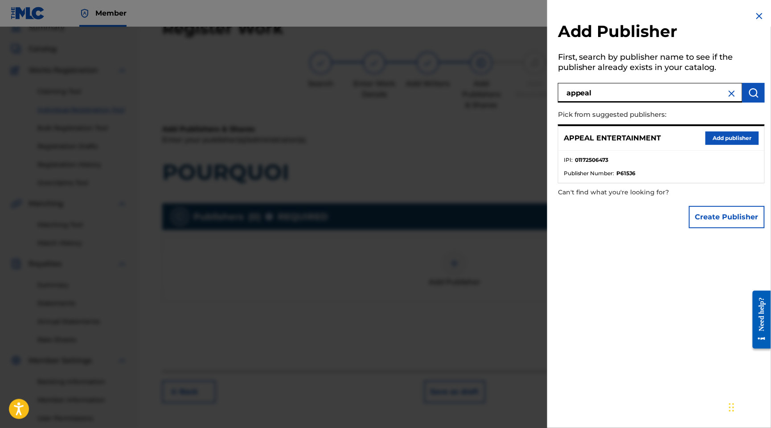
click at [735, 145] on button "Add publisher" at bounding box center [733, 138] width 54 height 13
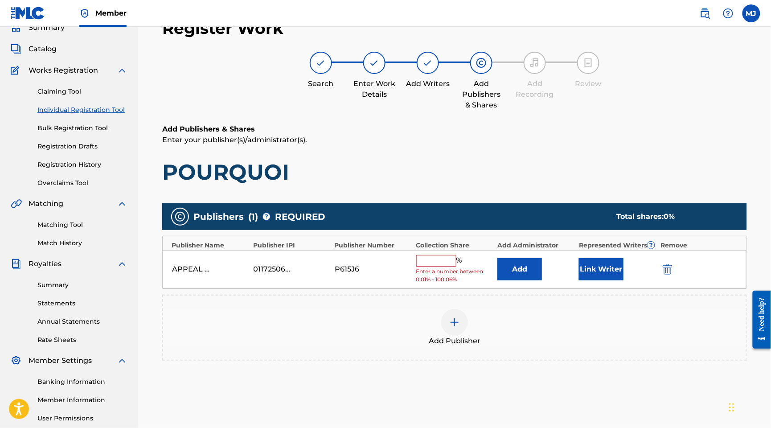
drag, startPoint x: 518, startPoint y: 289, endPoint x: 523, endPoint y: 293, distance: 6.0
click at [518, 289] on div "APPEAL ENTERTAINMENT 01172506473 P615J6 % Enter a number between 0.01% - 100.06…" at bounding box center [455, 269] width 584 height 39
click at [535, 280] on button "Add" at bounding box center [520, 269] width 45 height 22
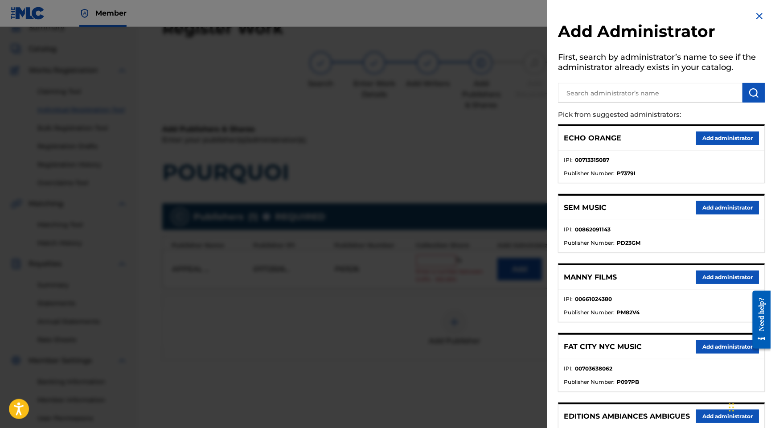
drag, startPoint x: 719, startPoint y: 144, endPoint x: 721, endPoint y: 148, distance: 5.1
click at [719, 144] on div "ECHO ORANGE Add administrator" at bounding box center [662, 138] width 206 height 25
click at [705, 171] on ul "IPI : 00713315087 Publisher Number : P7379I" at bounding box center [662, 167] width 206 height 32
click at [712, 151] on div "ECHO ORANGE Add administrator" at bounding box center [662, 138] width 206 height 25
click at [717, 145] on button "Add administrator" at bounding box center [727, 138] width 63 height 13
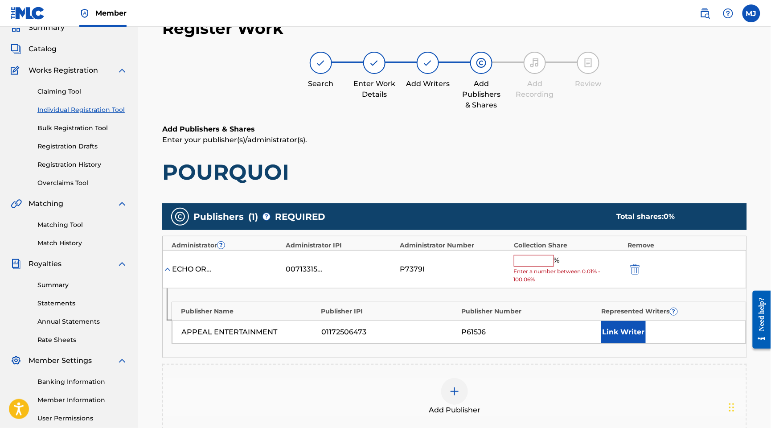
click at [548, 267] on input "text" at bounding box center [534, 261] width 40 height 12
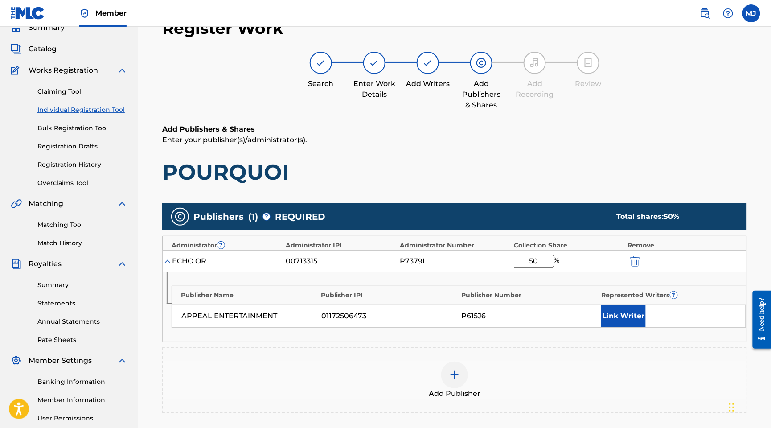
type input "50"
click at [646, 327] on button "Link Writer" at bounding box center [624, 316] width 45 height 22
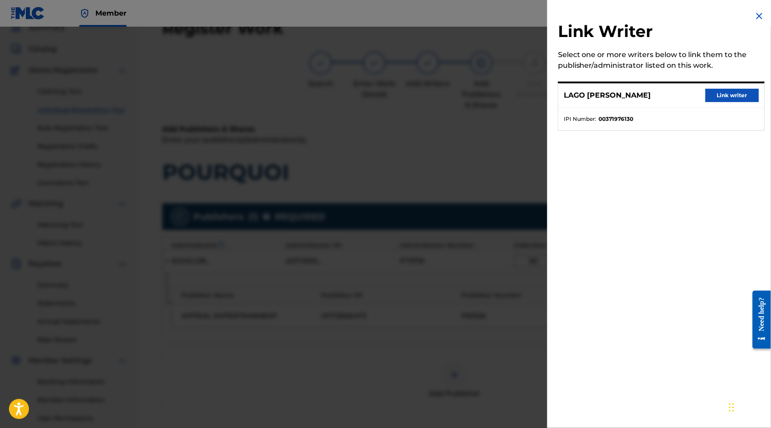
click at [733, 102] on button "Link writer" at bounding box center [733, 95] width 54 height 13
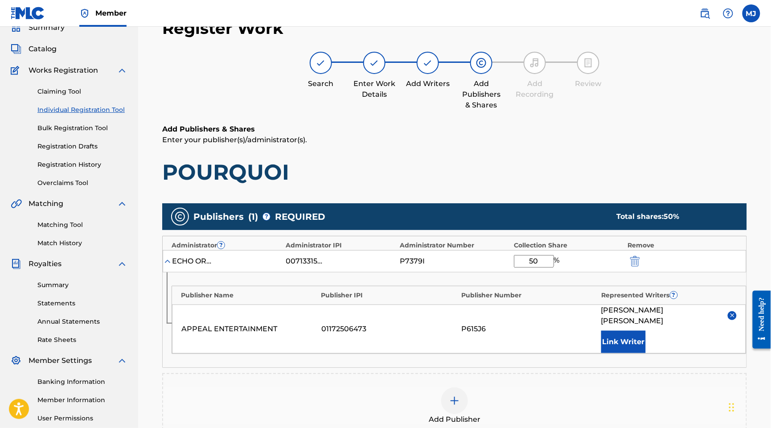
click at [646, 353] on button "Link Writer" at bounding box center [624, 342] width 45 height 22
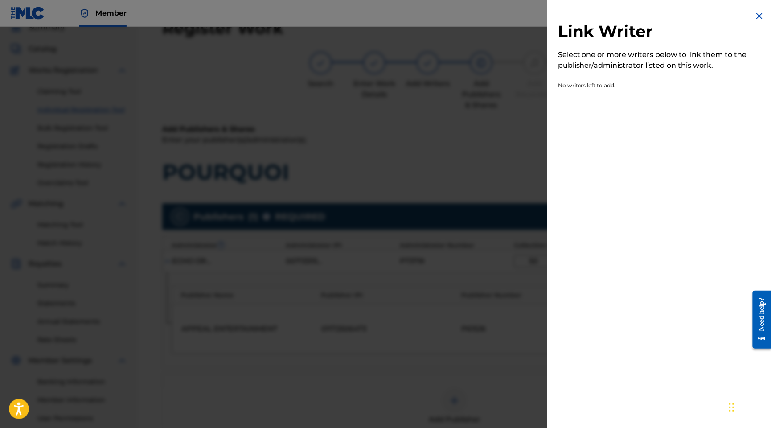
click at [456, 290] on div at bounding box center [385, 241] width 771 height 428
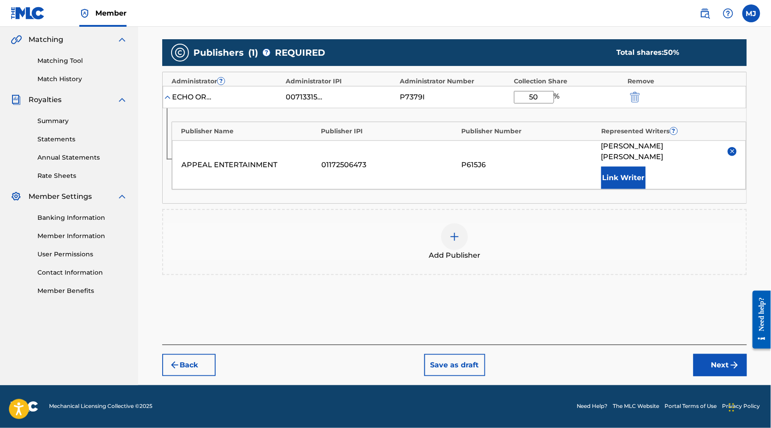
click at [731, 356] on button "Next" at bounding box center [721, 365] width 54 height 22
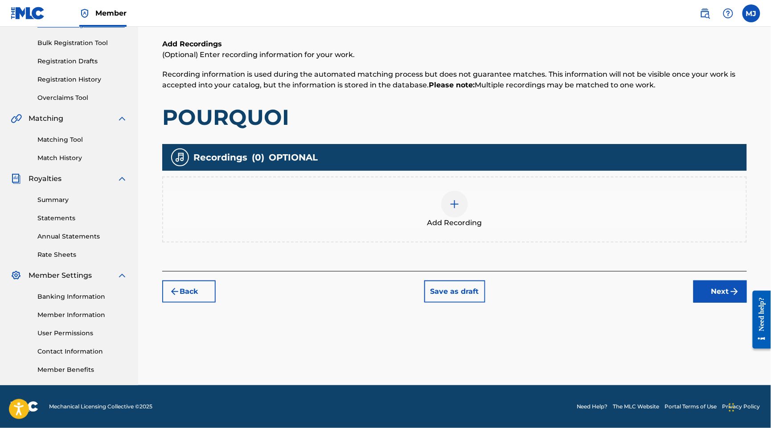
click at [711, 284] on div "Register Work Search Enter Work Details Add Writers Add Publishers & Shares Add…" at bounding box center [454, 117] width 603 height 387
click at [712, 281] on button "Next" at bounding box center [721, 291] width 54 height 22
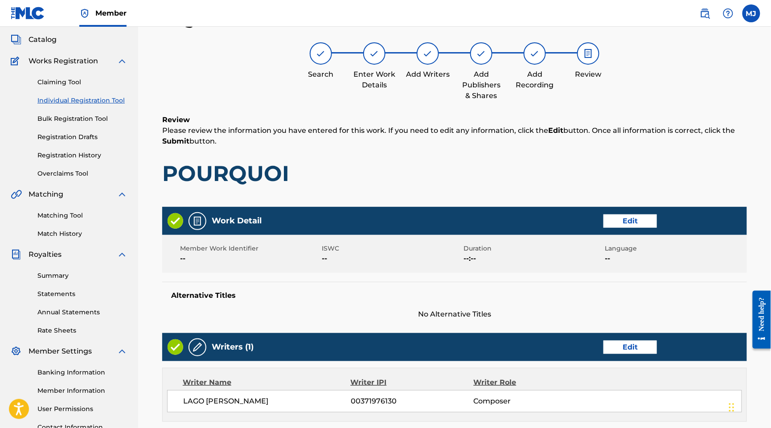
scroll to position [470, 0]
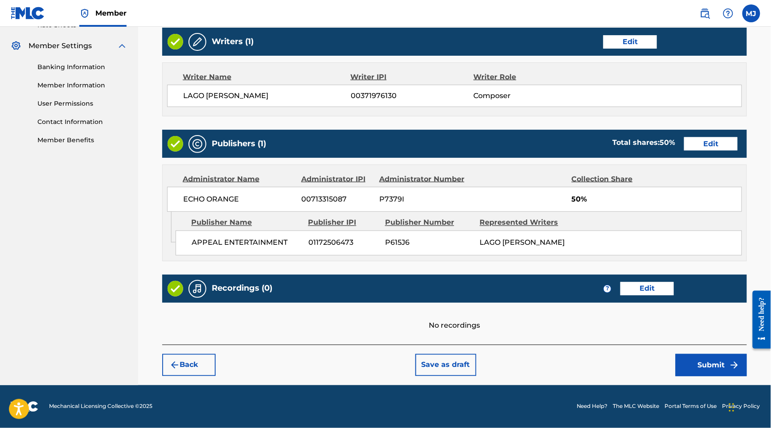
click at [696, 354] on button "Submit" at bounding box center [711, 365] width 71 height 22
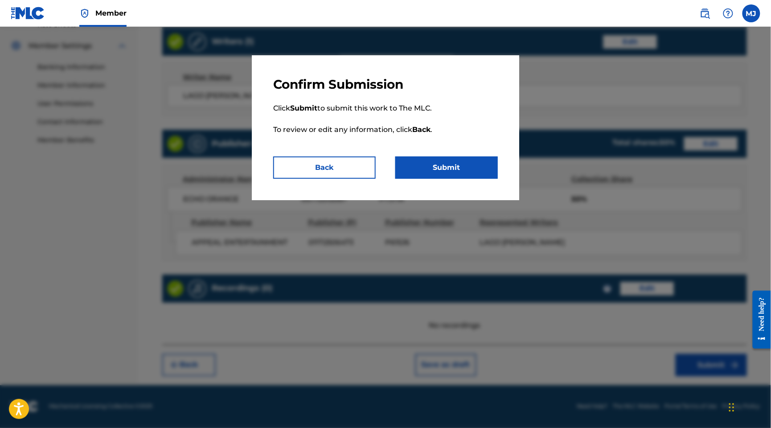
click at [498, 179] on button "Submit" at bounding box center [447, 168] width 103 height 22
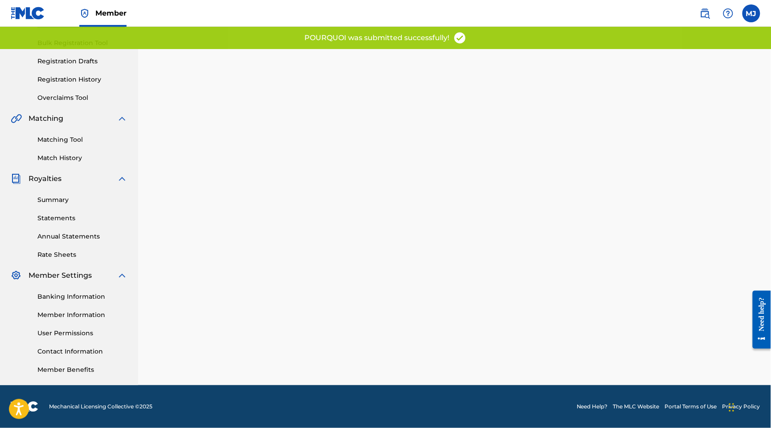
scroll to position [169, 0]
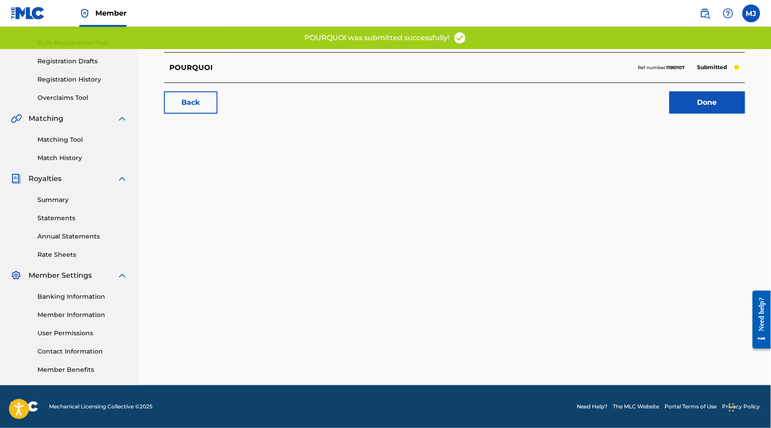
click at [715, 97] on link "Done" at bounding box center [708, 102] width 76 height 22
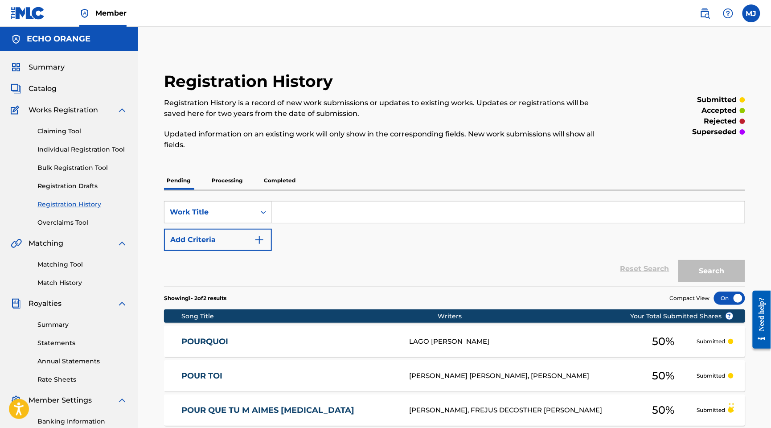
click at [95, 161] on div "Claiming Tool Individual Registration Tool Bulk Registration Tool Registration …" at bounding box center [69, 171] width 117 height 112
click at [97, 154] on link "Individual Registration Tool" at bounding box center [82, 149] width 90 height 9
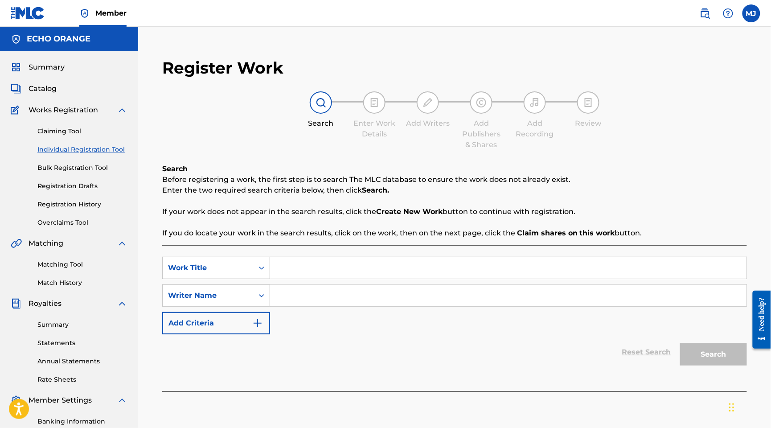
drag, startPoint x: 366, startPoint y: 309, endPoint x: 371, endPoint y: 304, distance: 7.3
click at [368, 307] on div "SearchWithCriteriaafec2511-94c2-44d6-92f2-f9f3f1c2bd9c Work Title SearchWithCri…" at bounding box center [454, 296] width 585 height 78
click at [383, 279] on input "Search Form" at bounding box center [508, 267] width 477 height 21
paste input "POURQUOI TU FAIS CA"
type input "POURQUOI TU FAIS CA"
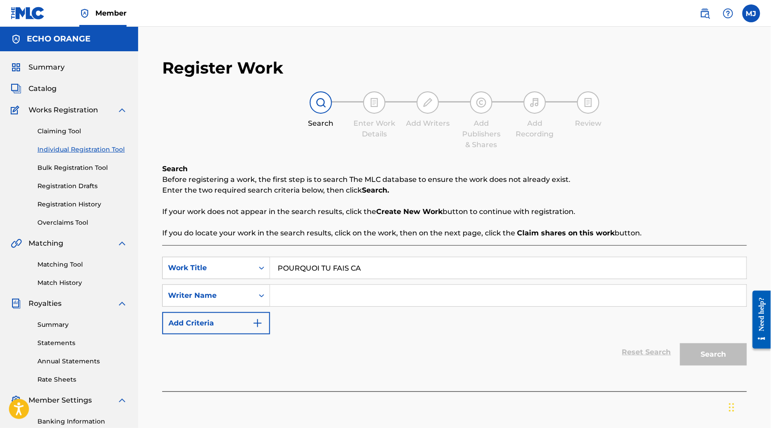
click at [441, 306] on input "Search Form" at bounding box center [508, 295] width 477 height 21
paste input "[PERSON_NAME]"
type input "[PERSON_NAME]"
click at [708, 366] on button "Search" at bounding box center [713, 354] width 67 height 22
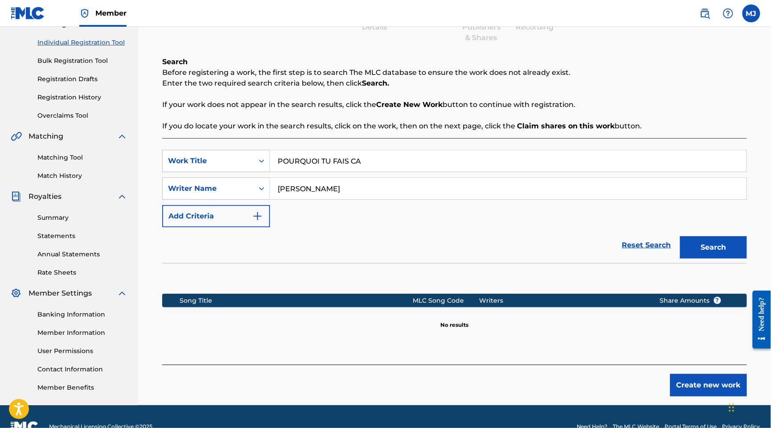
scroll to position [201, 0]
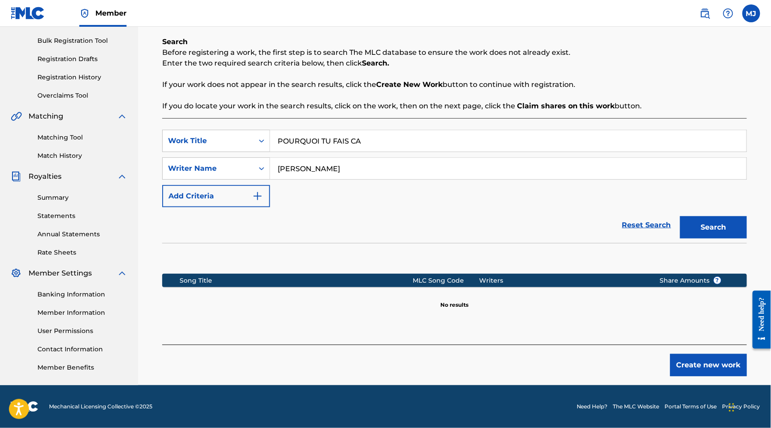
click at [689, 347] on div "Create new work" at bounding box center [454, 361] width 585 height 32
click at [698, 355] on button "Create new work" at bounding box center [709, 365] width 77 height 22
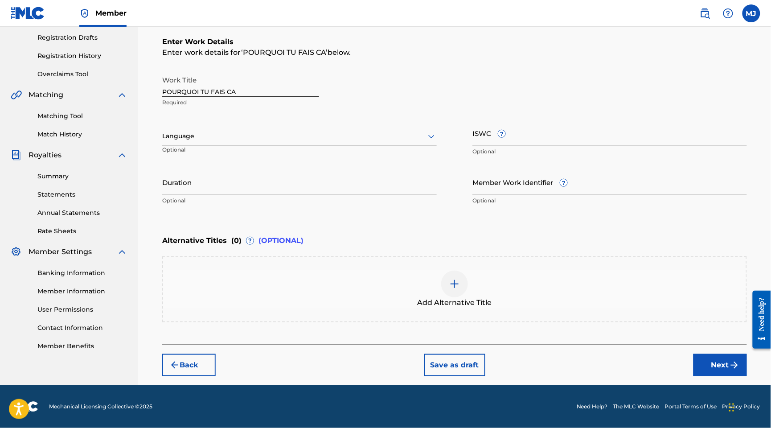
click at [731, 394] on div "Widget de chat" at bounding box center [749, 406] width 45 height 43
click at [726, 376] on button "Next" at bounding box center [721, 365] width 54 height 22
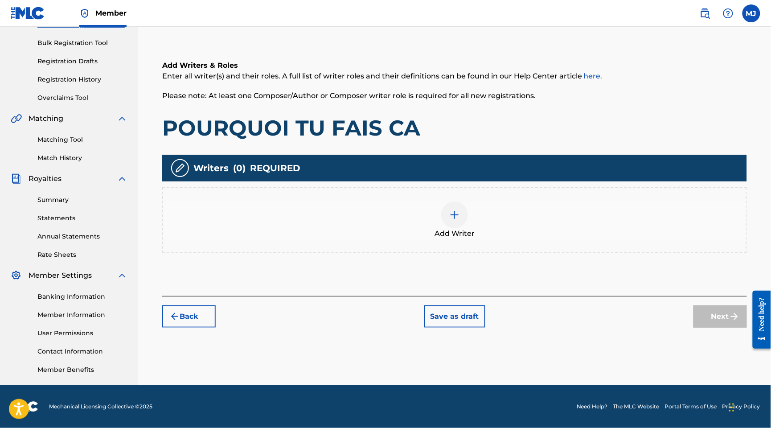
click at [555, 155] on div "Writers ( 0 ) REQUIRED" at bounding box center [454, 168] width 585 height 27
click at [553, 202] on div "Add Writer" at bounding box center [454, 220] width 583 height 37
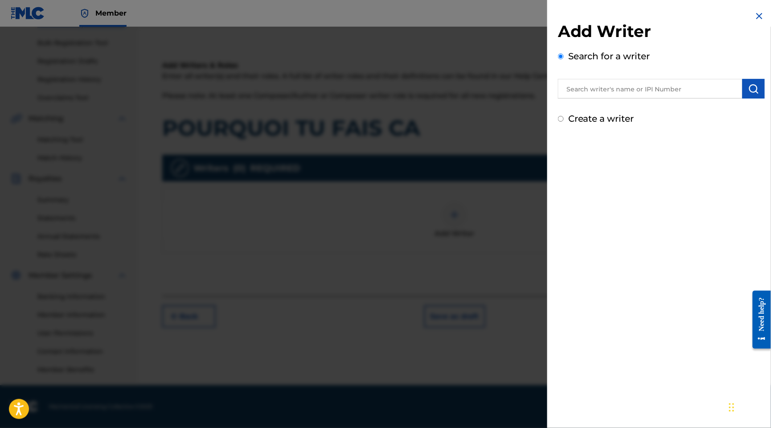
click at [609, 90] on input "text" at bounding box center [650, 89] width 185 height 20
paste input "[PERSON_NAME]"
type input "[PERSON_NAME]"
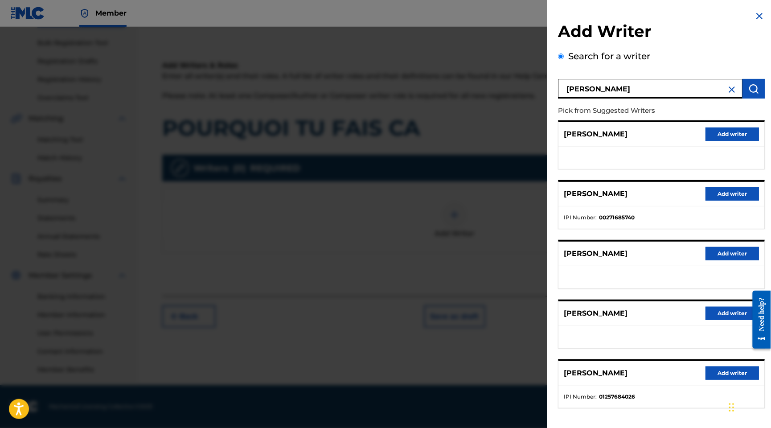
scroll to position [113, 0]
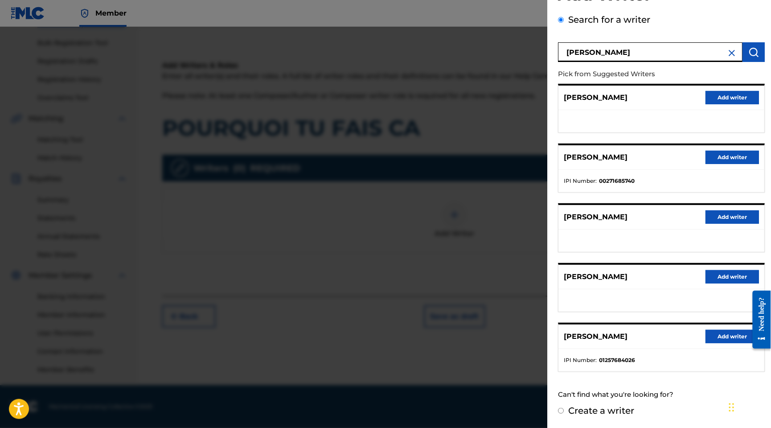
click at [729, 330] on button "Add writer" at bounding box center [733, 336] width 54 height 13
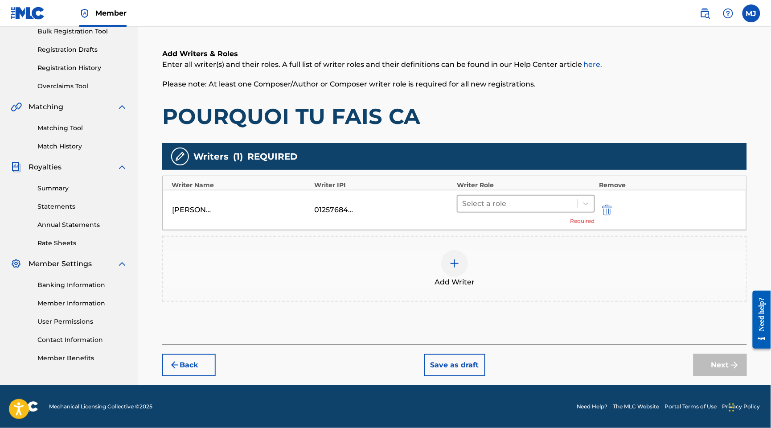
click at [511, 198] on div at bounding box center [517, 204] width 111 height 12
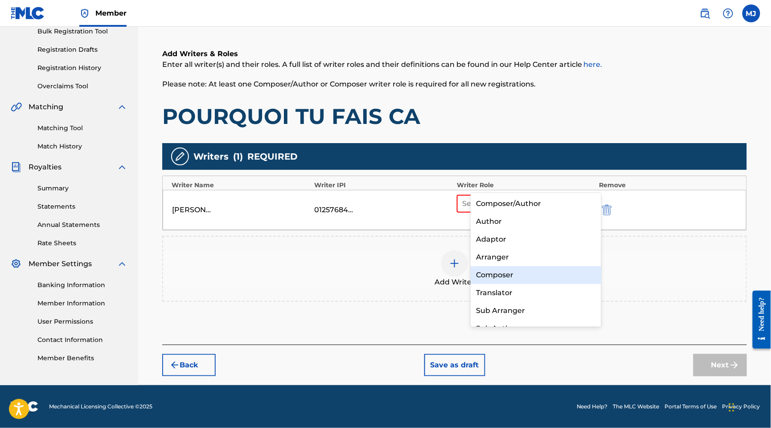
click at [516, 273] on div "Composer" at bounding box center [536, 275] width 130 height 18
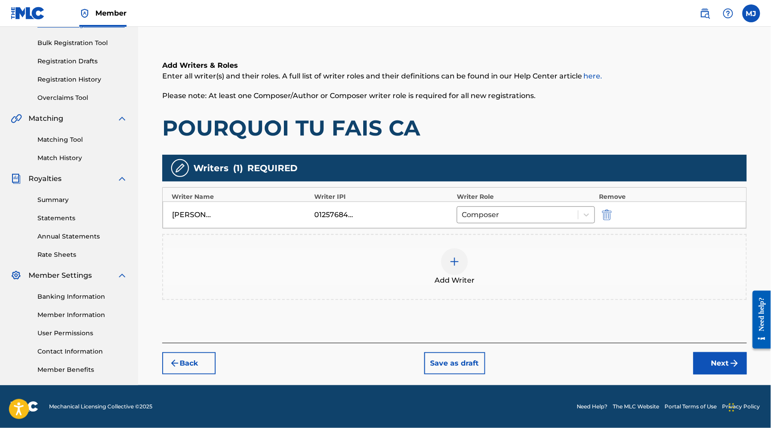
click at [537, 259] on div "Add Writer" at bounding box center [454, 266] width 583 height 37
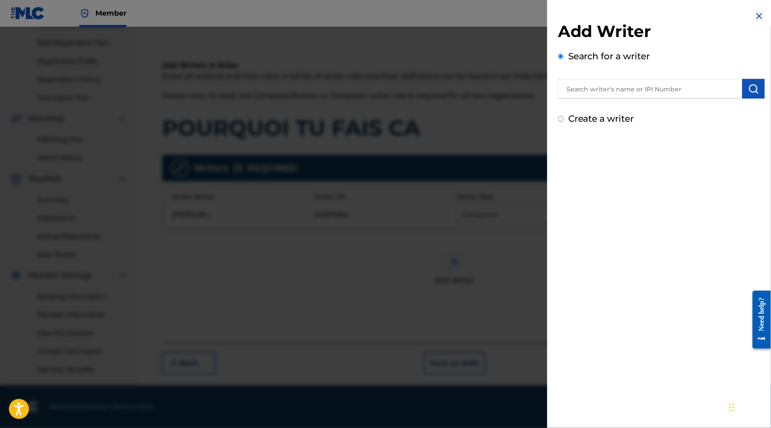
click at [649, 99] on input "text" at bounding box center [650, 89] width 185 height 20
paste input "[PERSON_NAME] [PERSON_NAME]"
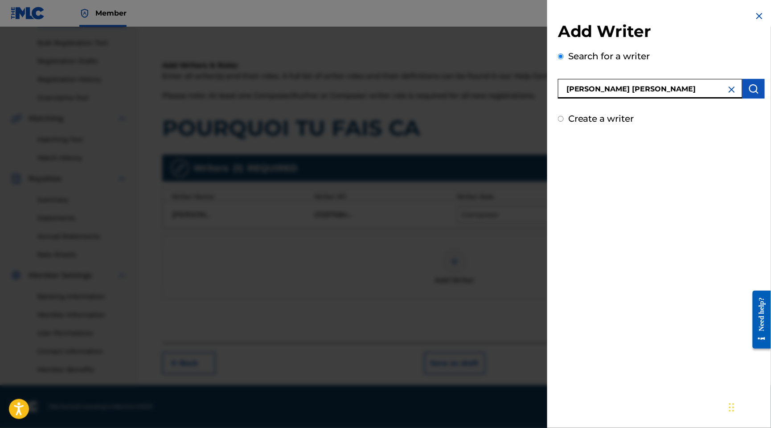
type input "[PERSON_NAME] [PERSON_NAME]"
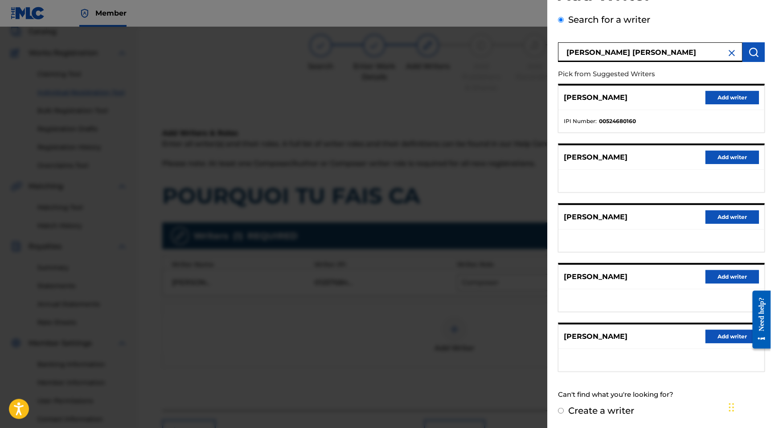
scroll to position [155, 0]
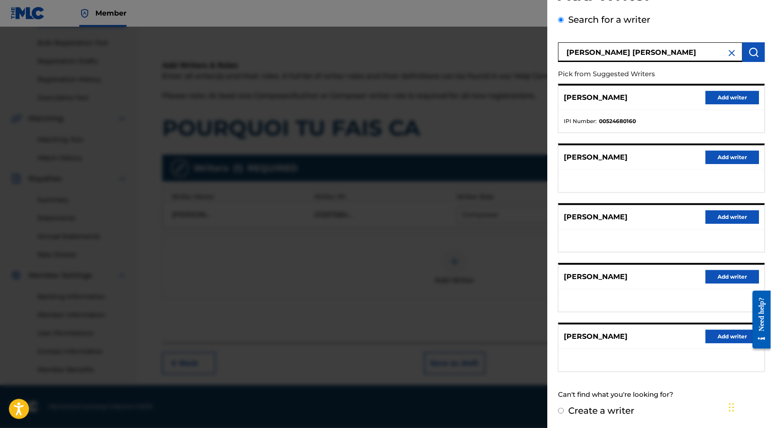
click at [569, 407] on label "Create a writer" at bounding box center [602, 410] width 66 height 11
radio input "true"
click at [558, 408] on input "Create a writer" at bounding box center [561, 411] width 6 height 6
radio input "false"
radio input "true"
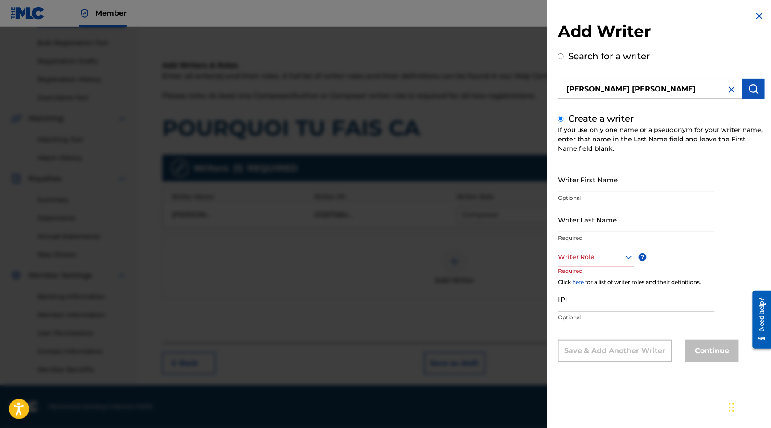
scroll to position [0, 0]
click at [561, 180] on input "Writer First Name" at bounding box center [636, 179] width 157 height 25
paste input "[PERSON_NAME] [PERSON_NAME]"
drag, startPoint x: 573, startPoint y: 198, endPoint x: 498, endPoint y: 189, distance: 75.4
click at [498, 189] on div "Add Writer Search for a writer [PERSON_NAME] [PERSON_NAME] Create a writer If y…" at bounding box center [385, 227] width 771 height 401
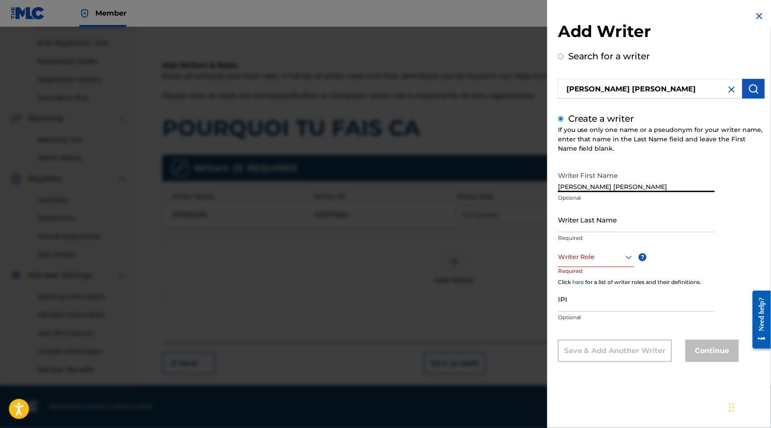
type input "[PERSON_NAME]"
click at [597, 232] on input "Writer Last Name" at bounding box center [636, 219] width 157 height 25
paste input "[PERSON_NAME]"
type input "[PERSON_NAME]"
click at [568, 263] on div at bounding box center [596, 256] width 76 height 11
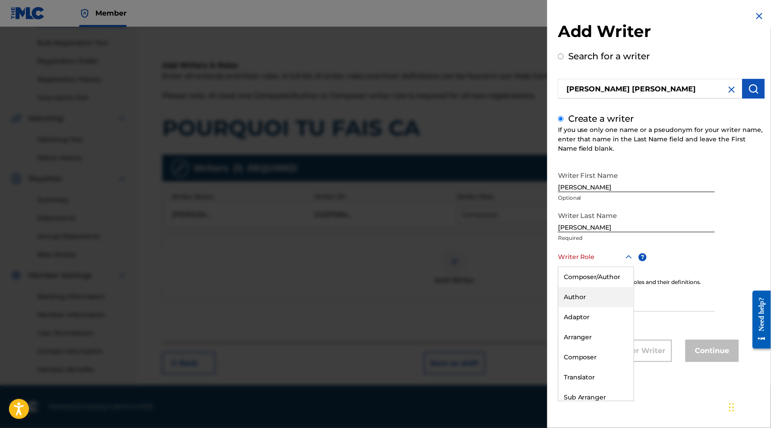
click at [559, 307] on div "Author" at bounding box center [596, 297] width 75 height 20
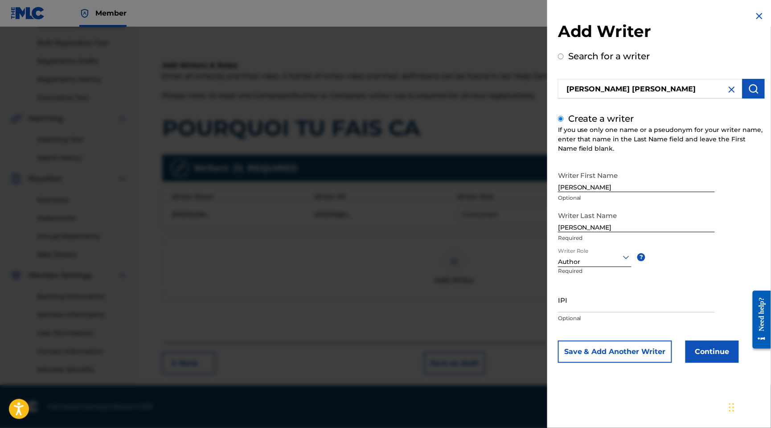
click at [558, 313] on input "IPI" at bounding box center [636, 299] width 157 height 25
paste input "1160717671"
type input "1160717671"
click at [691, 363] on button "Continue" at bounding box center [713, 352] width 54 height 22
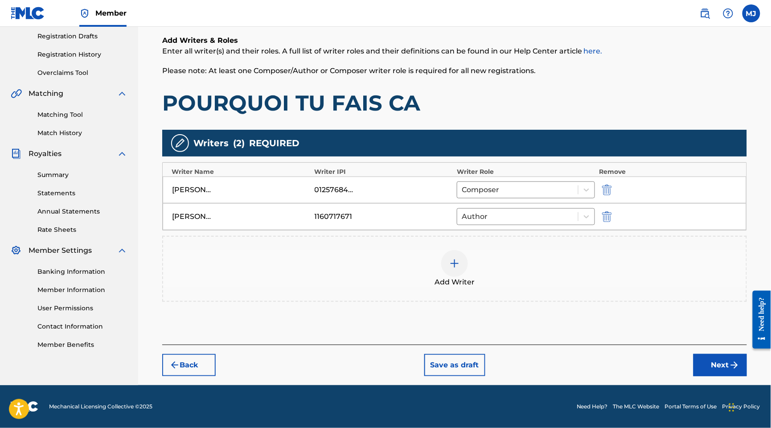
click at [695, 354] on button "Next" at bounding box center [721, 365] width 54 height 22
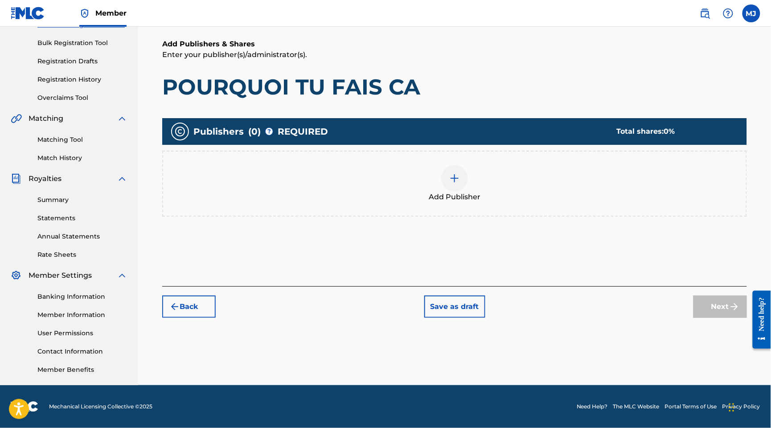
click at [474, 181] on div "Add Publisher" at bounding box center [454, 184] width 585 height 66
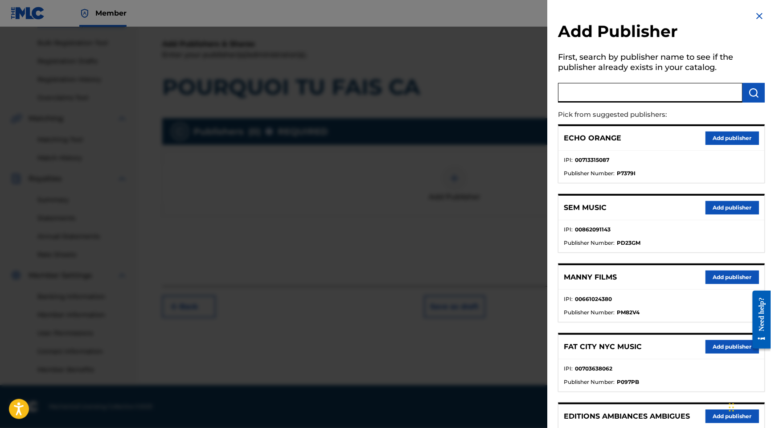
click at [558, 100] on input "text" at bounding box center [650, 93] width 185 height 20
type input "appeal"
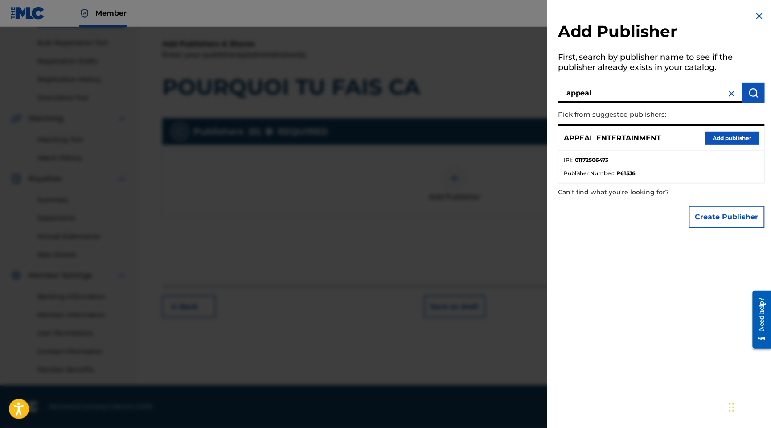
click at [709, 145] on button "Add publisher" at bounding box center [733, 138] width 54 height 13
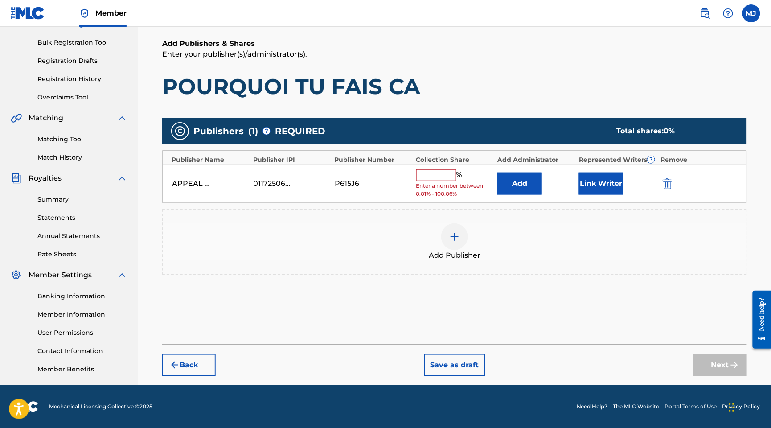
click at [475, 182] on span "Enter a number between 0.01% - 100.06%" at bounding box center [454, 190] width 77 height 16
click at [457, 169] on input "text" at bounding box center [436, 175] width 40 height 12
click at [537, 173] on button "Add" at bounding box center [520, 184] width 45 height 22
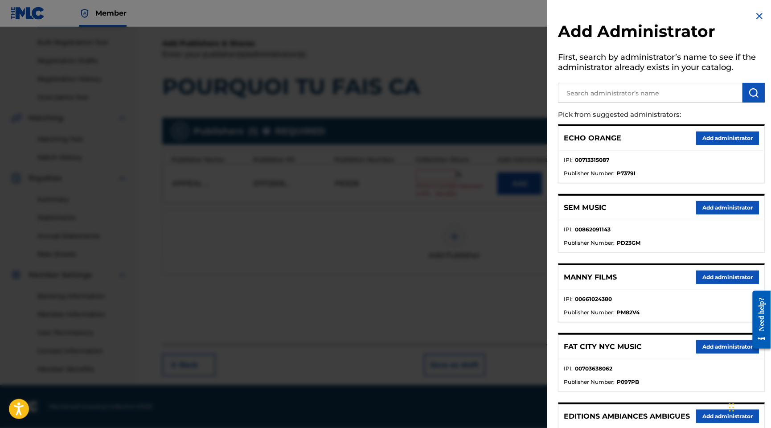
click at [720, 145] on button "Add administrator" at bounding box center [727, 138] width 63 height 13
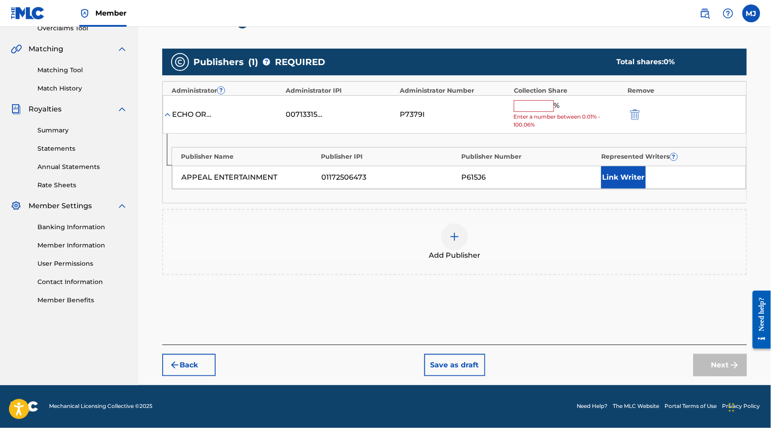
click at [554, 112] on input "text" at bounding box center [534, 106] width 40 height 12
type input "("
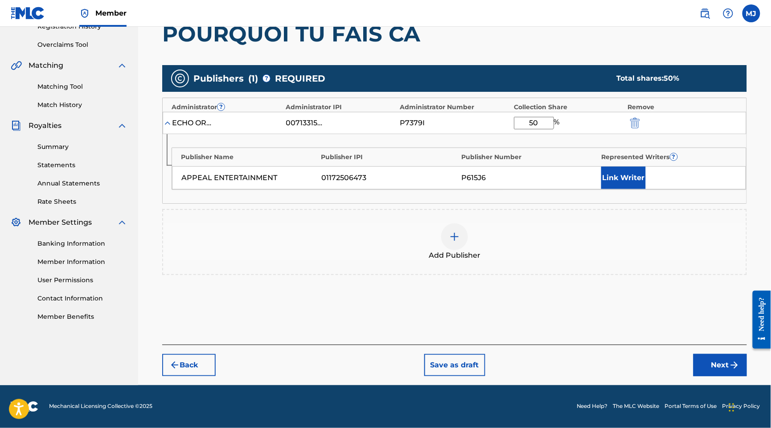
type input "50"
click at [597, 183] on div "P615J6" at bounding box center [530, 178] width 136 height 11
click at [609, 189] on button "Link Writer" at bounding box center [624, 178] width 45 height 22
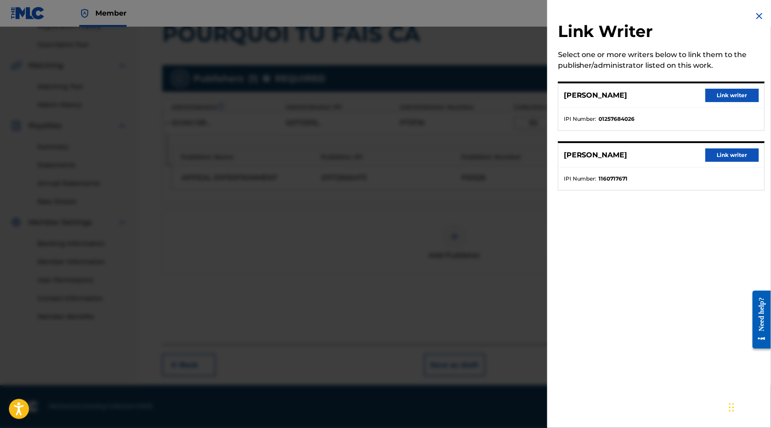
click at [709, 162] on button "Link writer" at bounding box center [733, 154] width 54 height 13
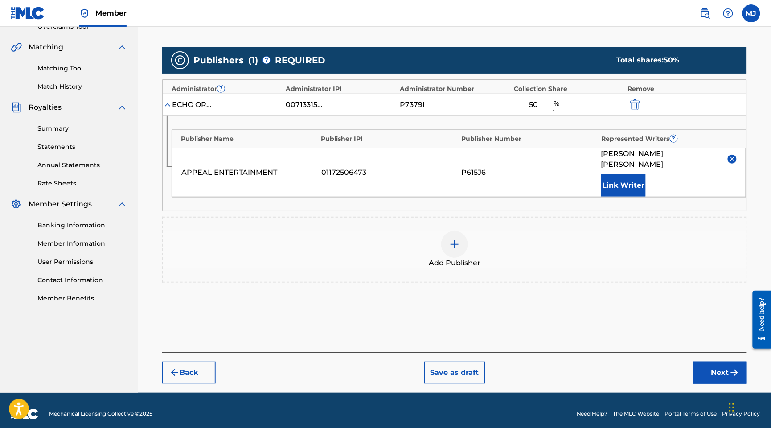
click at [641, 197] on button "Link Writer" at bounding box center [624, 185] width 45 height 22
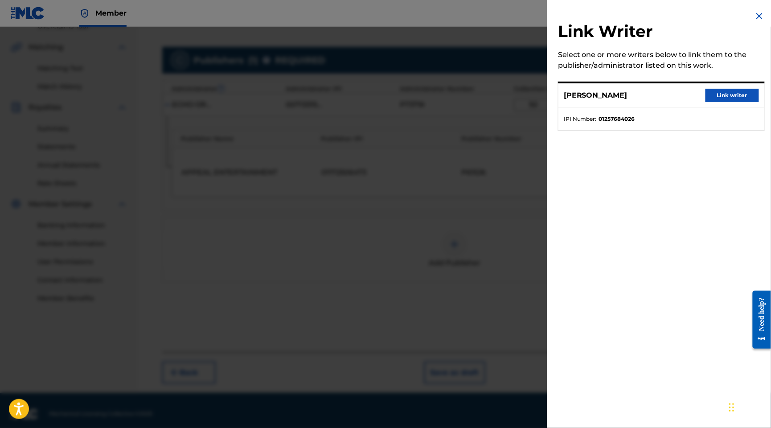
click at [723, 102] on button "Link writer" at bounding box center [733, 95] width 54 height 13
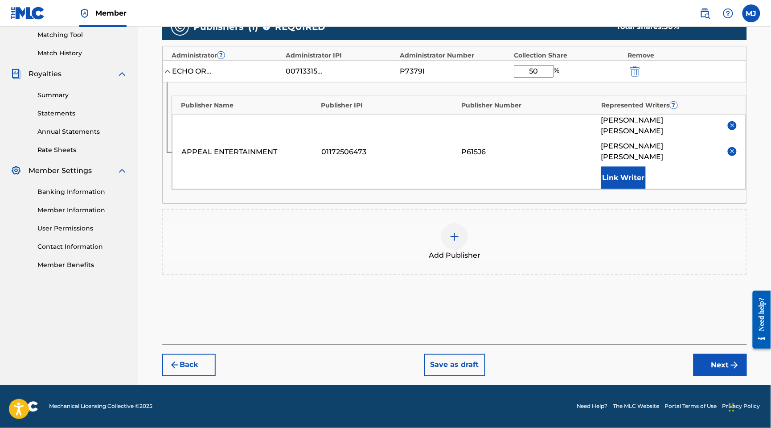
click at [703, 354] on button "Next" at bounding box center [721, 365] width 54 height 22
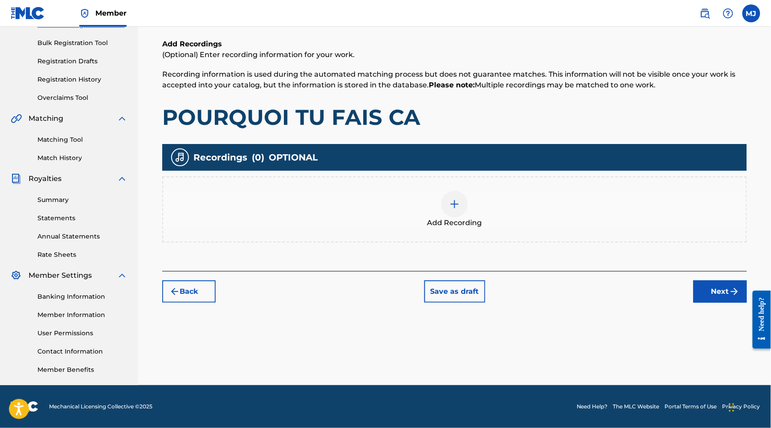
click at [696, 280] on button "Next" at bounding box center [721, 291] width 54 height 22
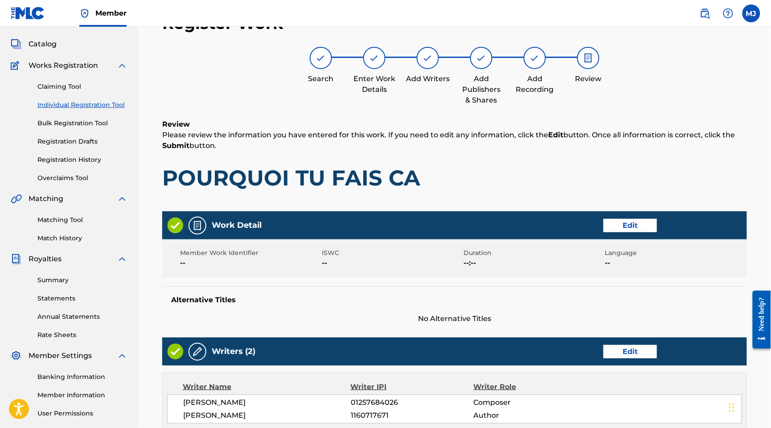
scroll to position [495, 0]
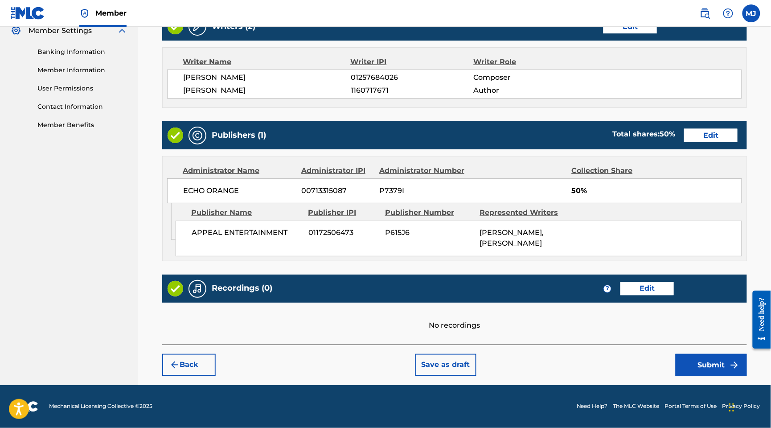
click at [697, 354] on button "Submit" at bounding box center [711, 365] width 71 height 22
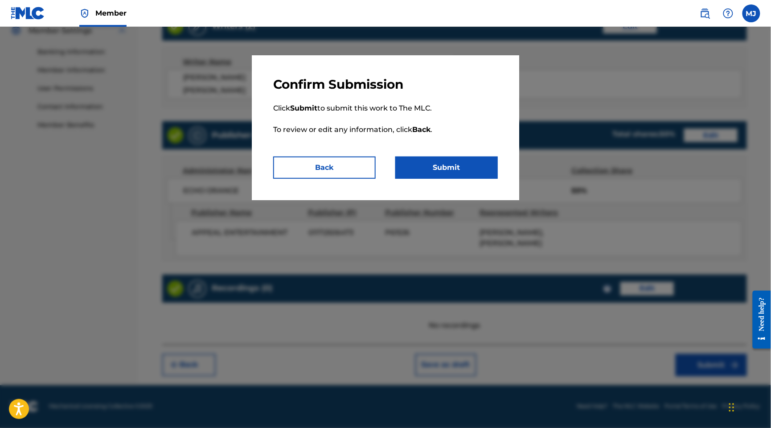
click at [486, 179] on button "Submit" at bounding box center [447, 168] width 103 height 22
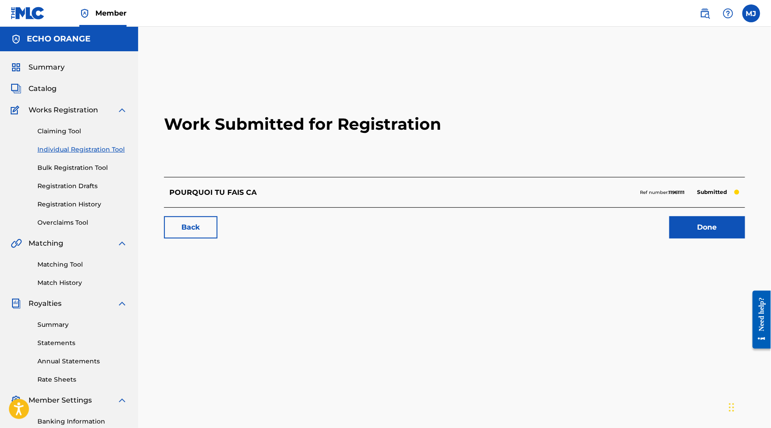
click at [691, 239] on link "Done" at bounding box center [708, 227] width 76 height 22
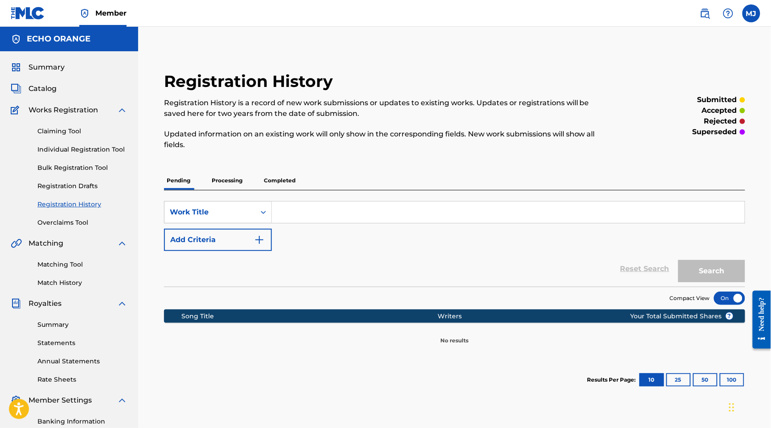
scroll to position [5, 0]
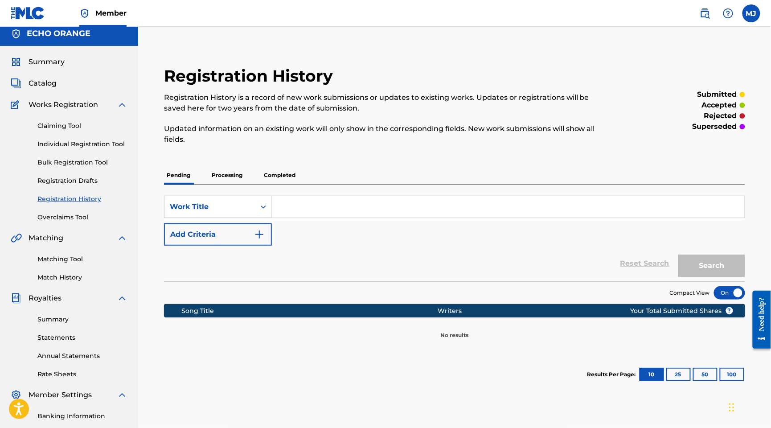
click at [70, 149] on link "Individual Registration Tool" at bounding box center [82, 144] width 90 height 9
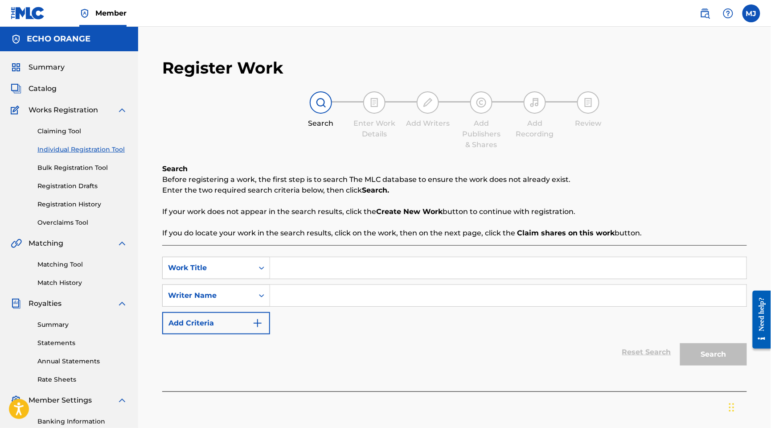
click at [363, 279] on input "Search Form" at bounding box center [508, 267] width 477 height 21
paste input "PRIMATES"
type input "PRIMATES"
click at [391, 306] on input "Search Form" at bounding box center [508, 295] width 477 height 21
paste input "[PERSON_NAME]"
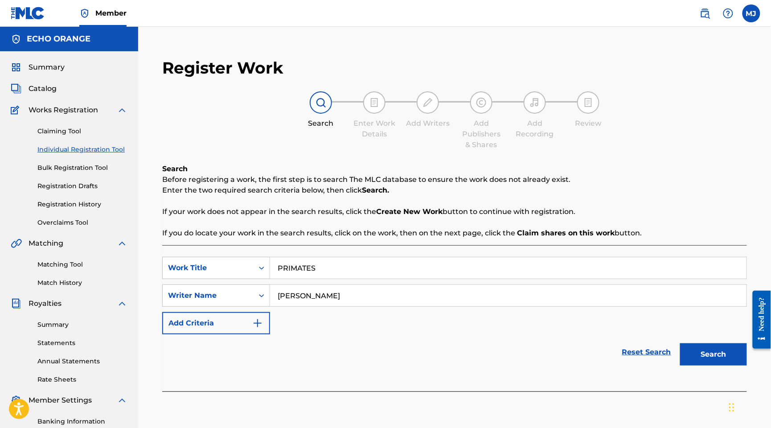
type input "[PERSON_NAME]"
click at [708, 366] on button "Search" at bounding box center [713, 354] width 67 height 22
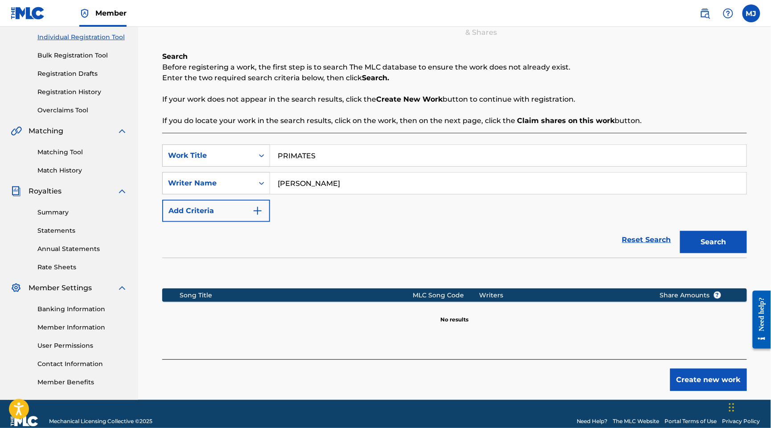
scroll to position [201, 0]
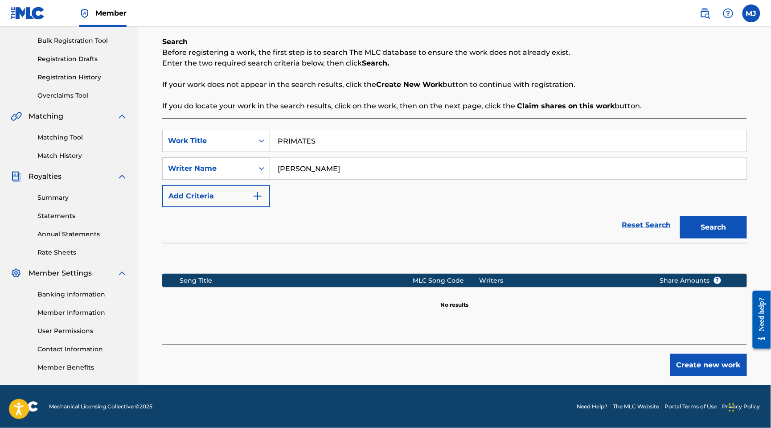
click at [711, 354] on button "Create new work" at bounding box center [709, 365] width 77 height 22
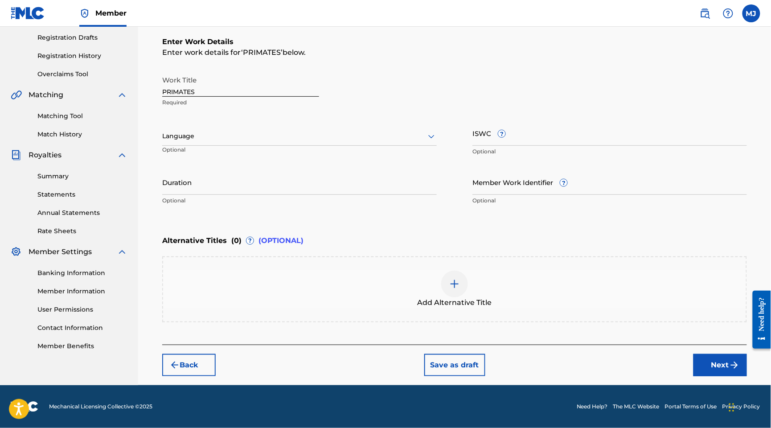
click at [713, 376] on button "Next" at bounding box center [721, 365] width 54 height 22
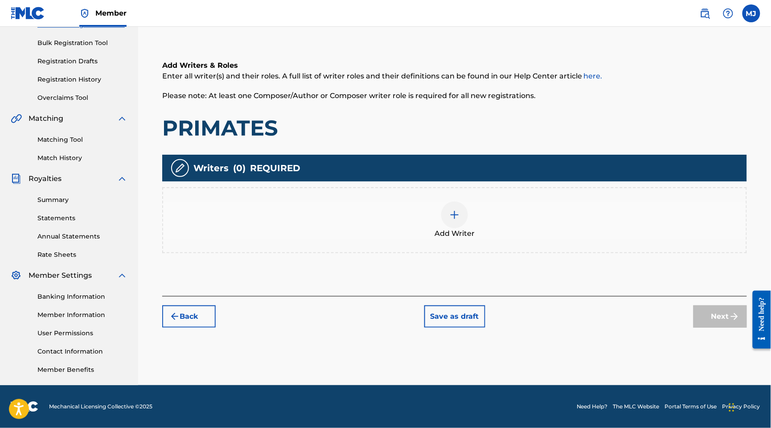
click at [495, 202] on div "Add Writer" at bounding box center [454, 220] width 583 height 37
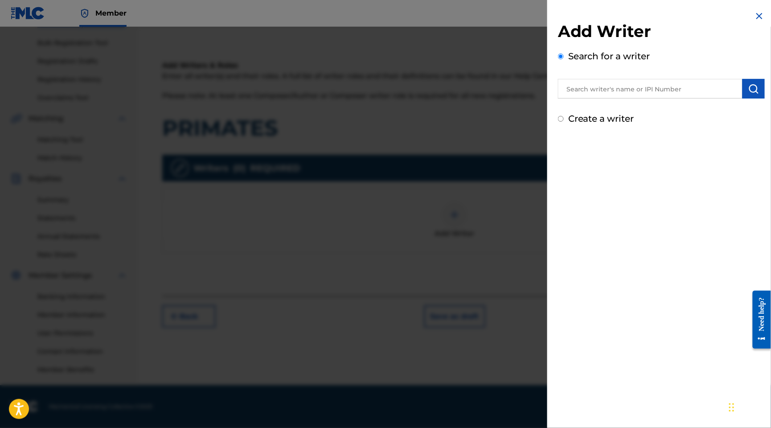
drag, startPoint x: 596, startPoint y: 75, endPoint x: 600, endPoint y: 107, distance: 32.4
click at [596, 79] on div "Search for a writer" at bounding box center [661, 73] width 207 height 49
click at [600, 99] on input "text" at bounding box center [650, 89] width 185 height 20
paste input "[PERSON_NAME]"
type input "[PERSON_NAME]"
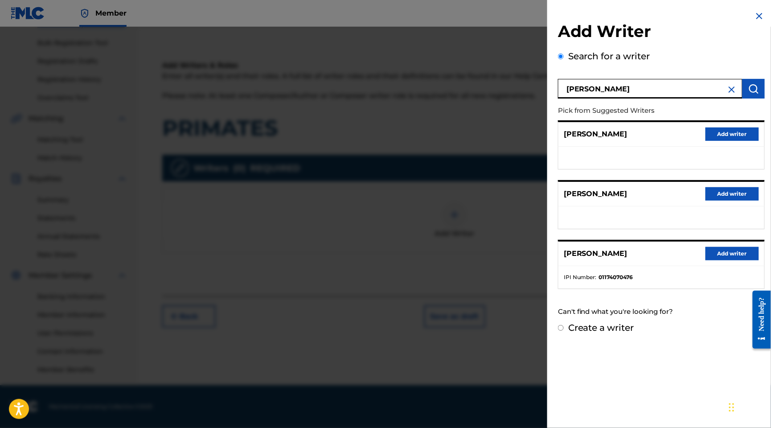
click at [706, 260] on button "Add writer" at bounding box center [733, 253] width 54 height 13
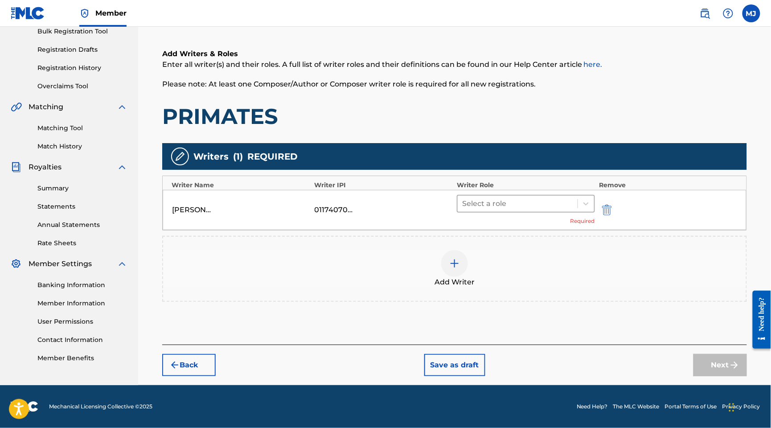
click at [531, 198] on div at bounding box center [517, 204] width 111 height 12
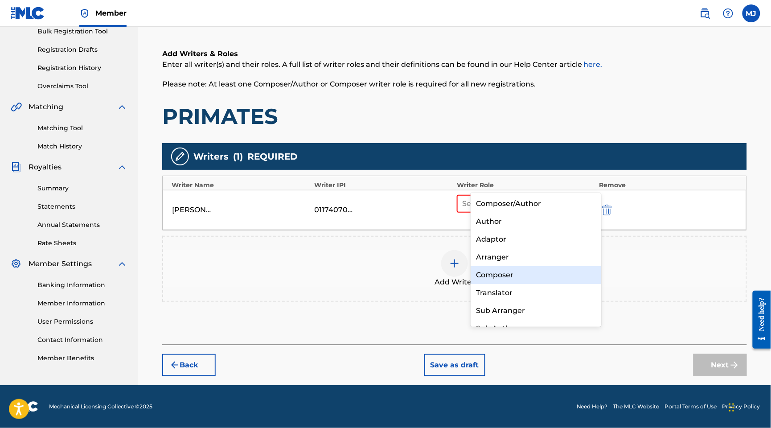
click at [519, 273] on div "Composer" at bounding box center [536, 275] width 130 height 18
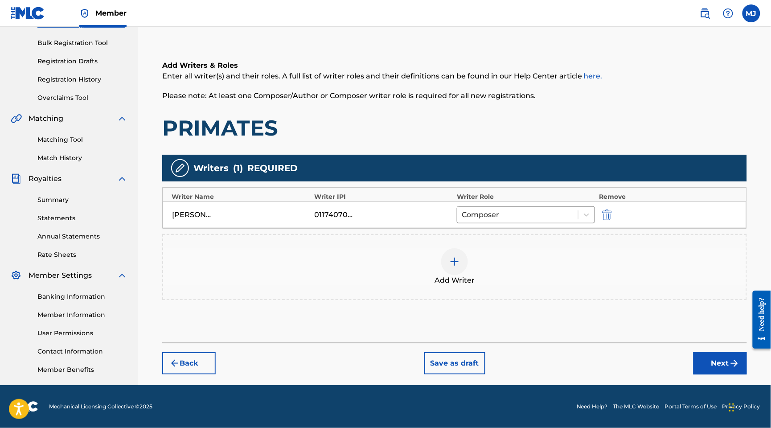
click at [530, 248] on div "Add Writer" at bounding box center [454, 266] width 583 height 37
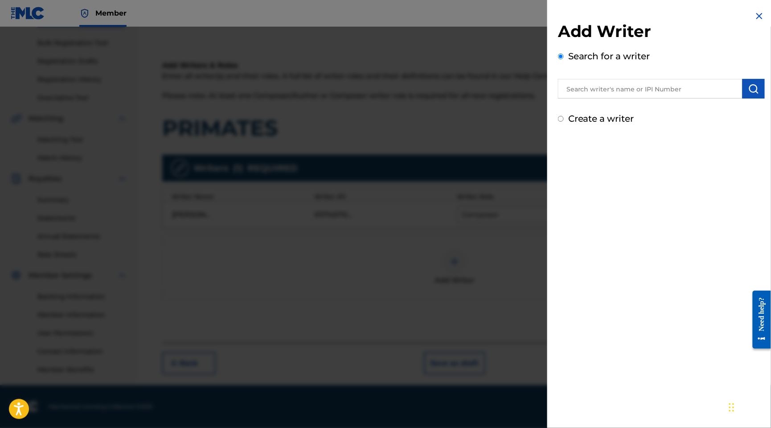
click at [644, 87] on div at bounding box center [661, 87] width 207 height 22
click at [649, 99] on input "text" at bounding box center [650, 89] width 185 height 20
paste input "[PERSON_NAME] [PERSON_NAME]"
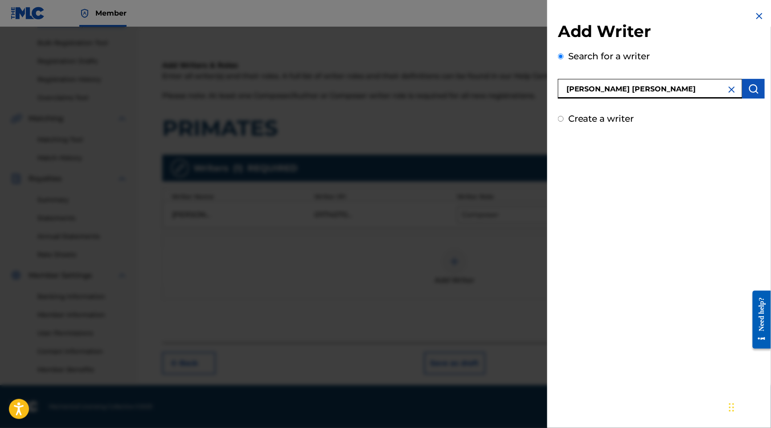
type input "[PERSON_NAME] [PERSON_NAME]"
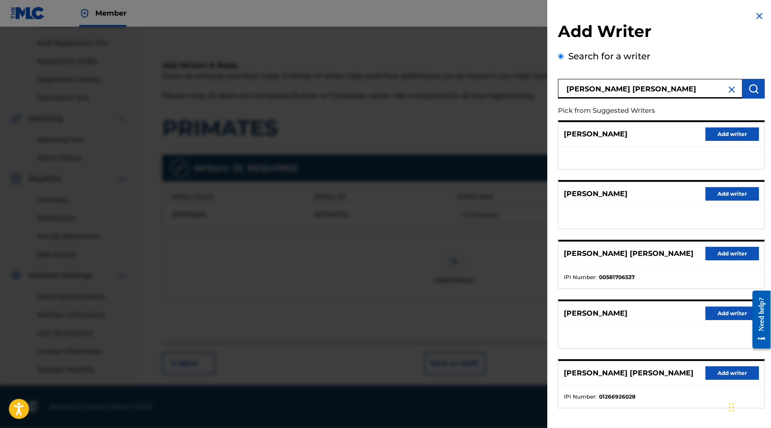
scroll to position [113, 0]
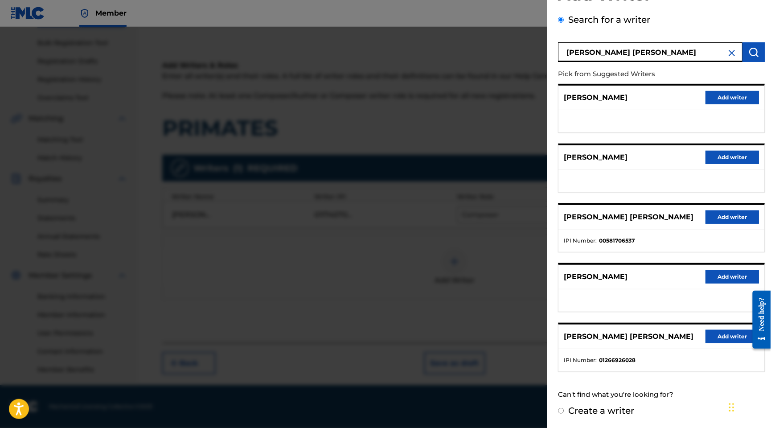
click at [741, 332] on div "[PERSON_NAME] [PERSON_NAME] Add writer" at bounding box center [662, 337] width 206 height 25
click at [739, 330] on button "Add writer" at bounding box center [733, 336] width 54 height 13
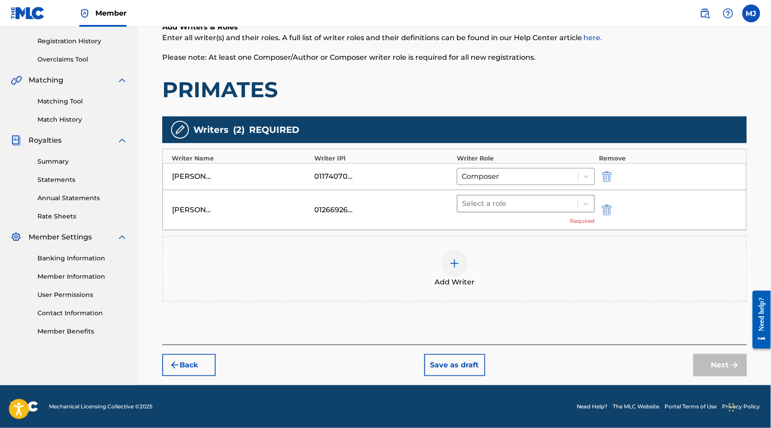
click at [537, 207] on div at bounding box center [517, 204] width 111 height 12
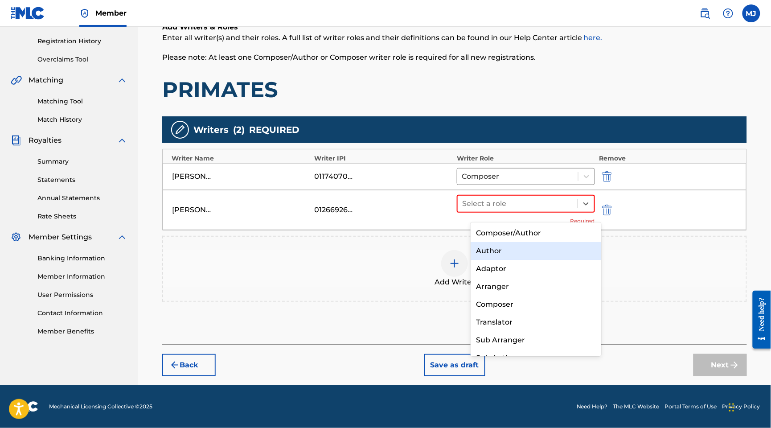
click at [528, 247] on div "Author" at bounding box center [536, 251] width 130 height 18
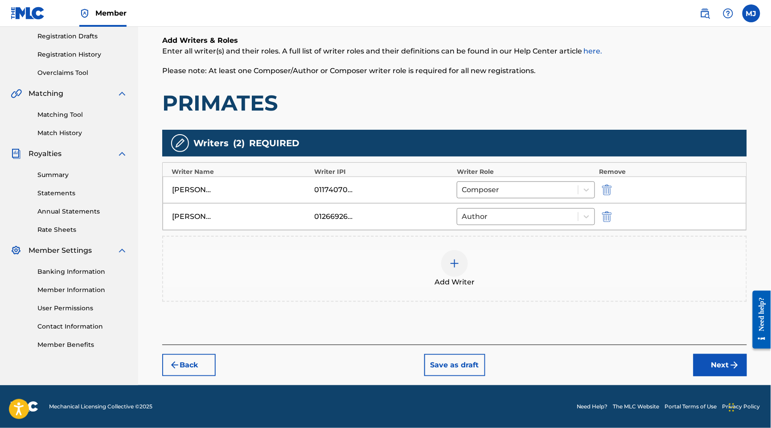
click at [701, 376] on button "Next" at bounding box center [721, 365] width 54 height 22
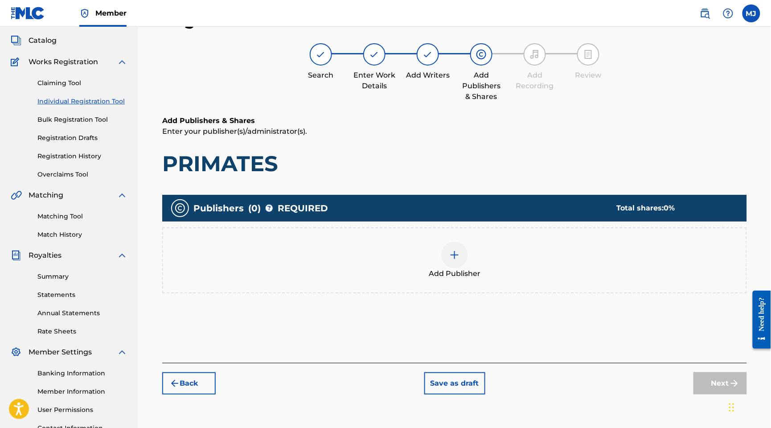
scroll to position [40, 0]
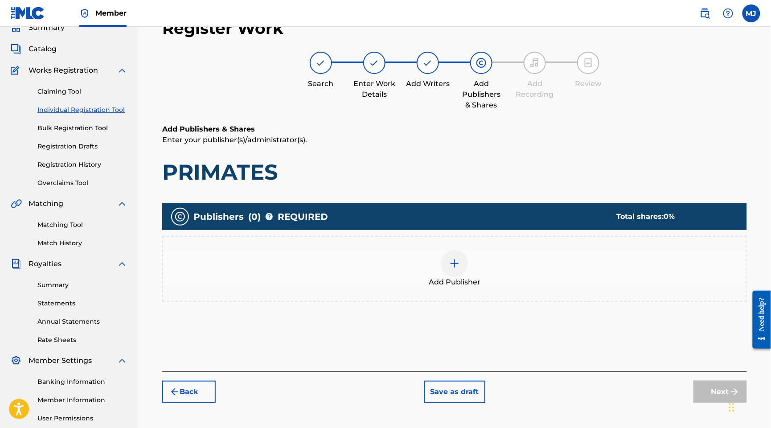
click at [530, 288] on div "Add Publisher" at bounding box center [454, 268] width 583 height 37
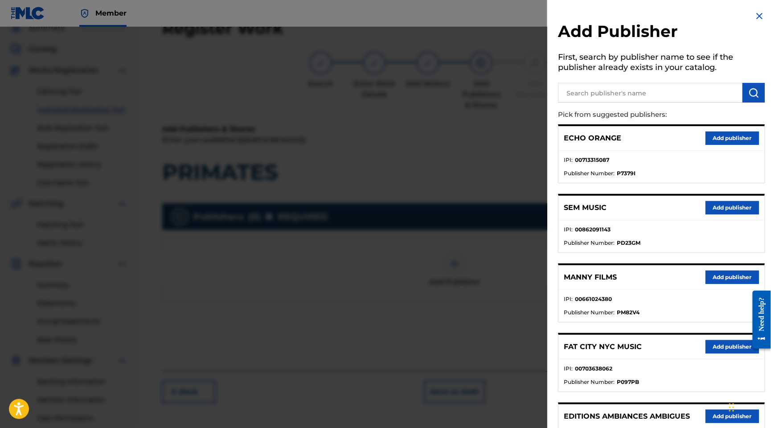
click at [603, 103] on input "text" at bounding box center [650, 93] width 185 height 20
type input "appeal"
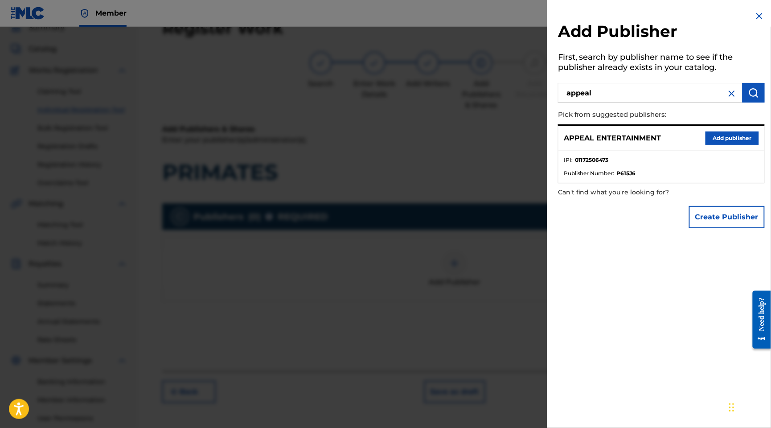
click at [723, 145] on button "Add publisher" at bounding box center [733, 138] width 54 height 13
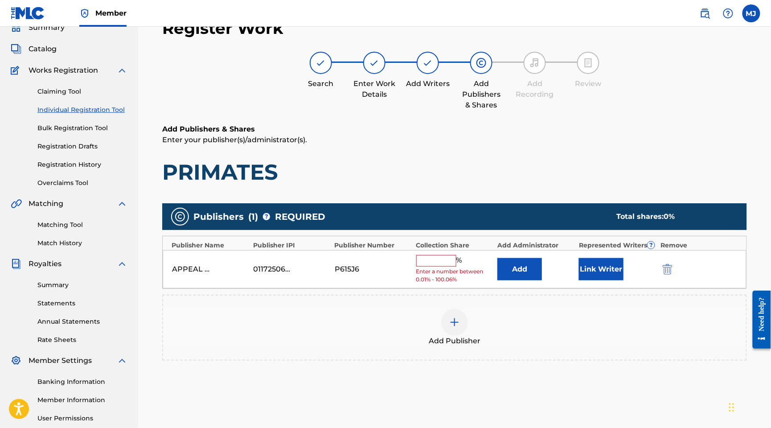
click at [536, 280] on button "Add" at bounding box center [520, 269] width 45 height 22
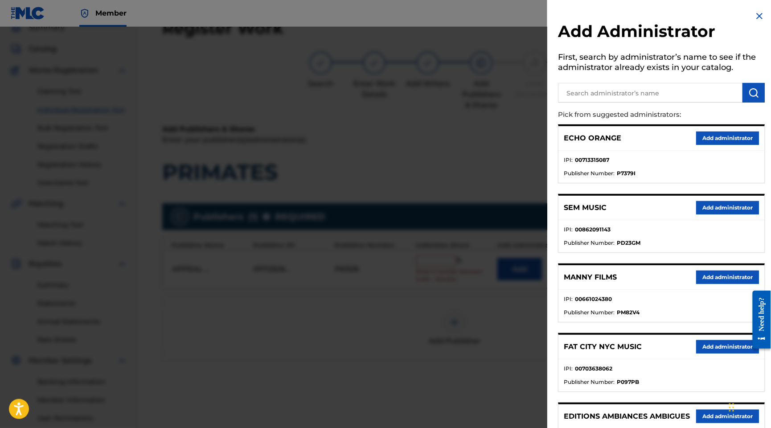
click at [710, 145] on button "Add administrator" at bounding box center [727, 138] width 63 height 13
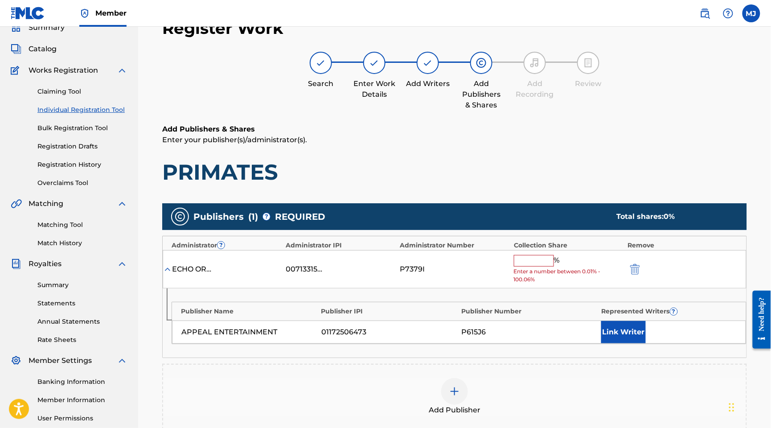
click at [536, 285] on div "ECHO ORANGE 00713315087 P7379I % Enter a number between 0.01% - 100.06%" at bounding box center [455, 269] width 584 height 39
click at [538, 267] on input "text" at bounding box center [534, 261] width 40 height 12
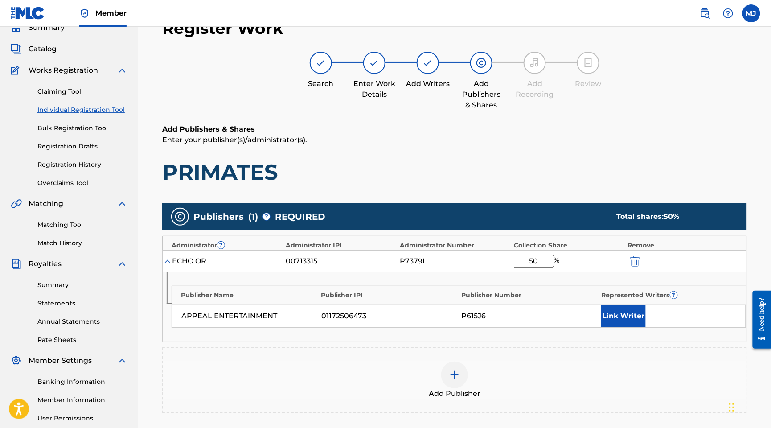
type input "50"
click at [624, 327] on button "Link Writer" at bounding box center [624, 316] width 45 height 22
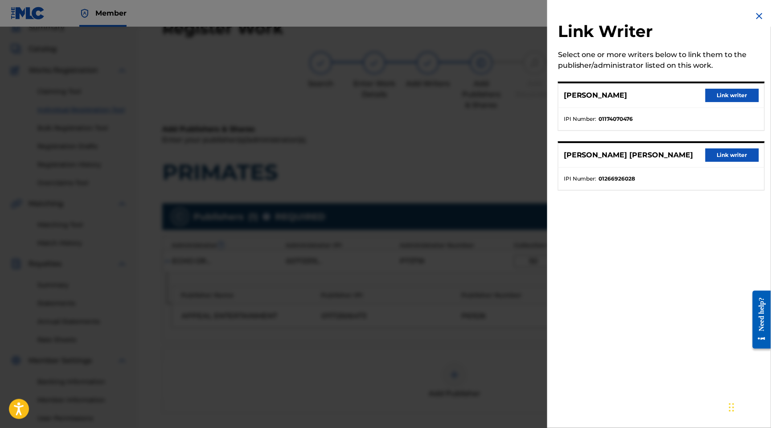
click at [711, 162] on button "Link writer" at bounding box center [733, 154] width 54 height 13
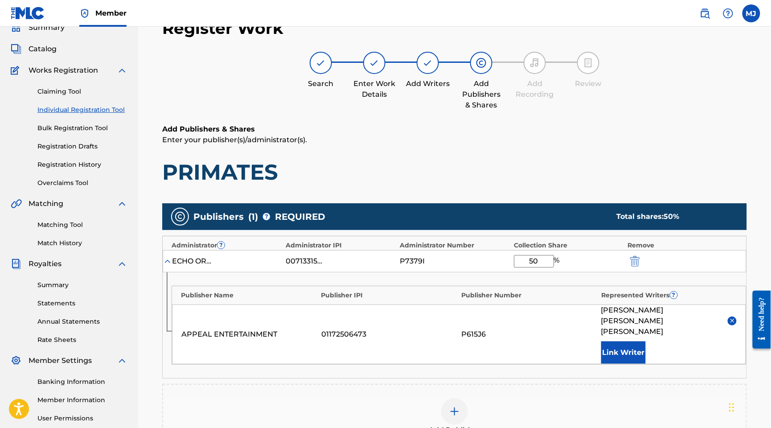
click at [648, 364] on div "[PERSON_NAME] [PERSON_NAME] Link Writer" at bounding box center [670, 334] width 136 height 59
click at [646, 364] on button "Link Writer" at bounding box center [624, 353] width 45 height 22
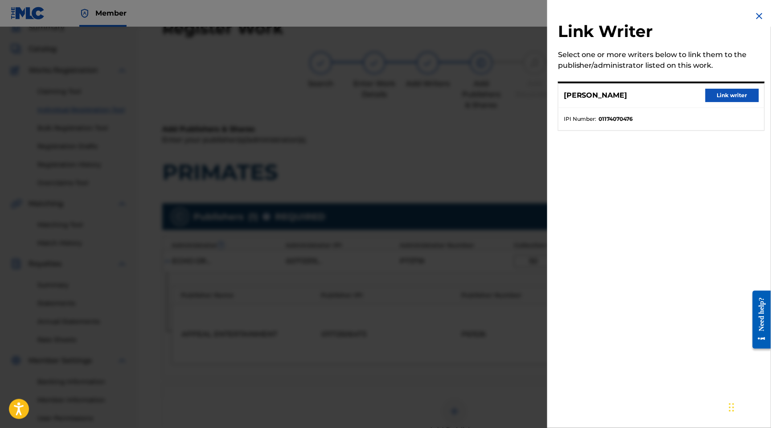
click at [714, 108] on div "[PERSON_NAME] writer" at bounding box center [662, 95] width 206 height 25
click at [716, 102] on button "Link writer" at bounding box center [733, 95] width 54 height 13
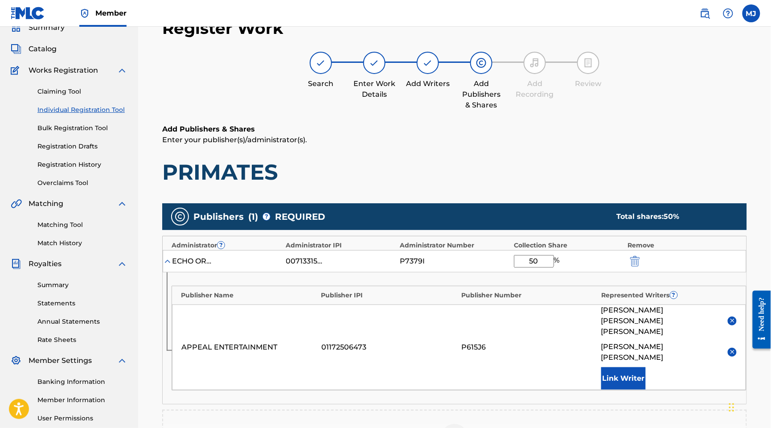
scroll to position [309, 0]
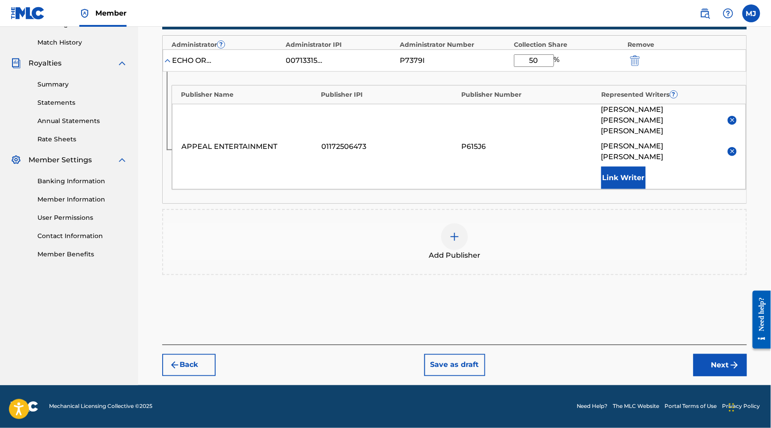
click at [705, 361] on button "Next" at bounding box center [721, 365] width 54 height 22
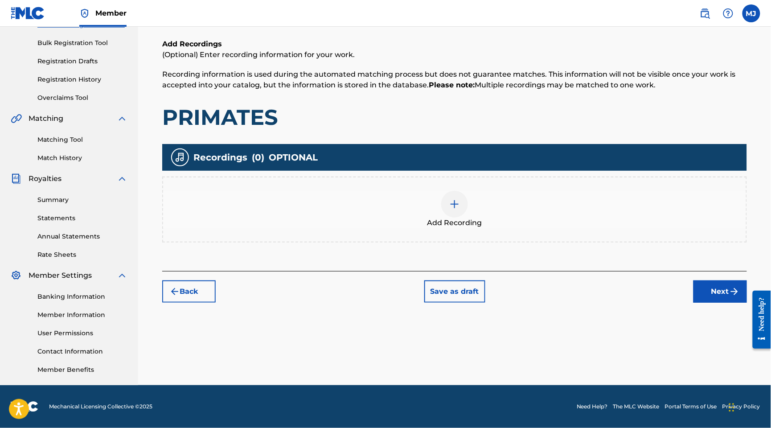
click at [712, 280] on button "Next" at bounding box center [721, 291] width 54 height 22
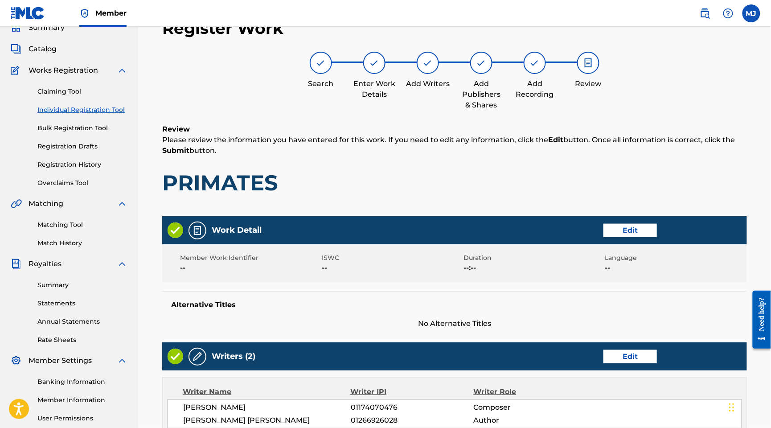
scroll to position [505, 0]
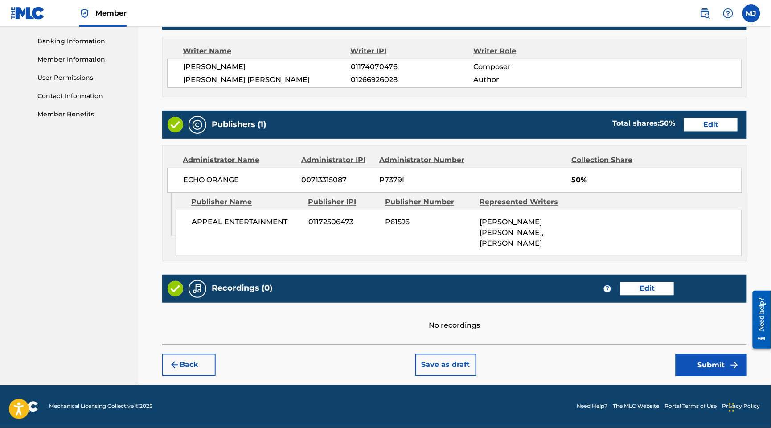
click at [706, 358] on button "Submit" at bounding box center [711, 365] width 71 height 22
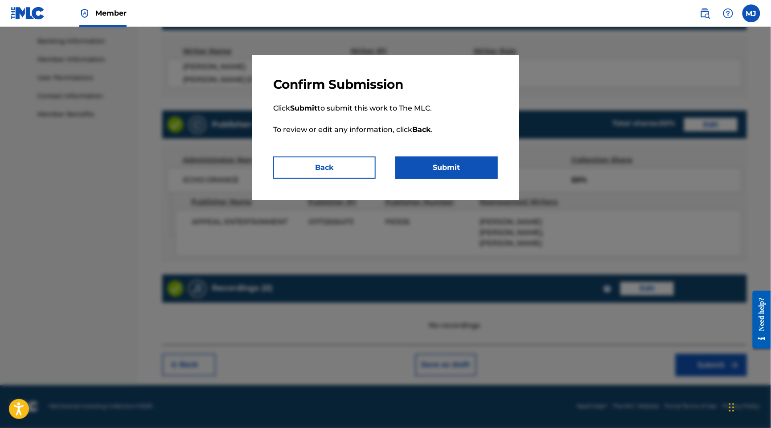
click at [469, 179] on button "Submit" at bounding box center [447, 168] width 103 height 22
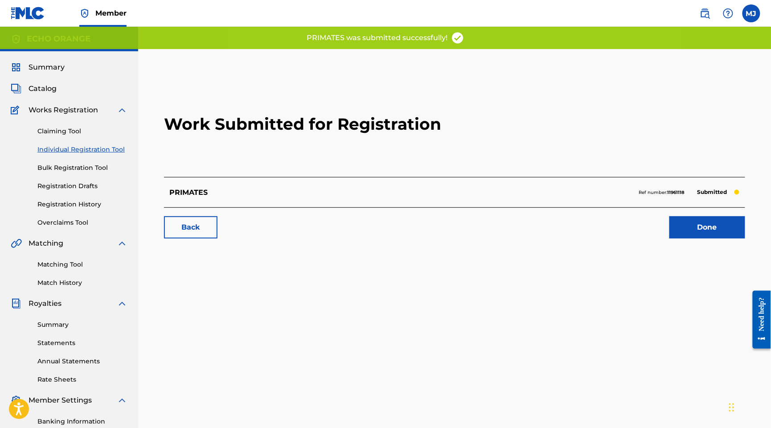
click at [714, 239] on link "Done" at bounding box center [708, 227] width 76 height 22
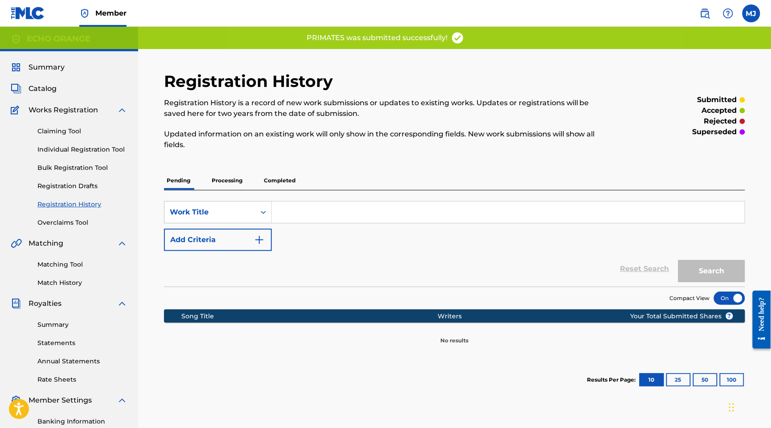
click at [111, 154] on link "Individual Registration Tool" at bounding box center [82, 149] width 90 height 9
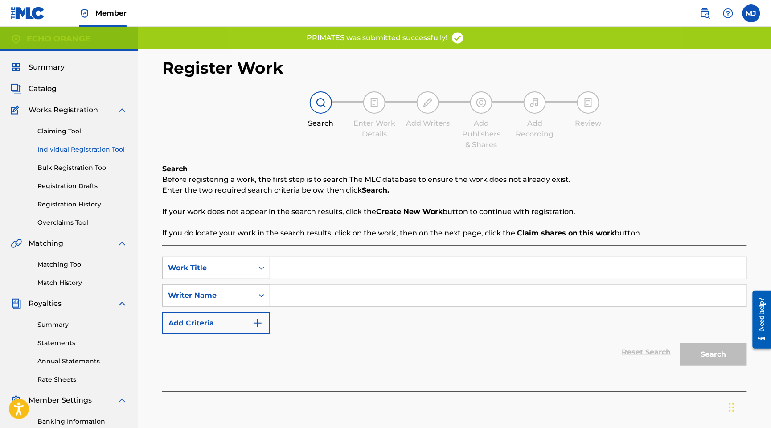
click at [389, 279] on input "Search Form" at bounding box center [508, 267] width 477 height 21
paste input "QUAND J AVAIS 16 ANS"
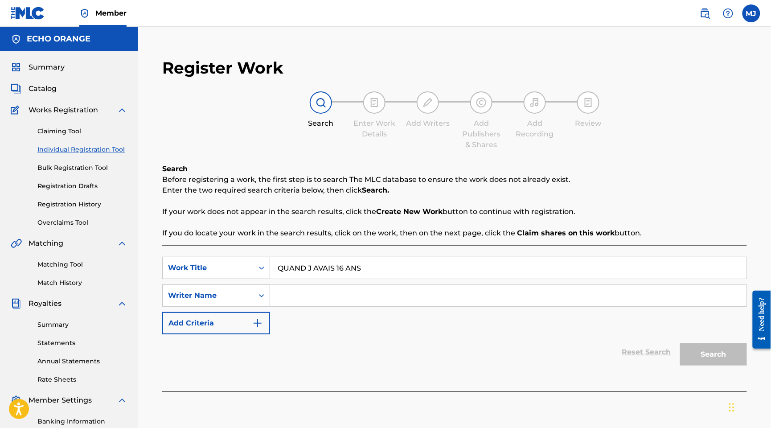
type input "QUAND J AVAIS 16 ANS"
click at [411, 306] on input "Search Form" at bounding box center [508, 295] width 477 height 21
paste input "KACOU KLOZIAN GUY"
type input "KACOU KLOZIAN GUY"
click at [708, 366] on button "Search" at bounding box center [713, 354] width 67 height 22
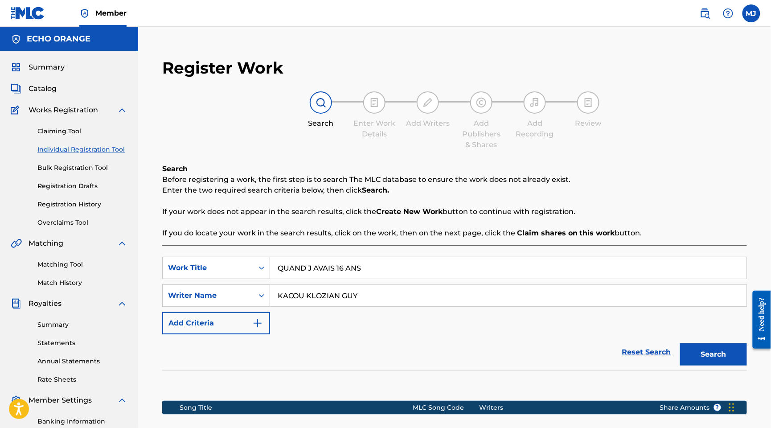
scroll to position [201, 0]
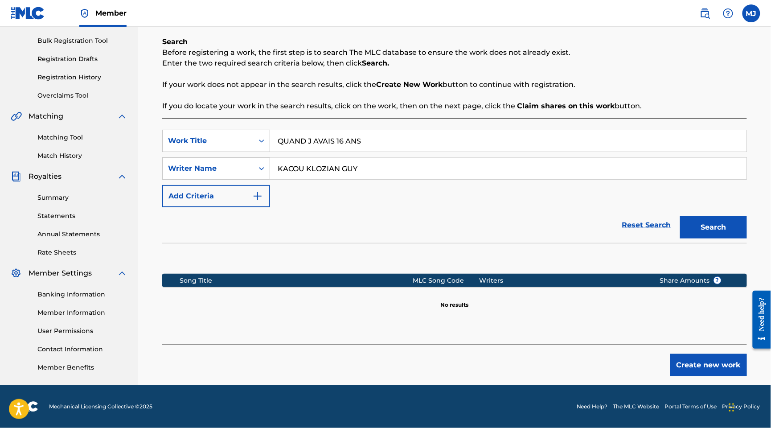
click at [681, 354] on button "Create new work" at bounding box center [709, 365] width 77 height 22
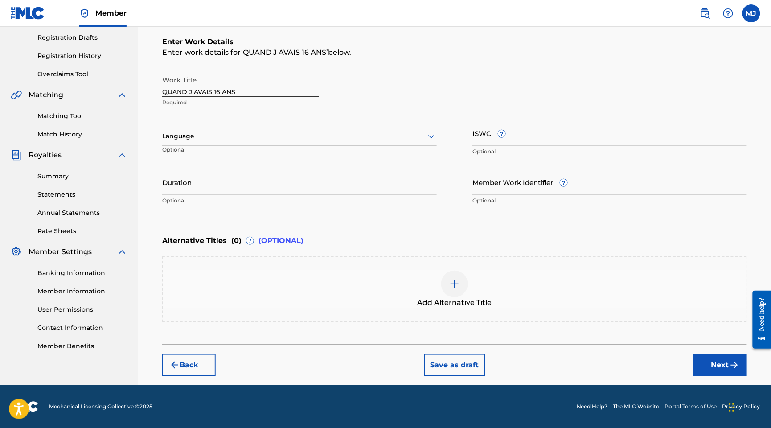
click at [696, 376] on button "Next" at bounding box center [721, 365] width 54 height 22
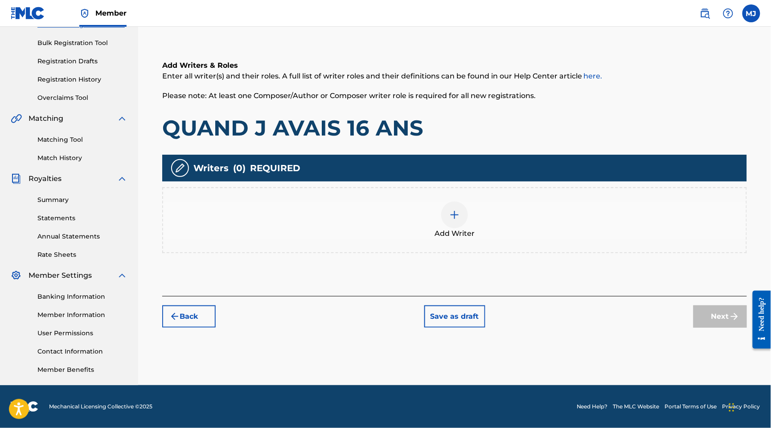
click at [562, 211] on div "Add Writer" at bounding box center [454, 220] width 585 height 66
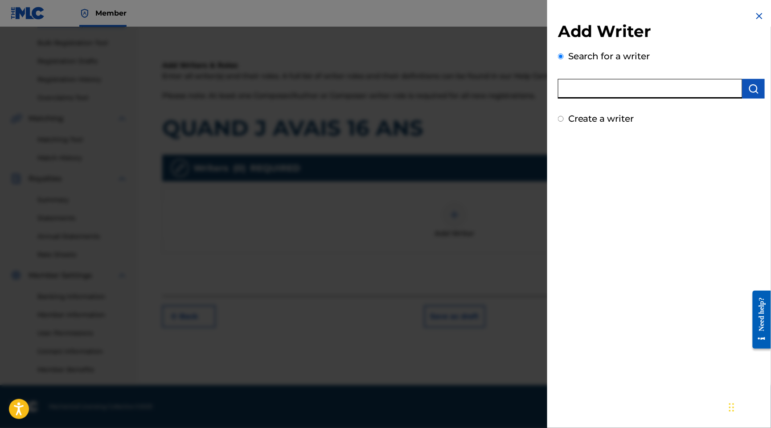
click at [630, 99] on input "text" at bounding box center [650, 89] width 185 height 20
paste input "KACOU KLOZIAN GUY"
type input "KACOU KLOZIAN GUY"
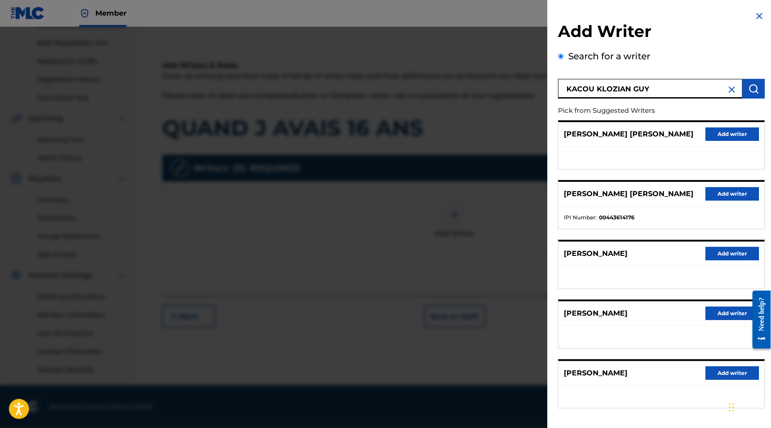
scroll to position [113, 0]
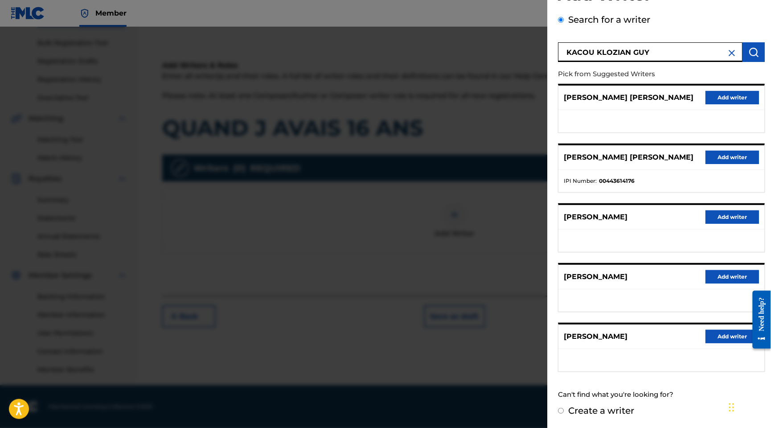
click at [706, 330] on button "Add writer" at bounding box center [733, 336] width 54 height 13
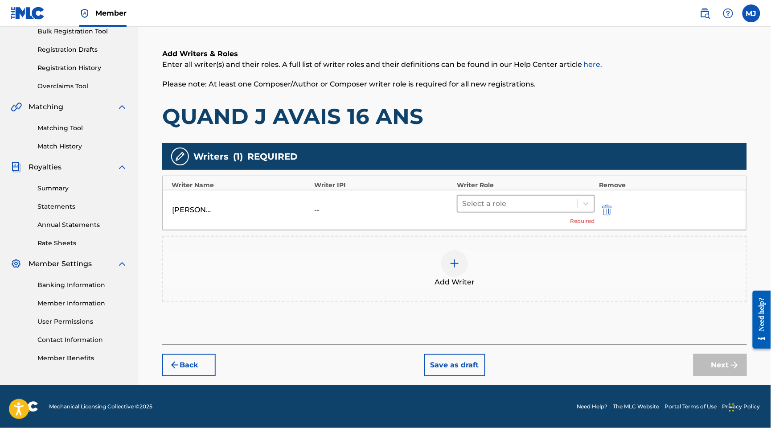
click at [523, 198] on div at bounding box center [517, 204] width 111 height 12
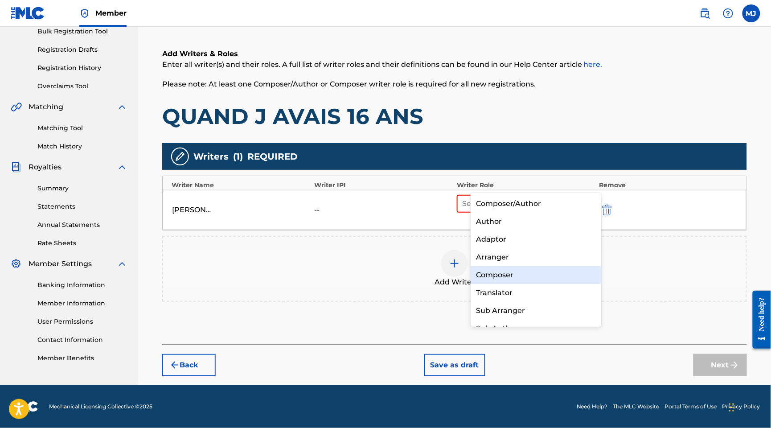
click at [505, 269] on div "Composer" at bounding box center [536, 275] width 130 height 18
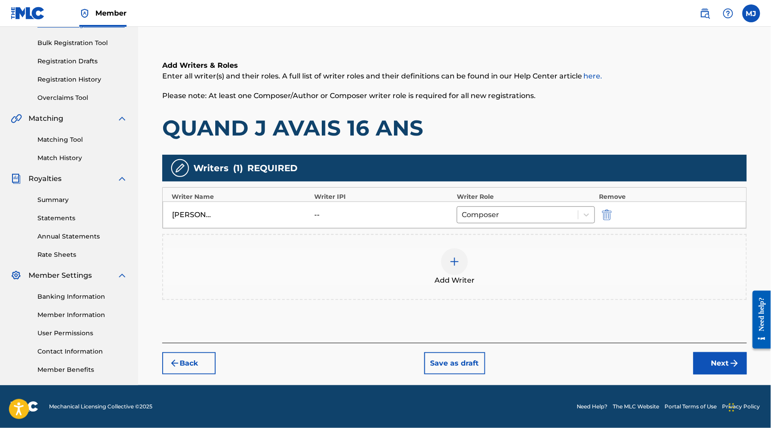
click at [487, 248] on div "Add Writer" at bounding box center [454, 266] width 583 height 37
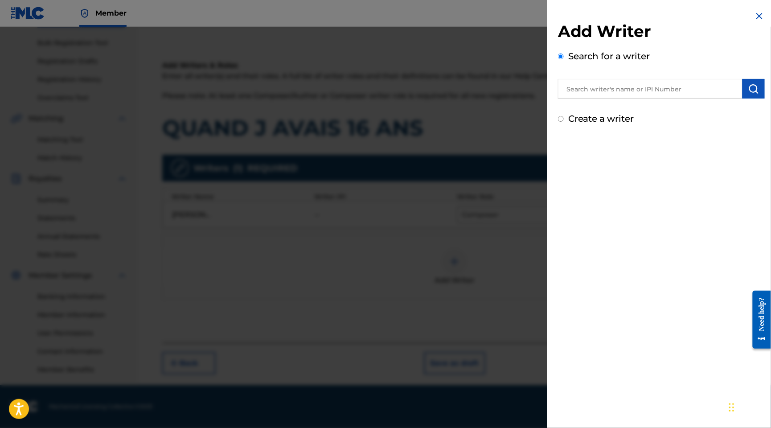
click at [617, 99] on input "text" at bounding box center [650, 89] width 185 height 20
paste input "ASSAUD-PLEKOU NANTIYE"
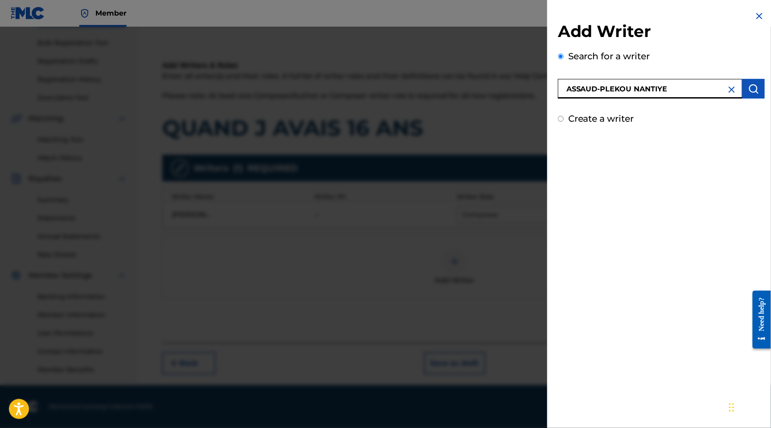
type input "ASSAUD-PLEKOU NANTIYE"
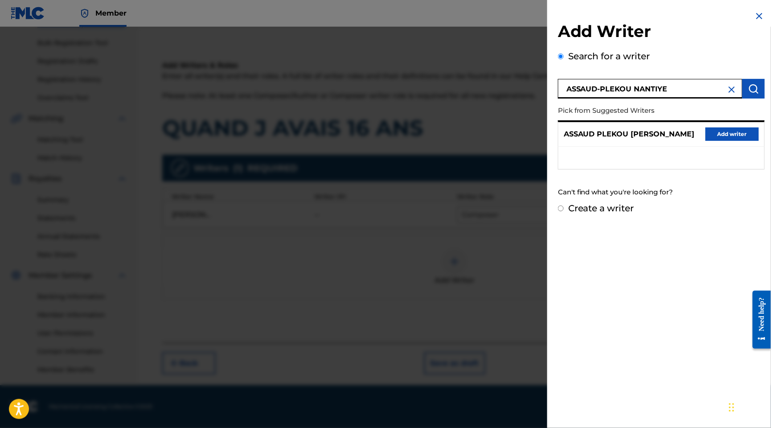
click at [720, 141] on button "Add writer" at bounding box center [733, 134] width 54 height 13
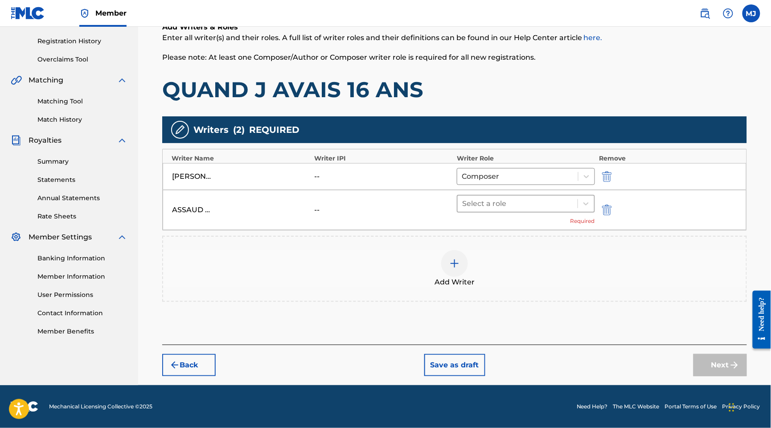
click at [558, 210] on div at bounding box center [517, 204] width 111 height 12
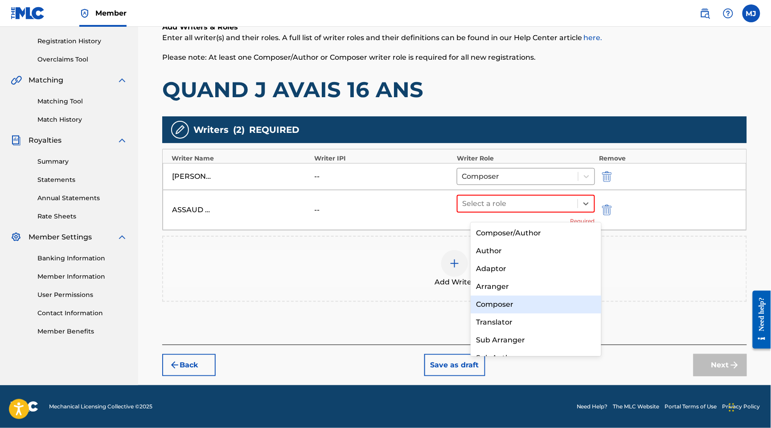
drag, startPoint x: 517, startPoint y: 303, endPoint x: 436, endPoint y: 293, distance: 82.2
click at [517, 303] on div "Composer" at bounding box center [536, 305] width 130 height 18
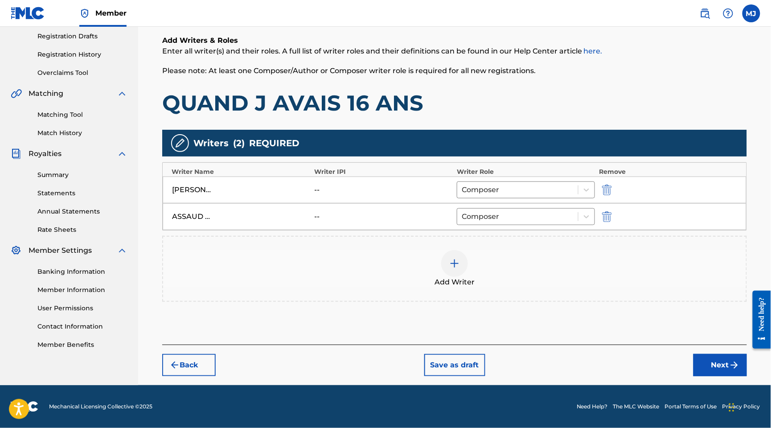
click at [500, 268] on div "Add Writer" at bounding box center [454, 268] width 583 height 37
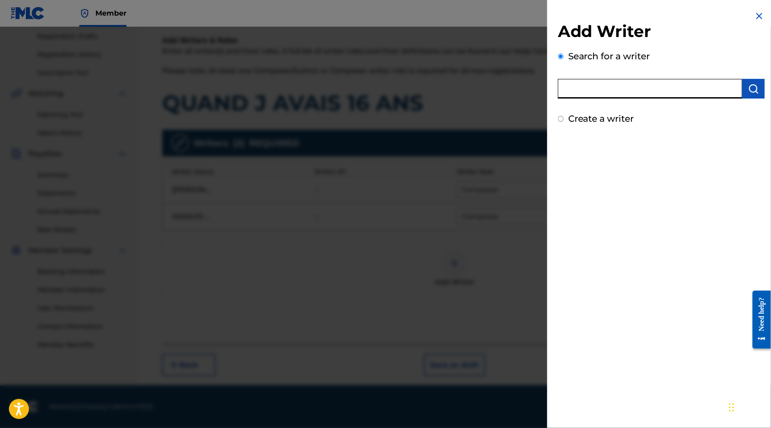
click at [611, 93] on input "text" at bounding box center [650, 89] width 185 height 20
paste input "[DEMOGRAPHIC_DATA][PERSON_NAME]"
type input "[DEMOGRAPHIC_DATA][PERSON_NAME]"
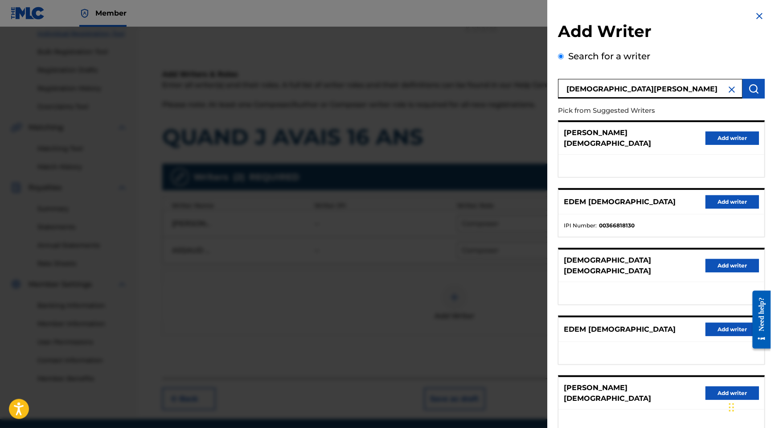
scroll to position [227, 0]
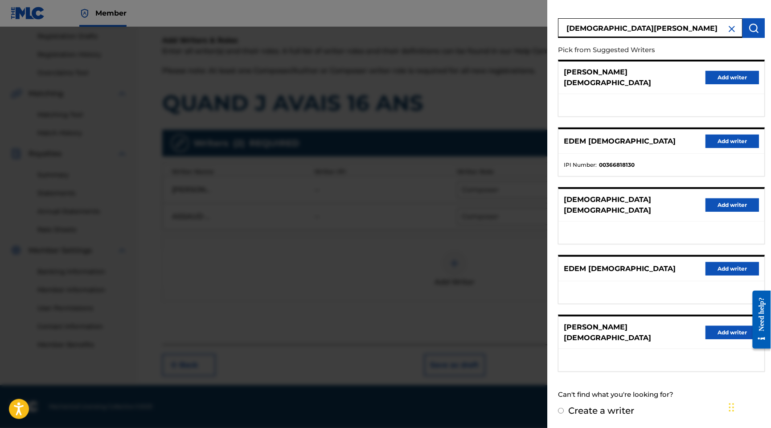
click at [569, 406] on label "Create a writer" at bounding box center [602, 410] width 66 height 11
radio input "true"
click at [558, 408] on input "Create a writer" at bounding box center [561, 411] width 6 height 6
radio input "false"
radio input "true"
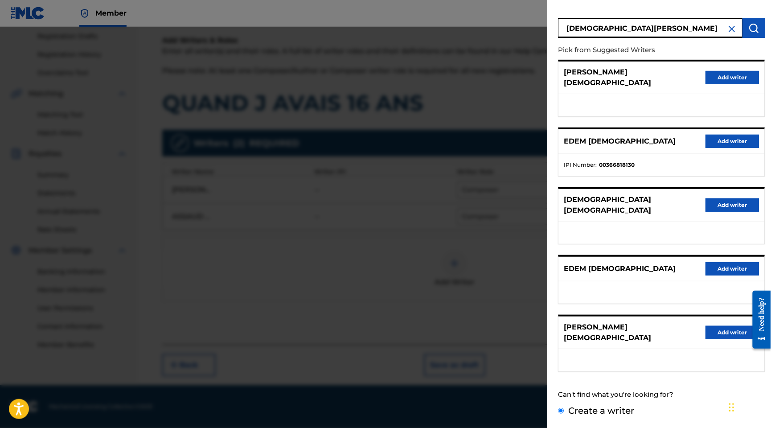
scroll to position [0, 0]
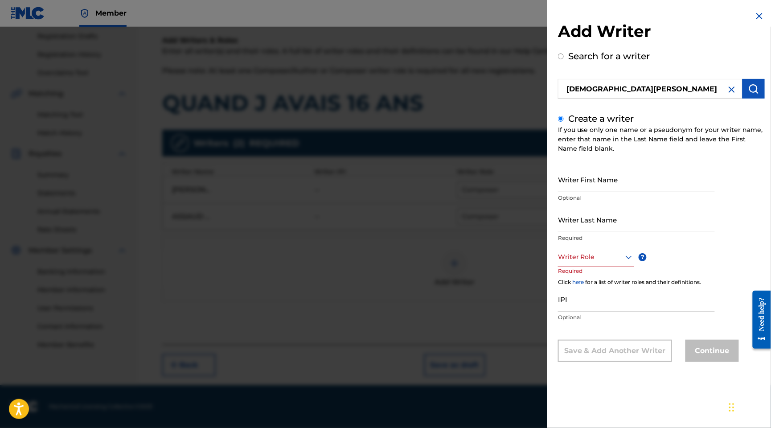
click at [583, 192] on input "Writer First Name" at bounding box center [636, 179] width 157 height 25
paste input "[DEMOGRAPHIC_DATA][PERSON_NAME]"
drag, startPoint x: 540, startPoint y: 197, endPoint x: 491, endPoint y: 195, distance: 48.7
click at [491, 195] on div "Add Writer Search for a writer [PERSON_NAME] Create a writer If you use only on…" at bounding box center [385, 227] width 771 height 401
type input "[PERSON_NAME]"
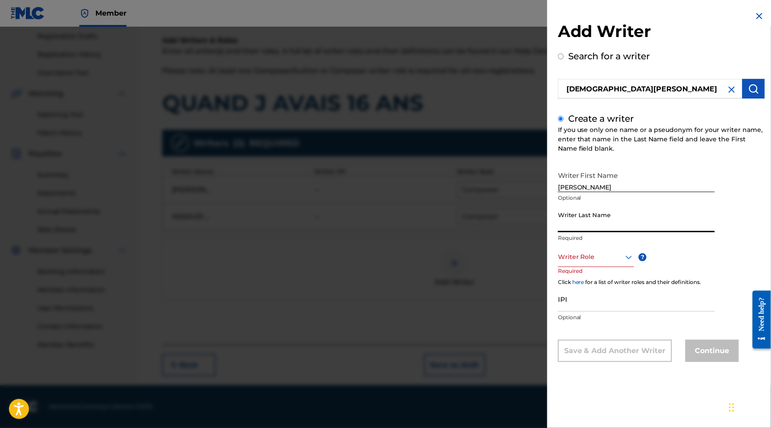
click at [596, 232] on input "Writer Last Name" at bounding box center [636, 219] width 157 height 25
paste input "[DEMOGRAPHIC_DATA]"
type input "[DEMOGRAPHIC_DATA]"
click at [558, 263] on div at bounding box center [596, 256] width 76 height 11
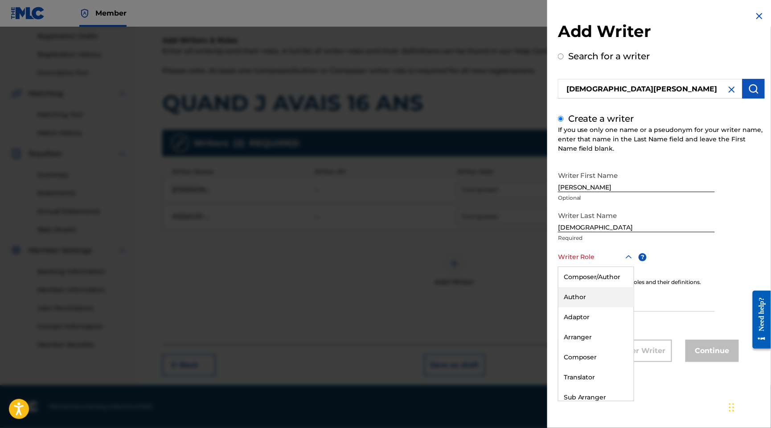
click at [559, 307] on div "Author" at bounding box center [596, 297] width 75 height 20
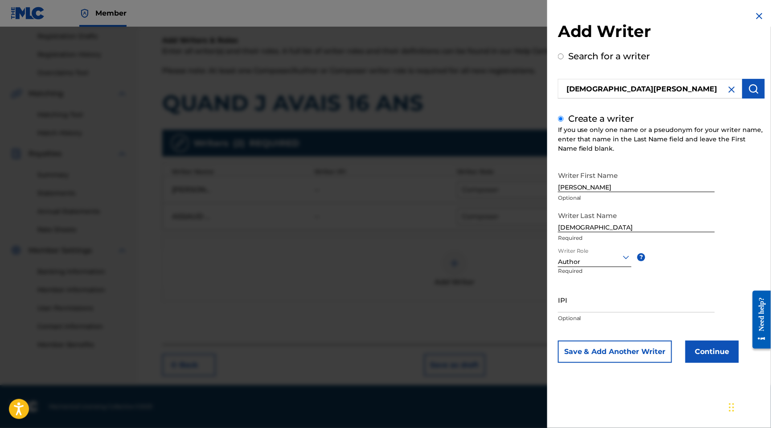
click at [559, 313] on input "IPI" at bounding box center [636, 299] width 157 height 25
paste input "1275510265"
type input "1275510265"
click at [686, 363] on button "Continue" at bounding box center [713, 352] width 54 height 22
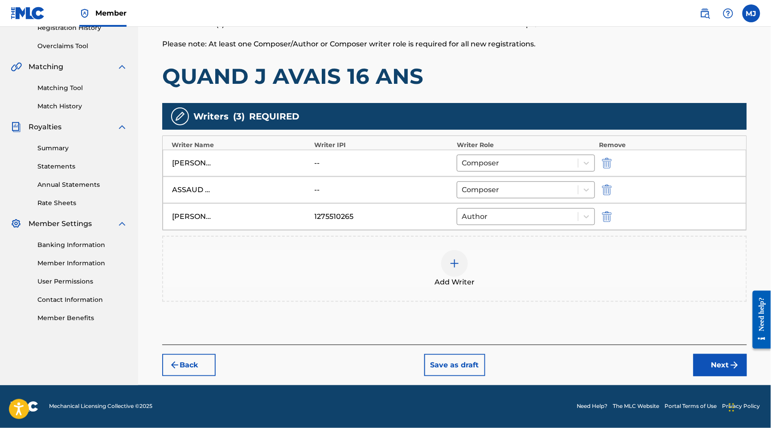
click at [481, 275] on div "Add Writer" at bounding box center [454, 268] width 583 height 37
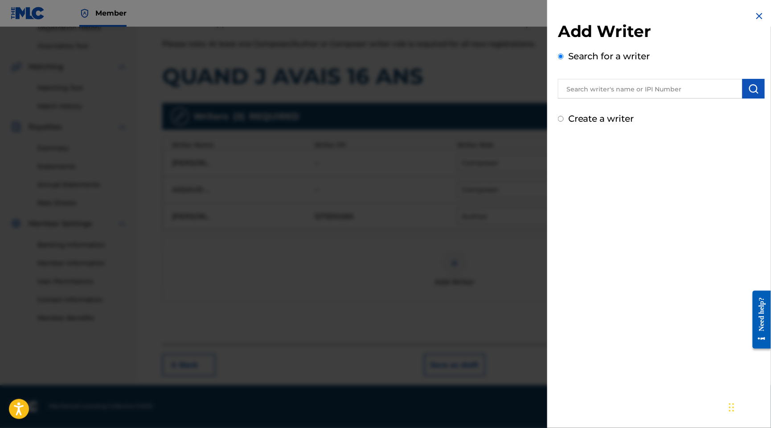
click at [600, 98] on input "text" at bounding box center [650, 89] width 185 height 20
paste input "[PERSON_NAME]"
type input "[PERSON_NAME]"
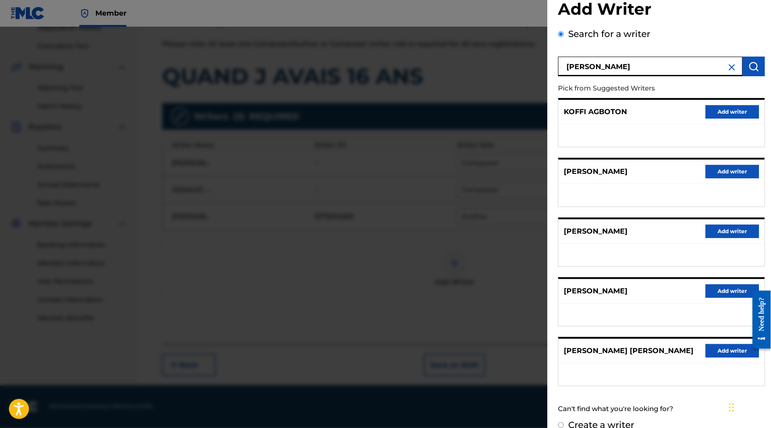
scroll to position [113, 0]
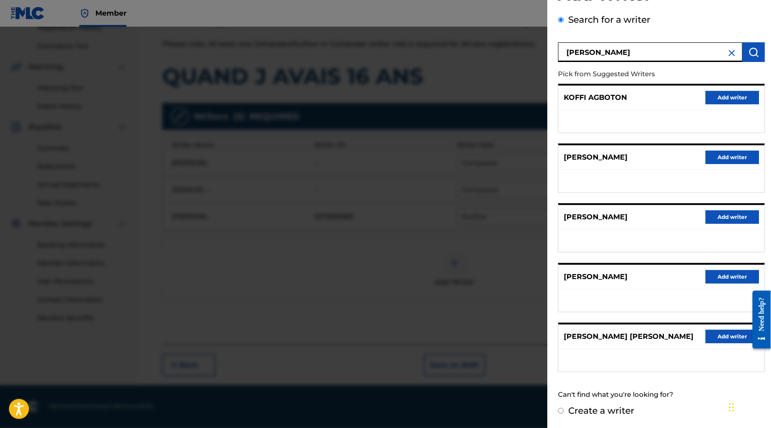
click at [558, 414] on div "Create a writer" at bounding box center [661, 410] width 207 height 13
drag, startPoint x: 543, startPoint y: 412, endPoint x: 560, endPoint y: 408, distance: 18.4
click at [569, 411] on label "Create a writer" at bounding box center [602, 410] width 66 height 11
radio input "true"
click at [558, 411] on input "Create a writer" at bounding box center [561, 411] width 6 height 6
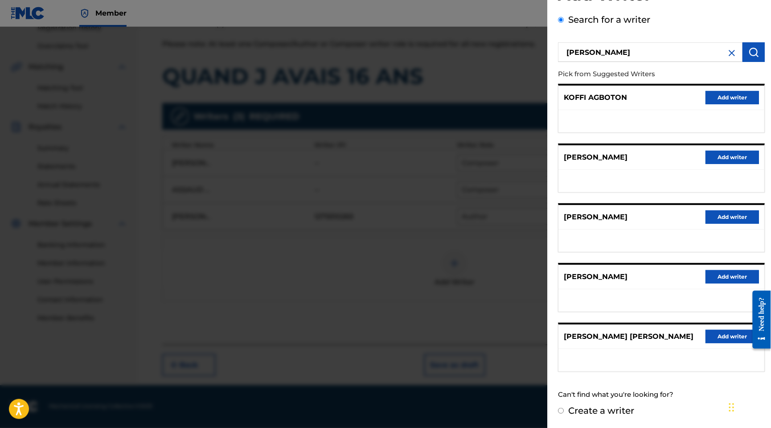
radio input "false"
radio input "true"
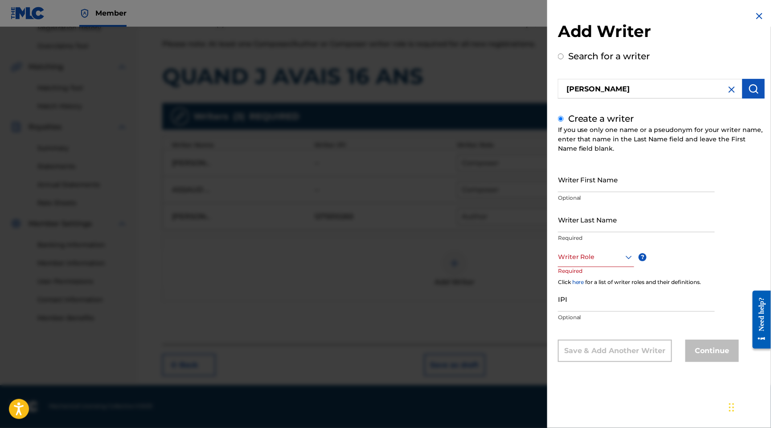
scroll to position [0, 0]
click at [561, 386] on div "Add Writer Search for a writer [PERSON_NAME] Create a writer If you use only on…" at bounding box center [662, 193] width 228 height 386
click at [577, 192] on input "Writer First Name" at bounding box center [636, 179] width 157 height 25
paste input "[PERSON_NAME]"
drag, startPoint x: 539, startPoint y: 197, endPoint x: 482, endPoint y: 198, distance: 57.1
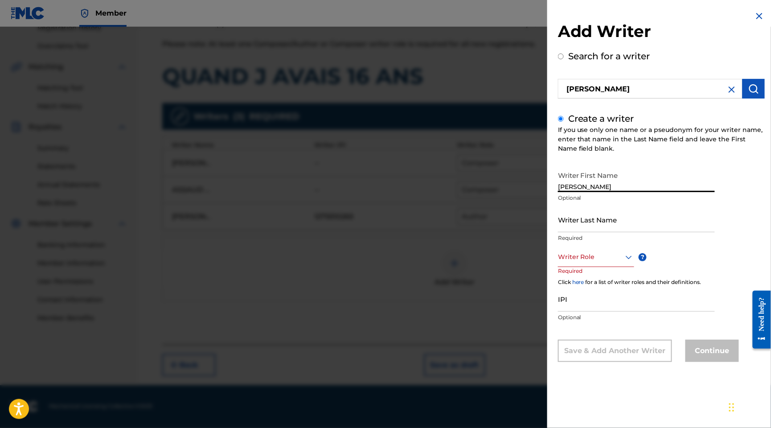
click at [482, 198] on div "Add Writer Search for a writer [PERSON_NAME] Create a writer If you use only on…" at bounding box center [385, 227] width 771 height 401
type input "ABOUA"
click at [567, 232] on input "Writer Last Name" at bounding box center [636, 219] width 157 height 25
paste input "KOFFI"
type input "KOFFI"
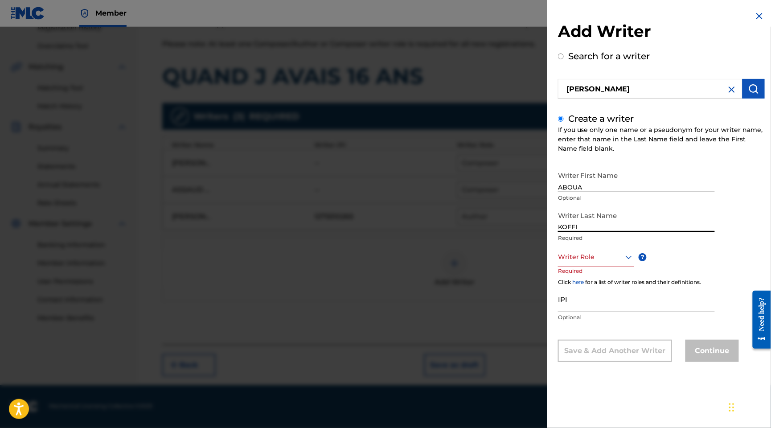
click at [558, 263] on div at bounding box center [596, 256] width 76 height 11
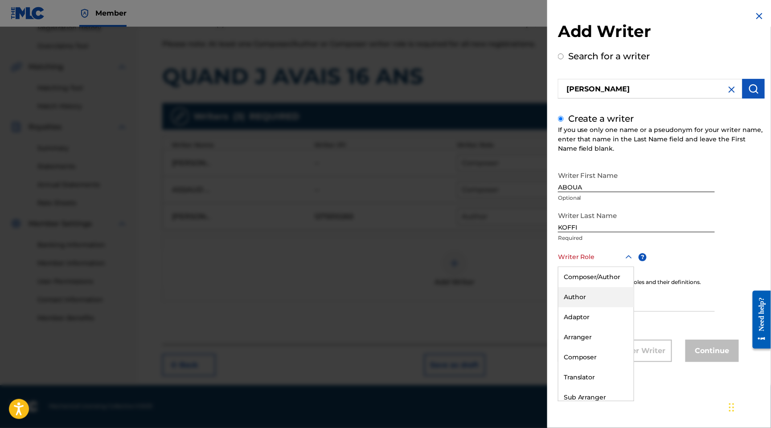
click at [559, 307] on div "Author" at bounding box center [596, 297] width 75 height 20
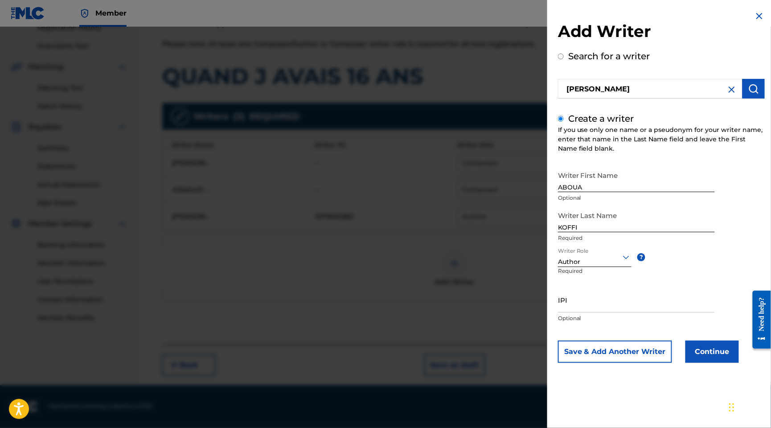
click at [686, 363] on button "Continue" at bounding box center [713, 352] width 54 height 22
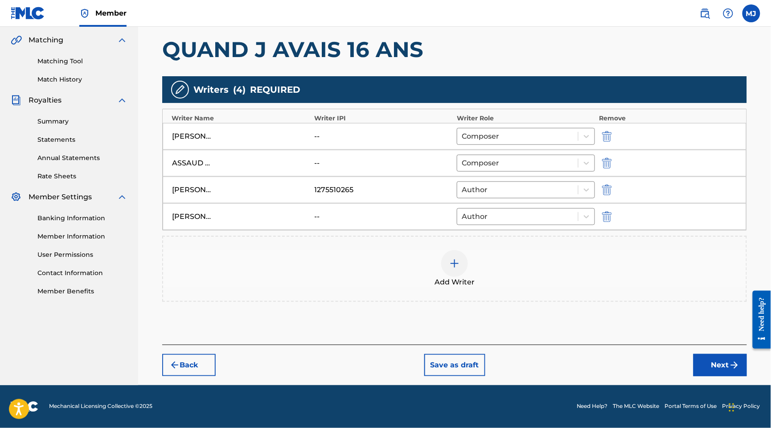
click at [707, 376] on button "Next" at bounding box center [721, 365] width 54 height 22
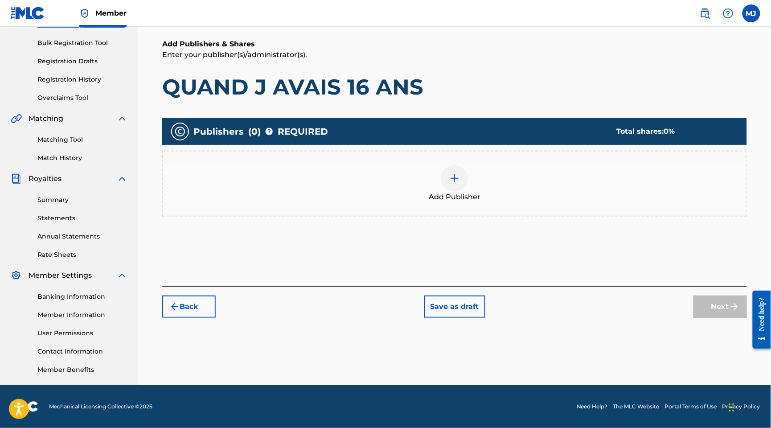
click at [459, 165] on div at bounding box center [454, 178] width 27 height 27
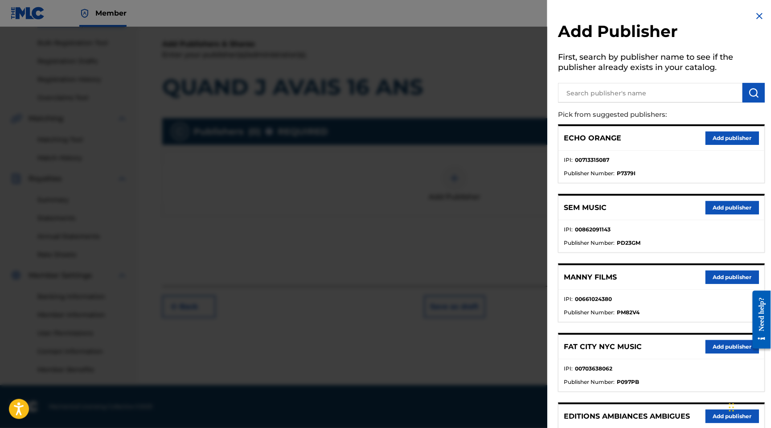
click at [584, 103] on input "text" at bounding box center [650, 93] width 185 height 20
type input "appeal"
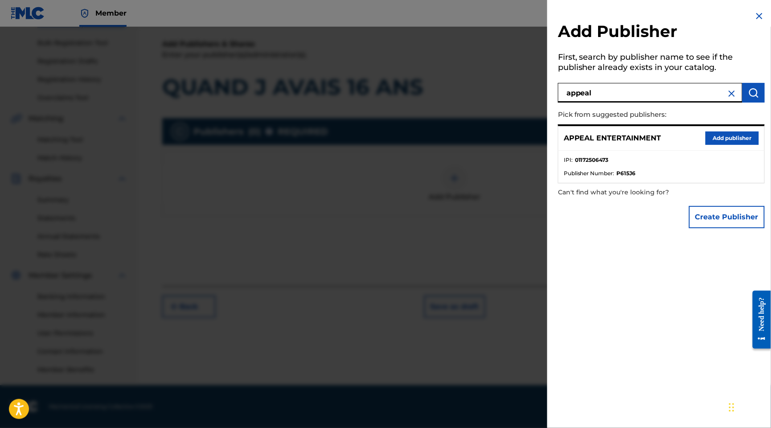
click at [721, 145] on button "Add publisher" at bounding box center [733, 138] width 54 height 13
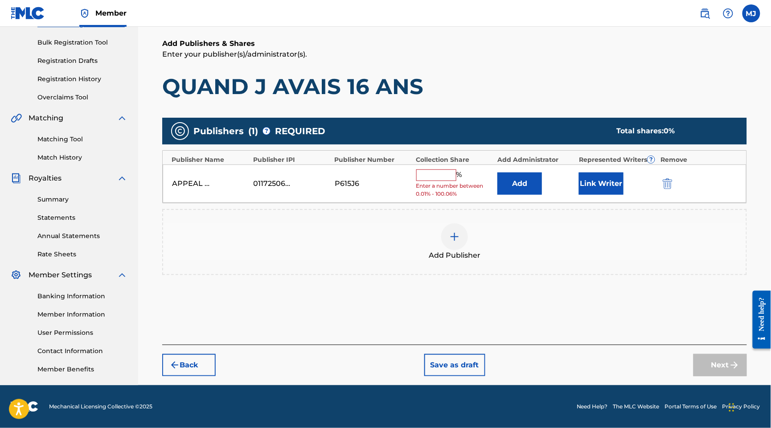
click at [530, 173] on button "Add" at bounding box center [520, 184] width 45 height 22
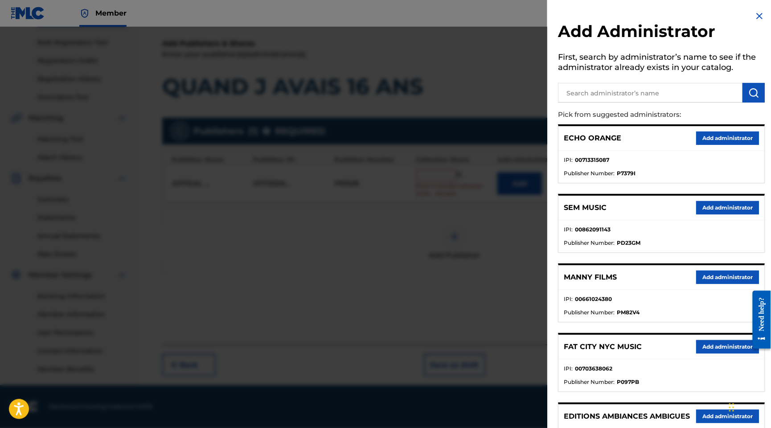
click at [706, 145] on button "Add administrator" at bounding box center [727, 138] width 63 height 13
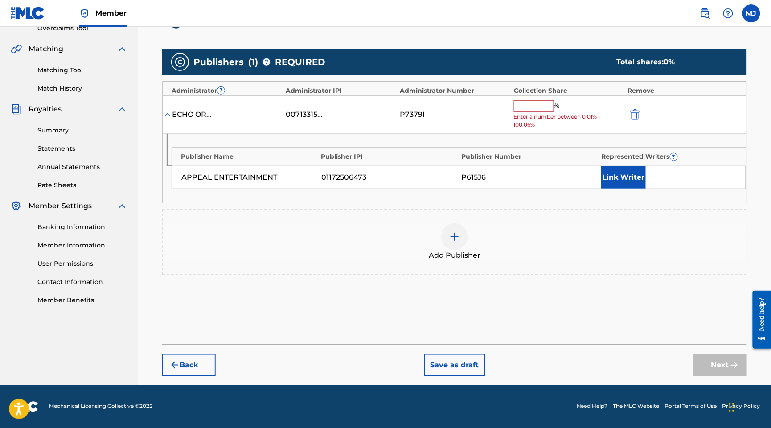
click at [539, 112] on input "text" at bounding box center [534, 106] width 40 height 12
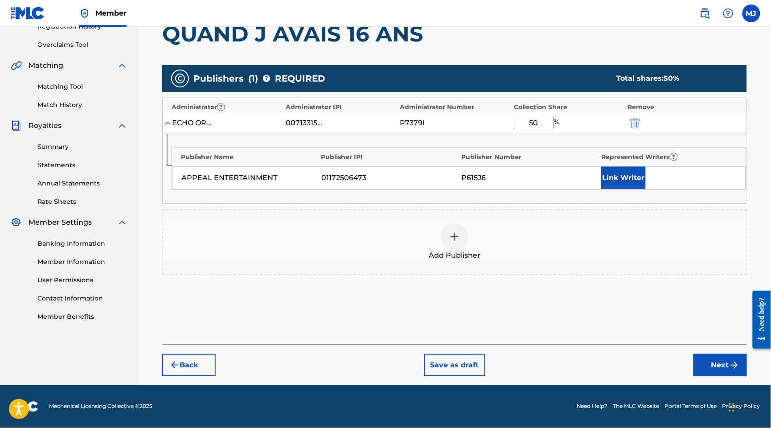
type input "50"
click at [646, 189] on button "Link Writer" at bounding box center [624, 178] width 45 height 22
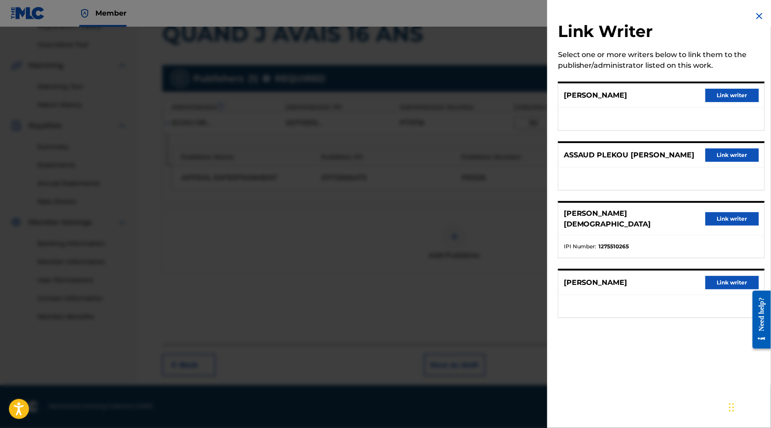
click at [706, 226] on button "Link writer" at bounding box center [733, 218] width 54 height 13
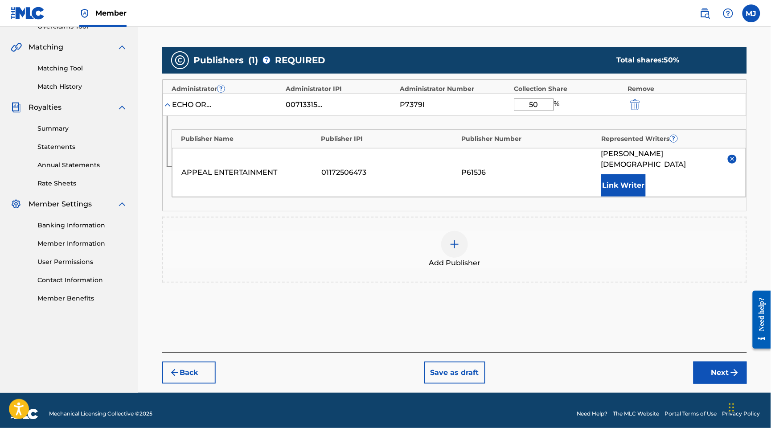
click at [637, 197] on button "Link Writer" at bounding box center [624, 185] width 45 height 22
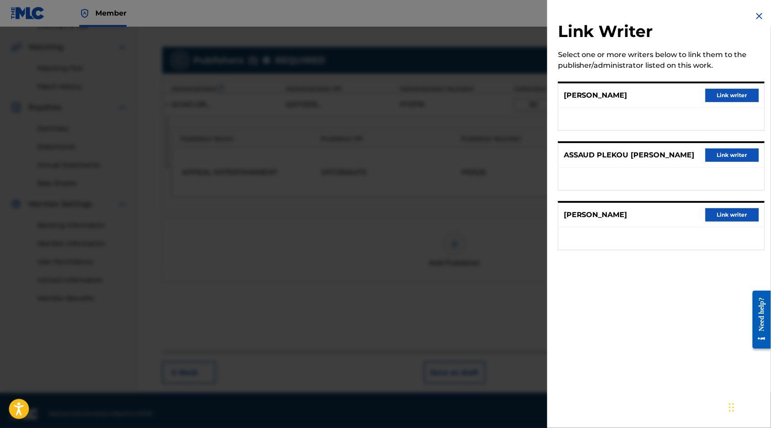
click at [709, 102] on button "Link writer" at bounding box center [733, 95] width 54 height 13
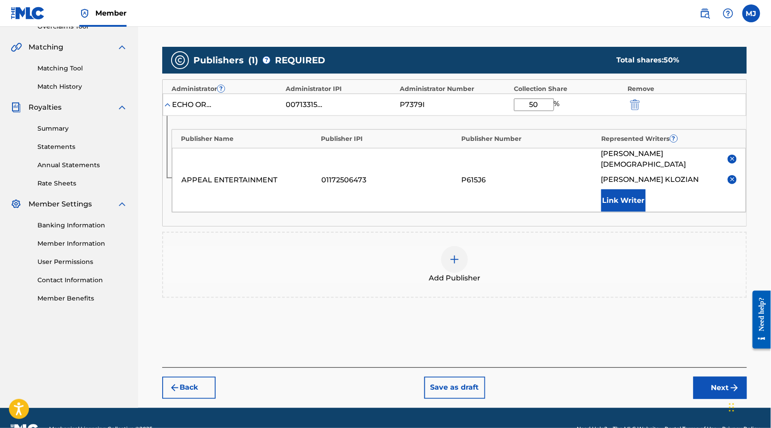
click at [625, 212] on button "Link Writer" at bounding box center [624, 201] width 45 height 22
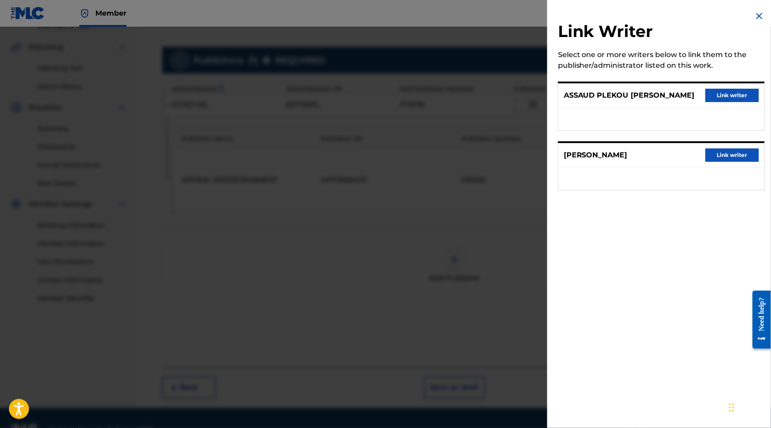
click at [708, 102] on button "Link writer" at bounding box center [733, 95] width 54 height 13
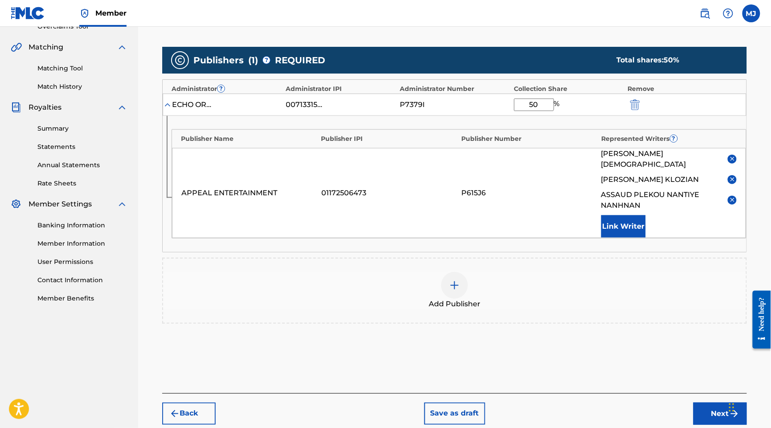
click at [632, 238] on div "[PERSON_NAME] [PERSON_NAME] [PERSON_NAME] Link Writer" at bounding box center [670, 192] width 136 height 89
click at [638, 238] on button "Link Writer" at bounding box center [624, 226] width 45 height 22
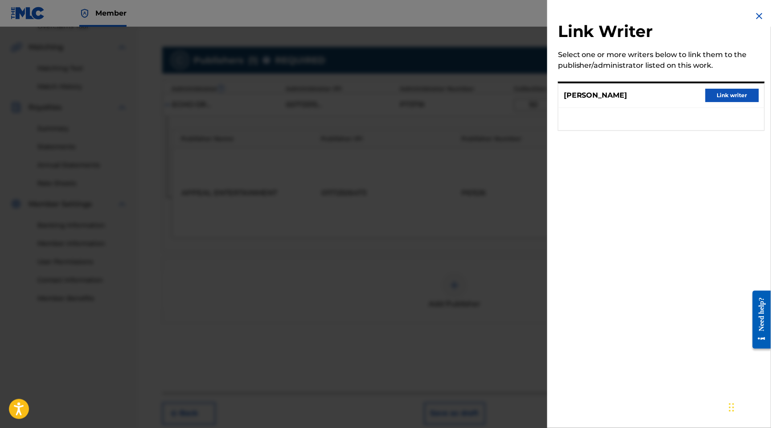
click at [729, 101] on button "Link writer" at bounding box center [733, 95] width 54 height 13
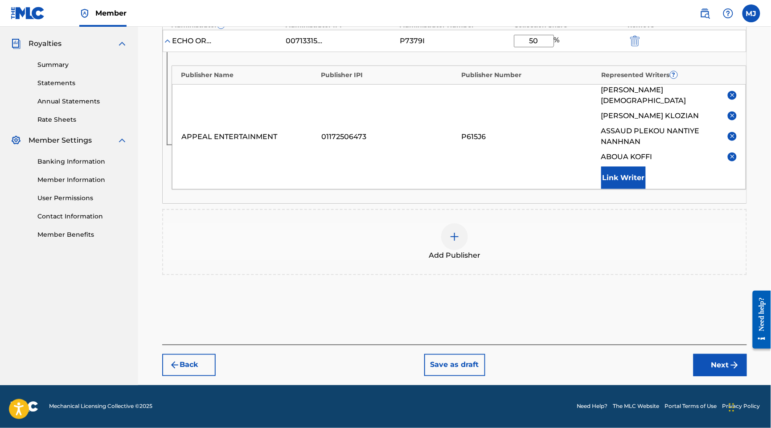
click at [723, 354] on button "Next" at bounding box center [721, 365] width 54 height 22
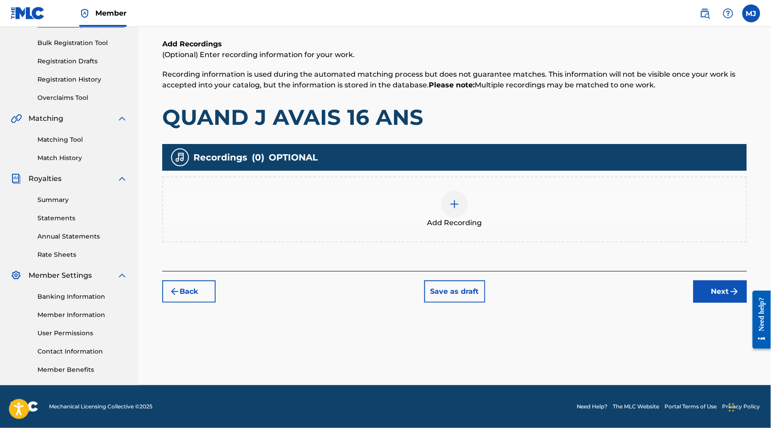
click at [721, 280] on button "Next" at bounding box center [721, 291] width 54 height 22
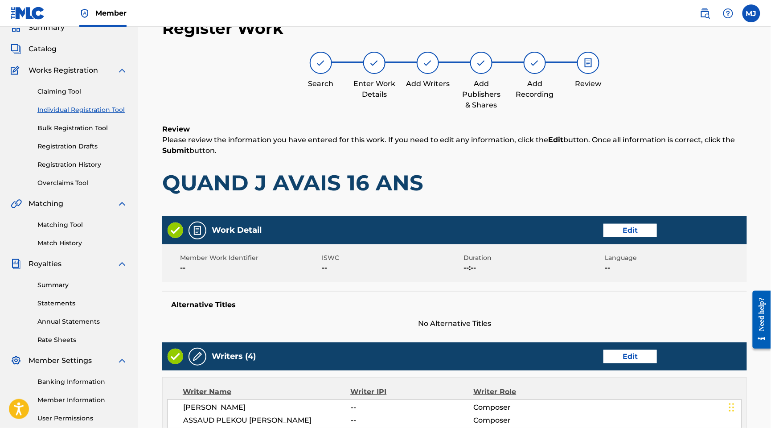
scroll to position [543, 0]
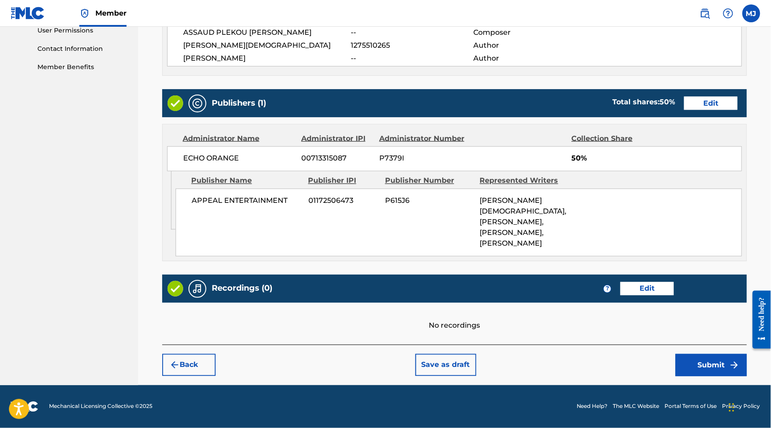
click at [713, 354] on button "Submit" at bounding box center [711, 365] width 71 height 22
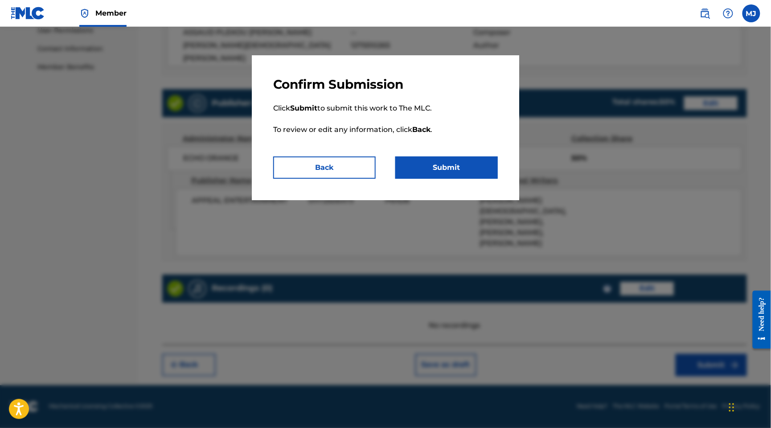
click at [498, 179] on button "Submit" at bounding box center [447, 168] width 103 height 22
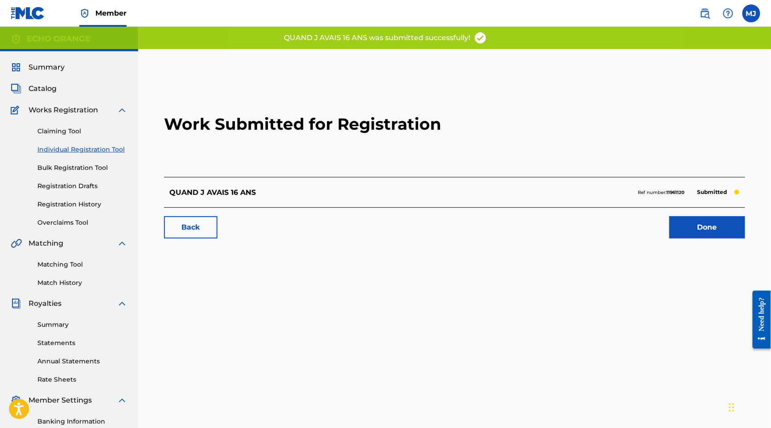
click at [680, 239] on link "Done" at bounding box center [708, 227] width 76 height 22
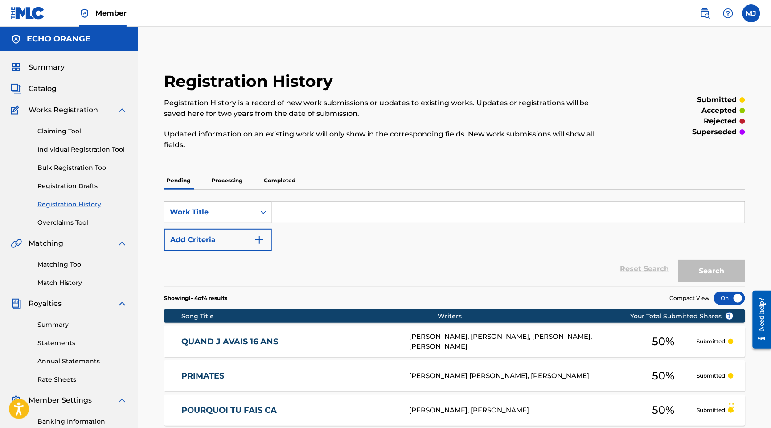
click at [92, 154] on link "Individual Registration Tool" at bounding box center [82, 149] width 90 height 9
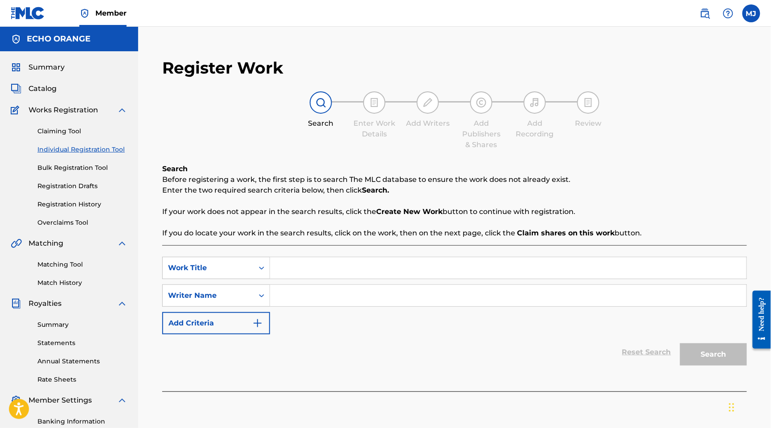
click at [355, 279] on input "Search Form" at bounding box center [508, 267] width 477 height 21
paste input "QUELLE VIE"
type input "QUELLE VIE"
click at [423, 306] on input "Search Form" at bounding box center [508, 295] width 477 height 21
paste input "[PERSON_NAME] [PERSON_NAME]"
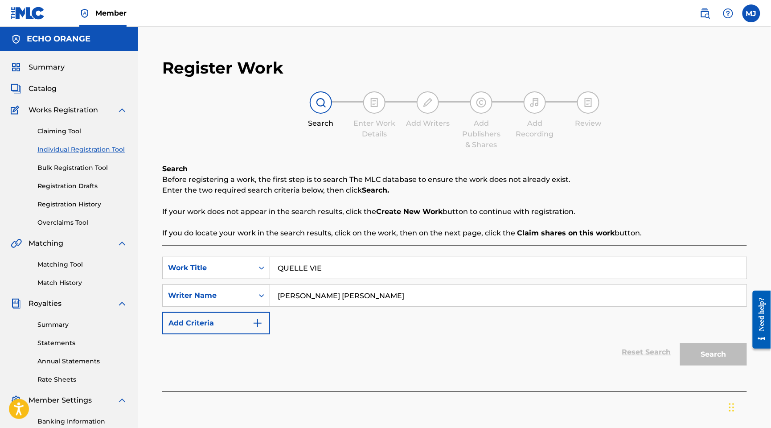
type input "[PERSON_NAME] [PERSON_NAME]"
click at [708, 366] on button "Search" at bounding box center [713, 354] width 67 height 22
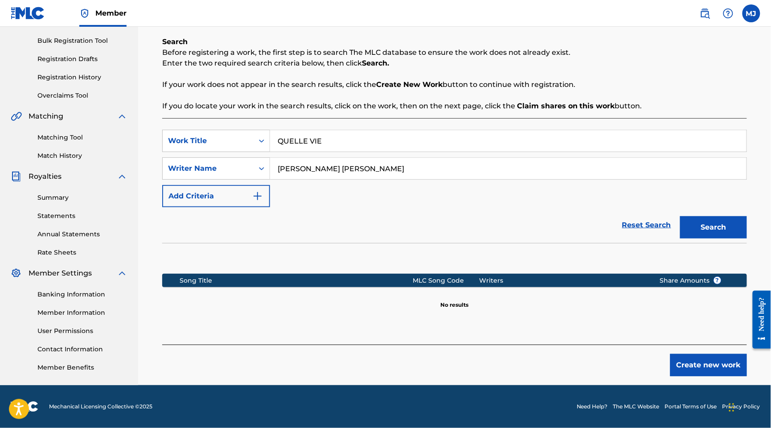
click at [737, 354] on button "Create new work" at bounding box center [709, 365] width 77 height 22
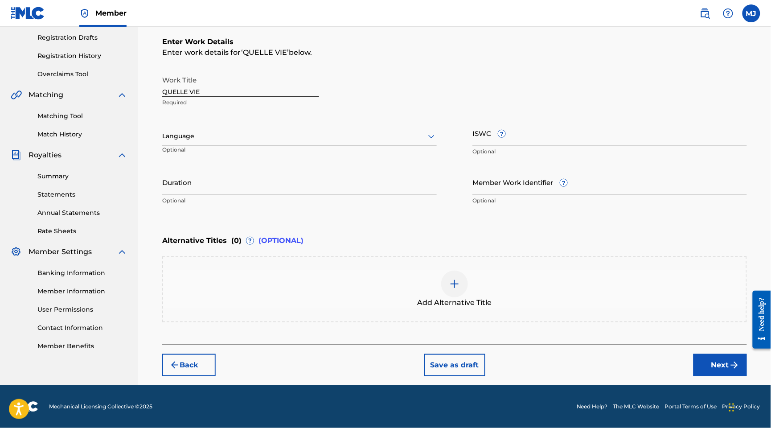
click at [694, 376] on button "Next" at bounding box center [721, 365] width 54 height 22
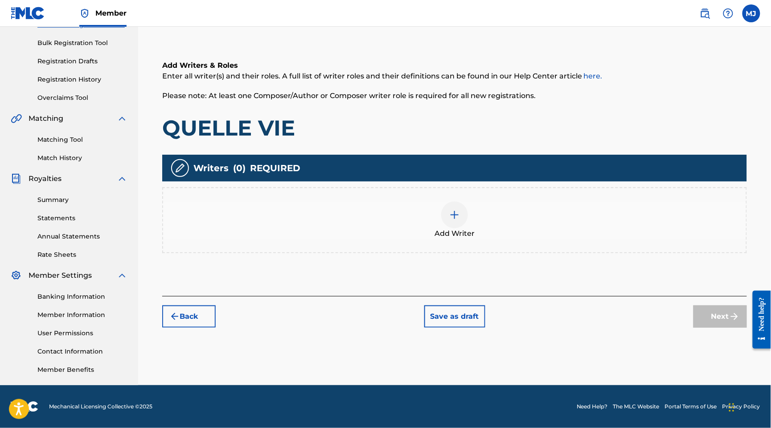
click at [592, 202] on div "Add Writer" at bounding box center [454, 220] width 583 height 37
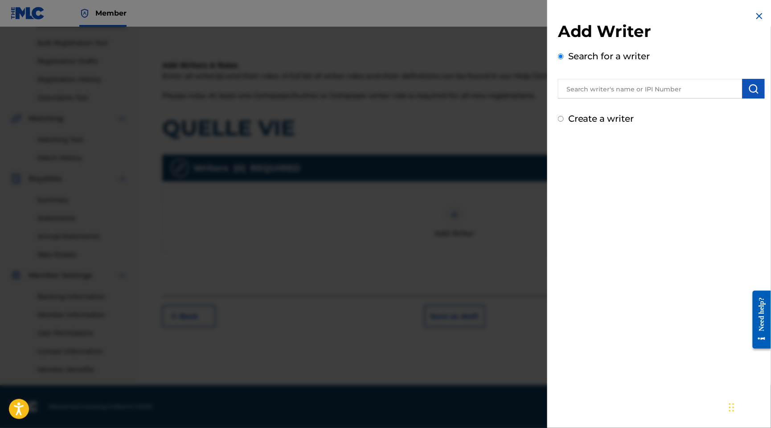
click at [657, 99] on input "text" at bounding box center [650, 89] width 185 height 20
paste input "[PERSON_NAME] [PERSON_NAME]"
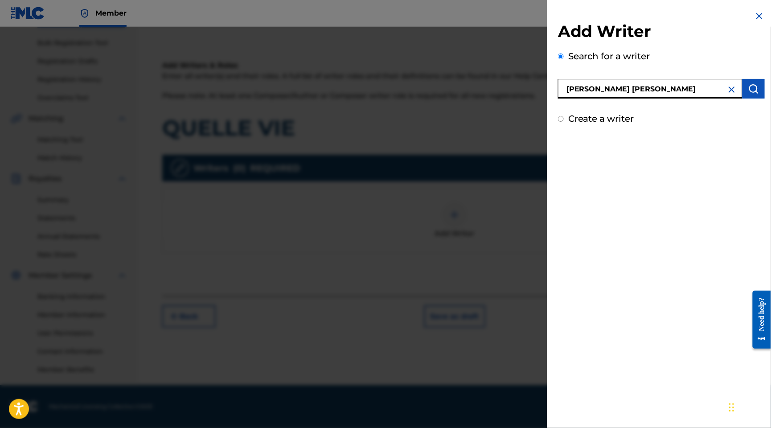
type input "[PERSON_NAME] [PERSON_NAME]"
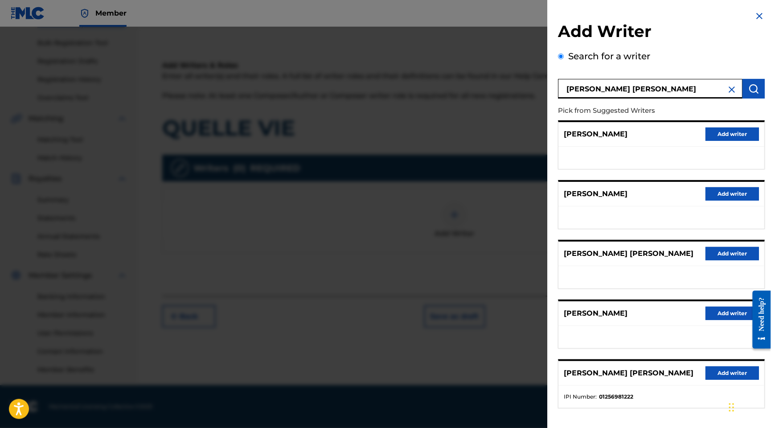
scroll to position [113, 0]
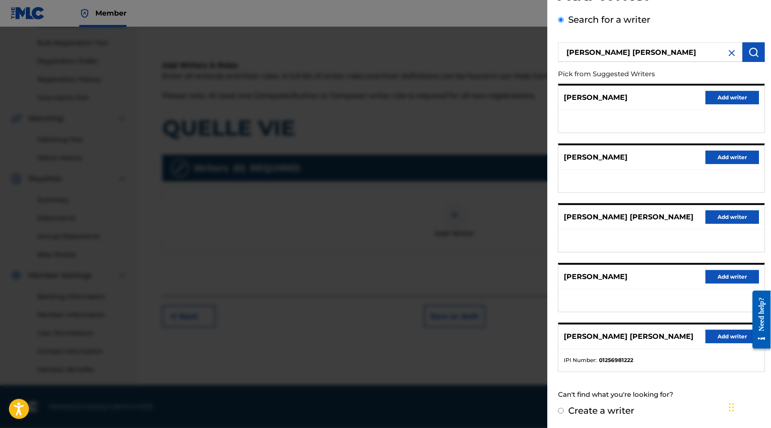
click at [720, 325] on div "[PERSON_NAME] [PERSON_NAME] Add writer" at bounding box center [662, 337] width 206 height 25
click at [721, 330] on button "Add writer" at bounding box center [733, 336] width 54 height 13
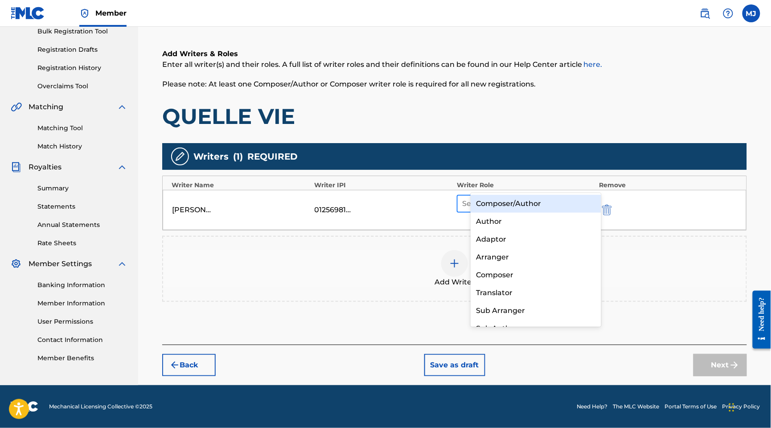
click at [487, 198] on div at bounding box center [517, 204] width 111 height 12
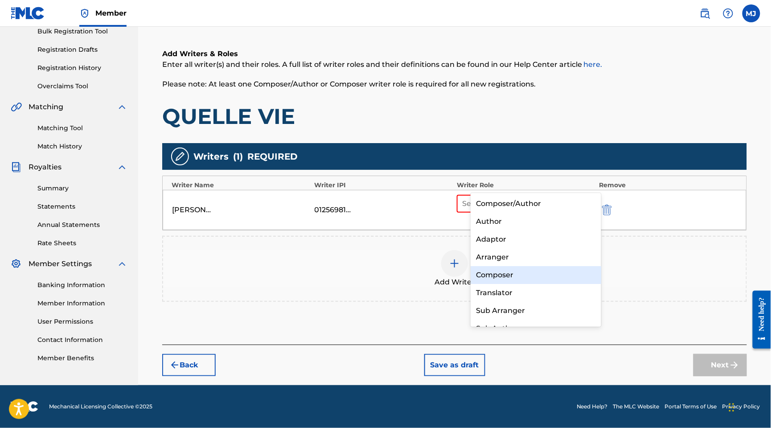
click at [490, 270] on div "Composer" at bounding box center [536, 275] width 130 height 18
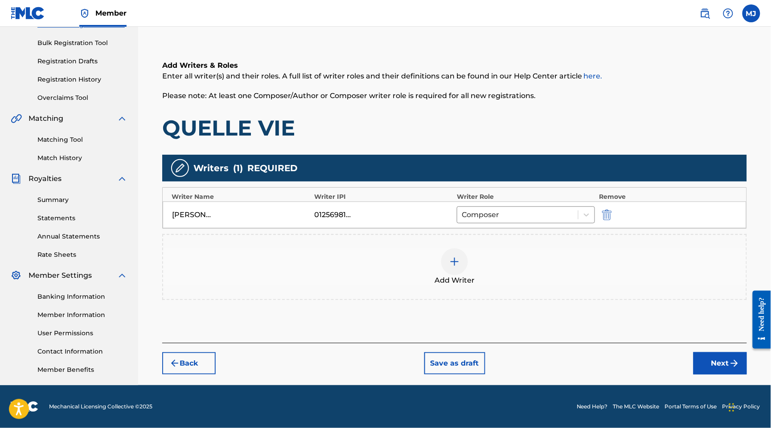
click at [487, 248] on div "Add Writer" at bounding box center [454, 266] width 583 height 37
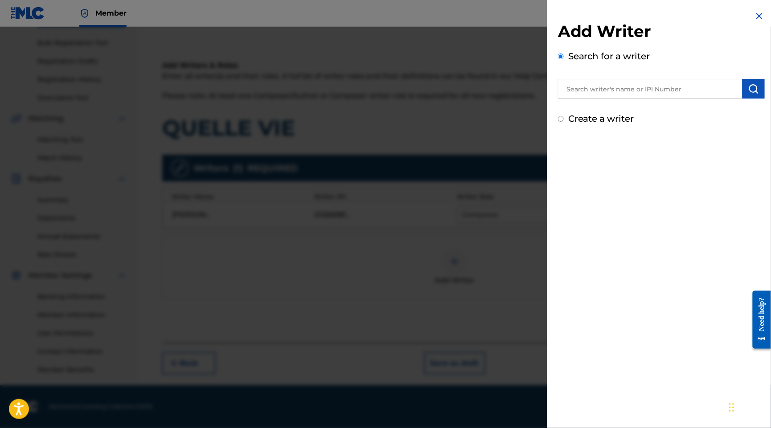
click at [652, 99] on input "text" at bounding box center [650, 89] width 185 height 20
paste input "[PERSON_NAME]"
type input "[PERSON_NAME]"
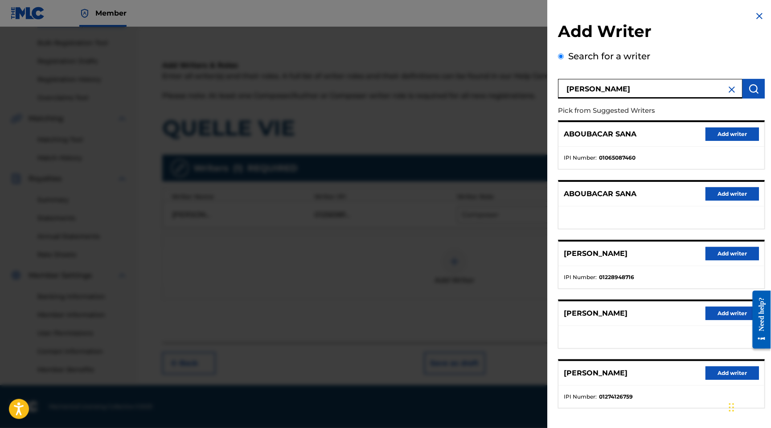
drag, startPoint x: 721, startPoint y: 158, endPoint x: 725, endPoint y: 154, distance: 5.1
click at [721, 141] on button "Add writer" at bounding box center [733, 134] width 54 height 13
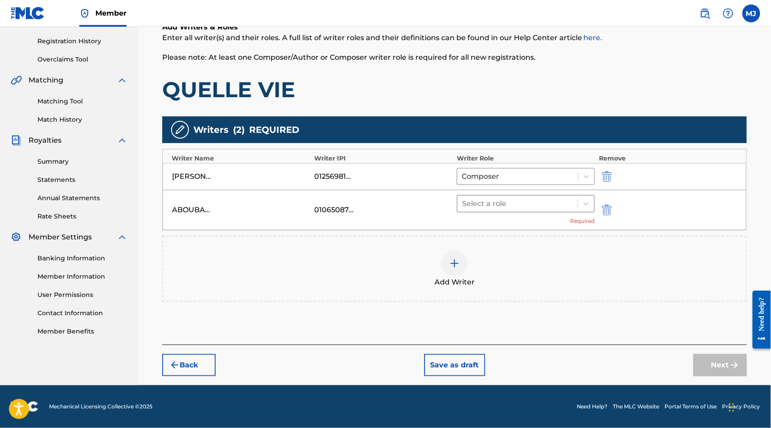
click at [525, 210] on div at bounding box center [517, 204] width 111 height 12
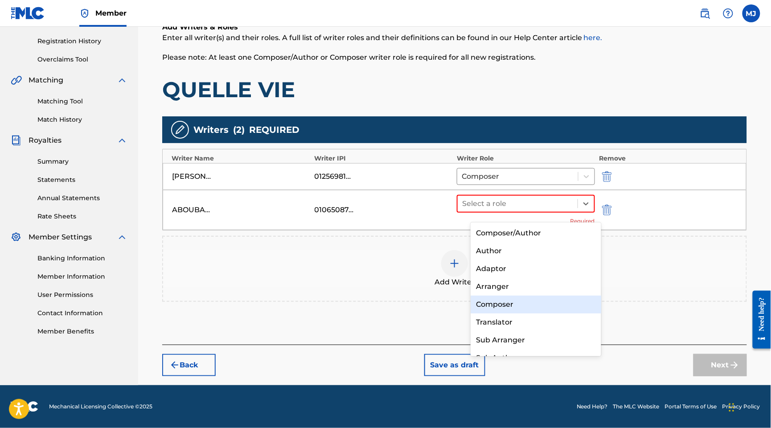
click at [514, 301] on div "Composer" at bounding box center [536, 305] width 130 height 18
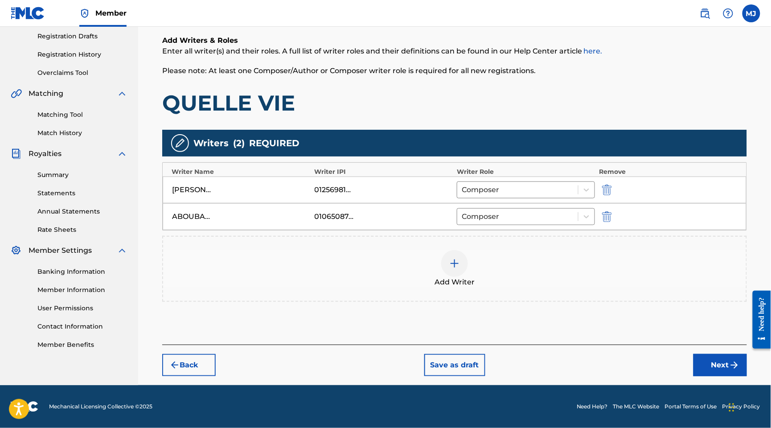
click at [461, 260] on div at bounding box center [454, 263] width 27 height 27
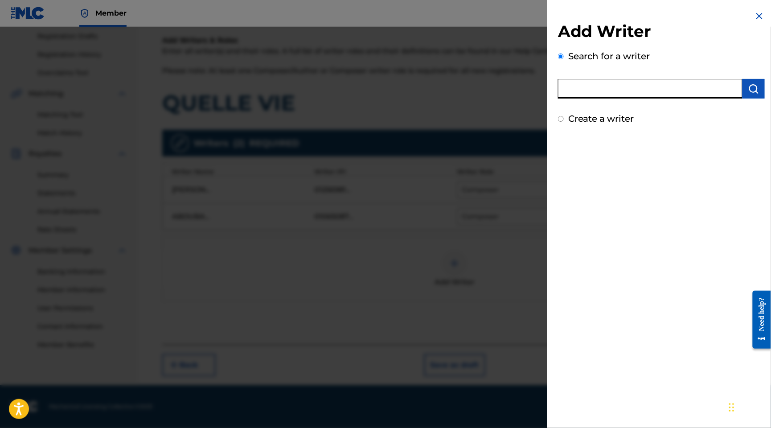
click at [636, 99] on input "text" at bounding box center [650, 89] width 185 height 20
paste input "RASHWAN MAMERI TAREQ"
type input "RASHWAN MAMERI TAREQ"
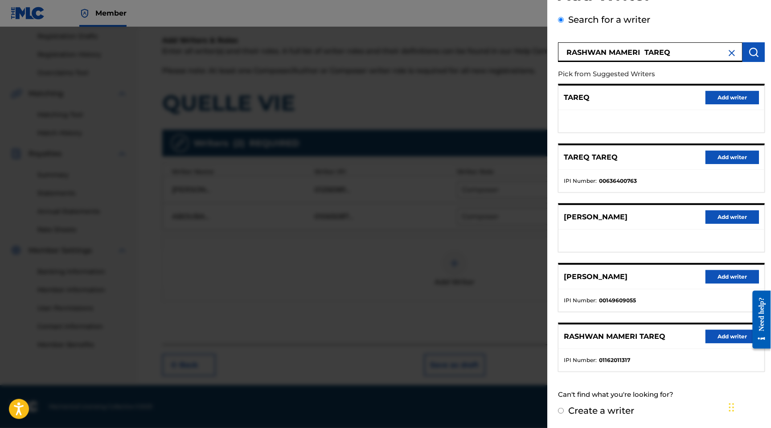
click at [710, 330] on button "Add writer" at bounding box center [733, 336] width 54 height 13
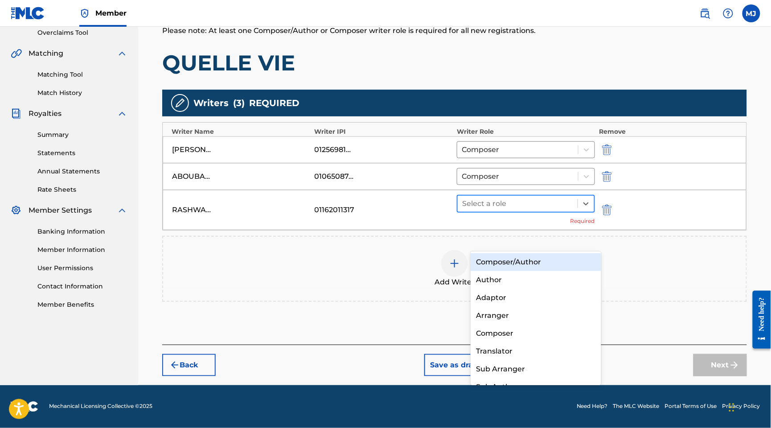
click at [530, 210] on div at bounding box center [517, 204] width 111 height 12
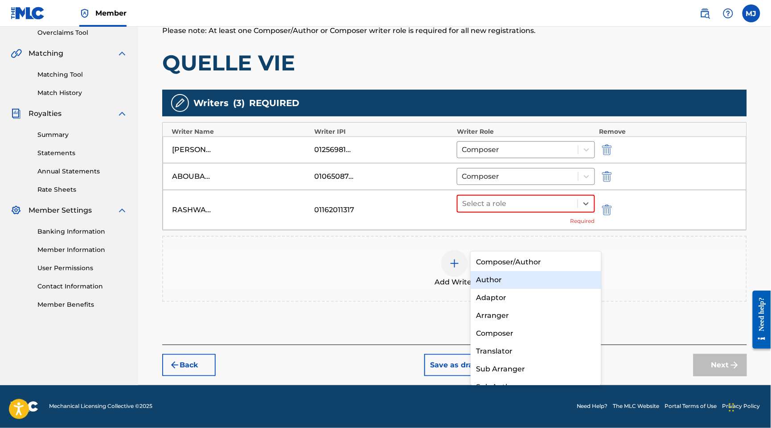
click at [518, 274] on div "Author" at bounding box center [536, 280] width 130 height 18
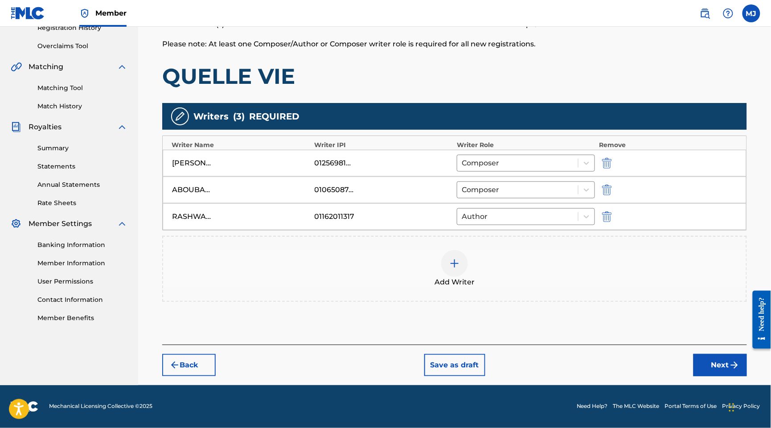
click at [724, 354] on button "Next" at bounding box center [721, 365] width 54 height 22
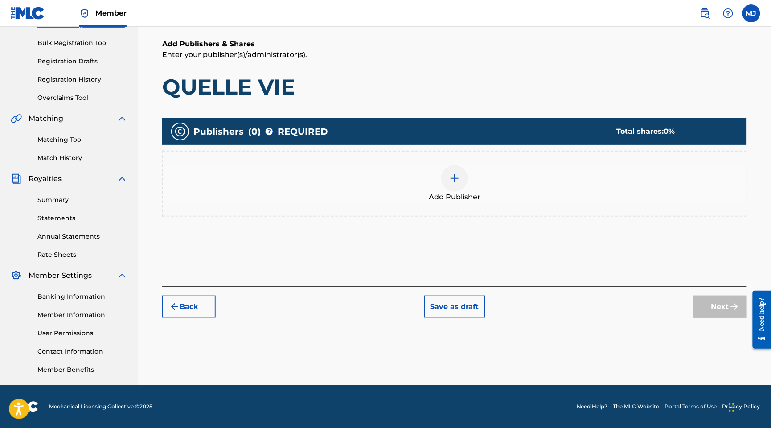
scroll to position [196, 0]
click at [445, 192] on span "Add Publisher" at bounding box center [455, 197] width 52 height 11
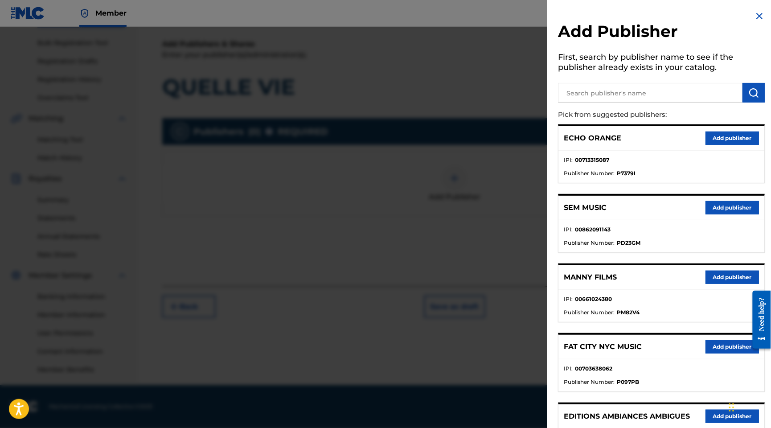
click at [596, 115] on div "Add Publisher First, search by publisher name to see if the publisher already e…" at bounding box center [662, 435] width 228 height 870
click at [601, 103] on input "text" at bounding box center [650, 93] width 185 height 20
type input "appeal"
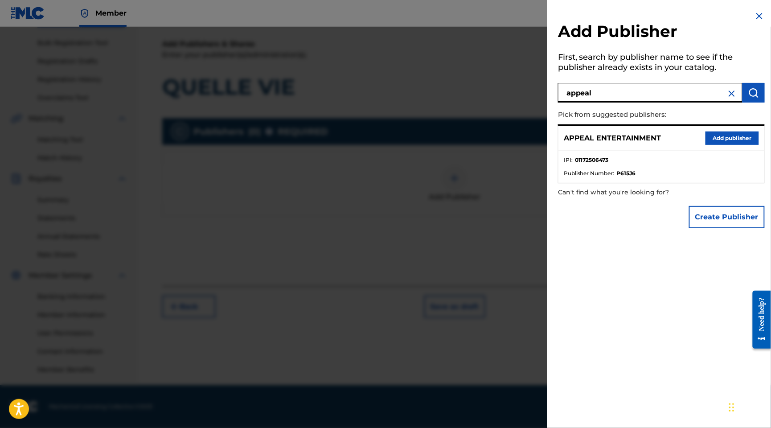
click at [710, 145] on button "Add publisher" at bounding box center [733, 138] width 54 height 13
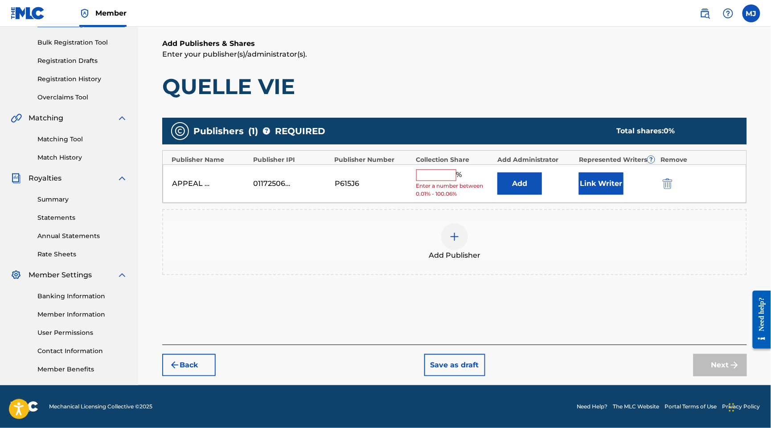
click at [527, 173] on button "Add" at bounding box center [520, 184] width 45 height 22
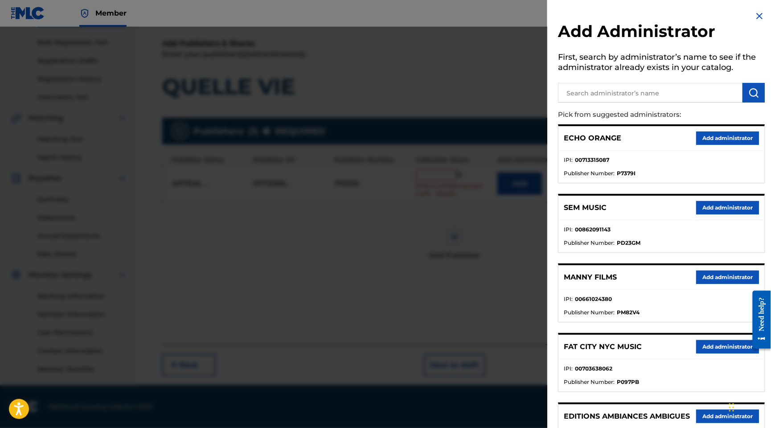
click at [731, 145] on button "Add administrator" at bounding box center [727, 138] width 63 height 13
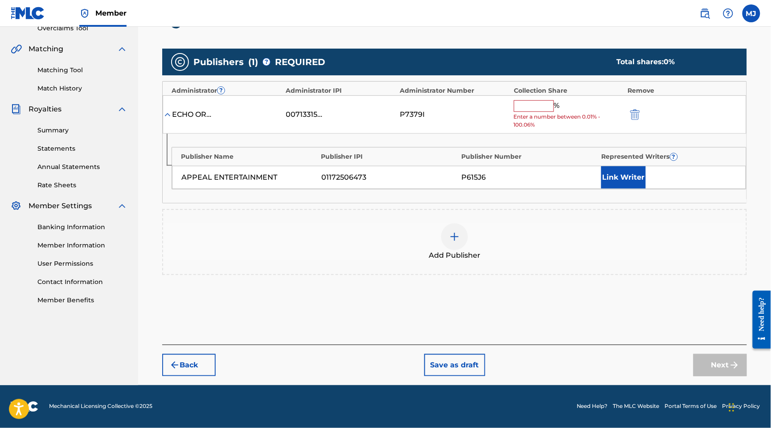
click at [554, 112] on input "text" at bounding box center [534, 106] width 40 height 12
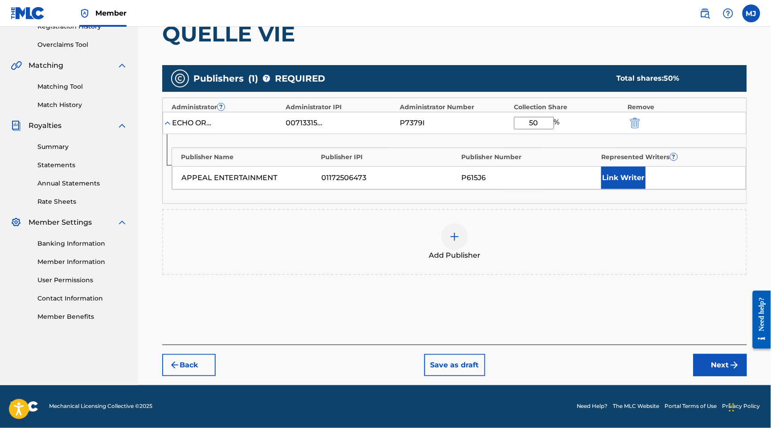
type input "50"
click at [643, 189] on button "Link Writer" at bounding box center [624, 178] width 45 height 22
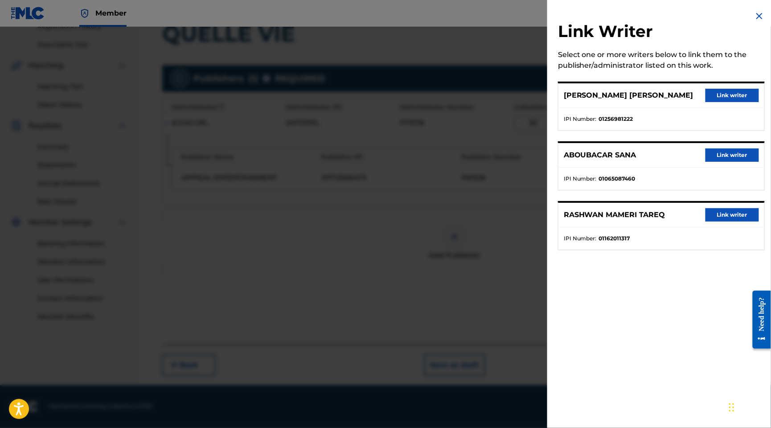
click at [706, 222] on button "Link writer" at bounding box center [733, 214] width 54 height 13
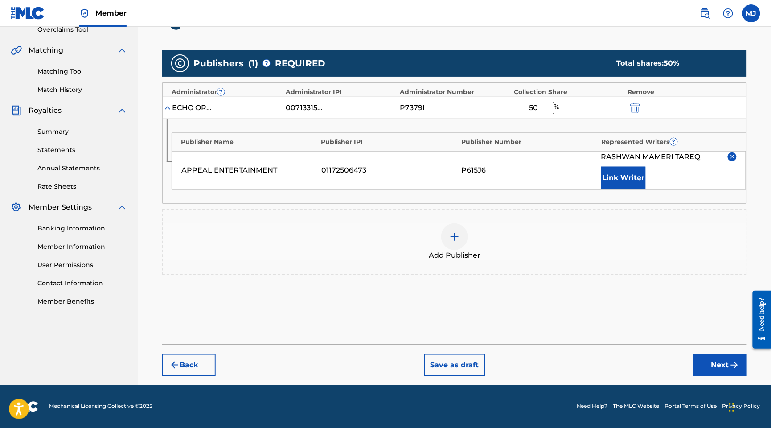
click at [629, 189] on button "Link Writer" at bounding box center [624, 178] width 45 height 22
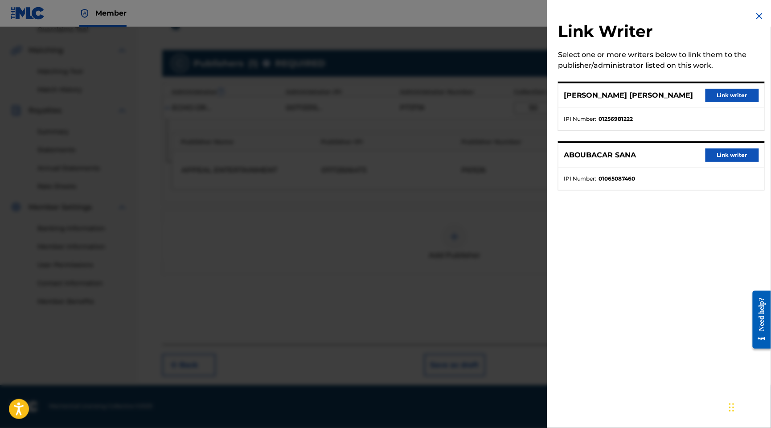
click at [723, 162] on button "Link writer" at bounding box center [733, 154] width 54 height 13
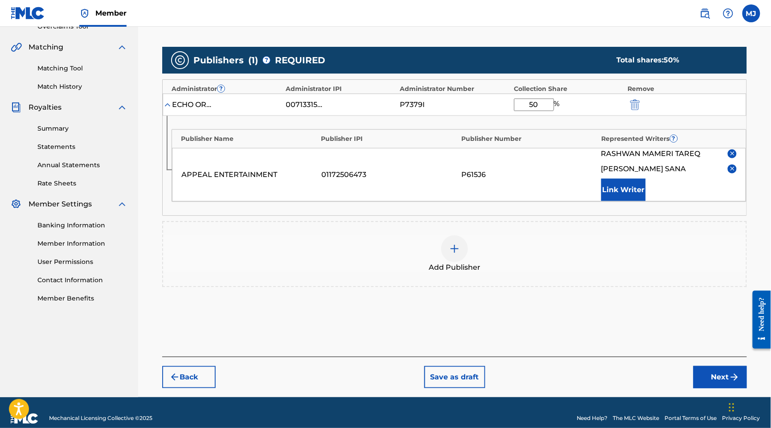
click at [637, 201] on button "Link Writer" at bounding box center [624, 190] width 45 height 22
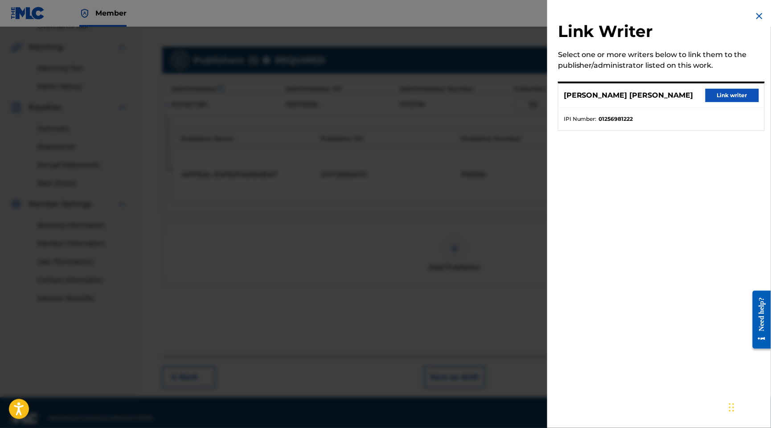
click at [707, 108] on div "[PERSON_NAME] [PERSON_NAME] Link writer" at bounding box center [662, 95] width 206 height 25
click at [712, 118] on div "[PERSON_NAME] [PERSON_NAME] Link writer IPI Number : 01256981222" at bounding box center [661, 106] width 207 height 49
click at [712, 108] on div "[PERSON_NAME] [PERSON_NAME] Link writer" at bounding box center [662, 95] width 206 height 25
click at [747, 102] on button "Link writer" at bounding box center [733, 95] width 54 height 13
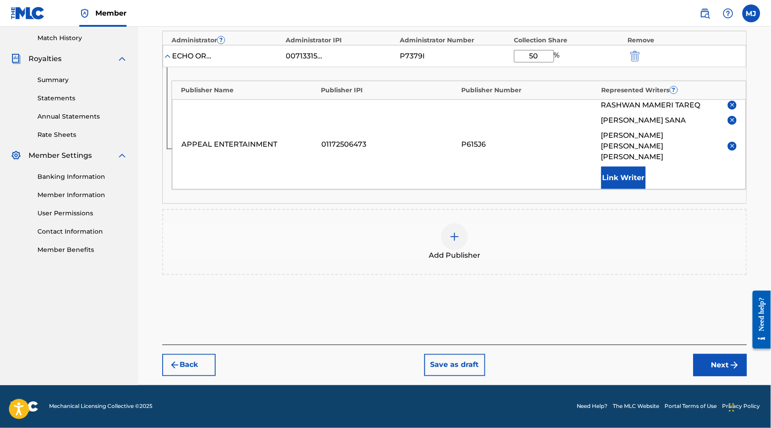
click at [707, 361] on button "Next" at bounding box center [721, 365] width 54 height 22
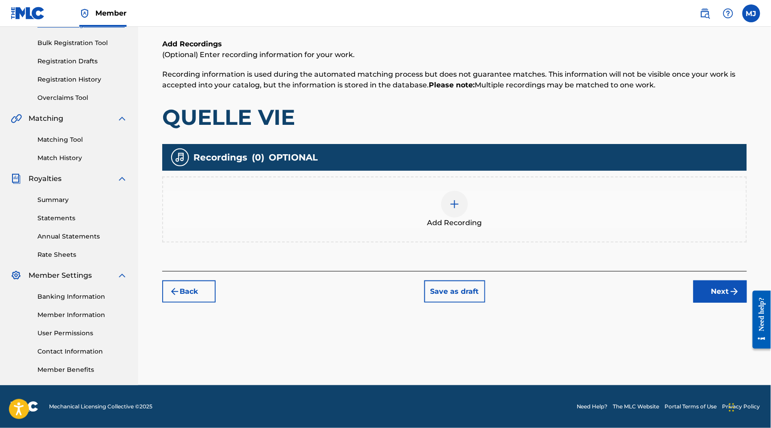
click at [715, 280] on button "Next" at bounding box center [721, 291] width 54 height 22
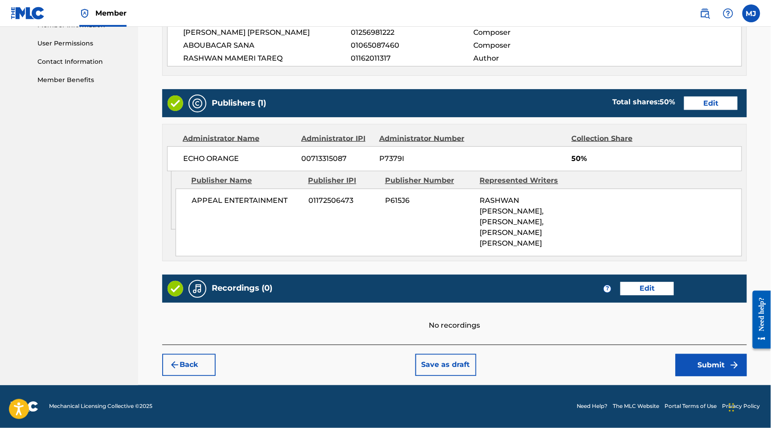
scroll to position [530, 0]
click at [721, 354] on button "Submit" at bounding box center [711, 365] width 71 height 22
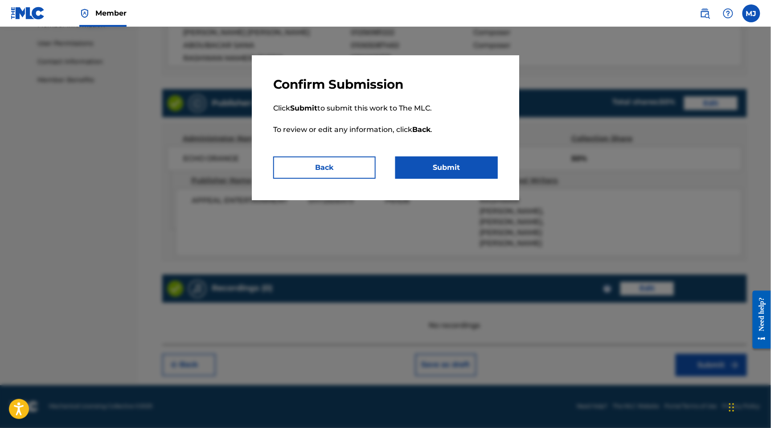
click at [491, 200] on div "Confirm Submission Click Submit to submit this work to The MLC. To review or ed…" at bounding box center [386, 127] width 268 height 145
click at [491, 179] on button "Submit" at bounding box center [447, 168] width 103 height 22
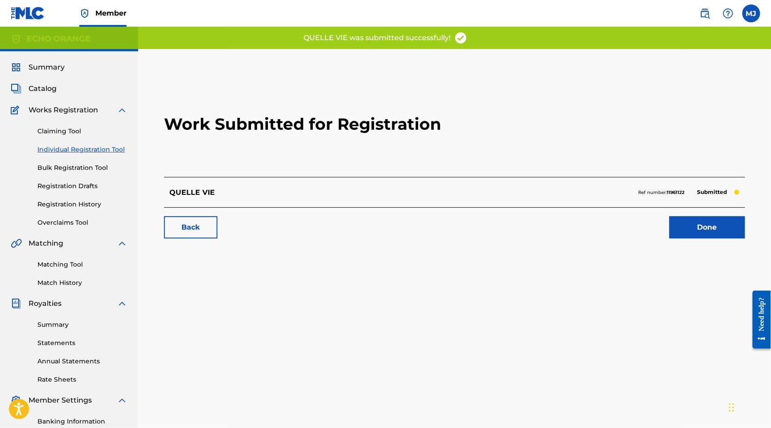
click at [712, 239] on link "Done" at bounding box center [708, 227] width 76 height 22
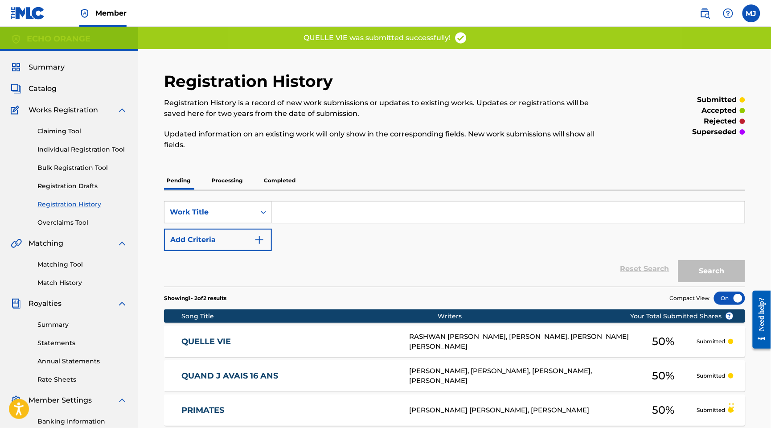
click at [107, 154] on link "Individual Registration Tool" at bounding box center [82, 149] width 90 height 9
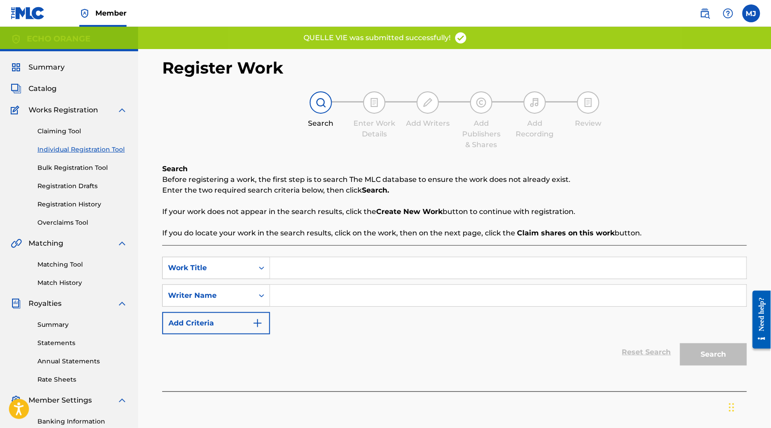
click at [405, 279] on input "Search Form" at bounding box center [508, 267] width 477 height 21
paste input "QUI A CRU"
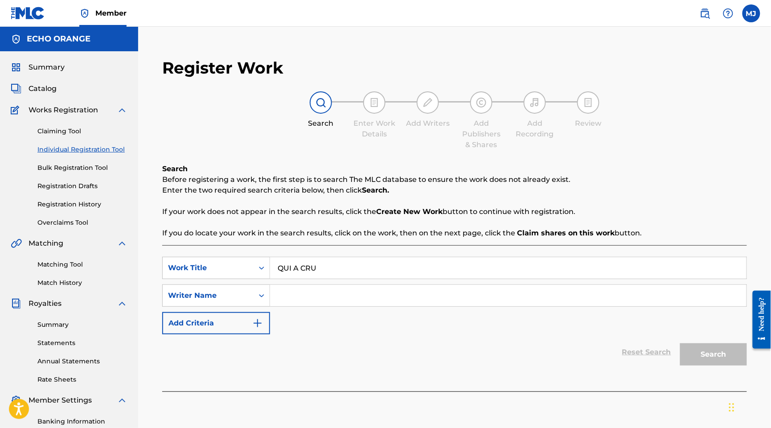
type input "QUI A CRU"
click at [424, 306] on input "Search Form" at bounding box center [508, 295] width 477 height 21
paste input "BEDE [PERSON_NAME]"
type input "BEDE [PERSON_NAME]"
click at [708, 366] on button "Search" at bounding box center [713, 354] width 67 height 22
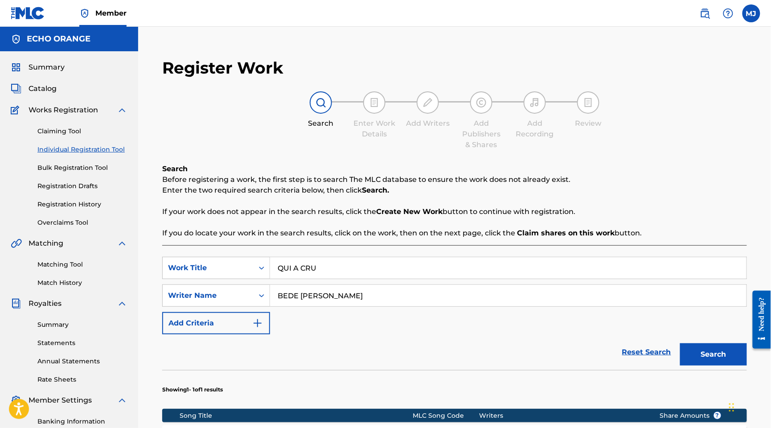
scroll to position [269, 0]
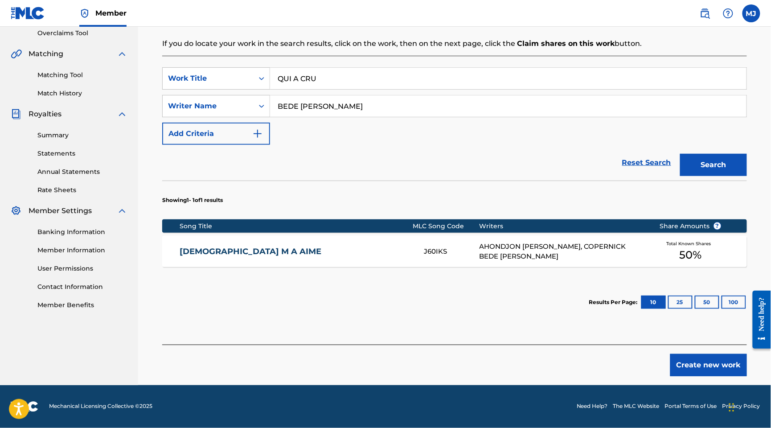
click at [676, 354] on button "Create new work" at bounding box center [709, 365] width 77 height 22
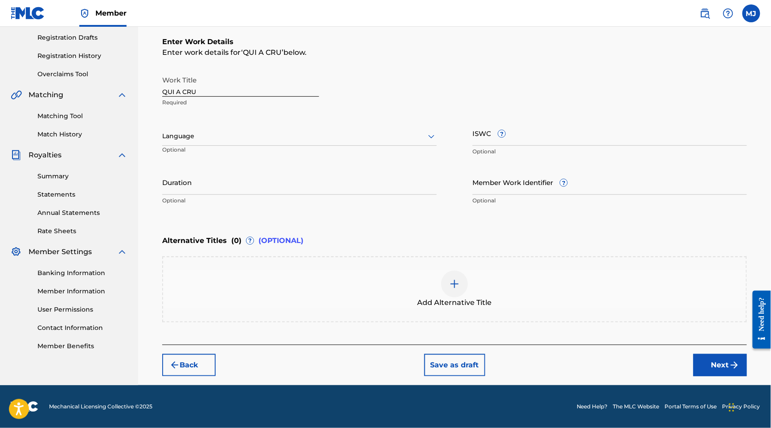
click at [705, 362] on button "Next" at bounding box center [721, 365] width 54 height 22
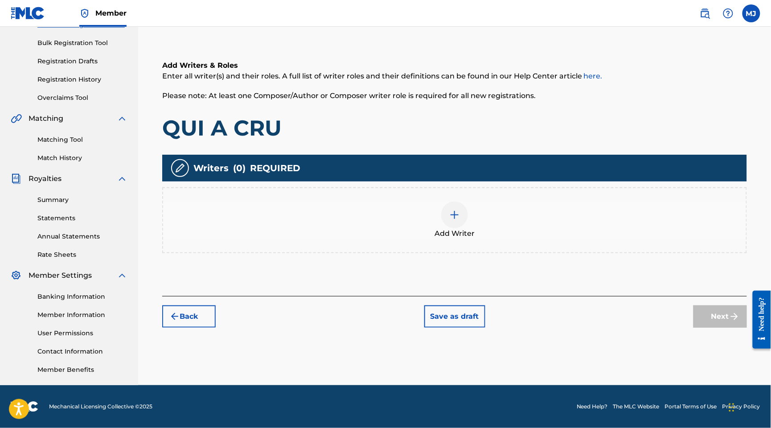
click at [539, 202] on div "Add Writer" at bounding box center [454, 220] width 583 height 37
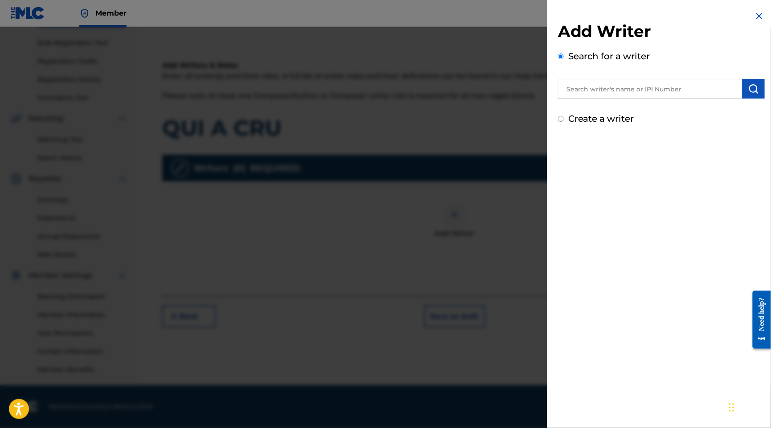
click at [636, 99] on input "text" at bounding box center [650, 89] width 185 height 20
paste input "BEDE [PERSON_NAME]"
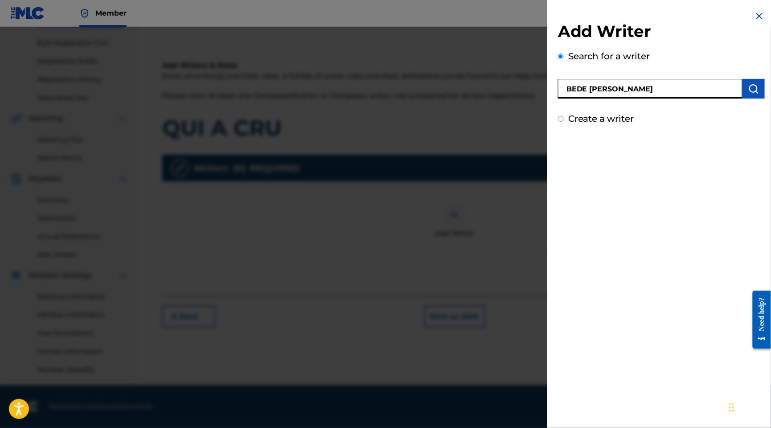
type input "BEDE [PERSON_NAME]"
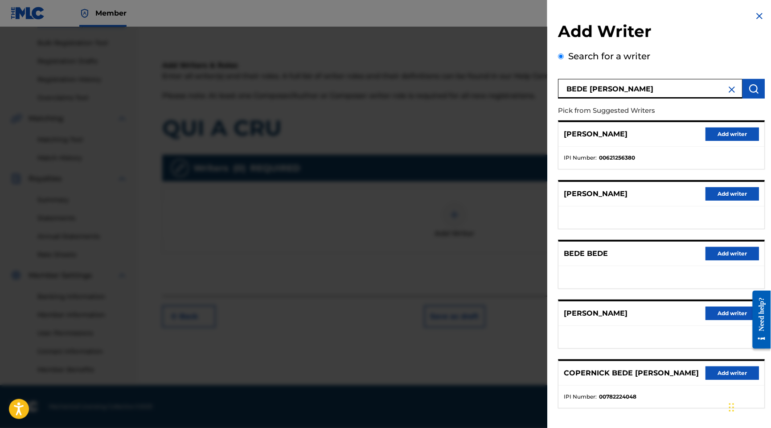
scroll to position [113, 0]
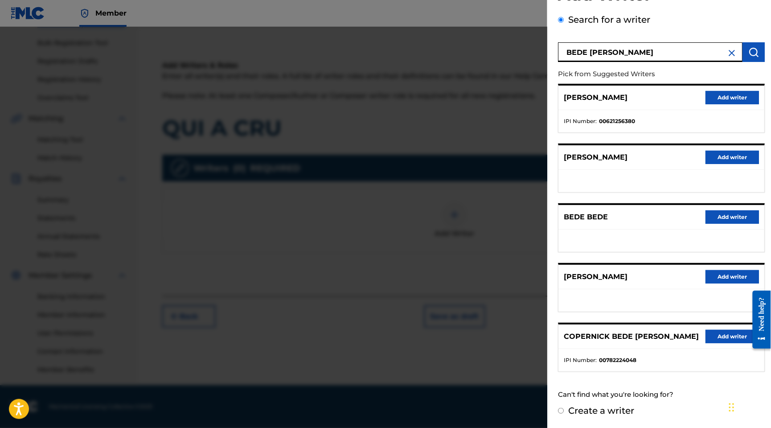
click at [724, 325] on div "COPERNICK BEDE [PERSON_NAME] Add writer" at bounding box center [662, 337] width 206 height 25
drag, startPoint x: 725, startPoint y: 317, endPoint x: 718, endPoint y: 316, distance: 6.9
click at [725, 330] on button "Add writer" at bounding box center [733, 336] width 54 height 13
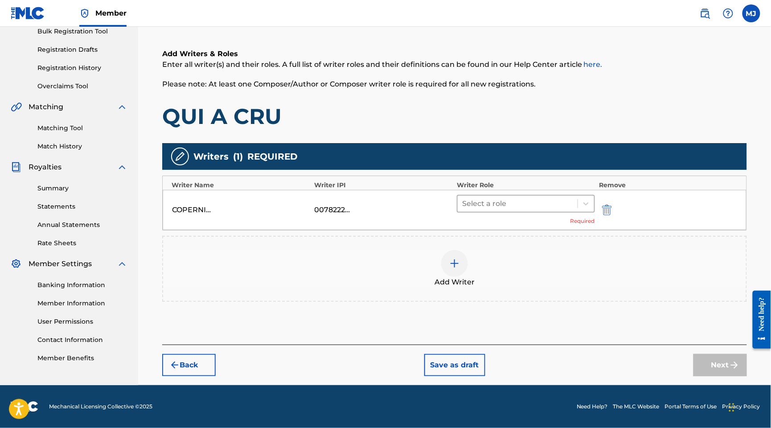
click at [537, 198] on div at bounding box center [517, 204] width 111 height 12
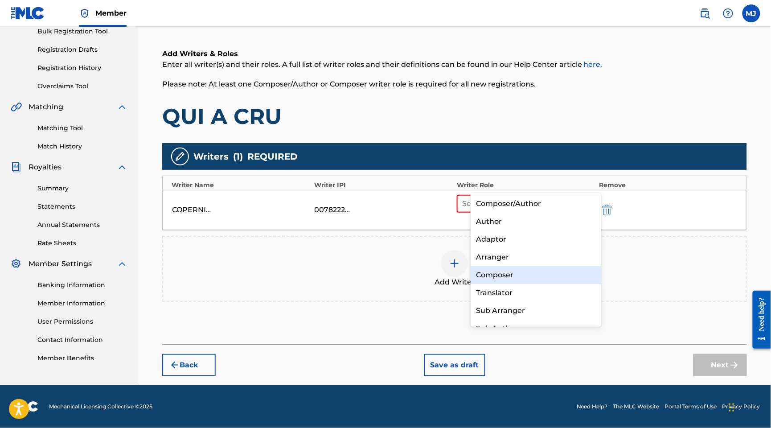
click at [536, 270] on div "Composer" at bounding box center [536, 275] width 130 height 18
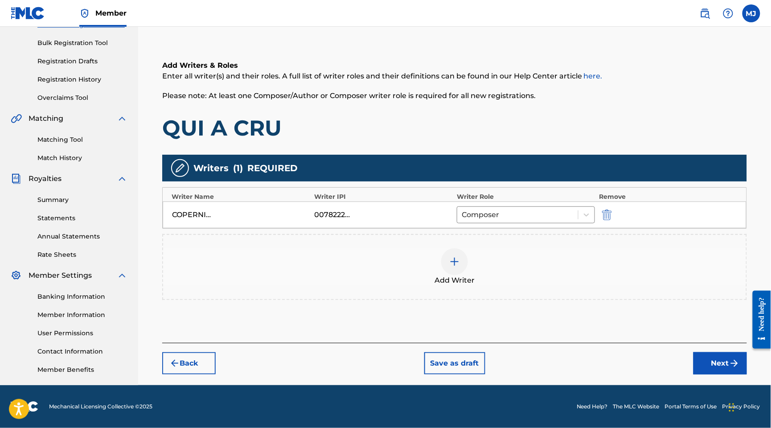
click at [564, 256] on div "Add Writer" at bounding box center [454, 266] width 583 height 37
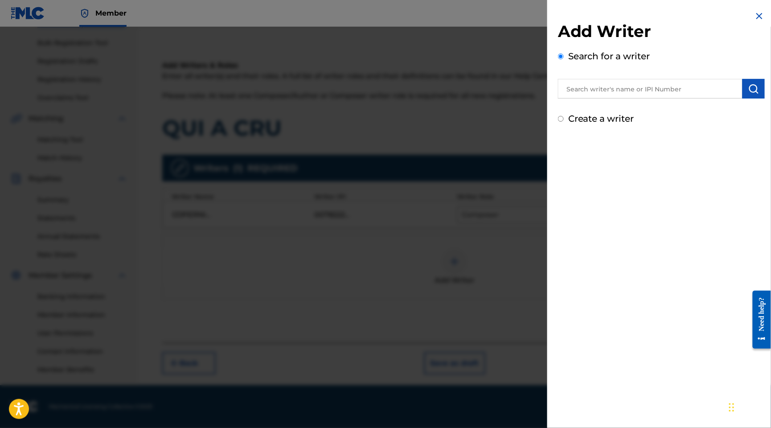
click at [612, 99] on input "text" at bounding box center [650, 89] width 185 height 20
paste input "GBE [PERSON_NAME]"
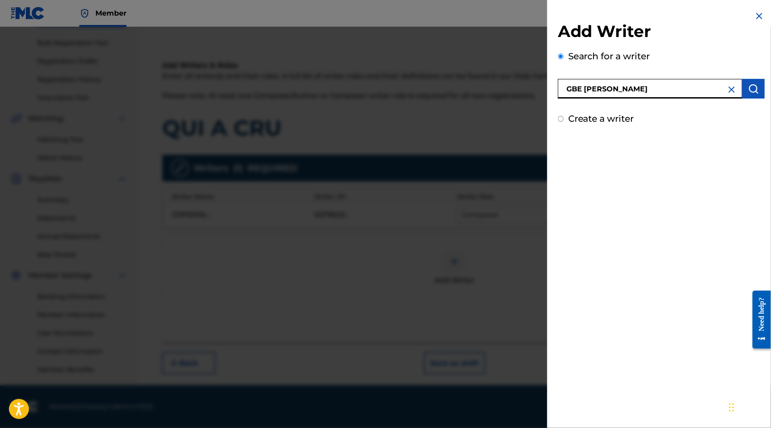
type input "GBE [PERSON_NAME]"
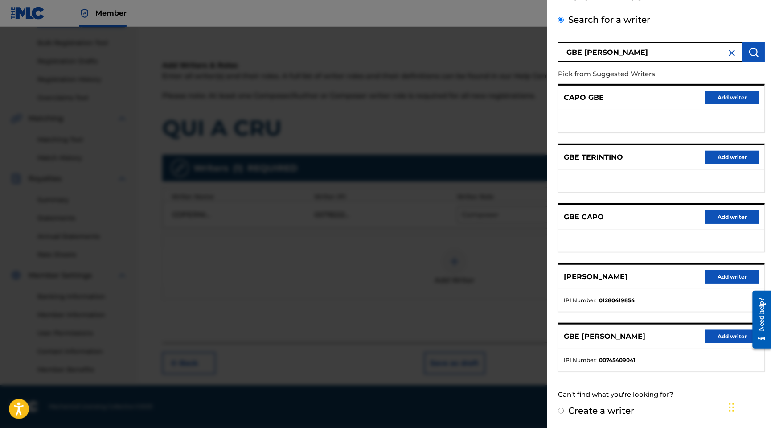
scroll to position [198, 0]
click at [720, 330] on button "Add writer" at bounding box center [733, 336] width 54 height 13
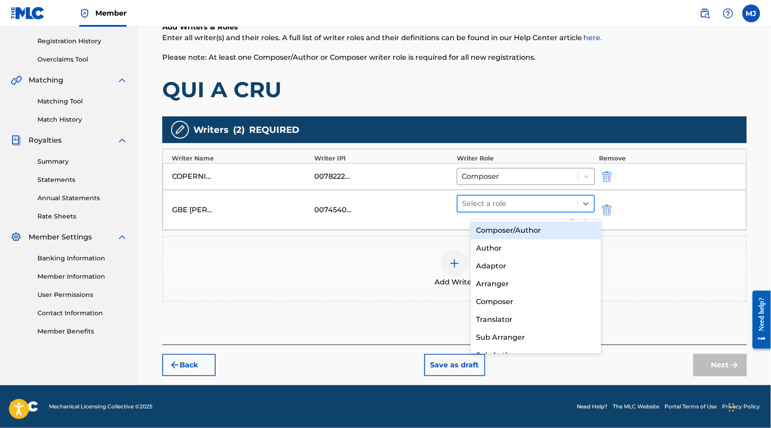
click at [523, 210] on div at bounding box center [517, 204] width 111 height 12
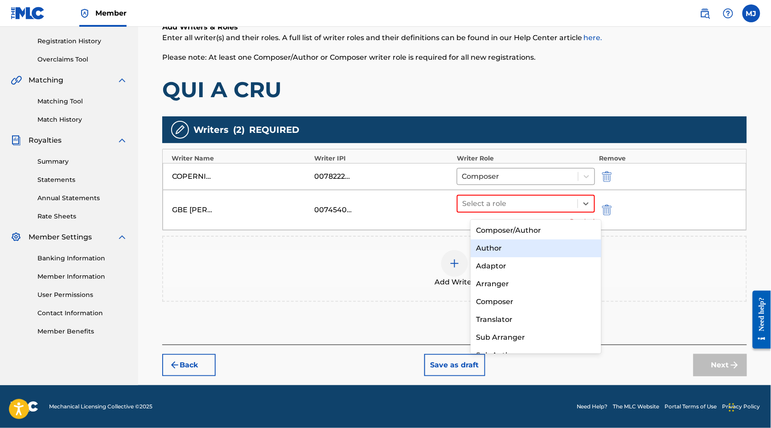
click at [502, 249] on div "Author" at bounding box center [536, 248] width 130 height 18
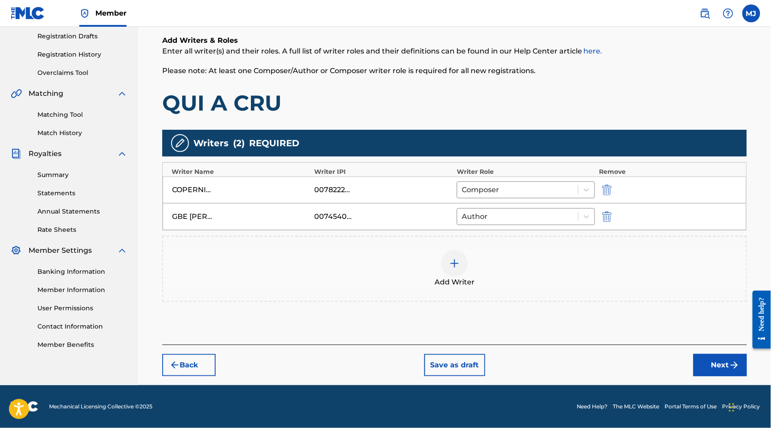
click at [716, 376] on button "Next" at bounding box center [721, 365] width 54 height 22
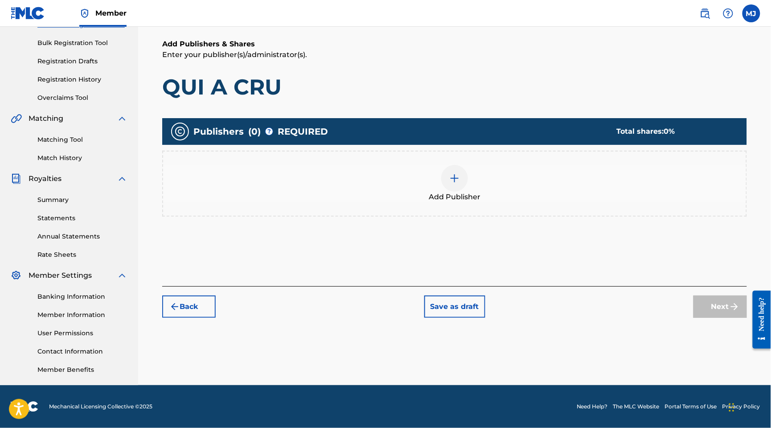
click at [470, 192] on span "Add Publisher" at bounding box center [455, 197] width 52 height 11
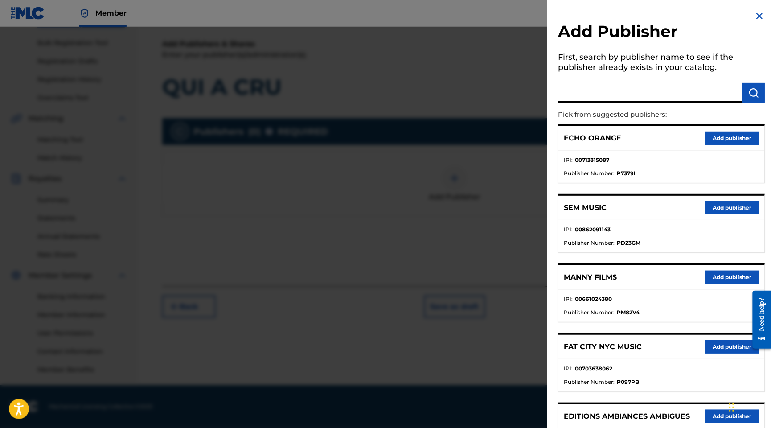
click at [604, 103] on input "text" at bounding box center [650, 93] width 185 height 20
type input "appeal"
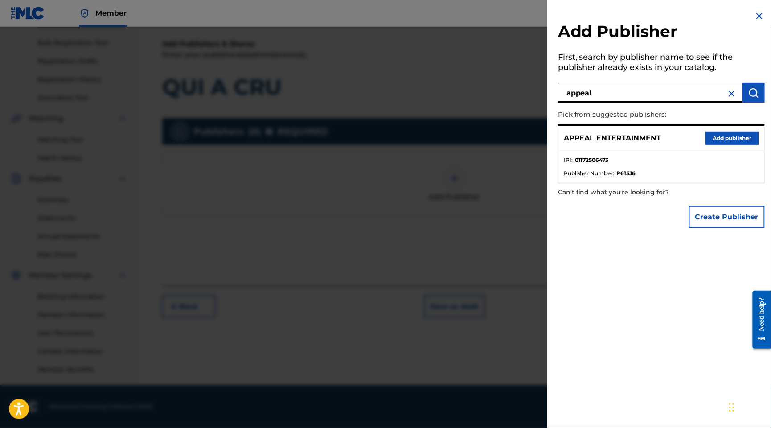
click at [714, 145] on button "Add publisher" at bounding box center [733, 138] width 54 height 13
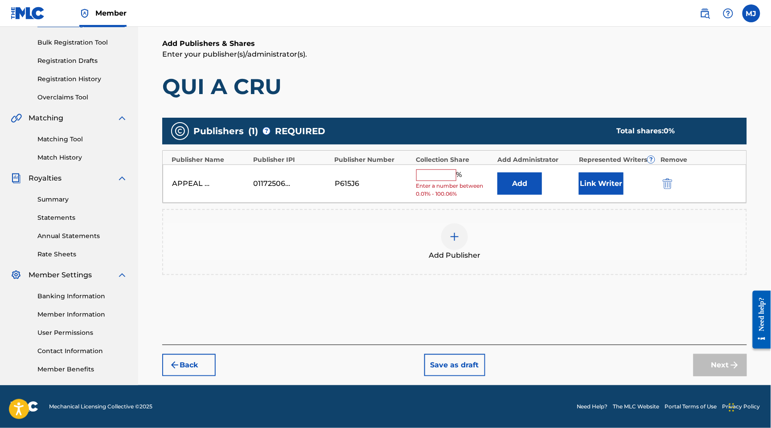
click at [524, 173] on button "Add" at bounding box center [520, 184] width 45 height 22
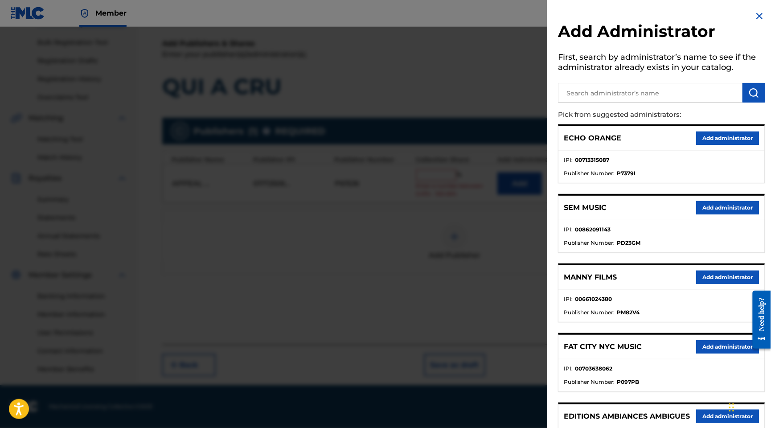
click at [711, 145] on button "Add administrator" at bounding box center [727, 138] width 63 height 13
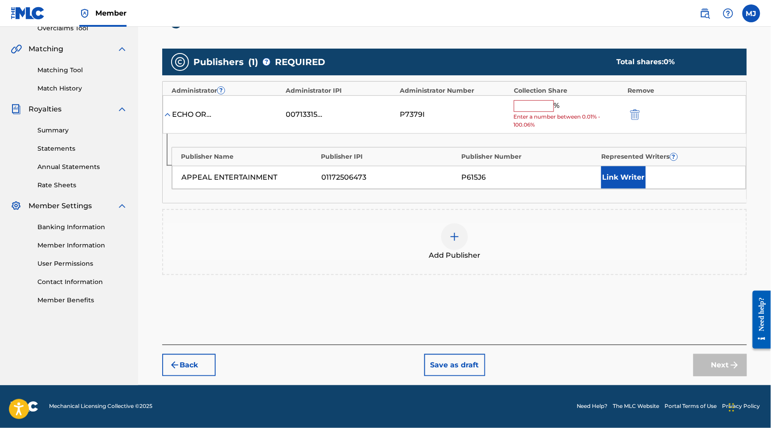
click at [535, 112] on input "text" at bounding box center [534, 106] width 40 height 12
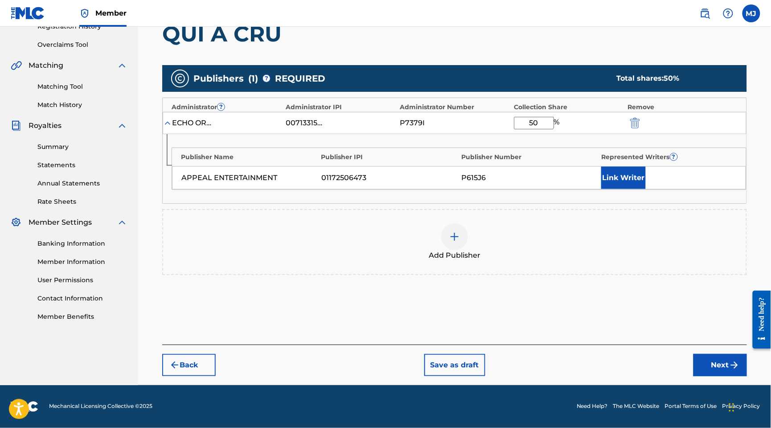
type input "50"
click at [646, 189] on button "Link Writer" at bounding box center [624, 178] width 45 height 22
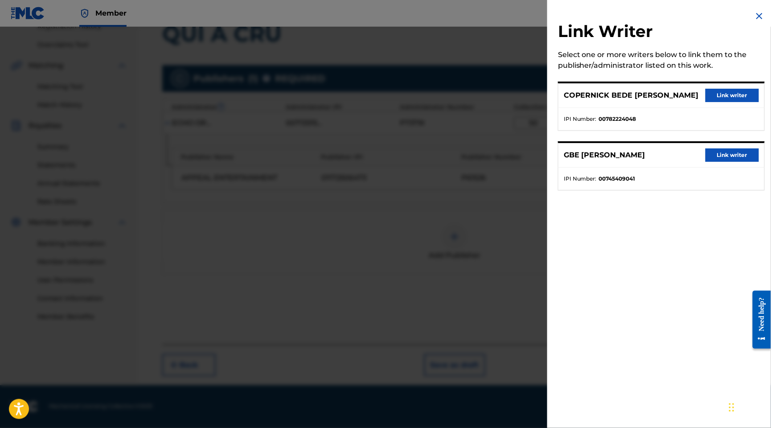
click at [735, 162] on button "Link writer" at bounding box center [733, 154] width 54 height 13
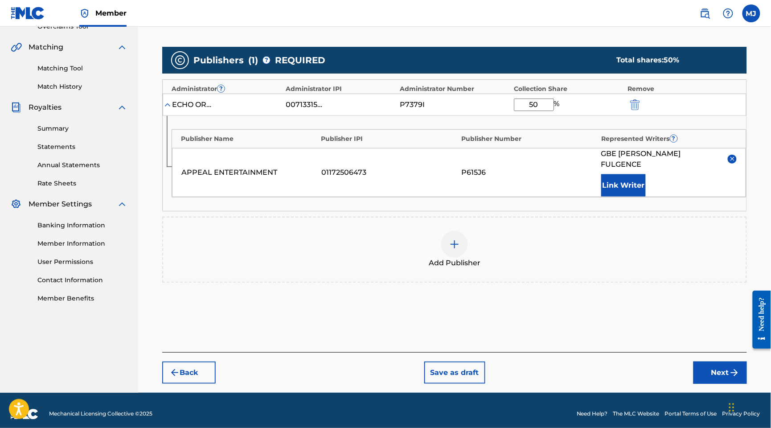
click at [609, 197] on button "Link Writer" at bounding box center [624, 185] width 45 height 22
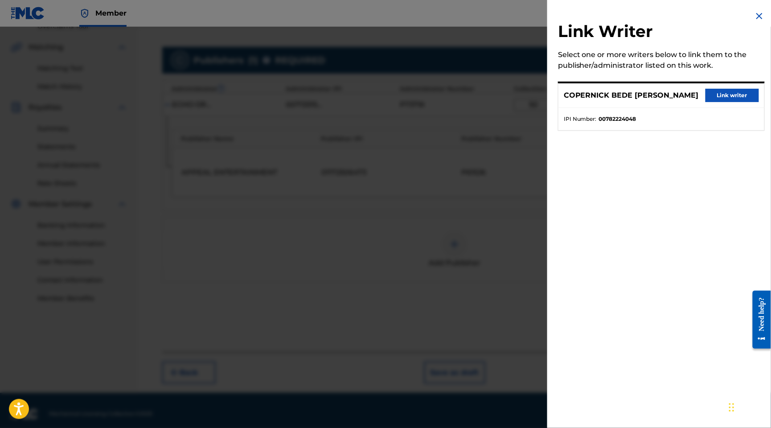
click at [716, 102] on button "Link writer" at bounding box center [733, 95] width 54 height 13
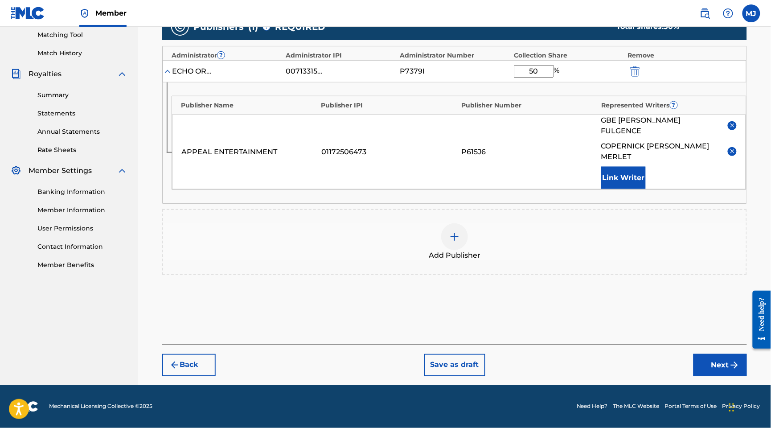
click at [705, 354] on button "Next" at bounding box center [721, 365] width 54 height 22
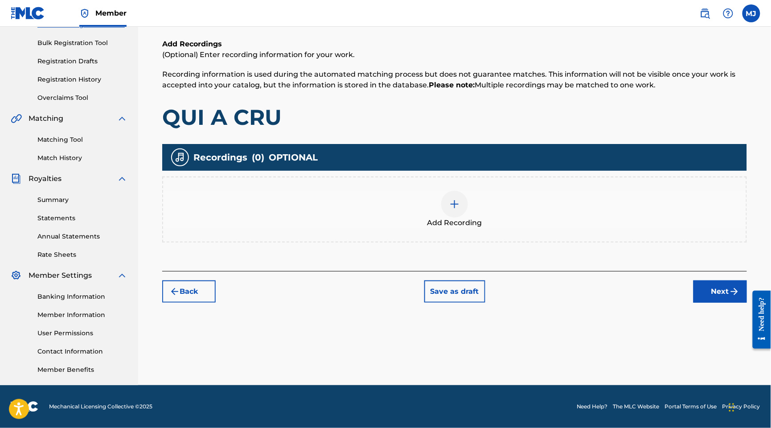
click at [694, 280] on button "Next" at bounding box center [721, 291] width 54 height 22
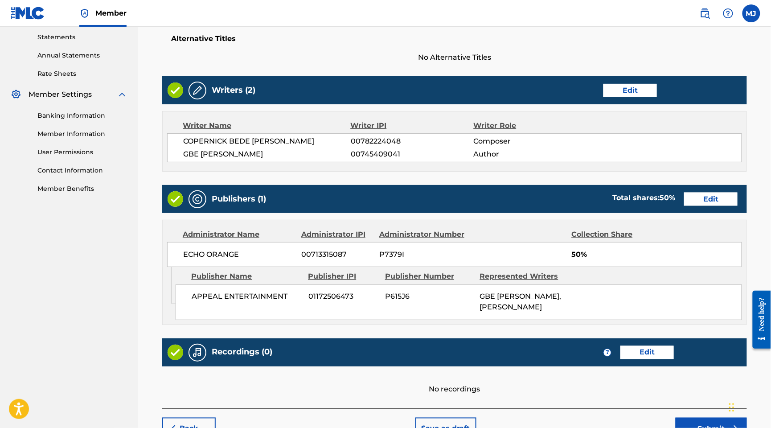
scroll to position [456, 0]
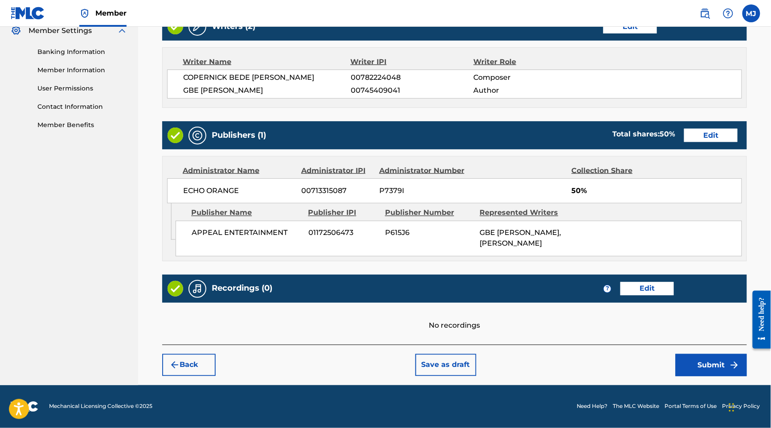
click at [705, 376] on button "Submit" at bounding box center [711, 365] width 71 height 22
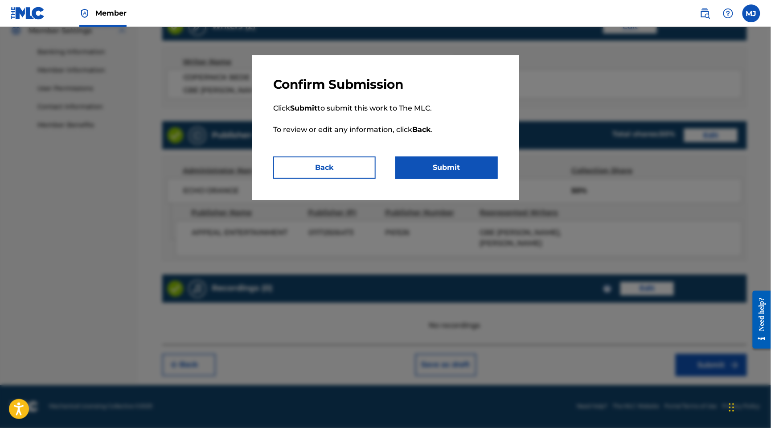
click at [491, 179] on button "Submit" at bounding box center [447, 168] width 103 height 22
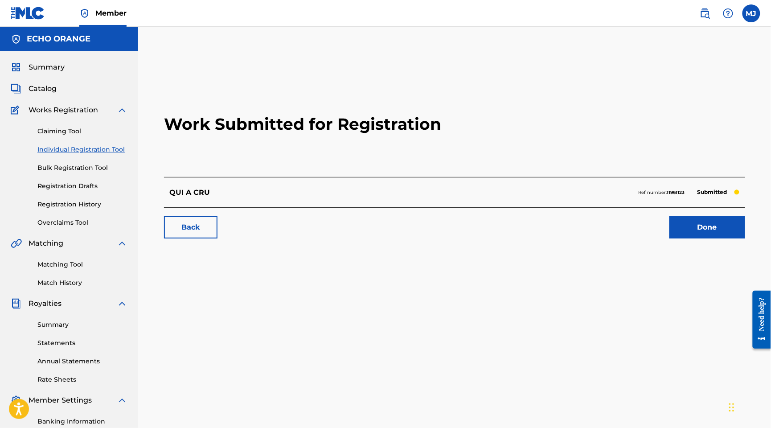
click at [687, 239] on link "Done" at bounding box center [708, 227] width 76 height 22
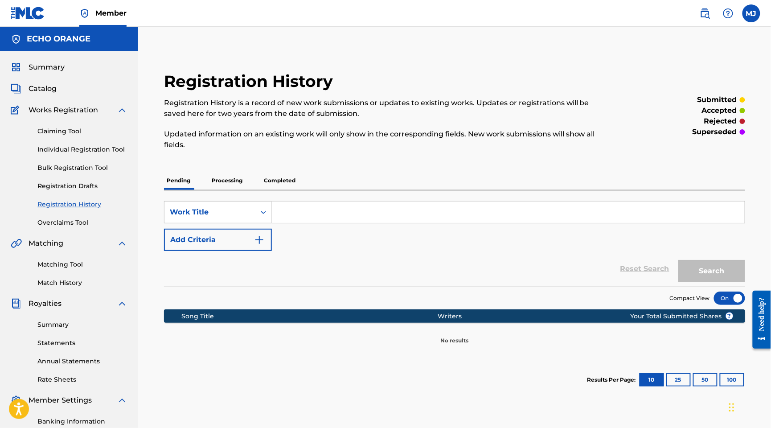
click at [193, 190] on p "Pending" at bounding box center [178, 180] width 29 height 19
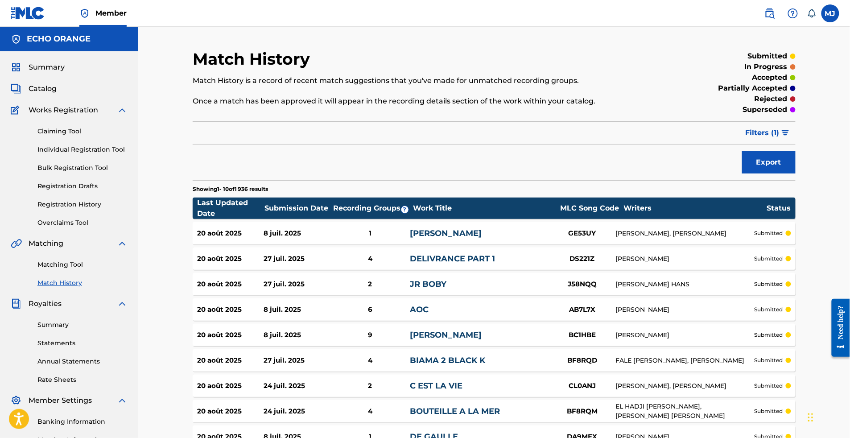
scroll to position [208, 0]
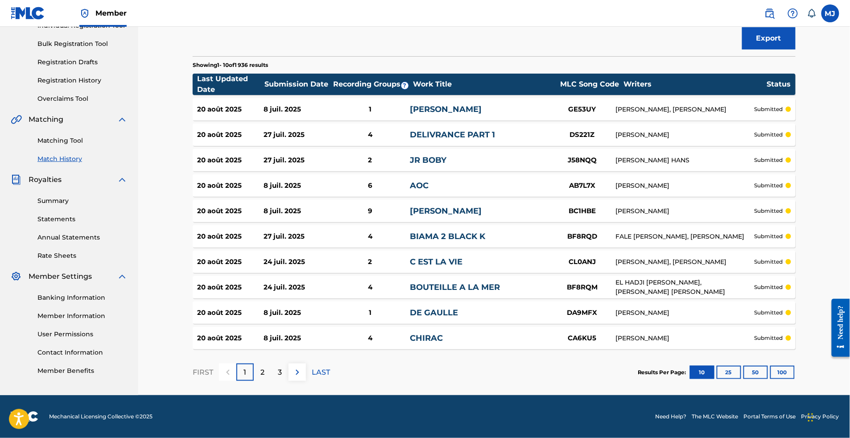
click at [771, 366] on button "100" at bounding box center [782, 372] width 25 height 13
click at [771, 361] on div "Match History Match History is a record of recent match suggestions that you've…" at bounding box center [494, 160] width 624 height 470
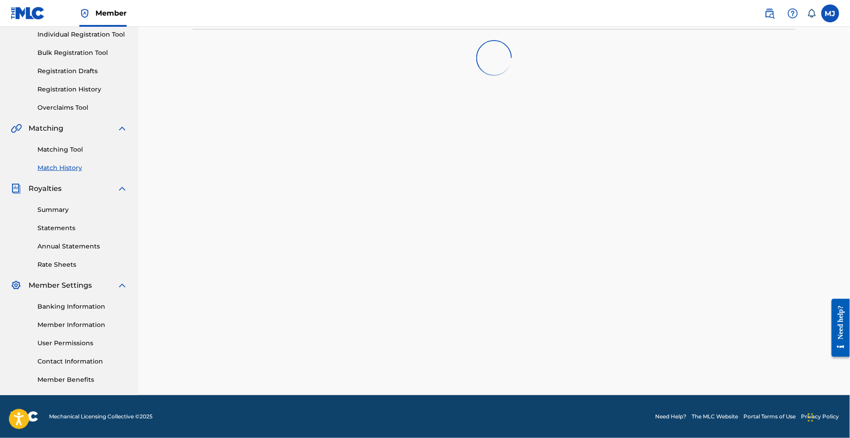
scroll to position [186, 0]
click at [595, 241] on div "Match History Match History is a record of recent match suggestions that you've…" at bounding box center [494, 164] width 624 height 461
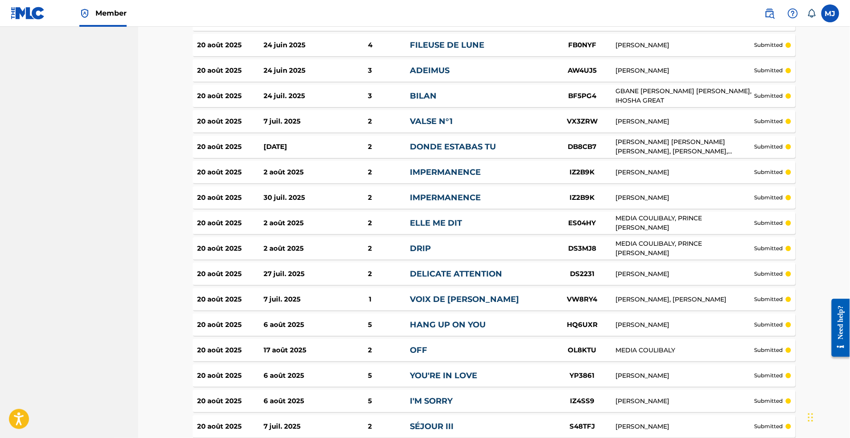
scroll to position [2897, 0]
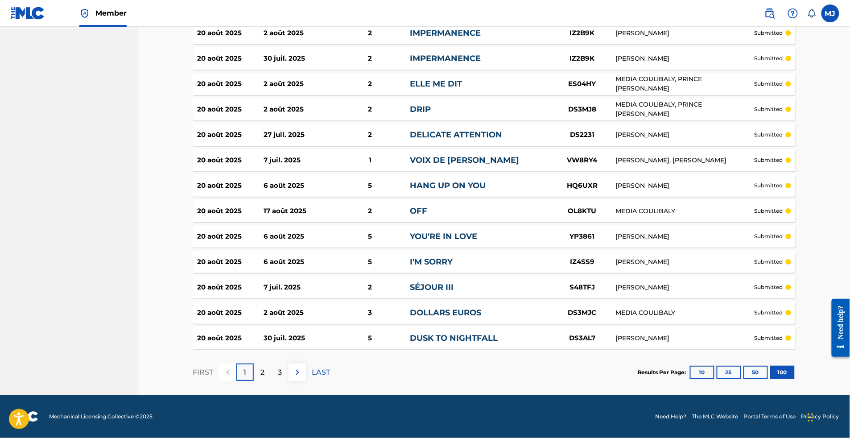
click at [282, 363] on div "3" at bounding box center [279, 371] width 17 height 17
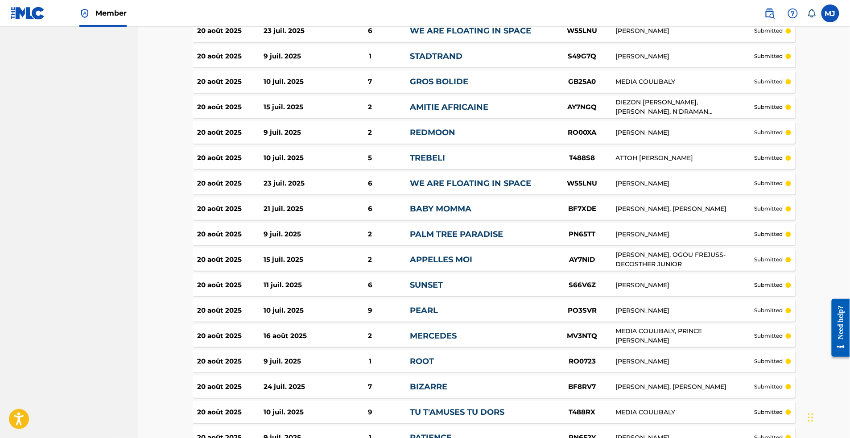
scroll to position [0, 0]
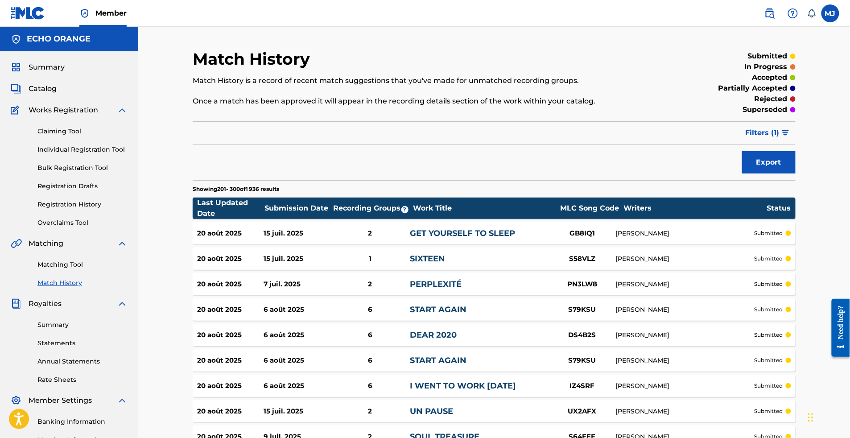
click at [81, 209] on link "Registration History" at bounding box center [82, 204] width 90 height 9
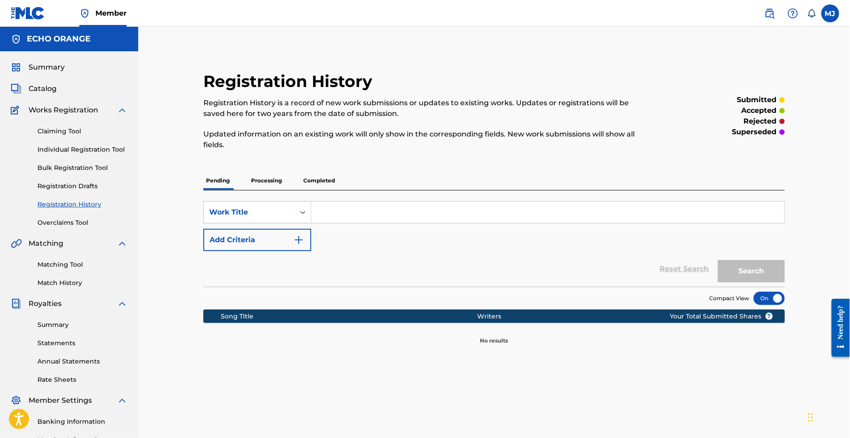
click at [310, 188] on p "Completed" at bounding box center [319, 180] width 37 height 19
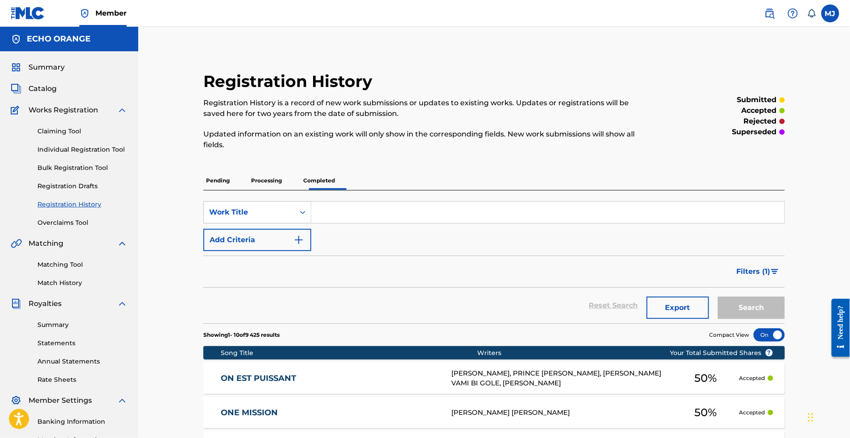
scroll to position [210, 0]
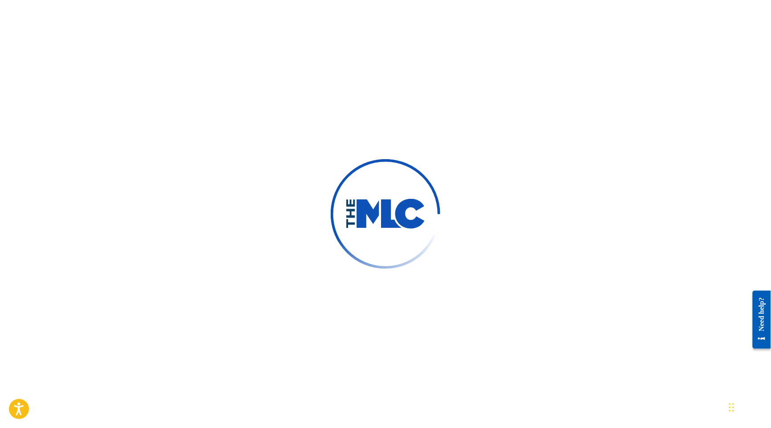
click at [610, 72] on div at bounding box center [385, 214] width 771 height 428
